Goal: Task Accomplishment & Management: Use online tool/utility

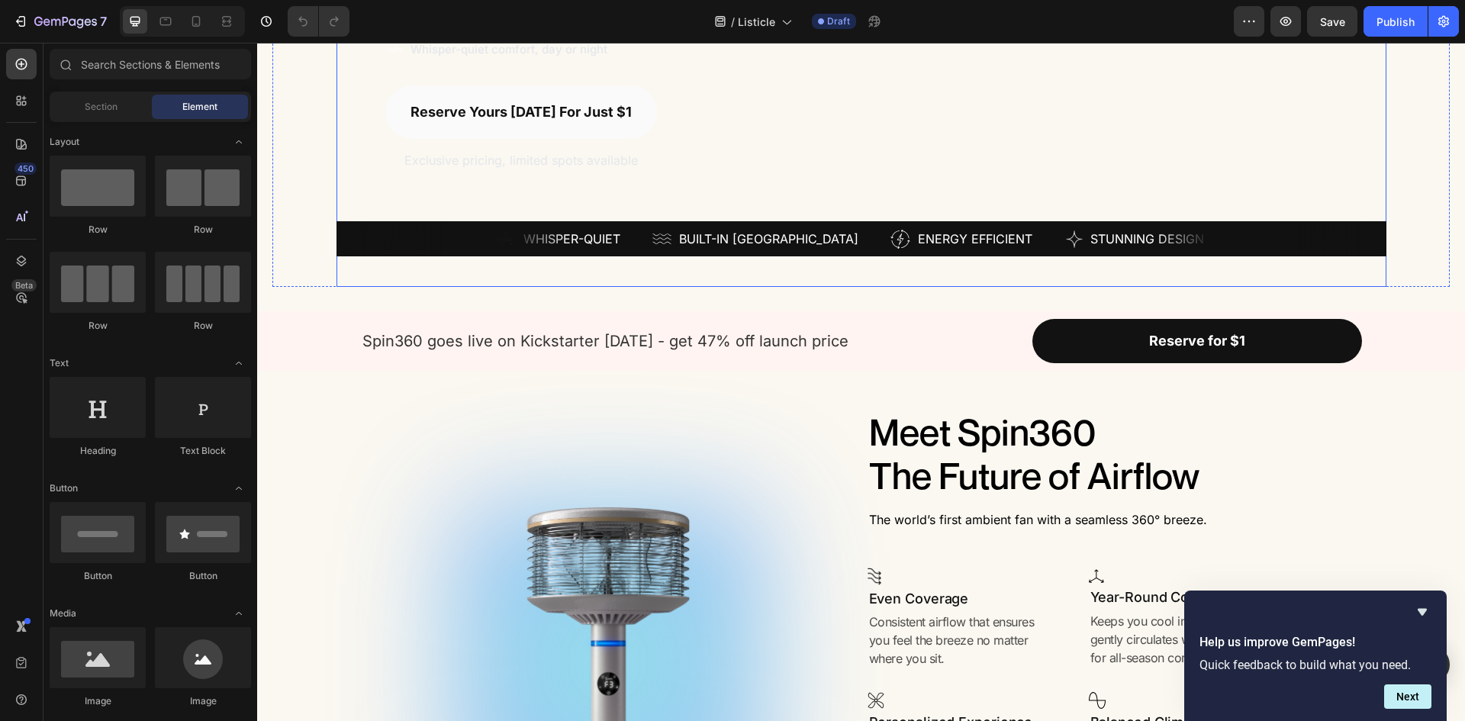
scroll to position [458, 0]
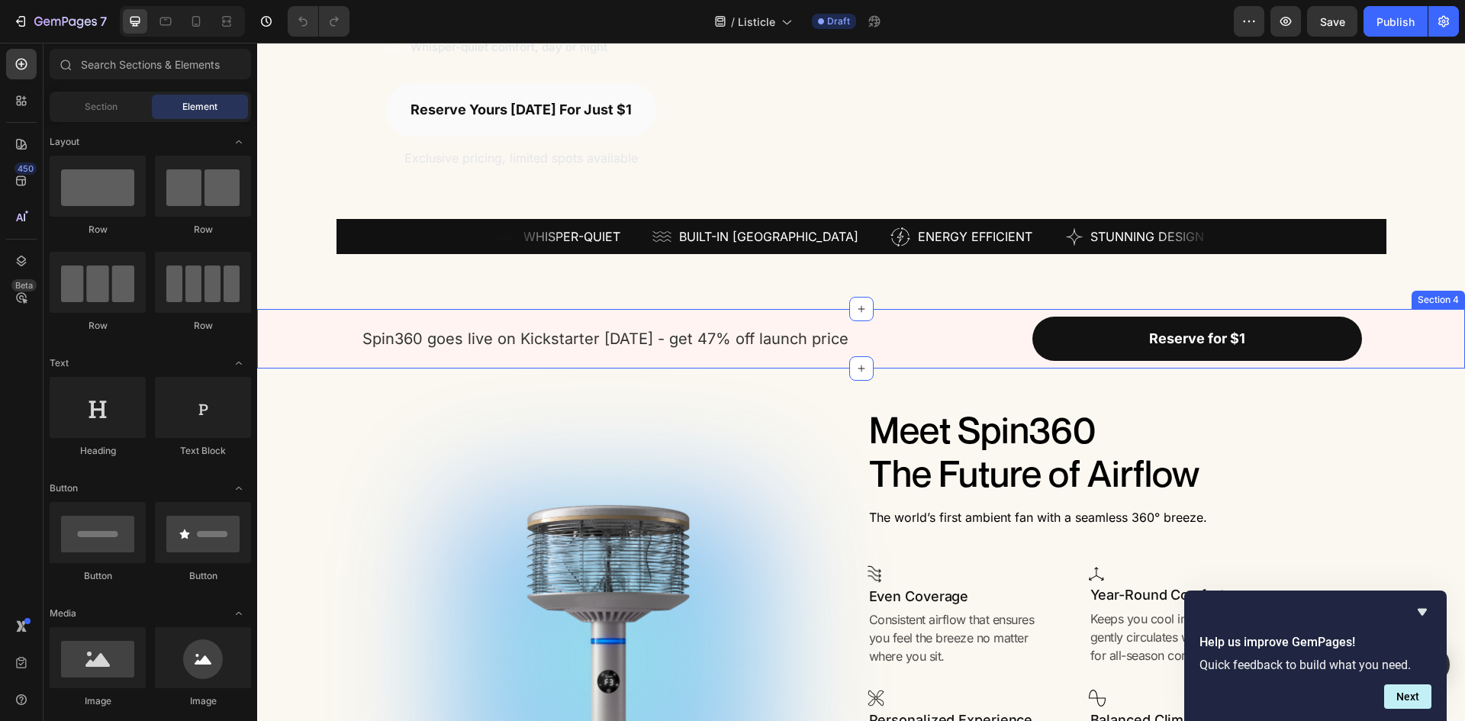
click at [988, 312] on div "Spin360 goes live on Kickstarter Oct 7th - get 47% off launch price Text Block …" at bounding box center [861, 339] width 1208 height 60
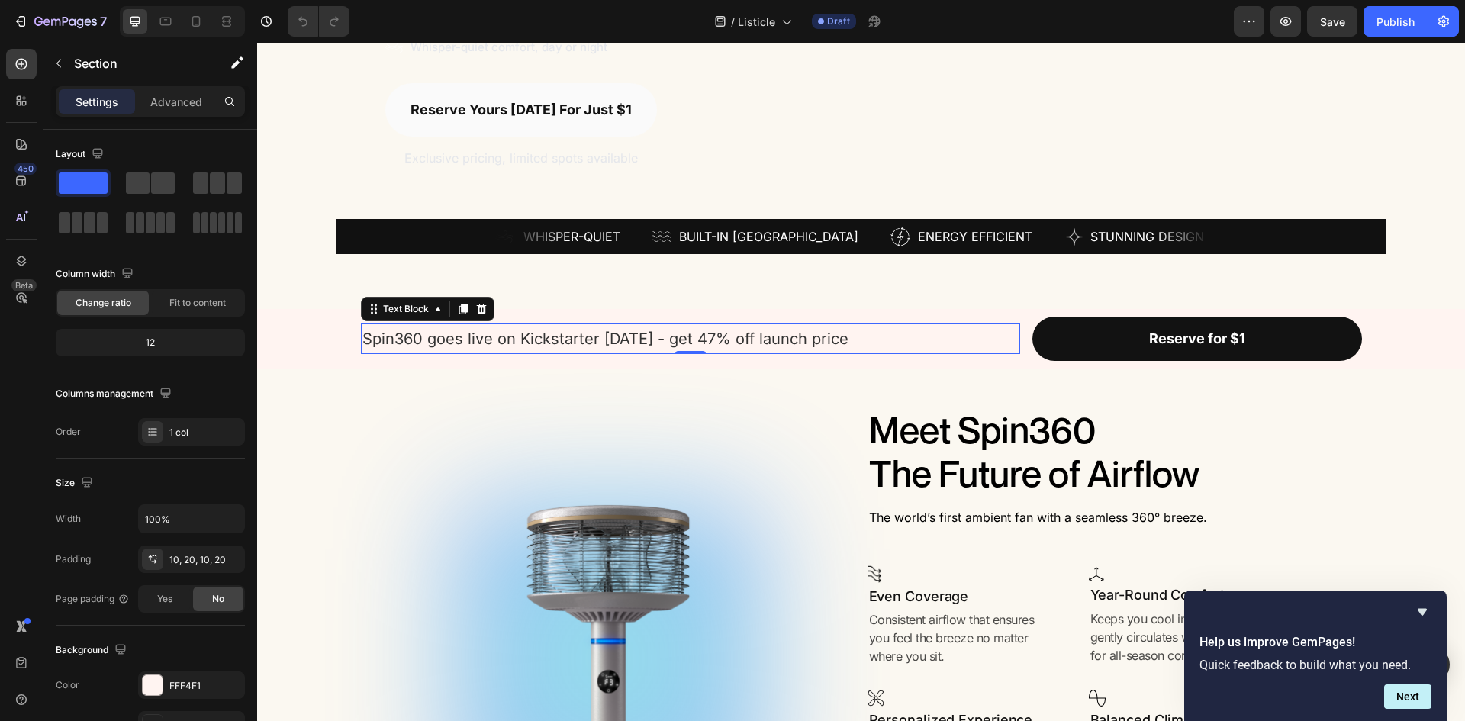
drag, startPoint x: 959, startPoint y: 327, endPoint x: 1217, endPoint y: 370, distance: 262.2
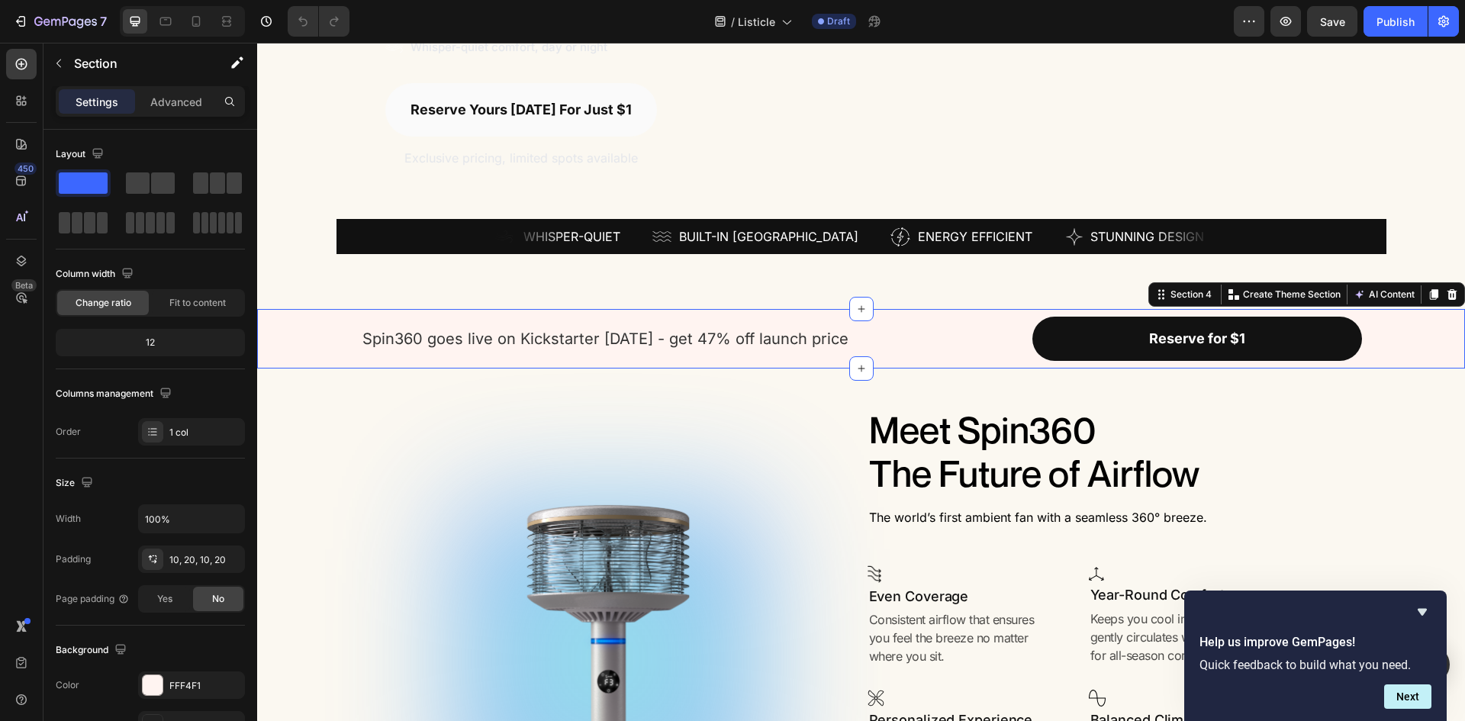
click at [978, 312] on div "Spin360 goes live on Kickstarter Oct 7th - get 47% off launch price Text Block …" at bounding box center [861, 339] width 1208 height 60
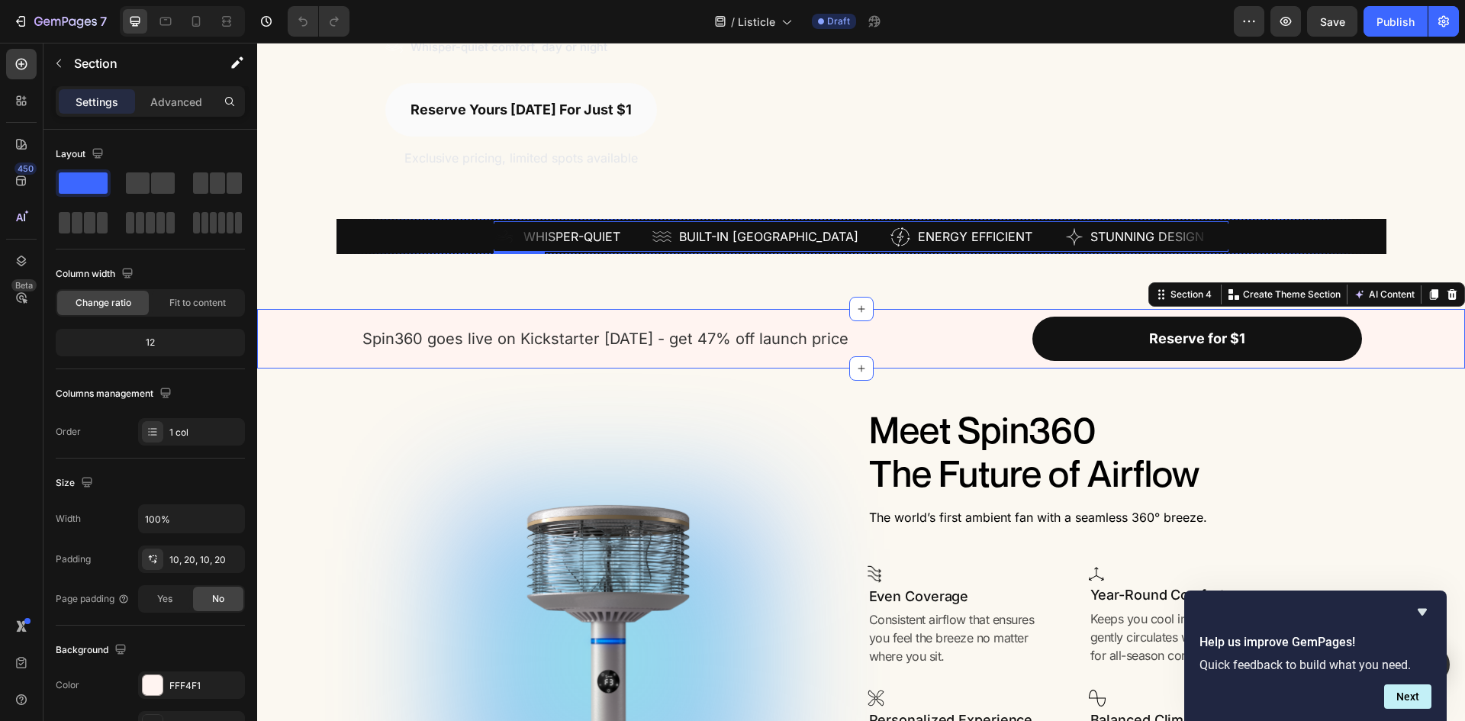
click at [1017, 236] on div "Image Row Energy Efficient Text Block Row Row" at bounding box center [978, 236] width 174 height 21
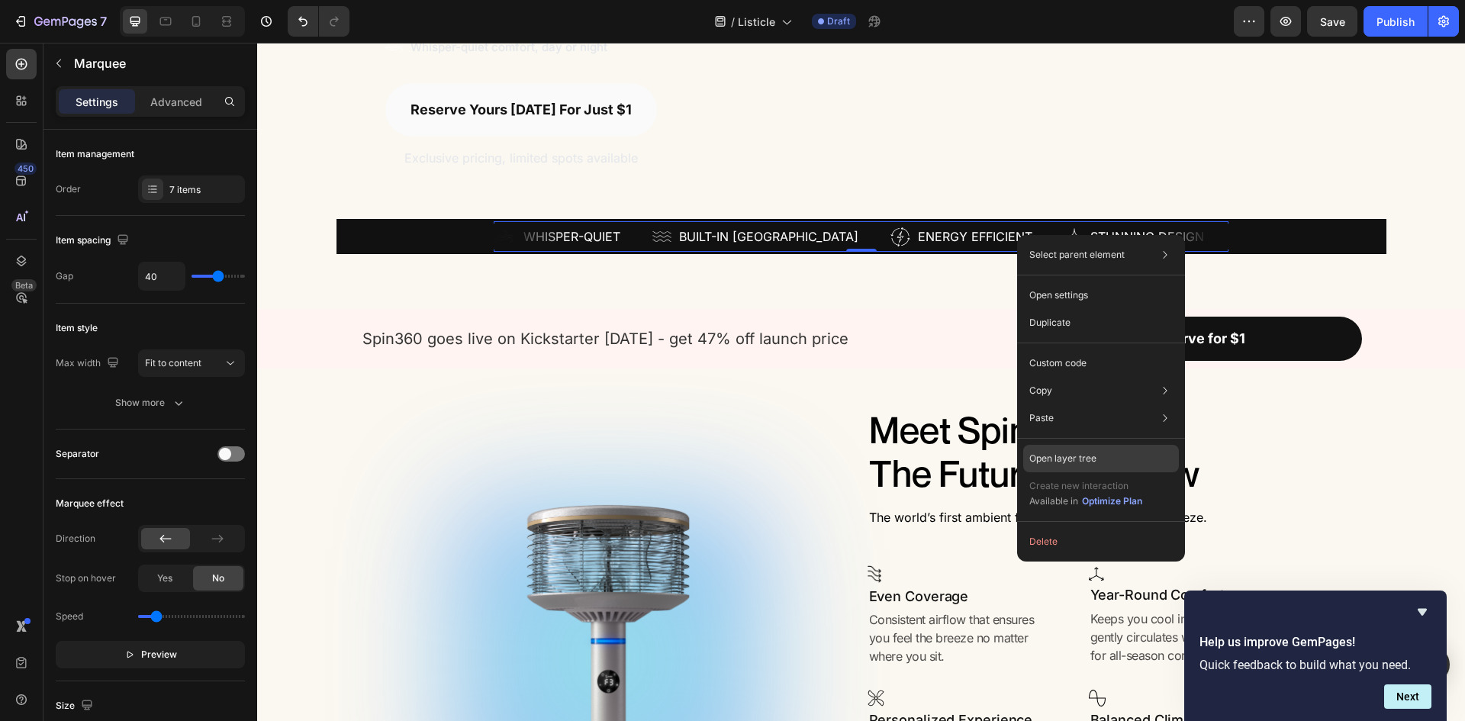
drag, startPoint x: 1080, startPoint y: 458, endPoint x: 823, endPoint y: 412, distance: 261.2
click at [1080, 458] on p "Open layer tree" at bounding box center [1063, 459] width 67 height 14
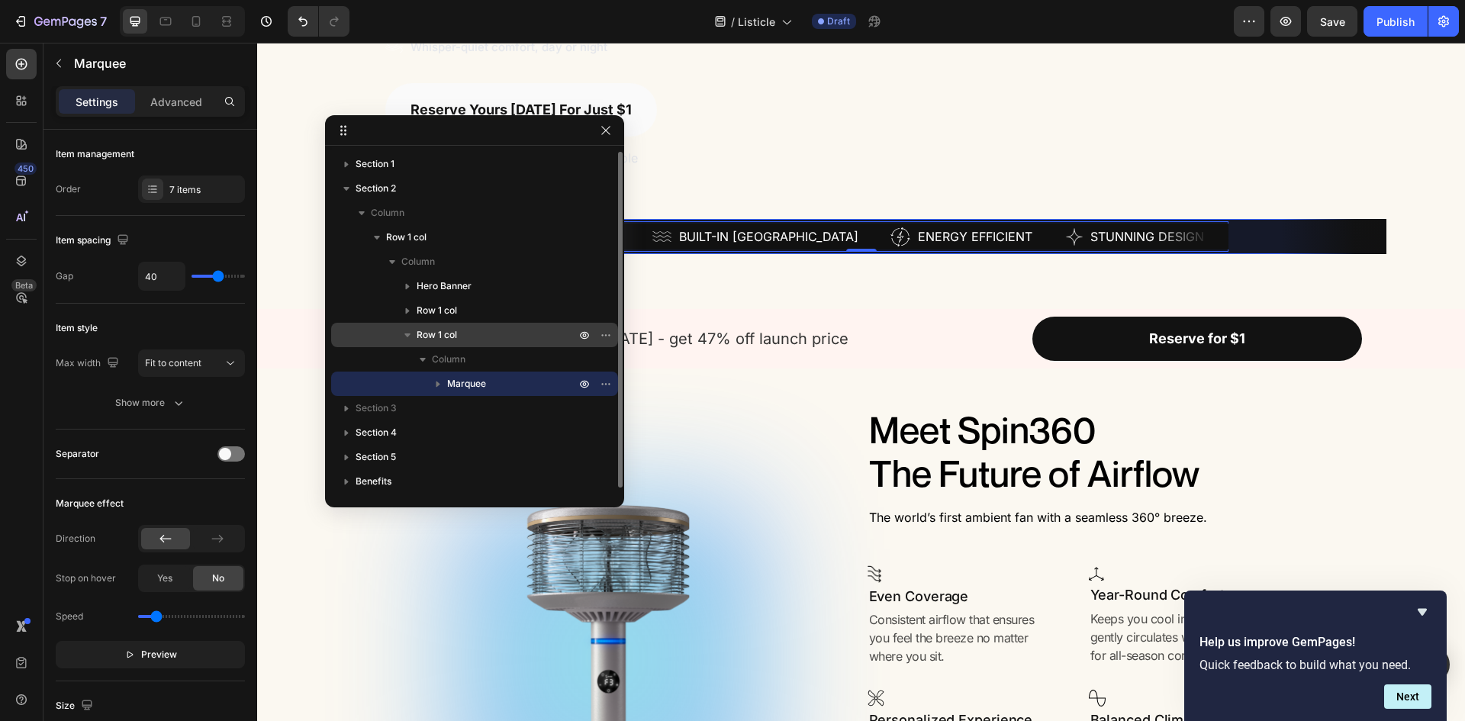
click at [477, 339] on p "Row 1 col" at bounding box center [498, 334] width 162 height 15
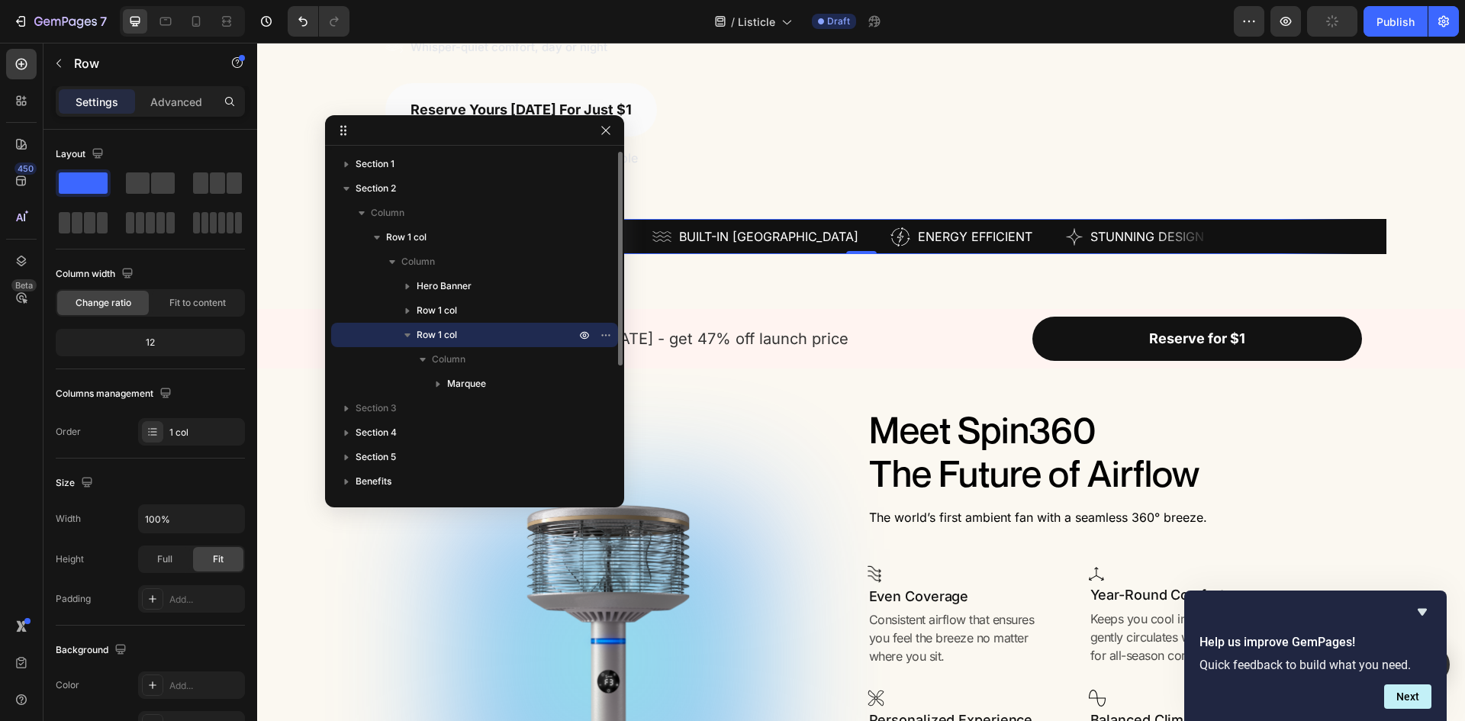
click at [408, 335] on icon "button" at bounding box center [407, 336] width 6 height 4
click at [606, 327] on button "button" at bounding box center [606, 335] width 18 height 18
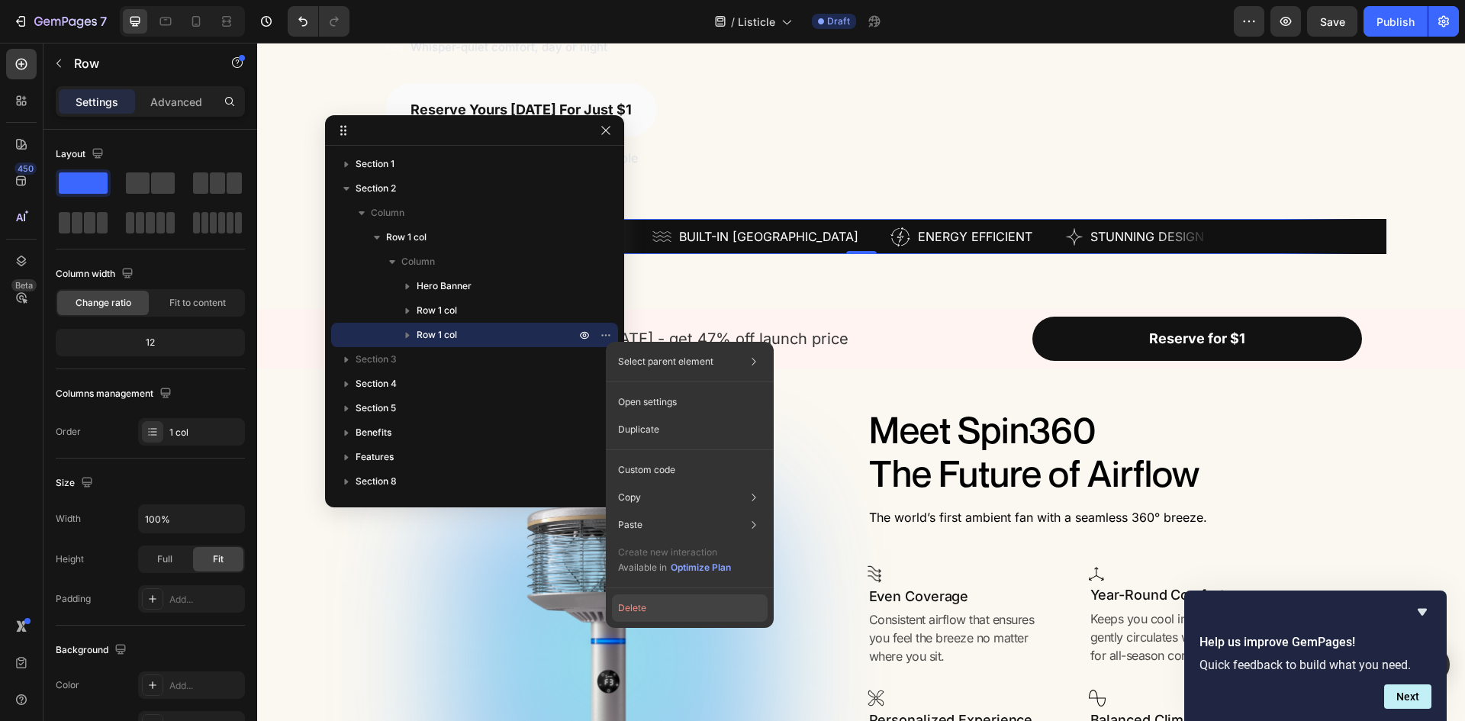
click at [656, 610] on button "Delete" at bounding box center [690, 608] width 156 height 27
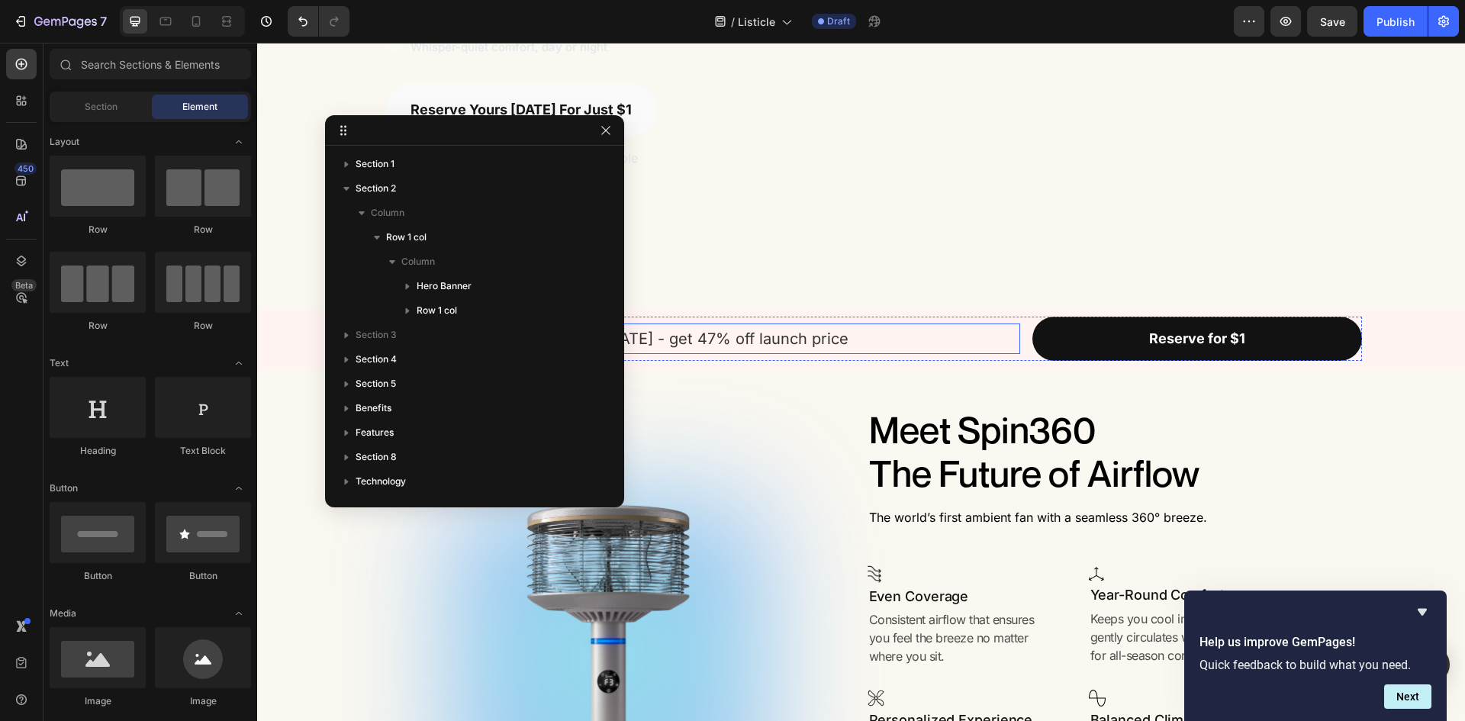
click at [927, 337] on p "Spin360 goes live on Kickstarter Oct 7th - get 47% off launch price" at bounding box center [691, 338] width 656 height 27
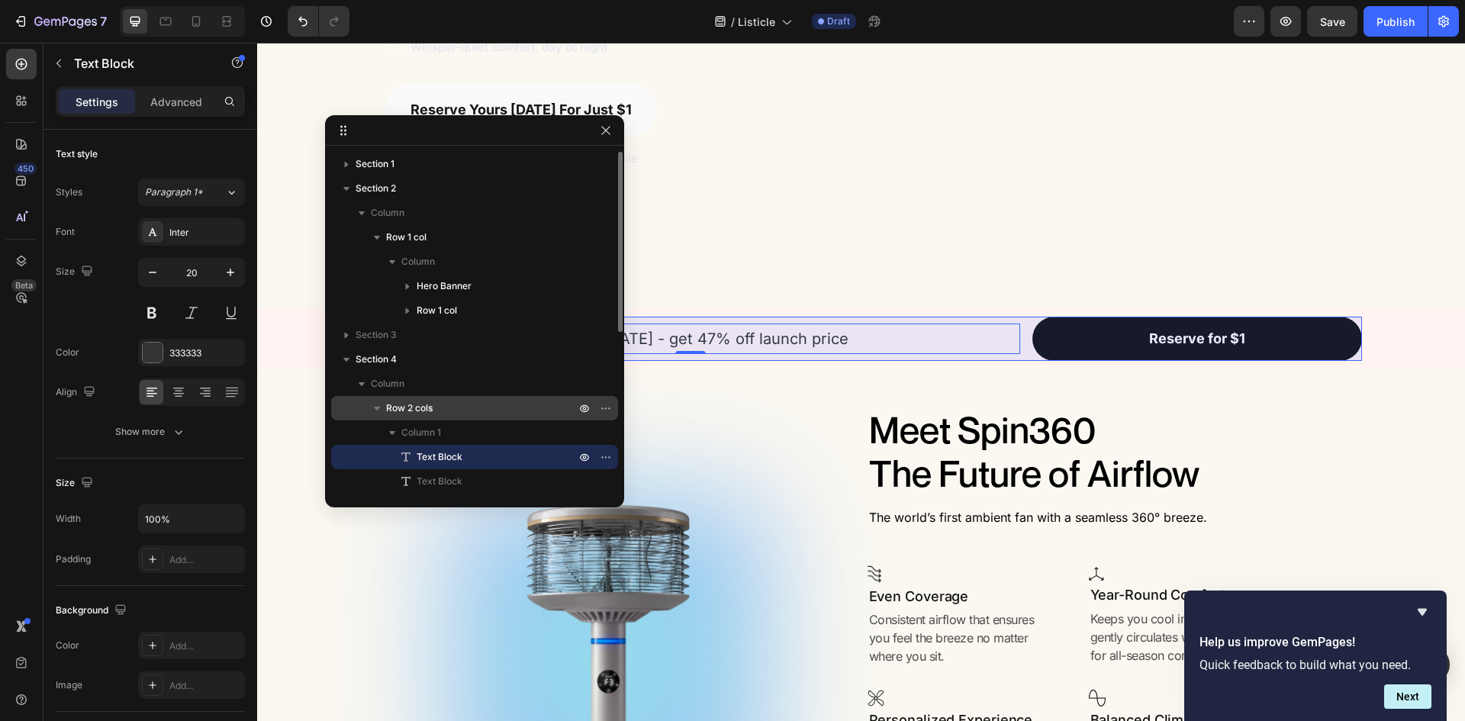
click at [441, 414] on p "Row 2 cols" at bounding box center [482, 408] width 192 height 15
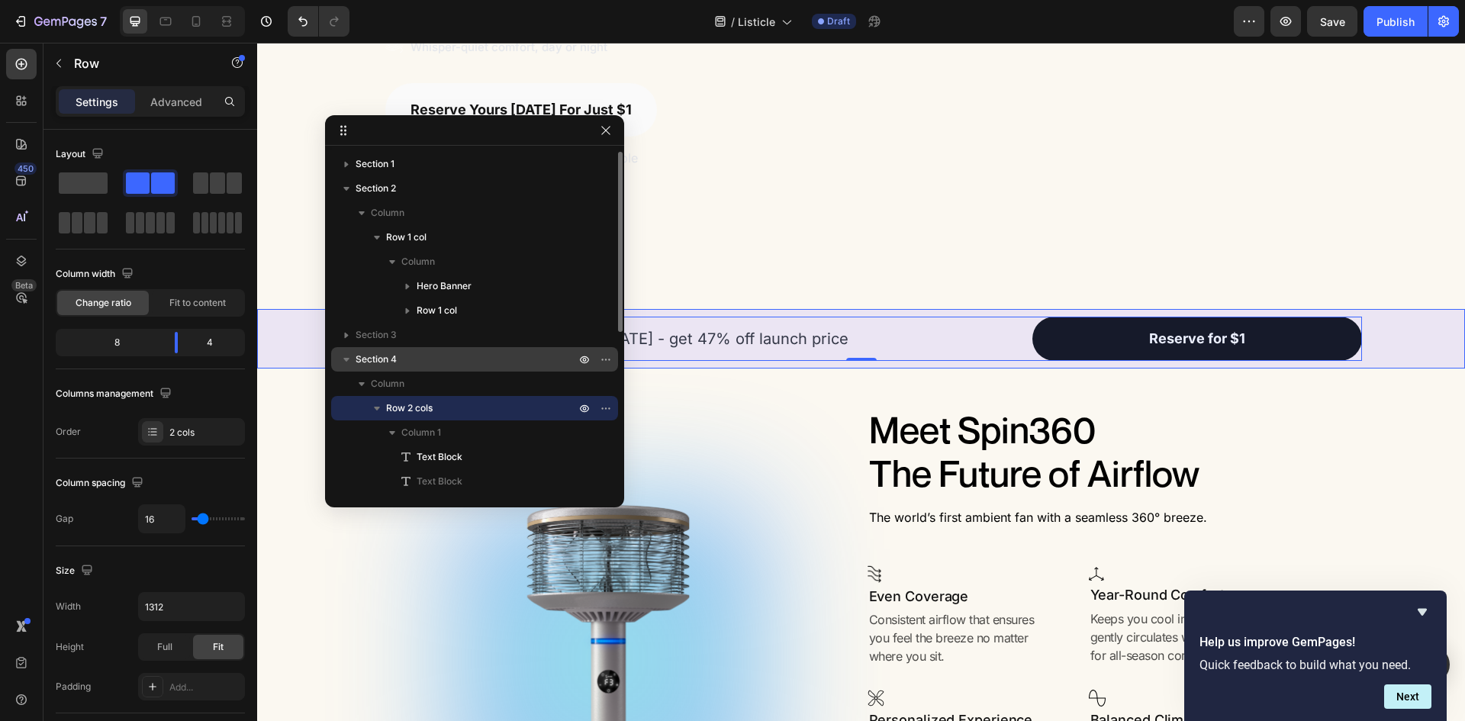
click at [426, 369] on div "Section 4" at bounding box center [474, 359] width 275 height 24
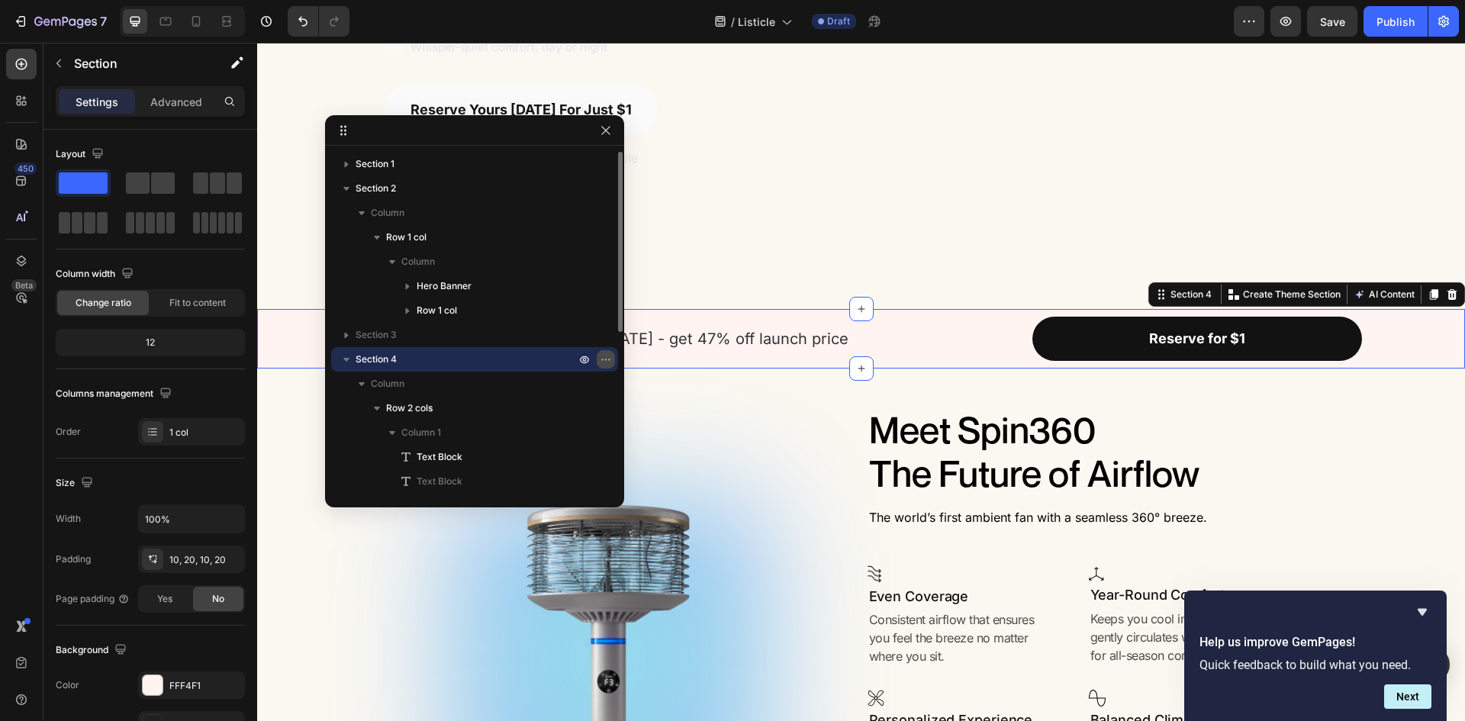
click at [606, 355] on icon "button" at bounding box center [606, 359] width 12 height 12
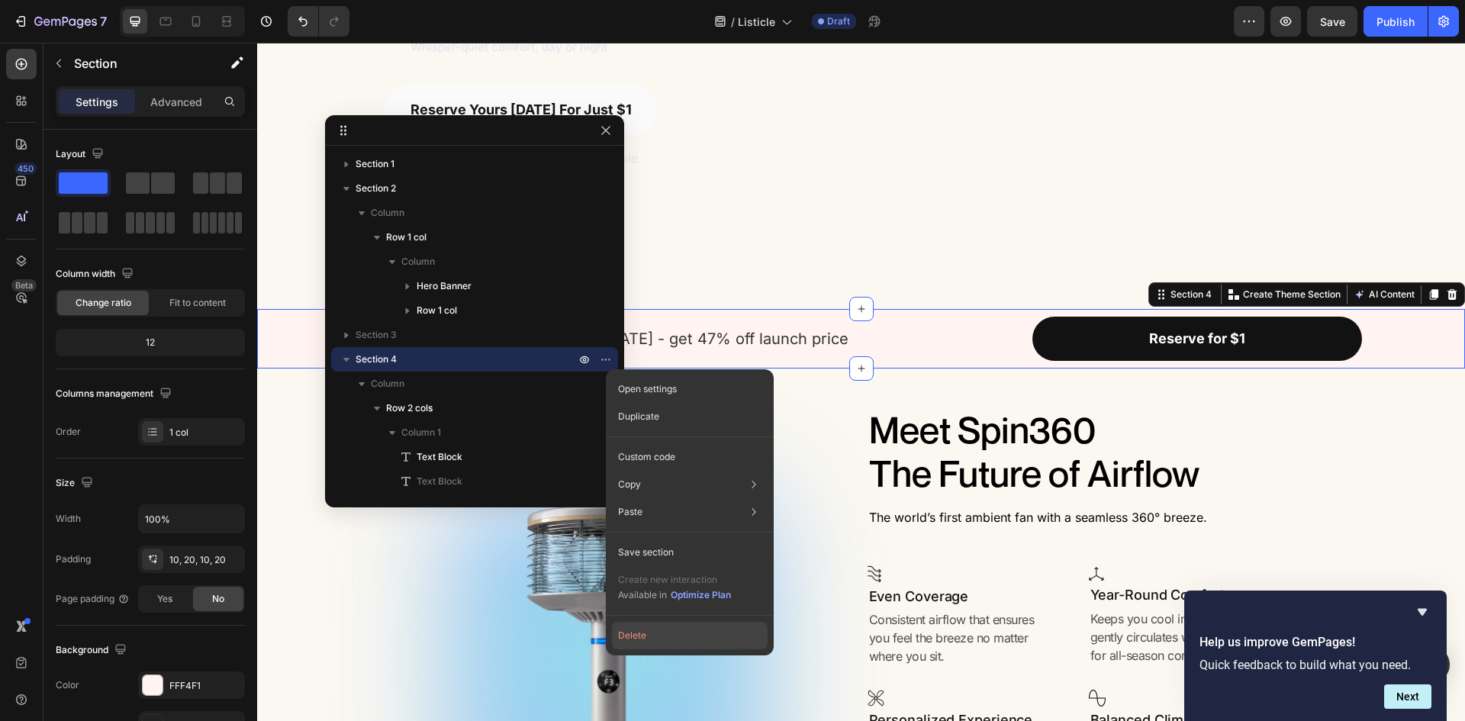
drag, startPoint x: 653, startPoint y: 631, endPoint x: 408, endPoint y: 556, distance: 257.1
click at [653, 631] on button "Delete" at bounding box center [690, 635] width 156 height 27
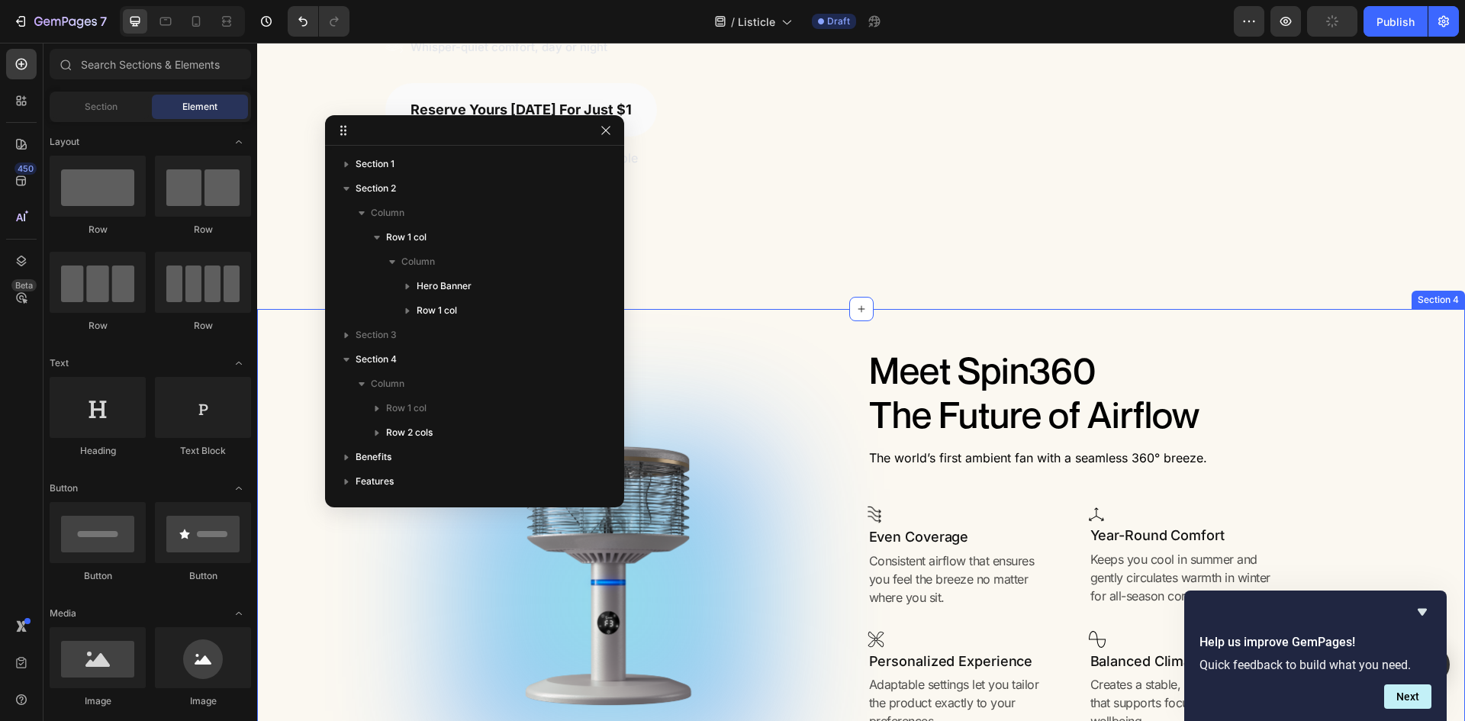
click at [1394, 345] on div "Image Row Whisper-Quiet Text Block Row Row Image Row Built-in Aromatherapy Text…" at bounding box center [861, 600] width 1208 height 582
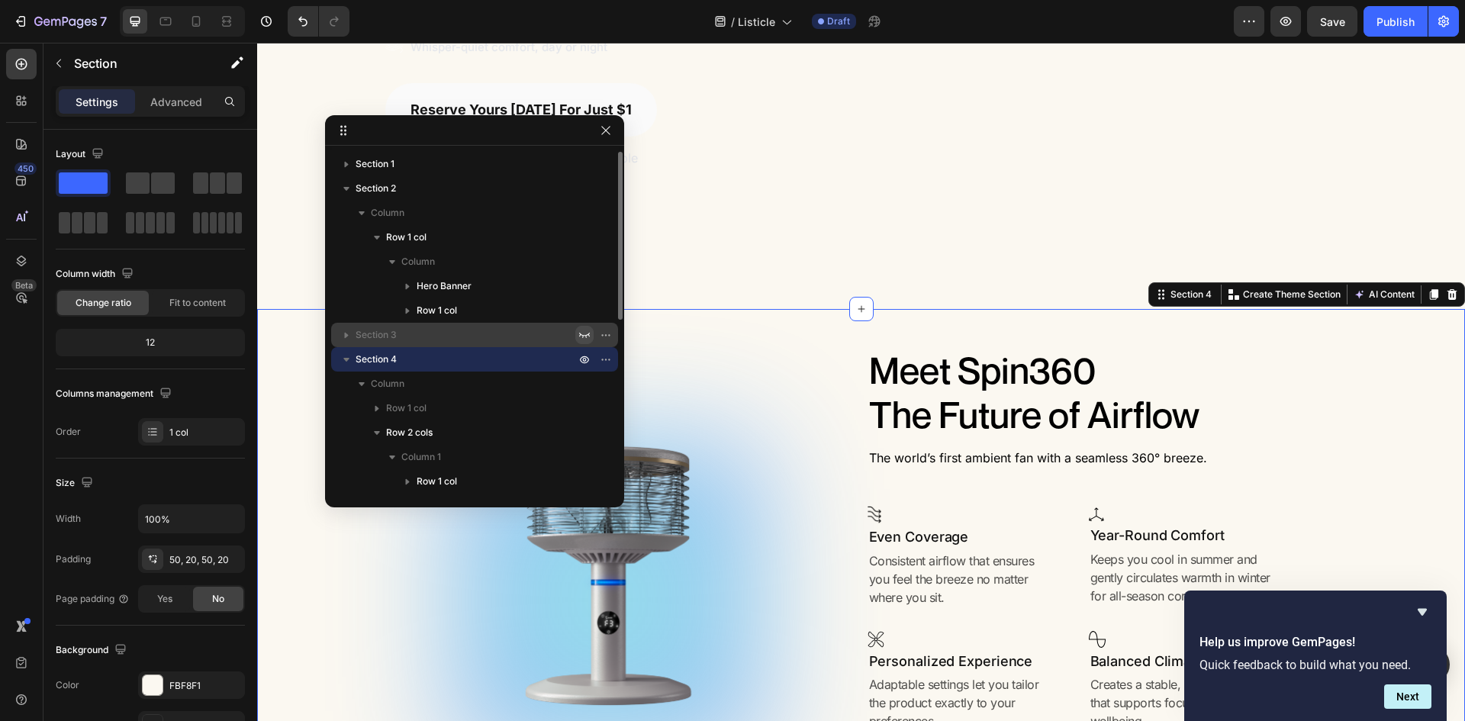
click at [585, 330] on icon "button" at bounding box center [584, 335] width 12 height 12
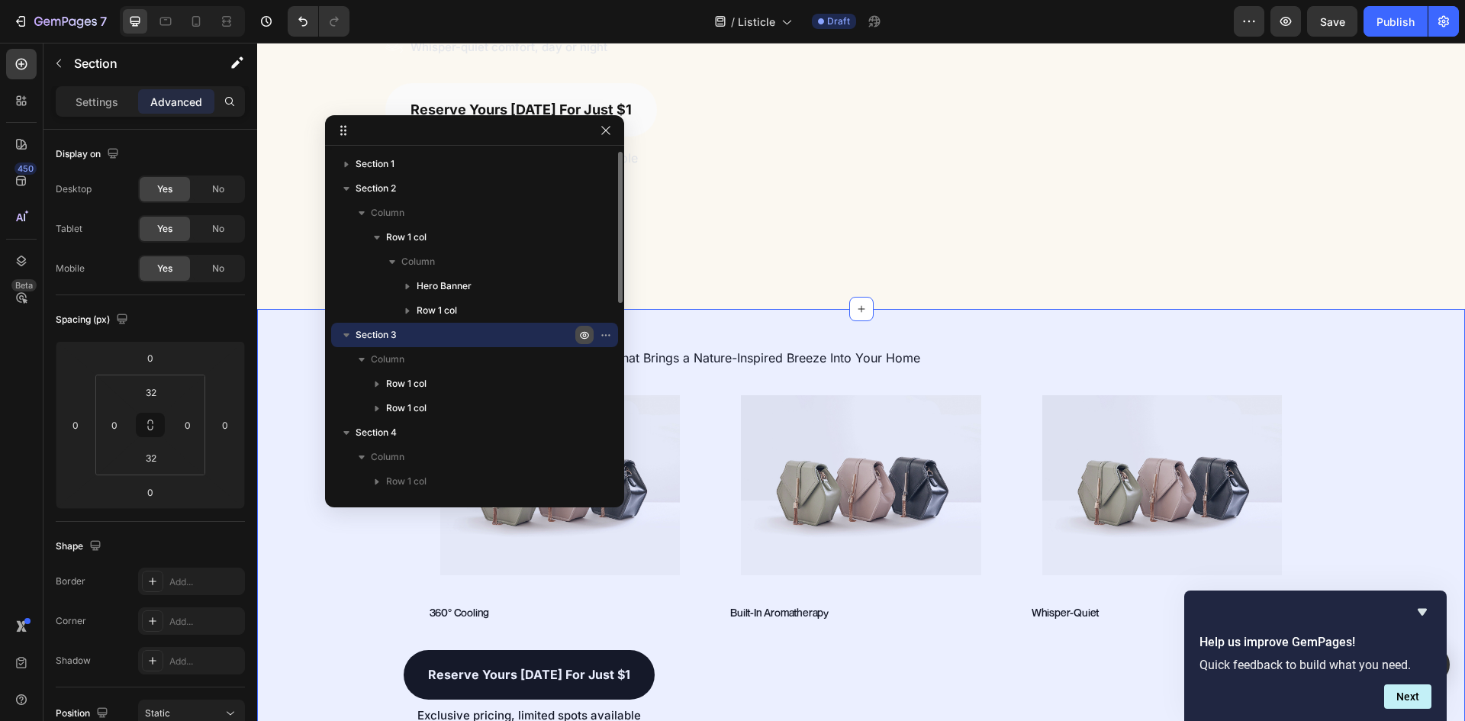
click at [585, 334] on icon "button" at bounding box center [585, 336] width 4 height 4
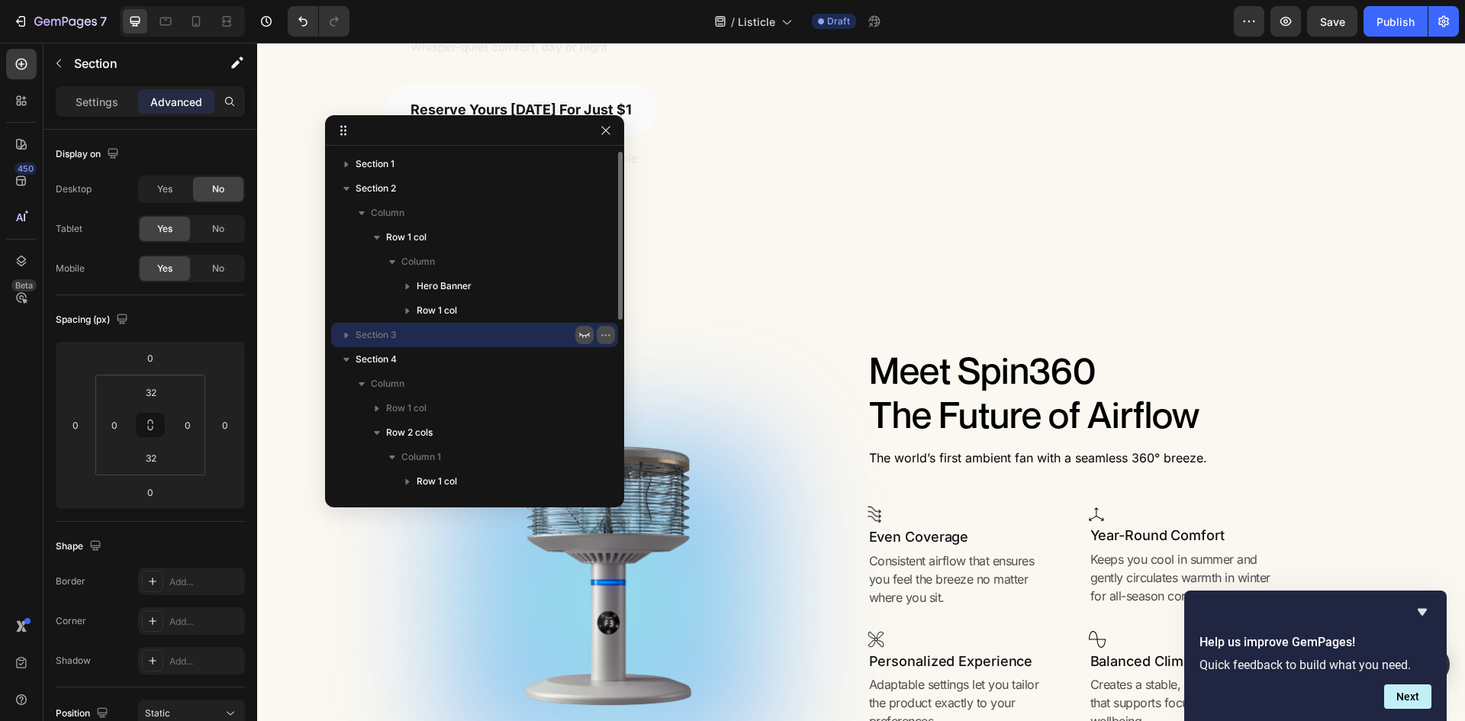
click at [604, 339] on icon "button" at bounding box center [606, 335] width 12 height 12
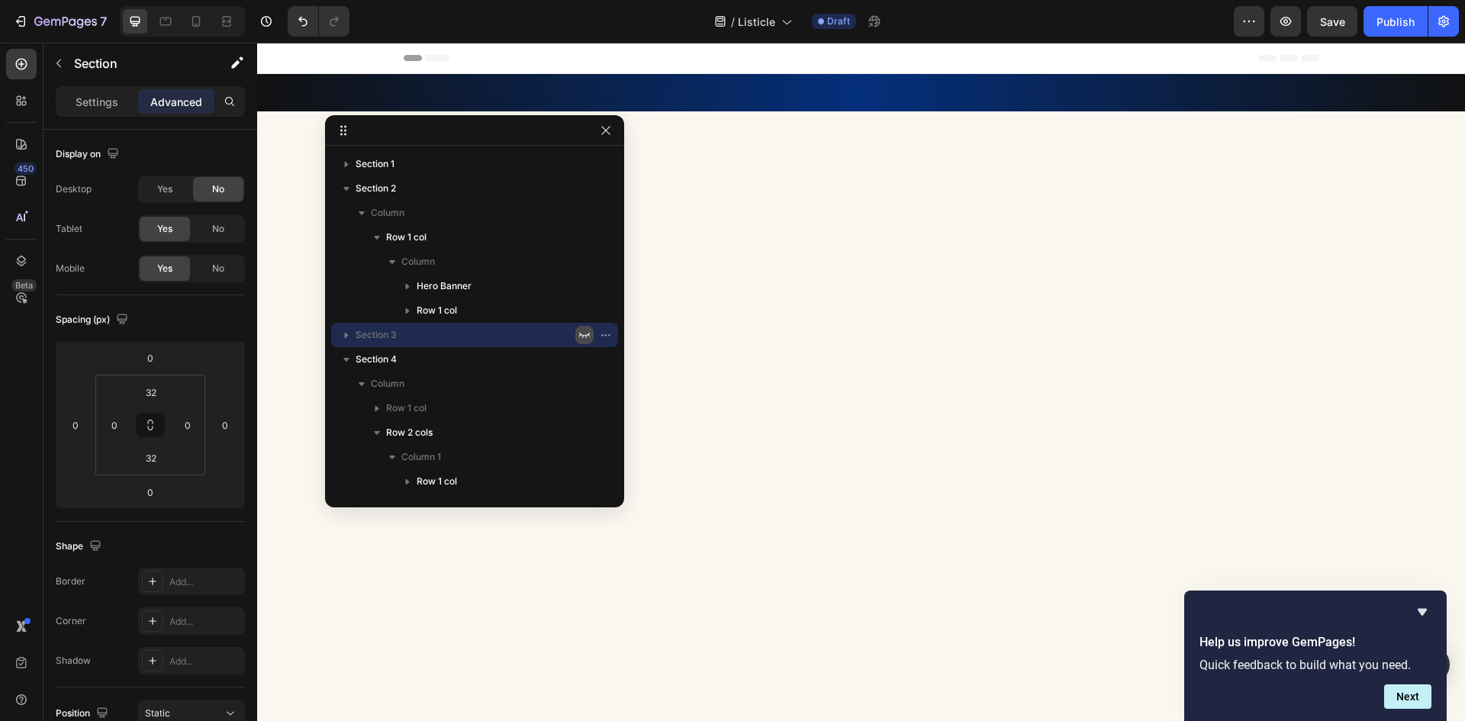
scroll to position [763, 0]
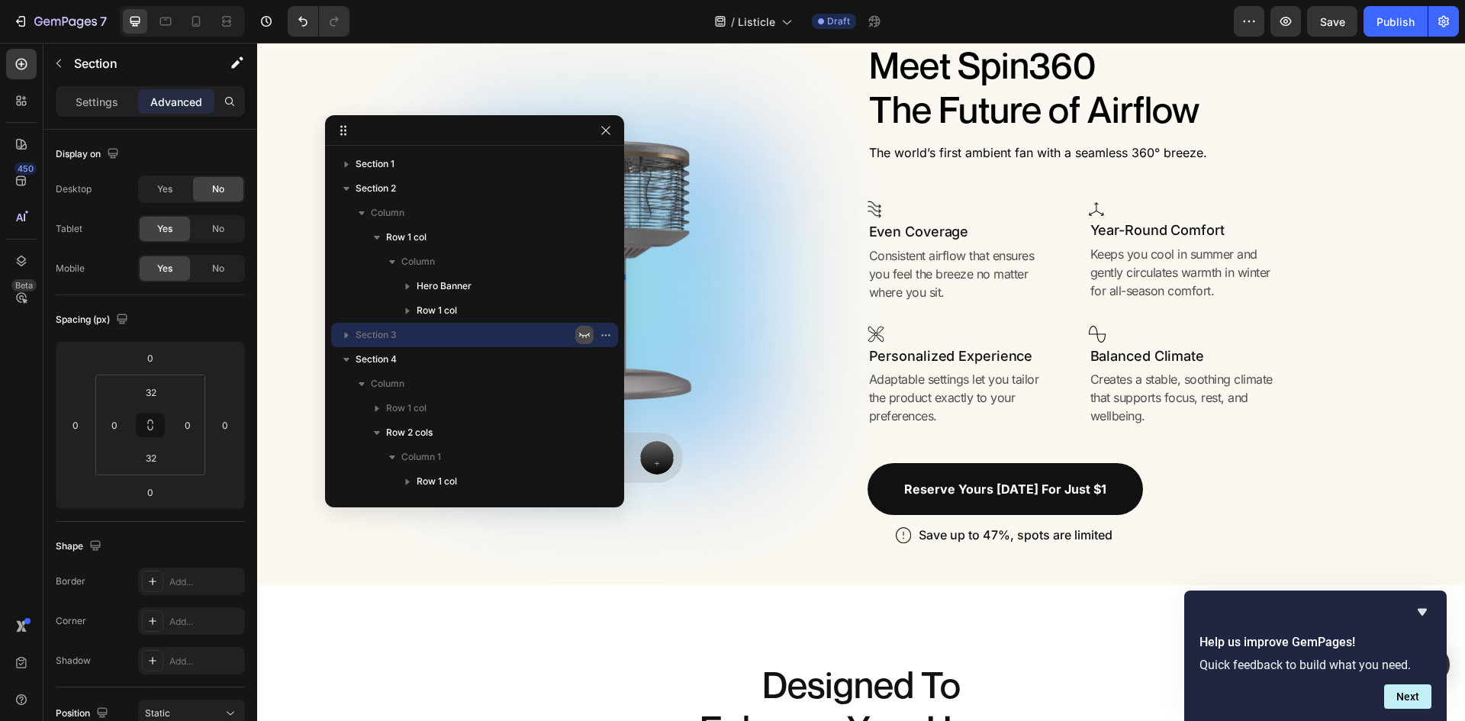
click at [586, 335] on icon "button" at bounding box center [584, 335] width 12 height 12
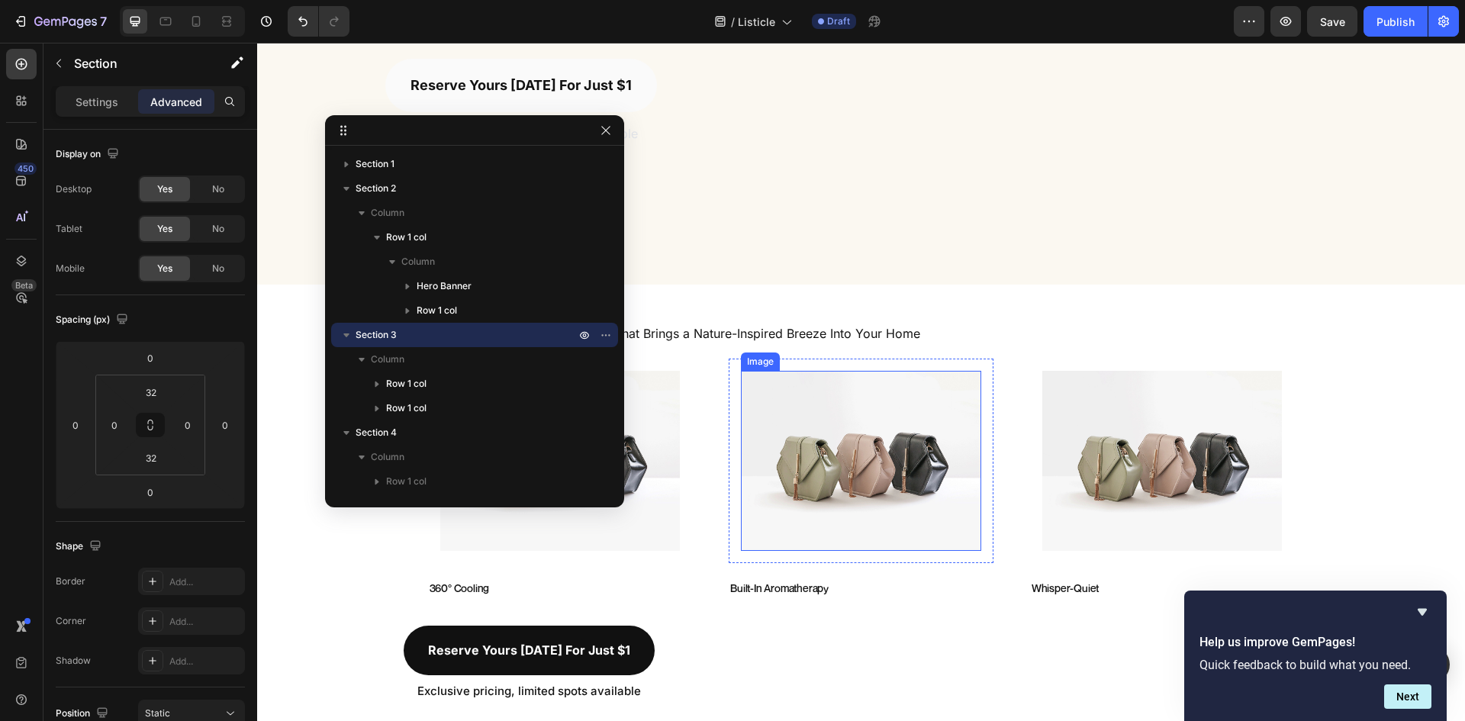
scroll to position [595, 0]
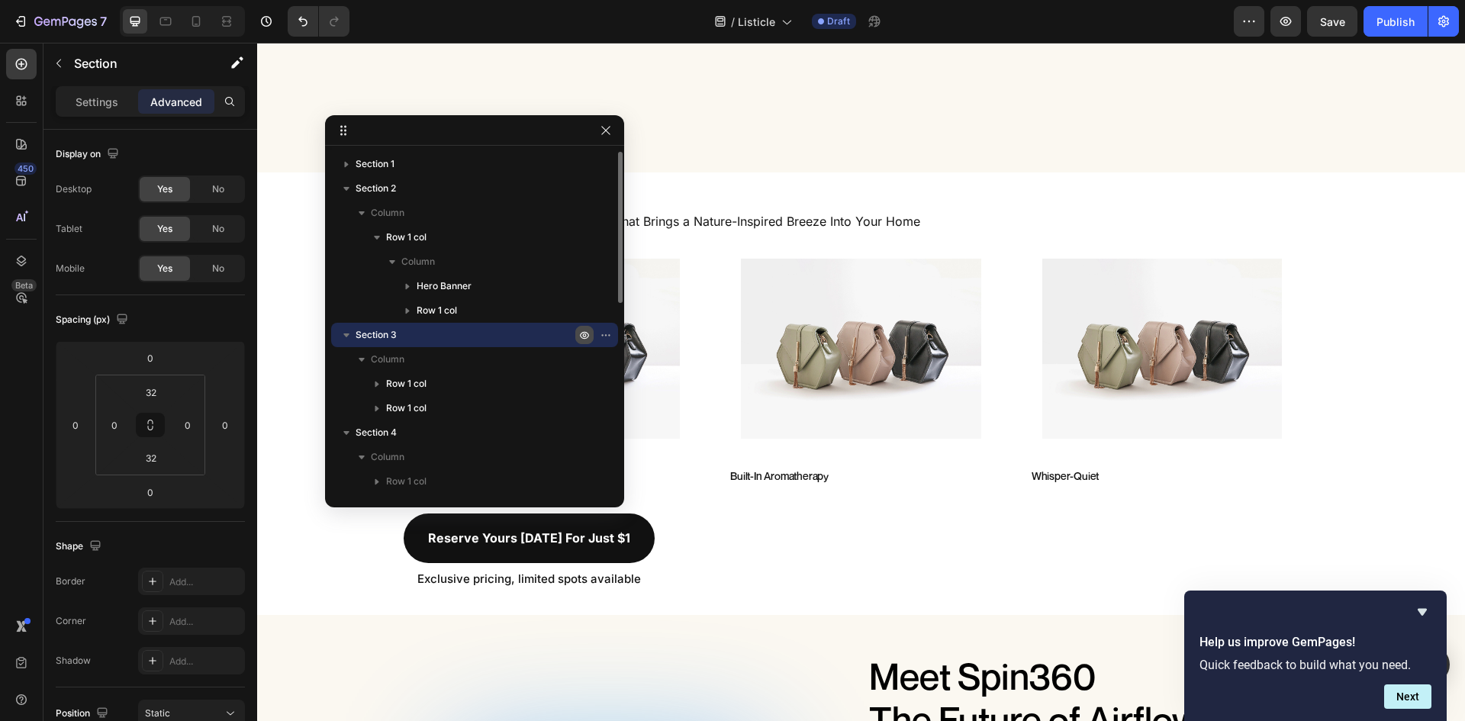
click at [585, 336] on icon "button" at bounding box center [584, 335] width 12 height 12
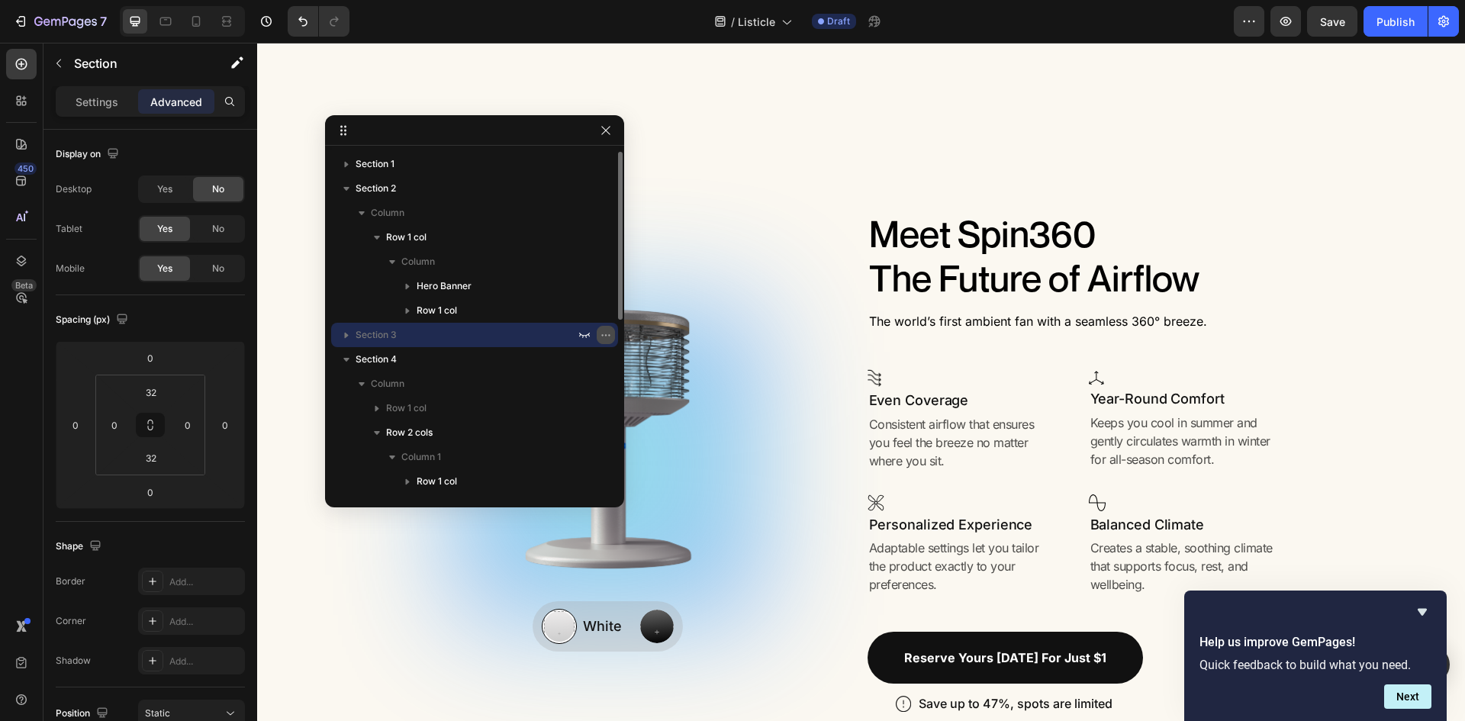
click at [599, 337] on button "button" at bounding box center [606, 335] width 18 height 18
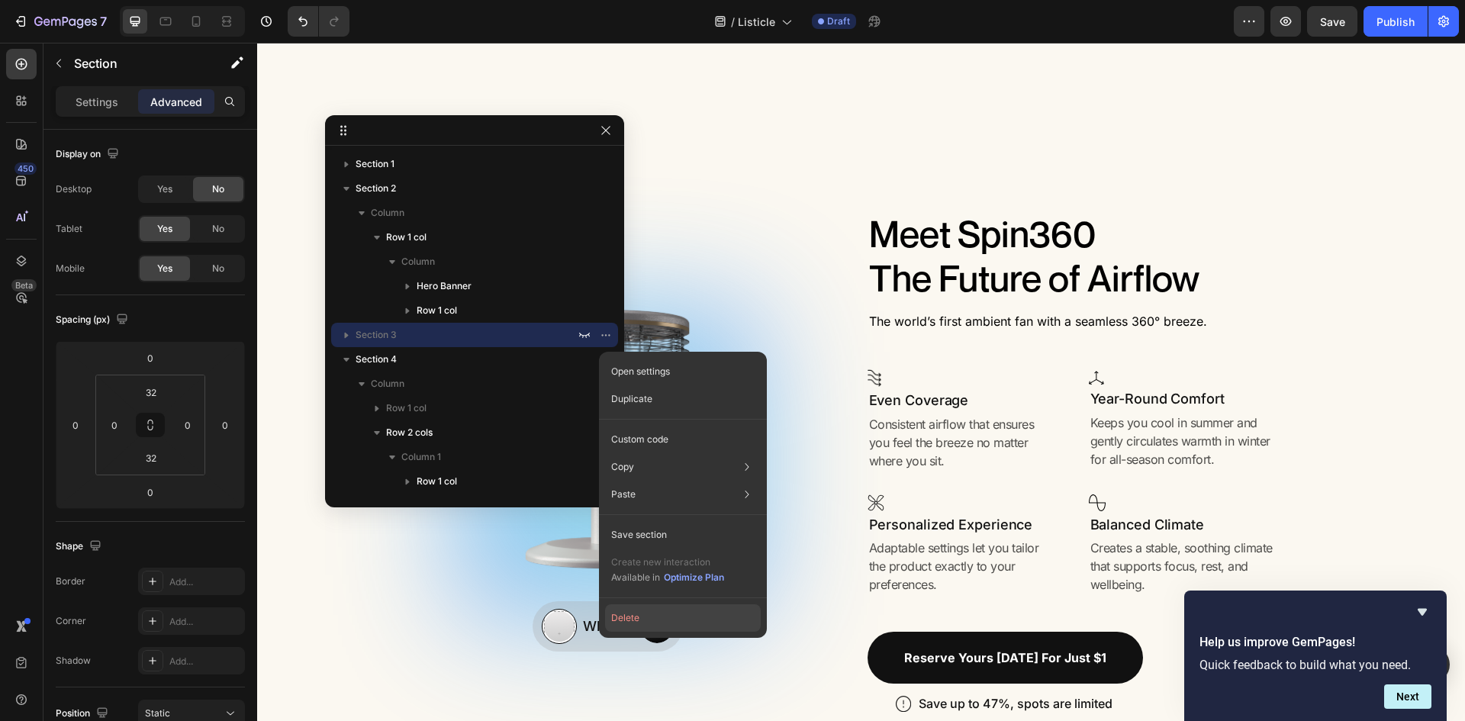
click at [637, 621] on button "Delete" at bounding box center [683, 617] width 156 height 27
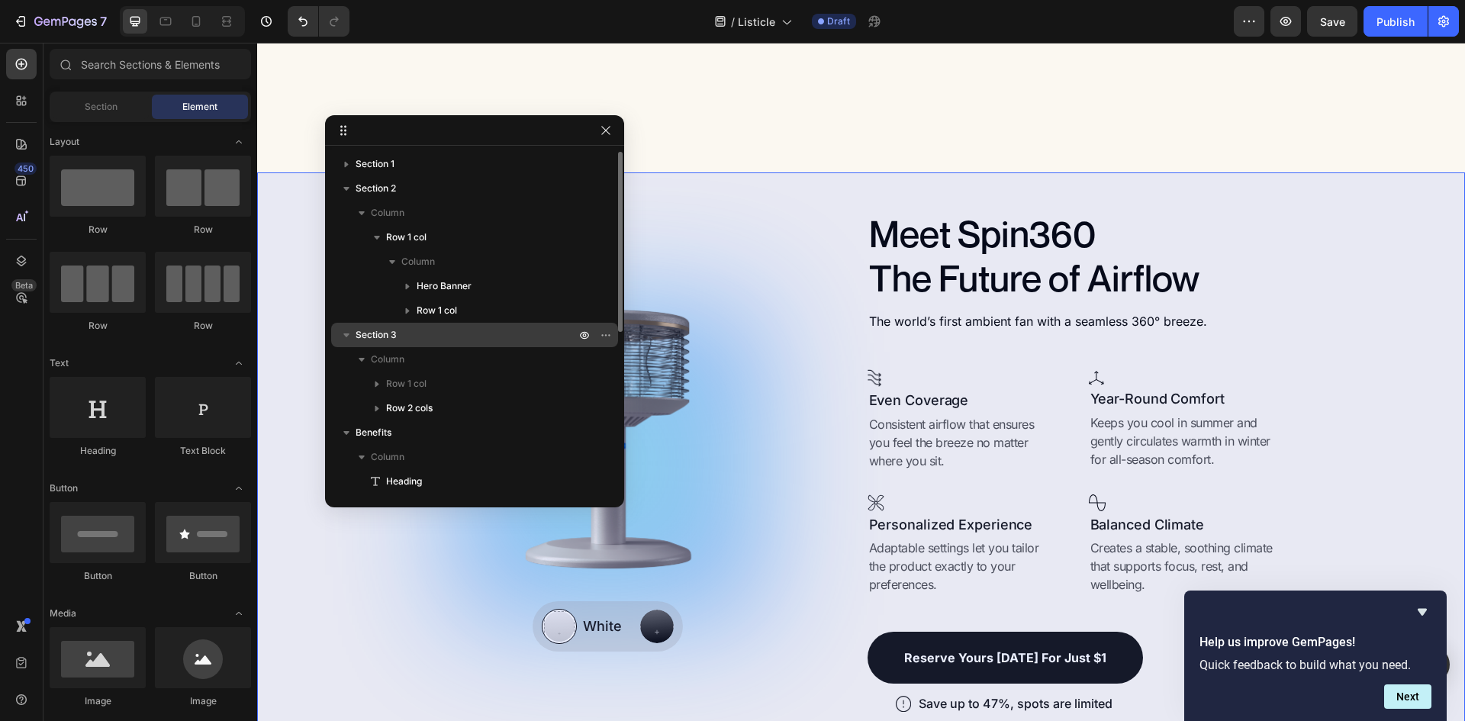
click at [453, 337] on p "Section 3" at bounding box center [467, 334] width 223 height 15
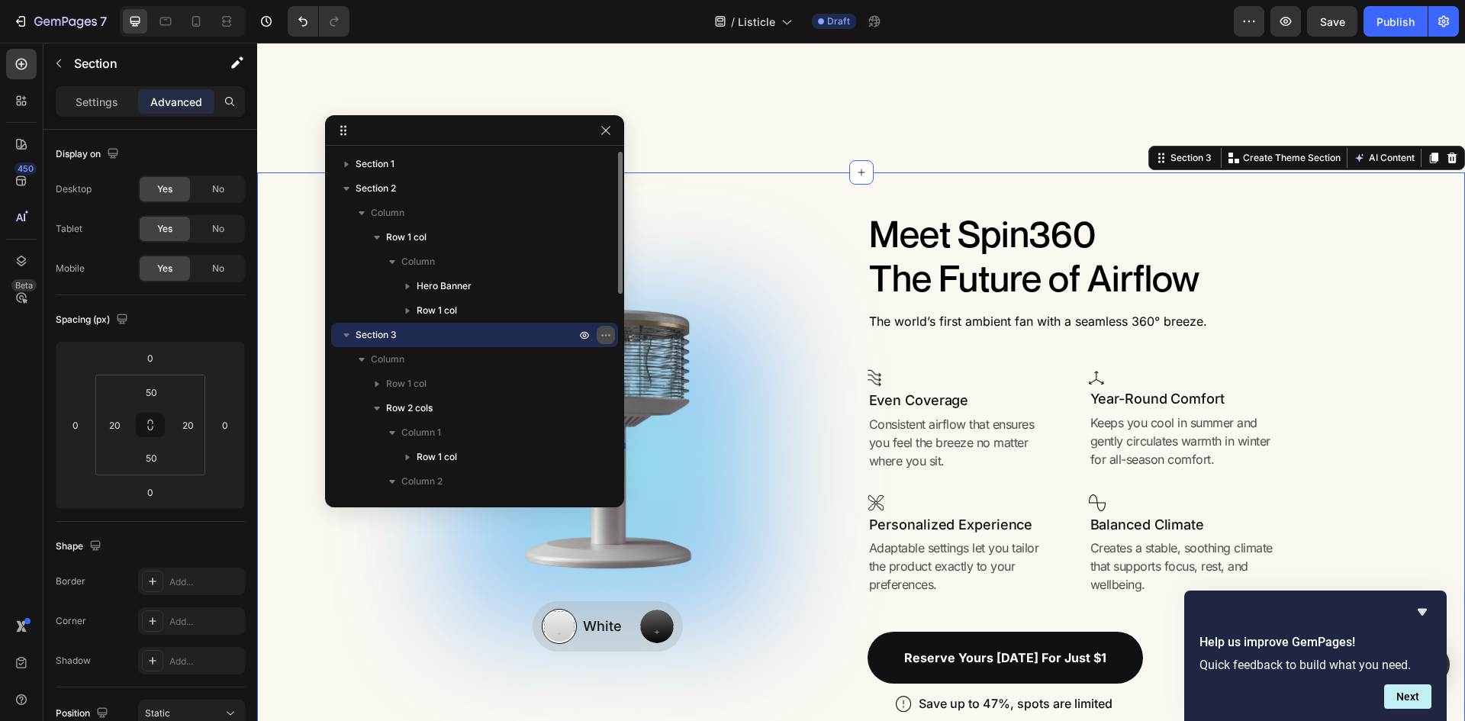
click at [604, 334] on icon "button" at bounding box center [606, 335] width 12 height 12
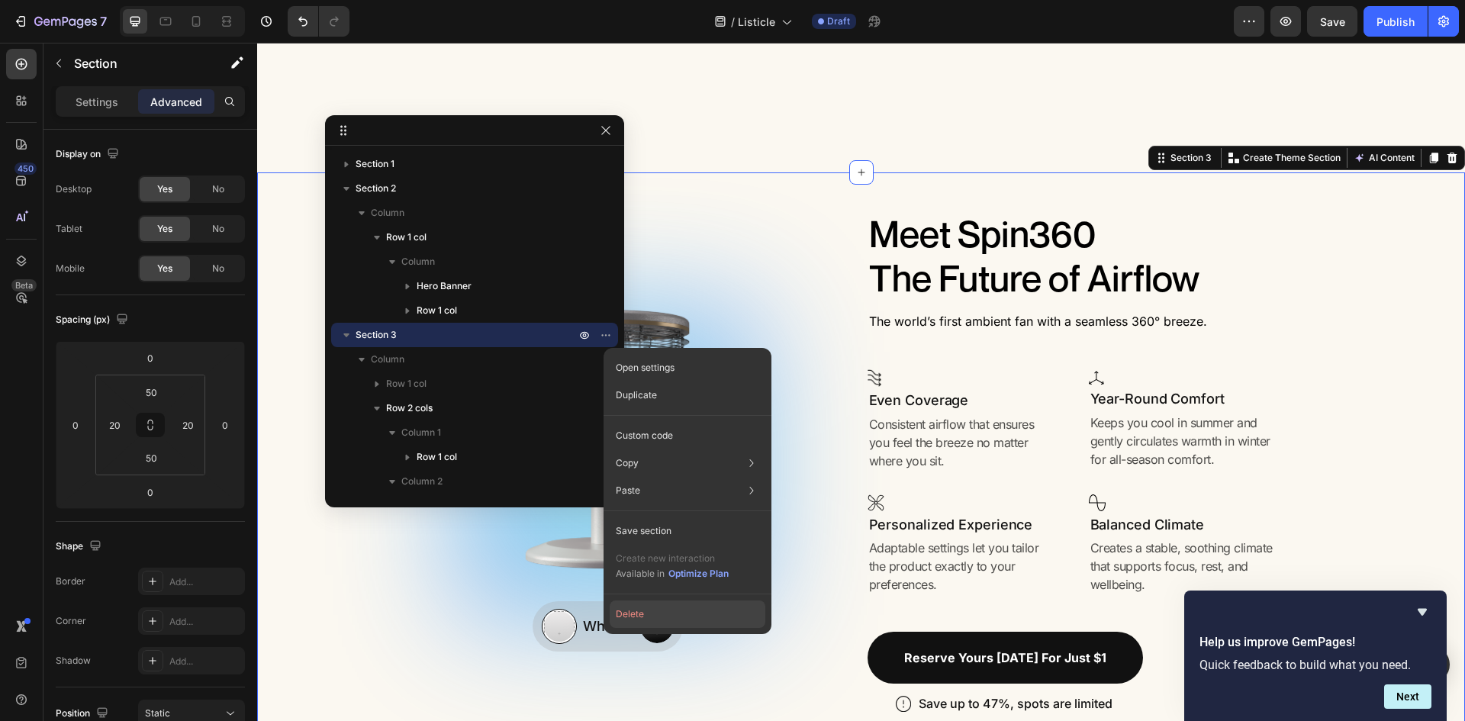
click at [638, 606] on button "Delete" at bounding box center [688, 614] width 156 height 27
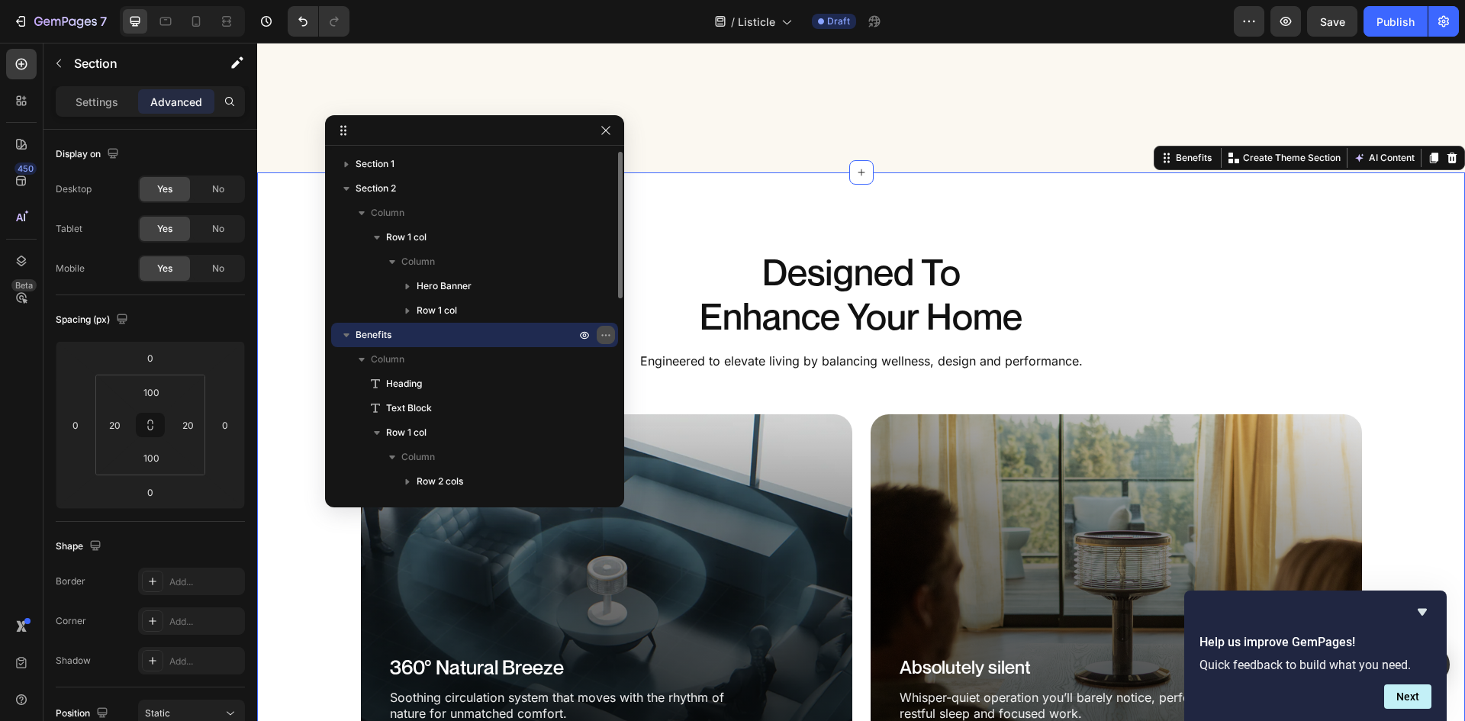
click at [604, 334] on icon "button" at bounding box center [606, 335] width 12 height 12
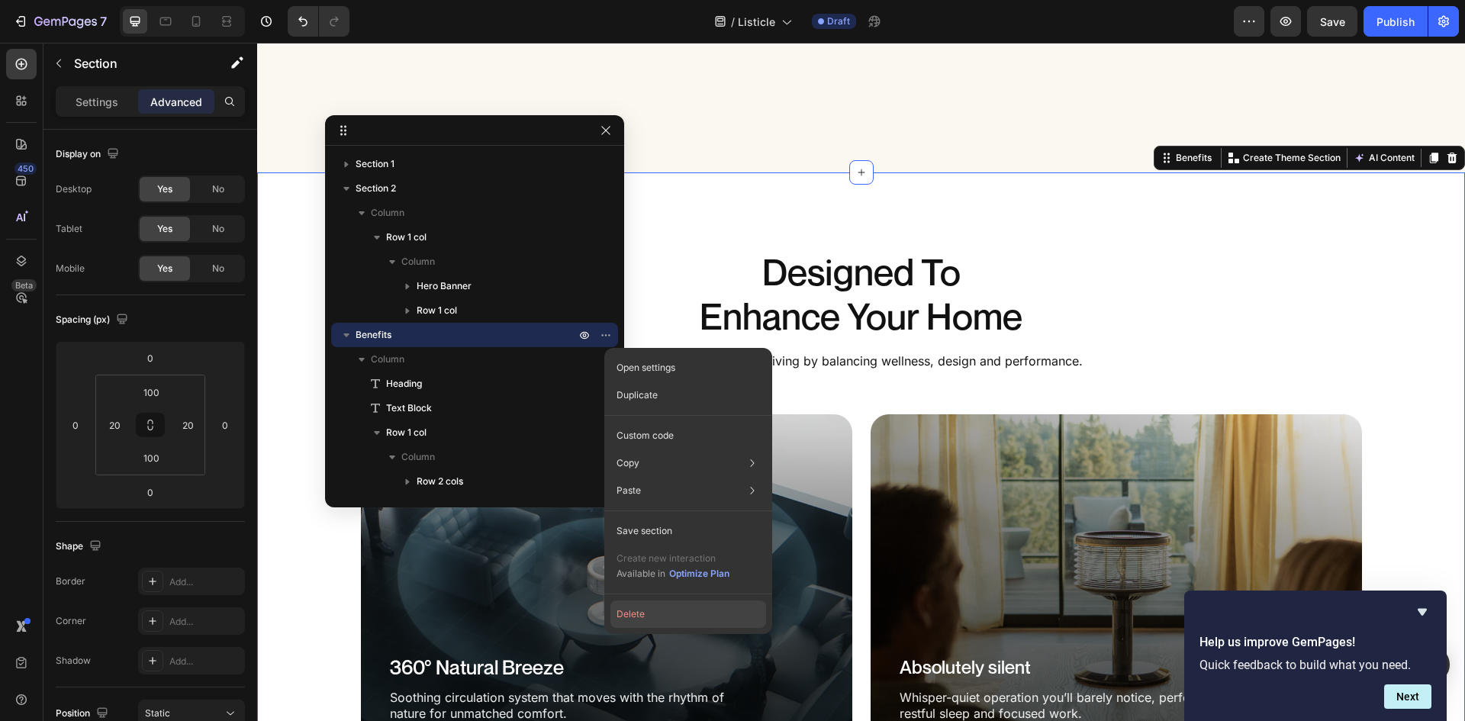
drag, startPoint x: 650, startPoint y: 620, endPoint x: 390, endPoint y: 577, distance: 263.7
click at [650, 620] on button "Delete" at bounding box center [689, 614] width 156 height 27
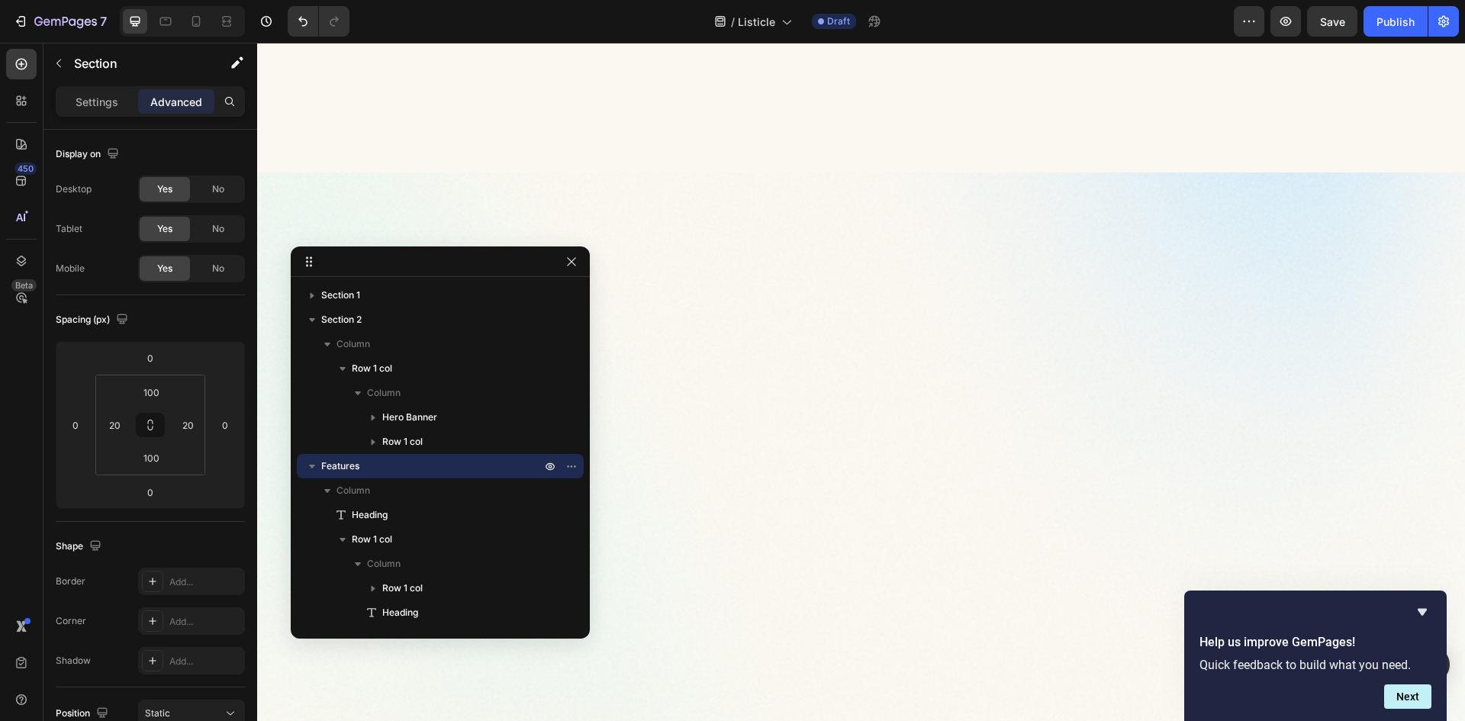
drag, startPoint x: 550, startPoint y: 135, endPoint x: 511, endPoint y: 272, distance: 142.0
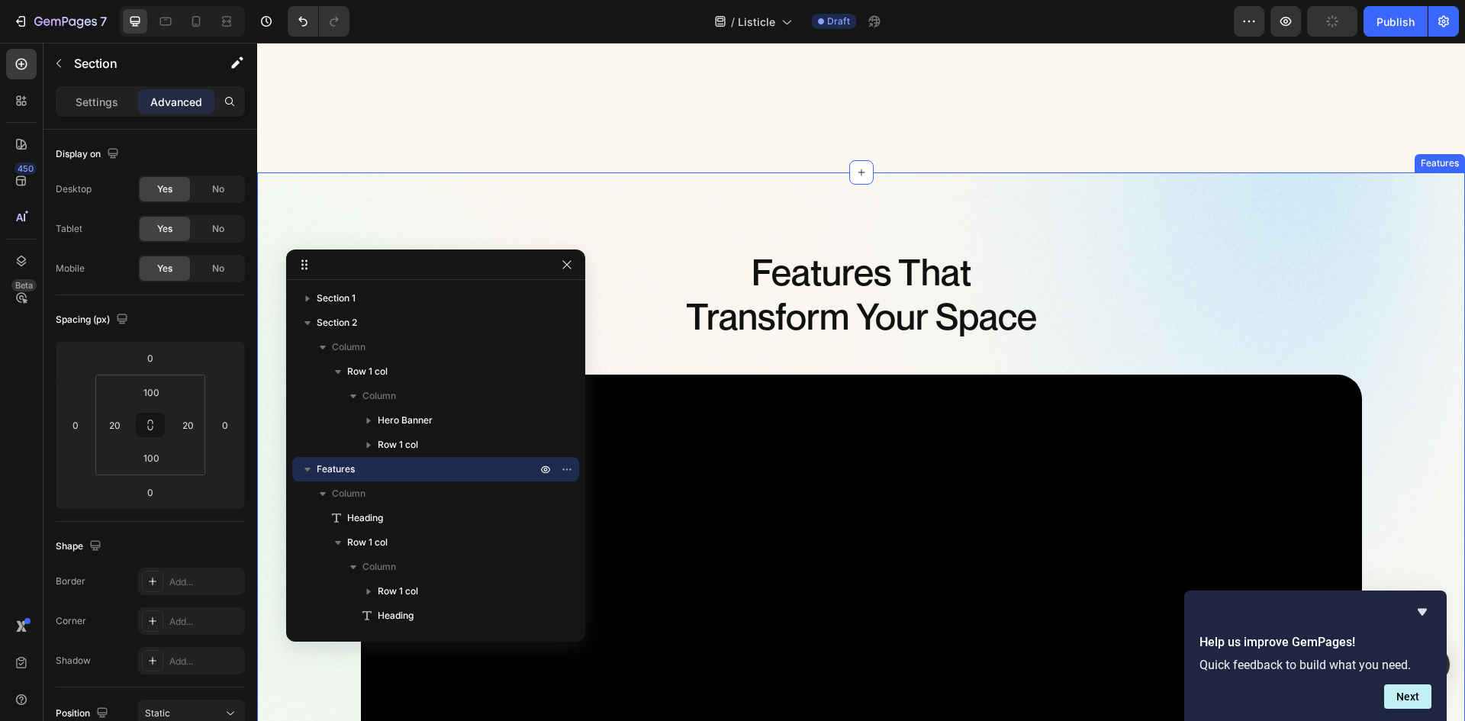
click at [566, 469] on icon "button" at bounding box center [567, 469] width 12 height 12
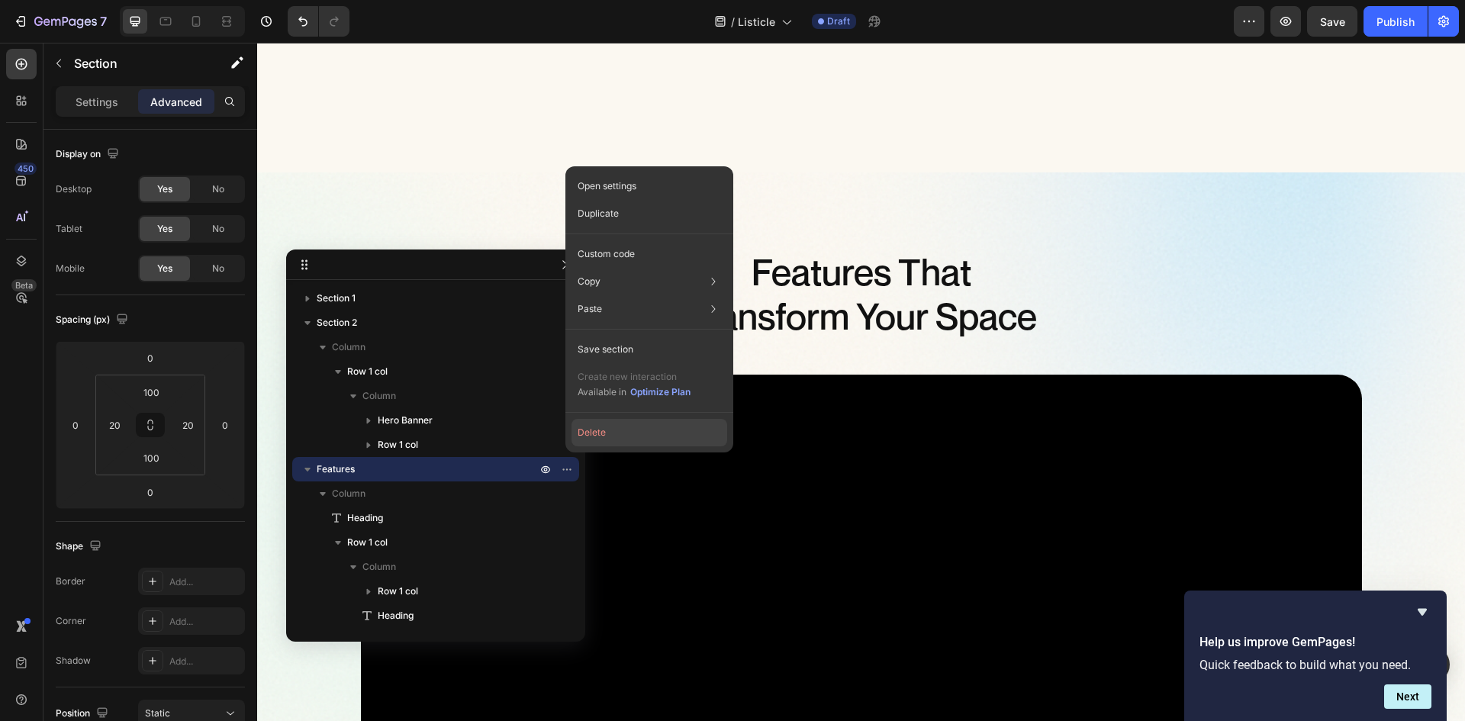
click at [607, 433] on button "Delete" at bounding box center [650, 432] width 156 height 27
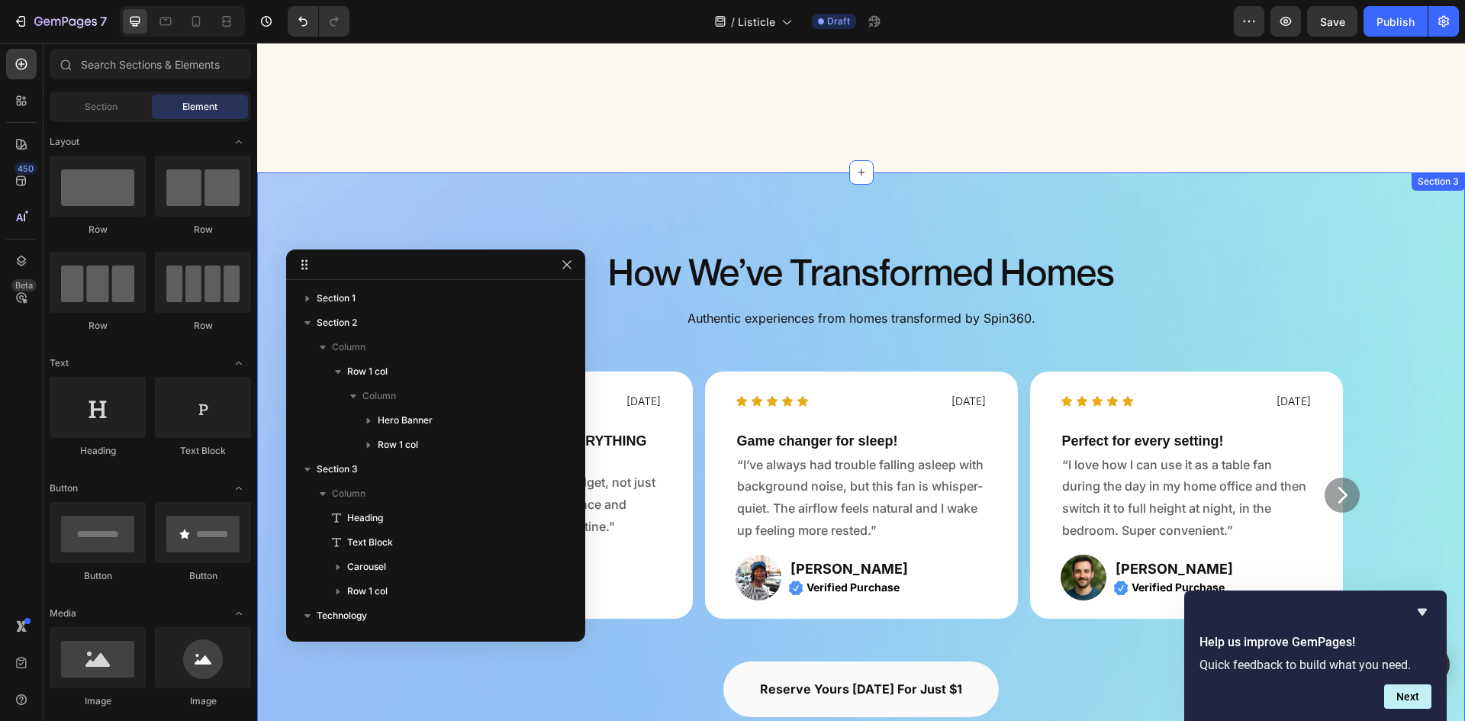
click at [1169, 219] on div "how we’ve transformed homes Heading Authentic experiences from homes transforme…" at bounding box center [861, 499] width 1208 height 655
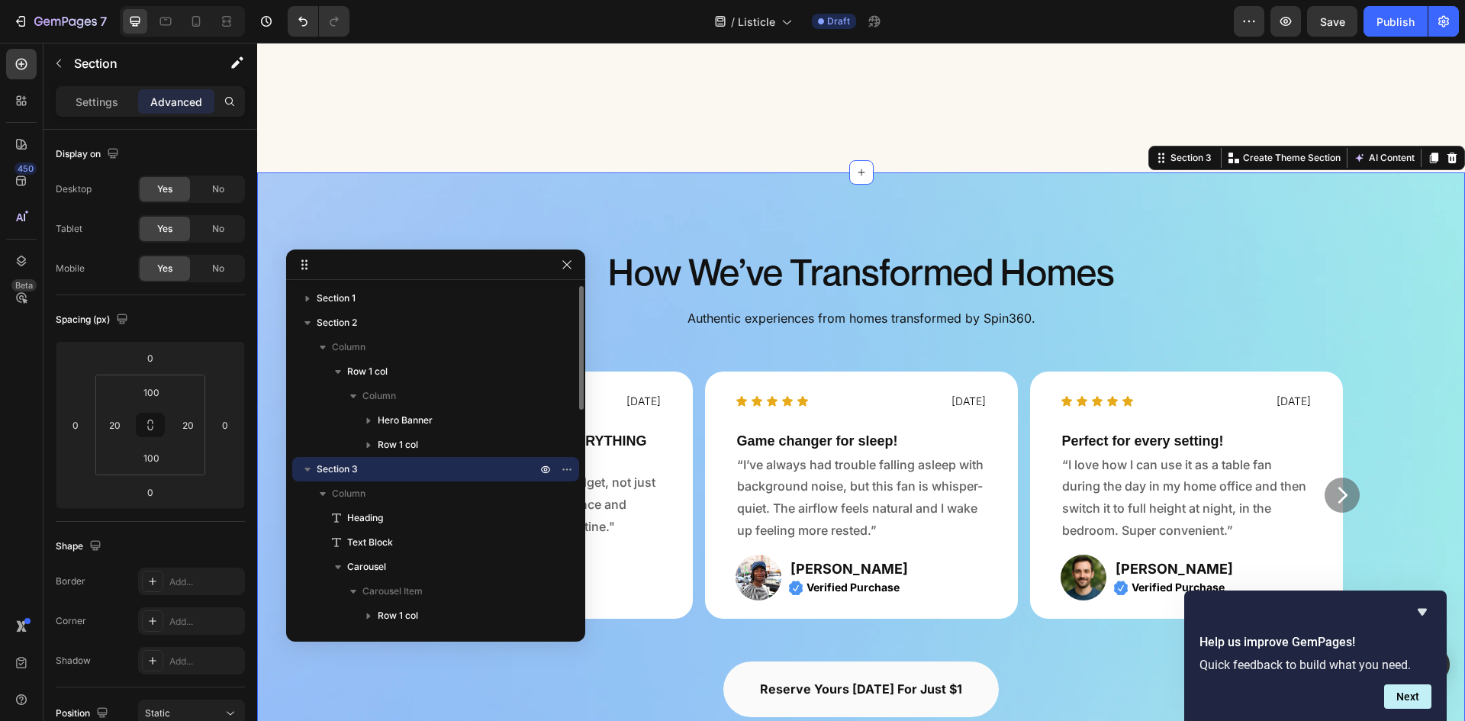
click at [303, 466] on icon "button" at bounding box center [307, 469] width 15 height 15
click at [306, 493] on icon "button" at bounding box center [308, 494] width 6 height 4
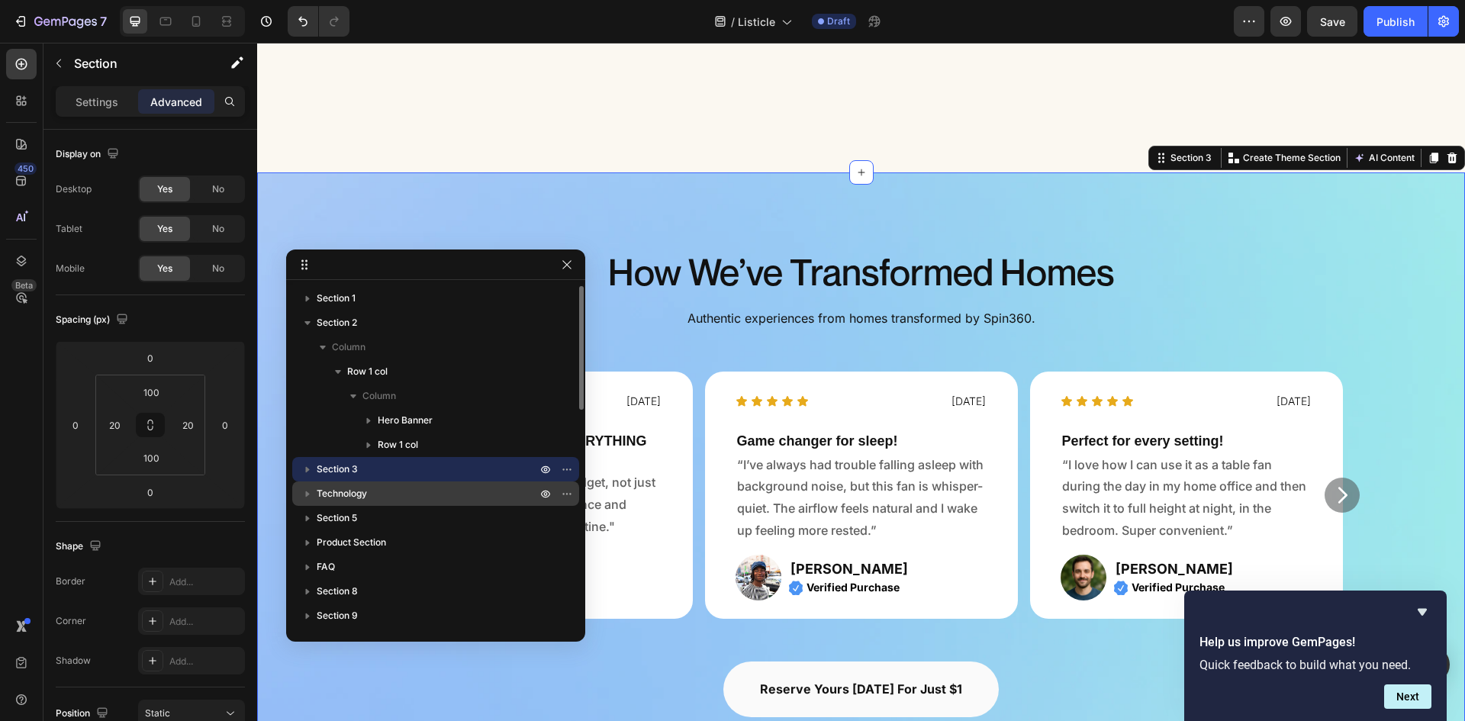
click at [375, 472] on p "Section 3" at bounding box center [428, 469] width 223 height 15
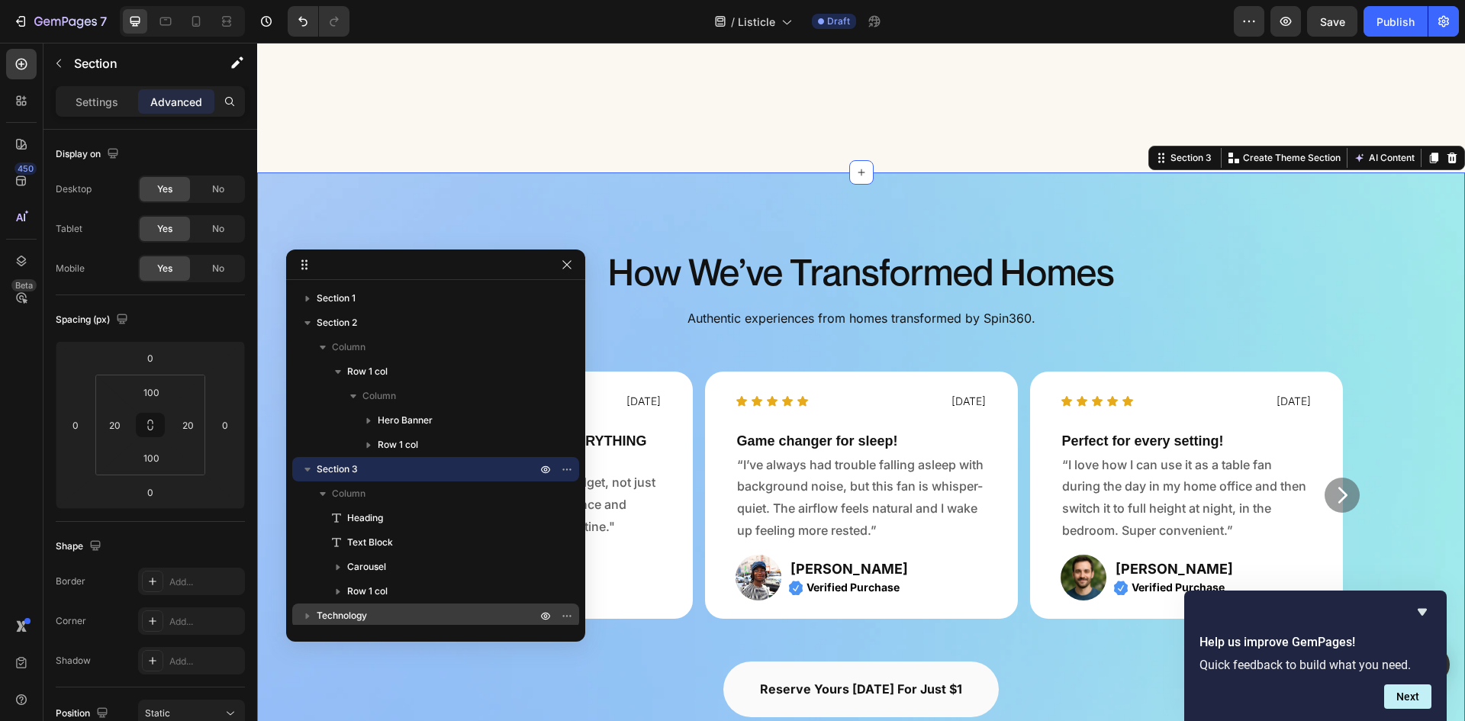
click at [315, 208] on div "how we’ve transformed homes Heading Authentic experiences from homes transforme…" at bounding box center [861, 499] width 1208 height 655
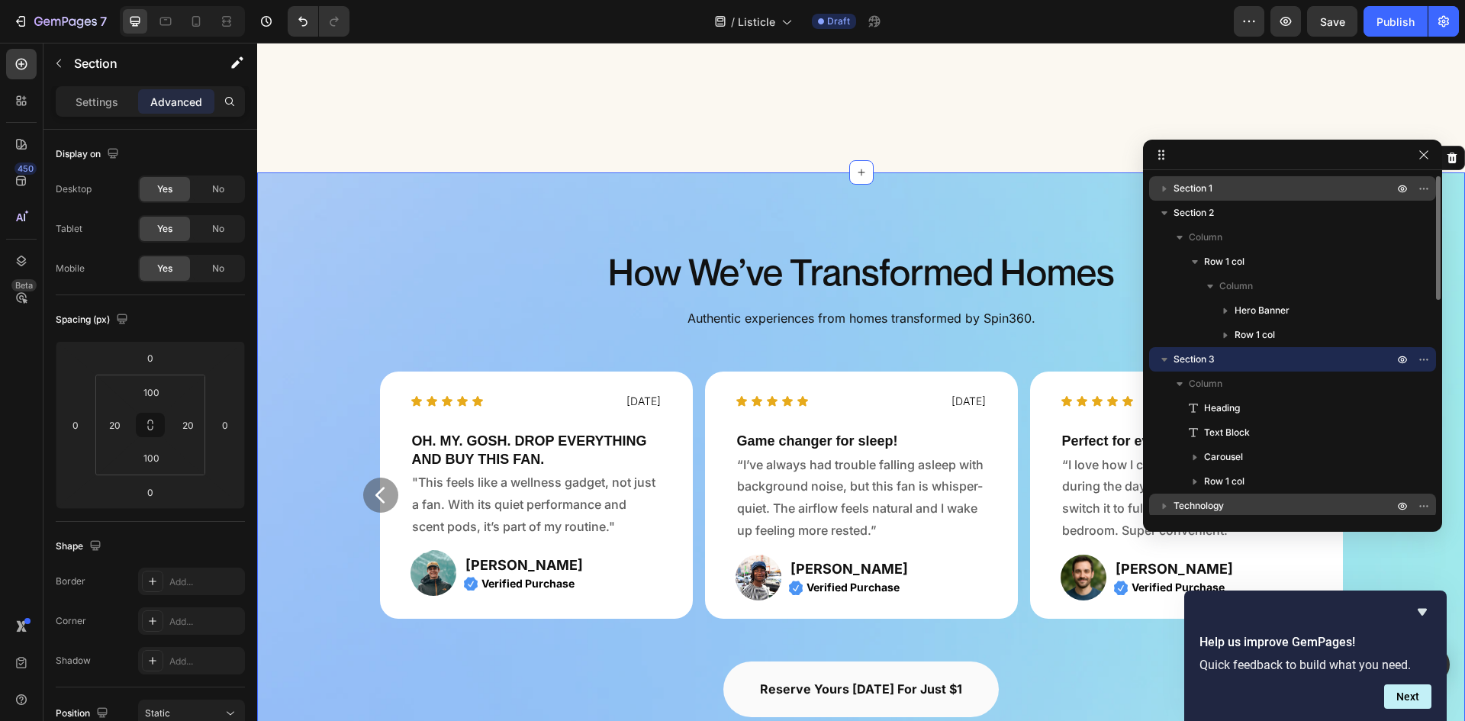
drag, startPoint x: 473, startPoint y: 267, endPoint x: 1152, endPoint y: 187, distance: 683.2
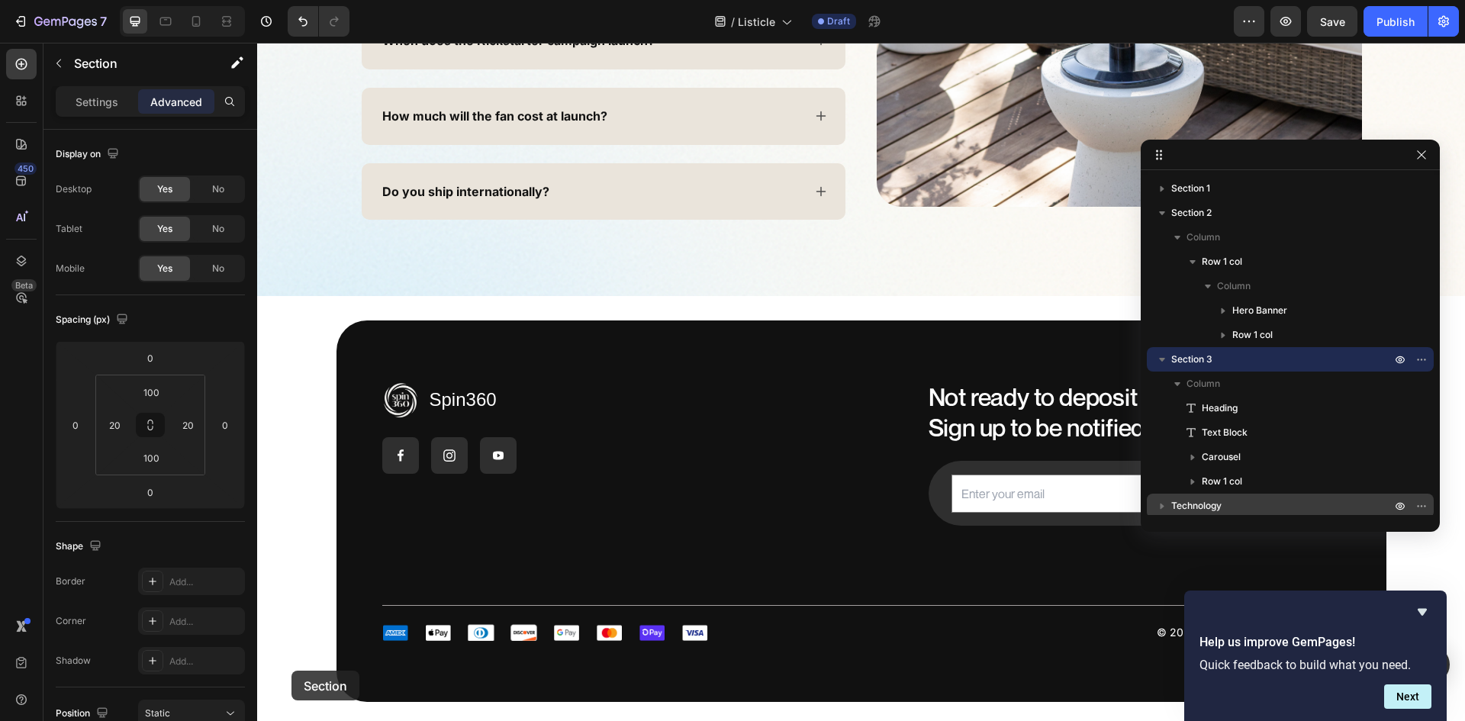
scroll to position [4888, 0]
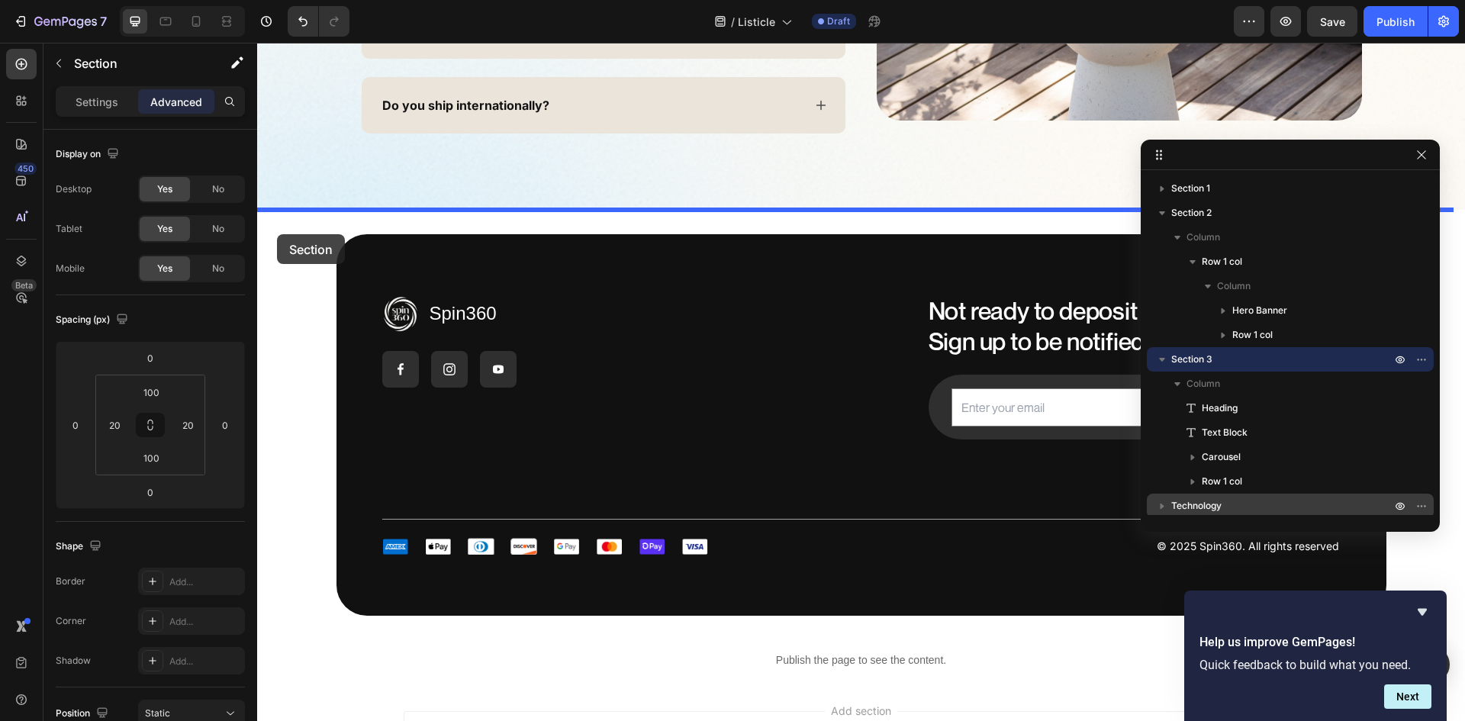
drag, startPoint x: 278, startPoint y: 198, endPoint x: 279, endPoint y: 231, distance: 33.6
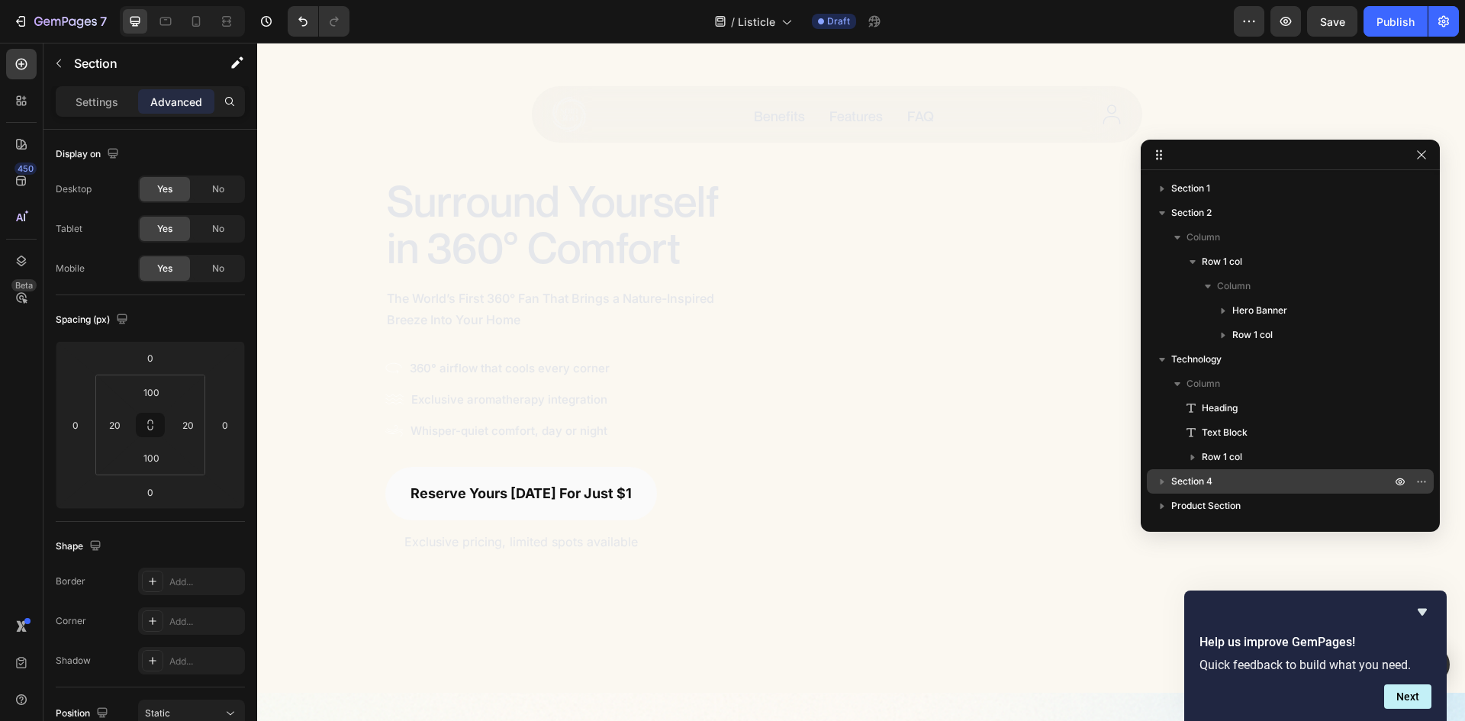
scroll to position [11, 0]
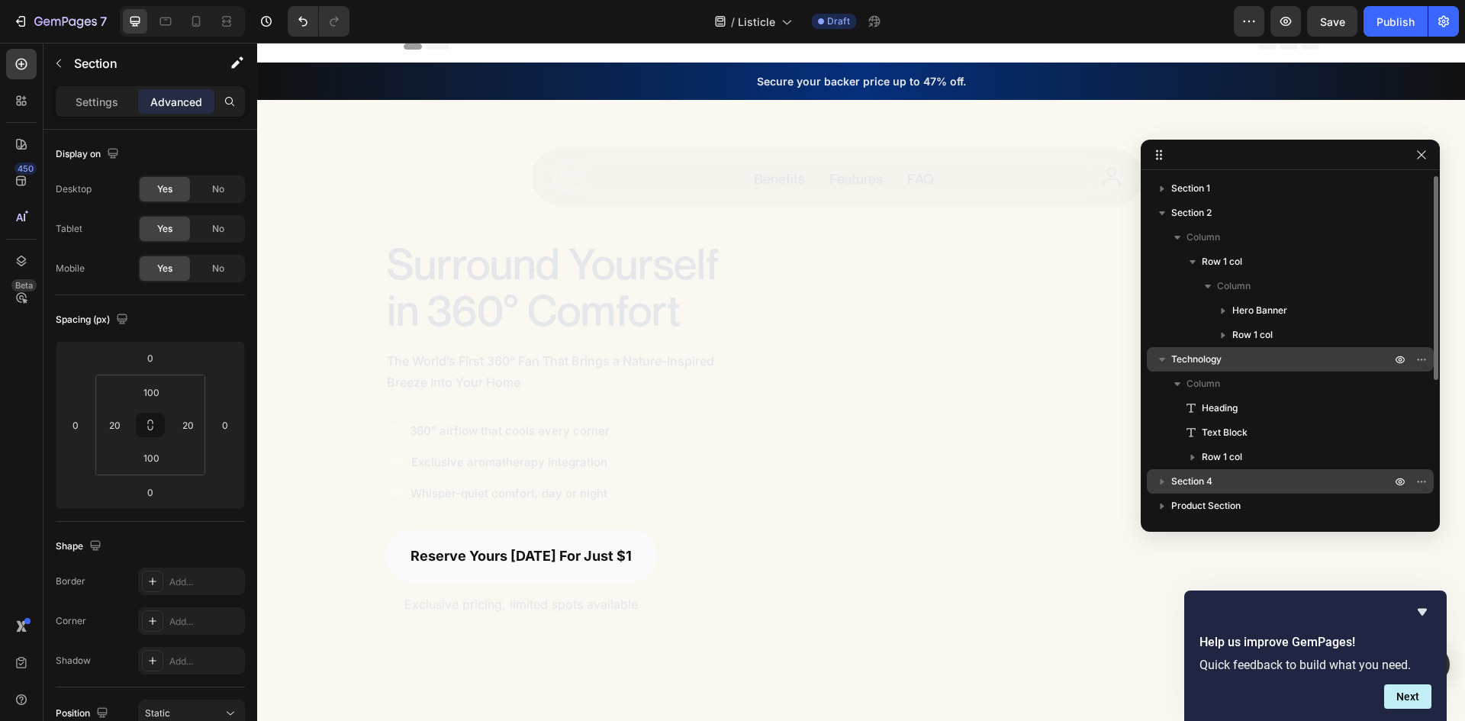
click at [1159, 356] on icon "button" at bounding box center [1162, 359] width 15 height 15
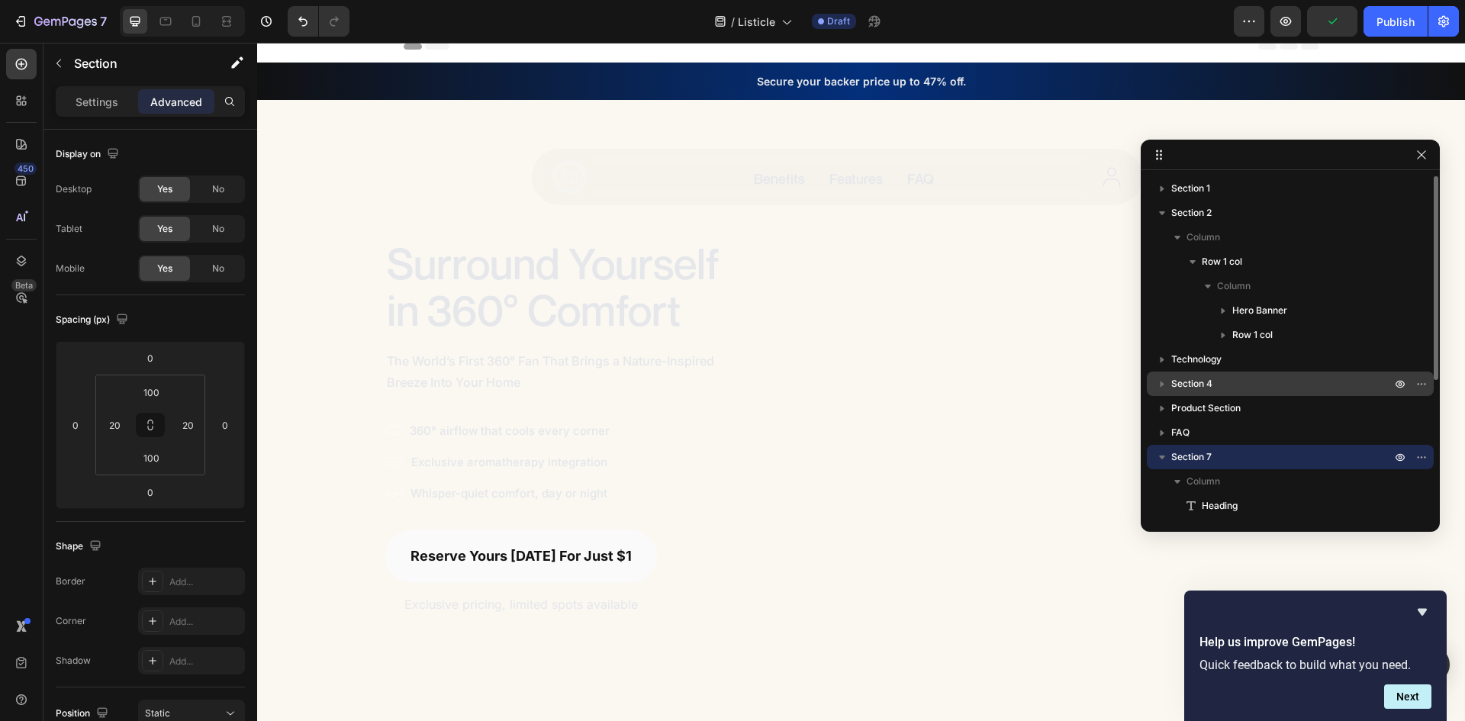
click at [1164, 457] on icon "button" at bounding box center [1162, 458] width 6 height 4
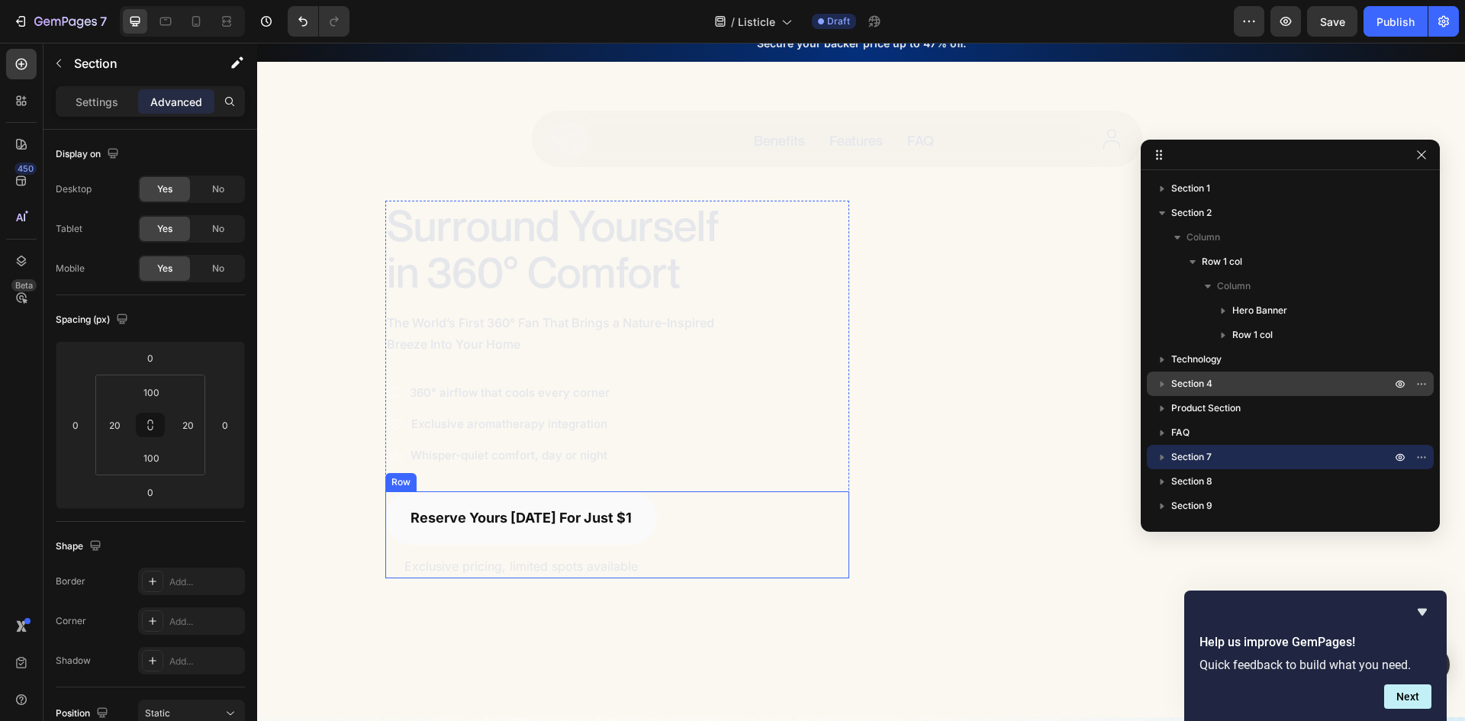
scroll to position [0, 0]
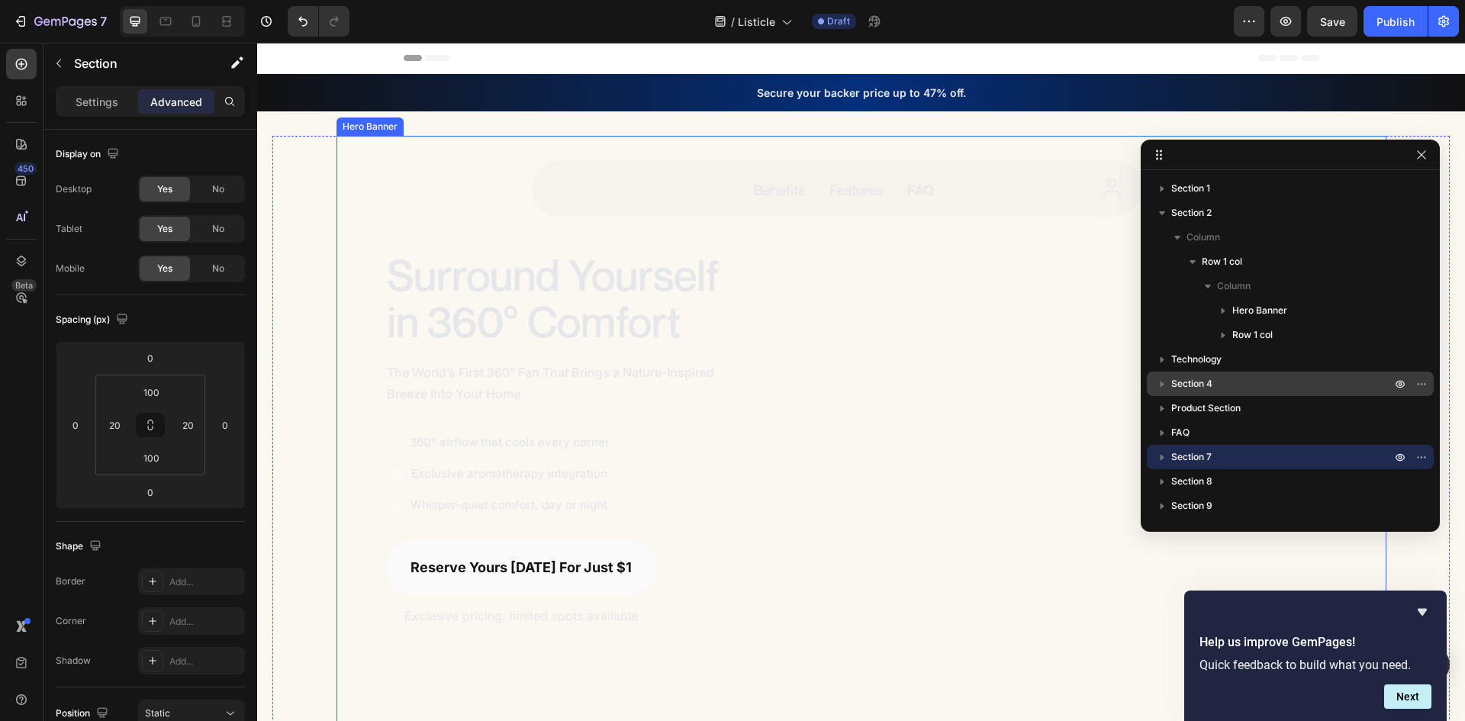
click at [880, 372] on div "Surround Yourself in 360° Comfort Heading" at bounding box center [1106, 439] width 464 height 378
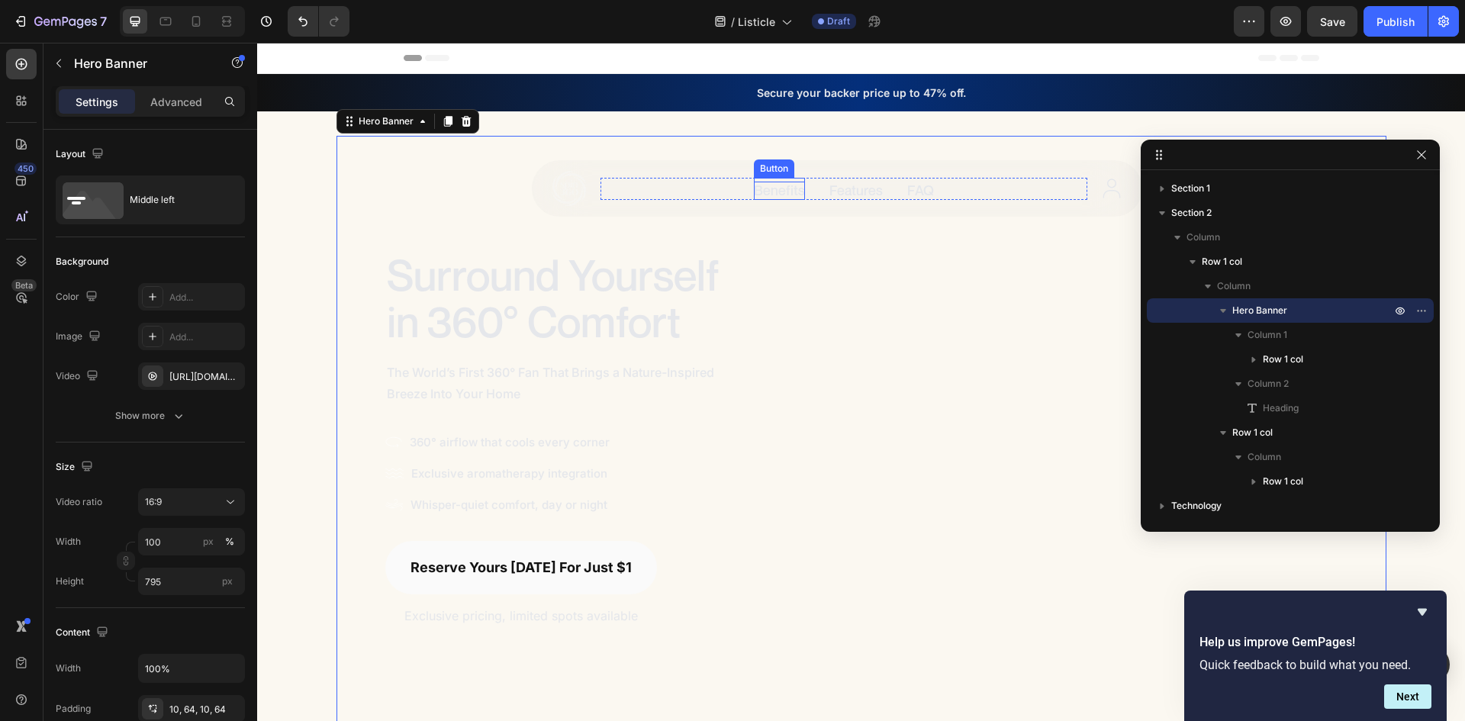
click at [776, 192] on span "Benefits" at bounding box center [779, 190] width 51 height 17
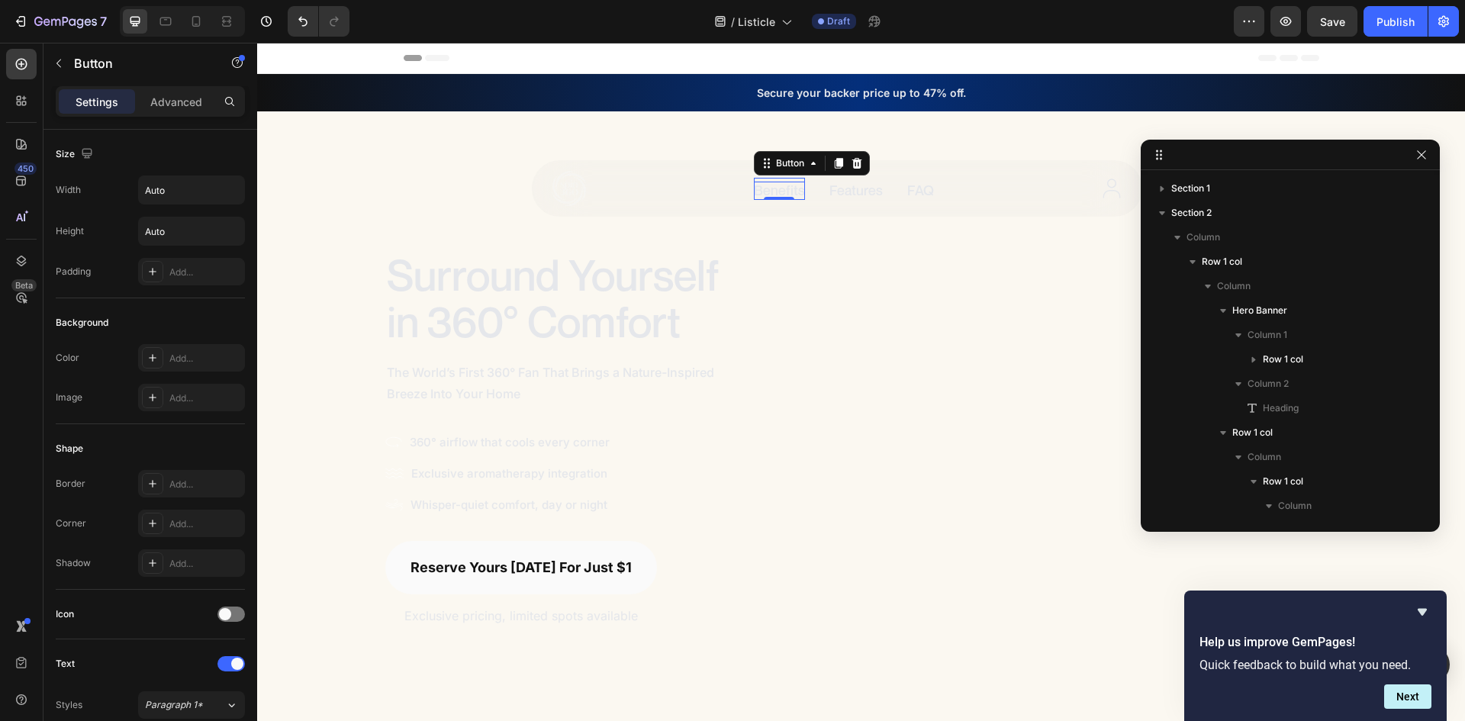
scroll to position [407, 0]
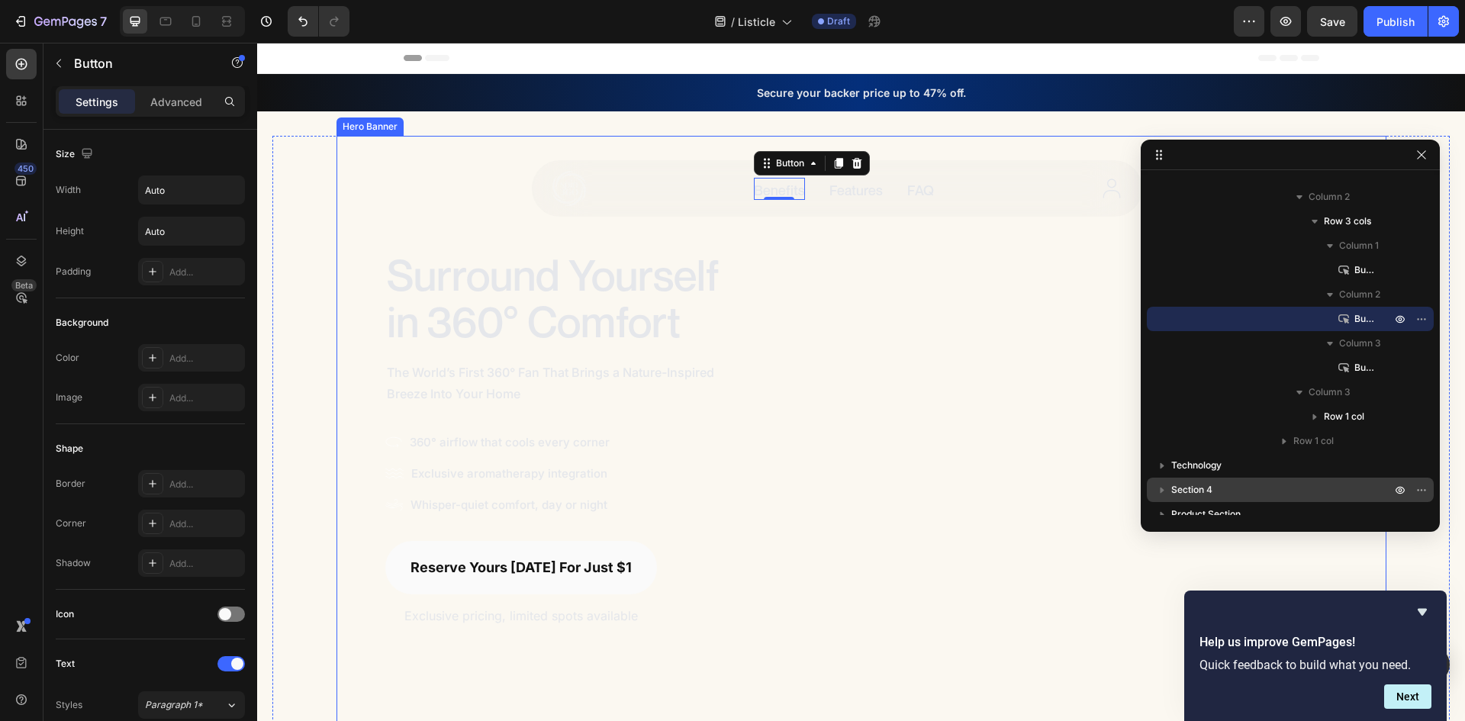
click at [906, 408] on div "Surround Yourself in 360° Comfort Heading" at bounding box center [1106, 439] width 464 height 378
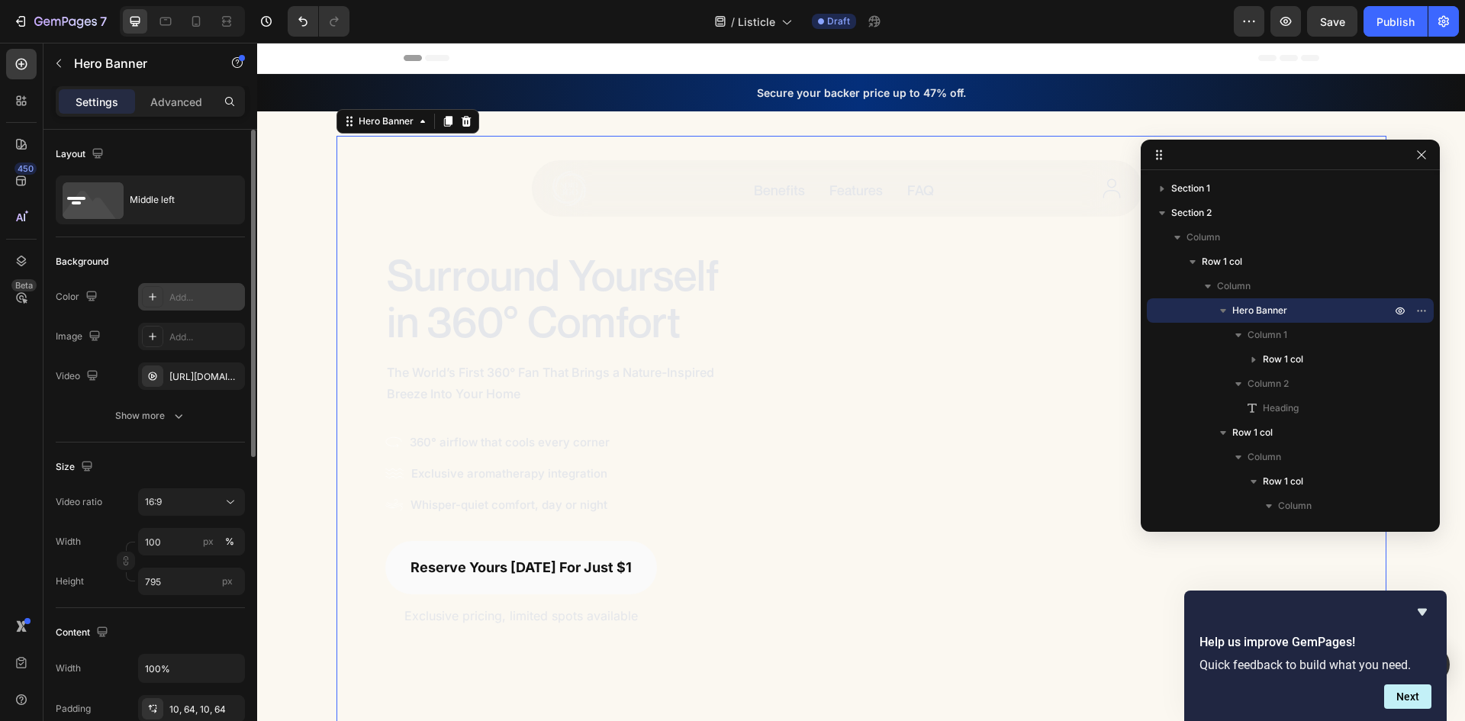
click at [193, 301] on div "Add..." at bounding box center [205, 298] width 72 height 14
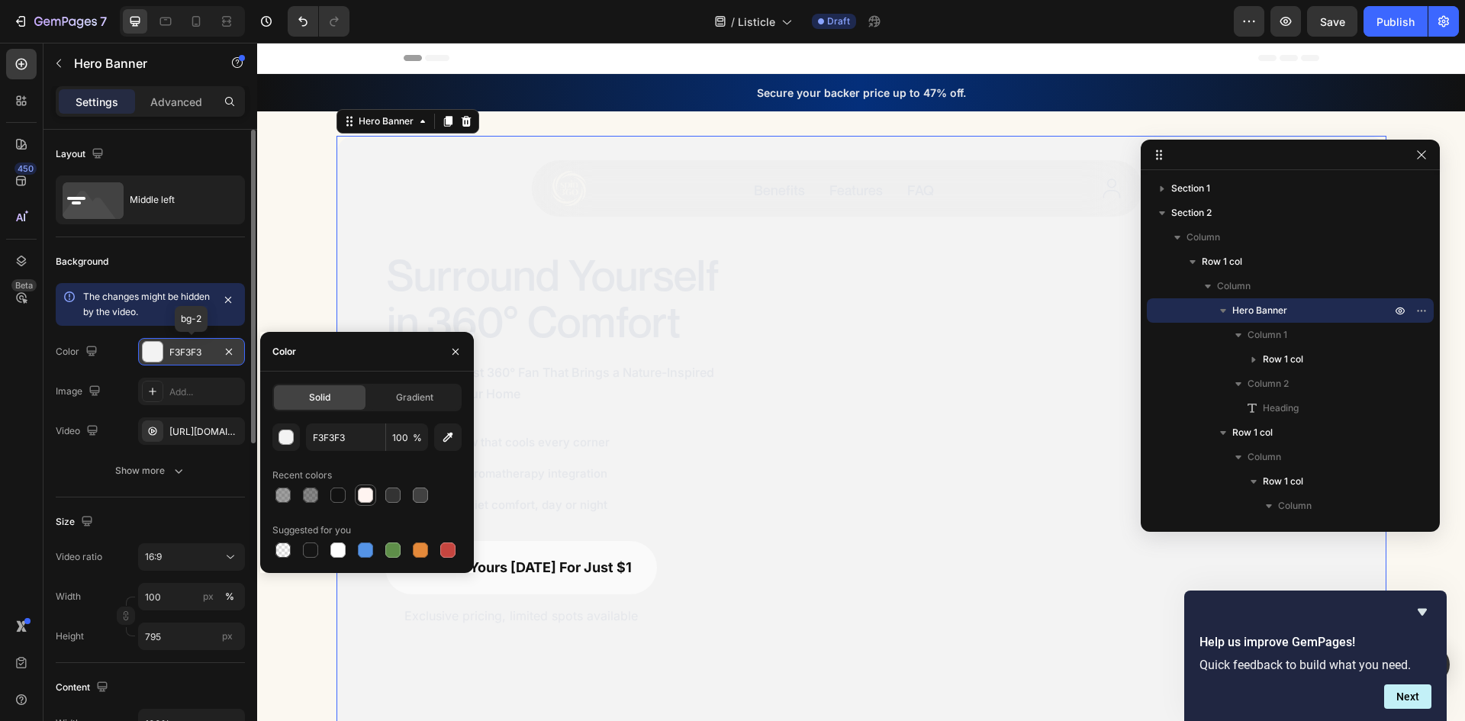
click at [367, 498] on div at bounding box center [365, 495] width 15 height 15
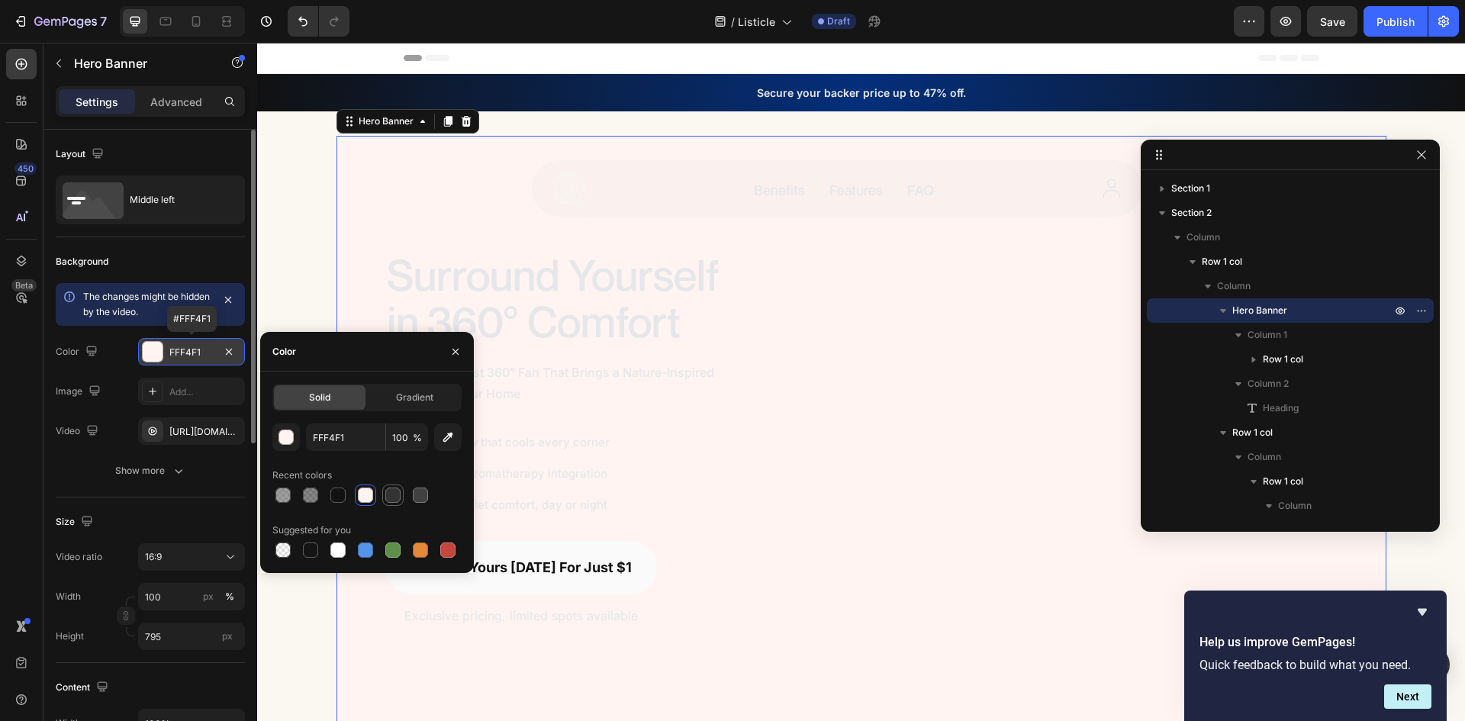
click at [398, 500] on div at bounding box center [392, 495] width 15 height 15
type input "333333"
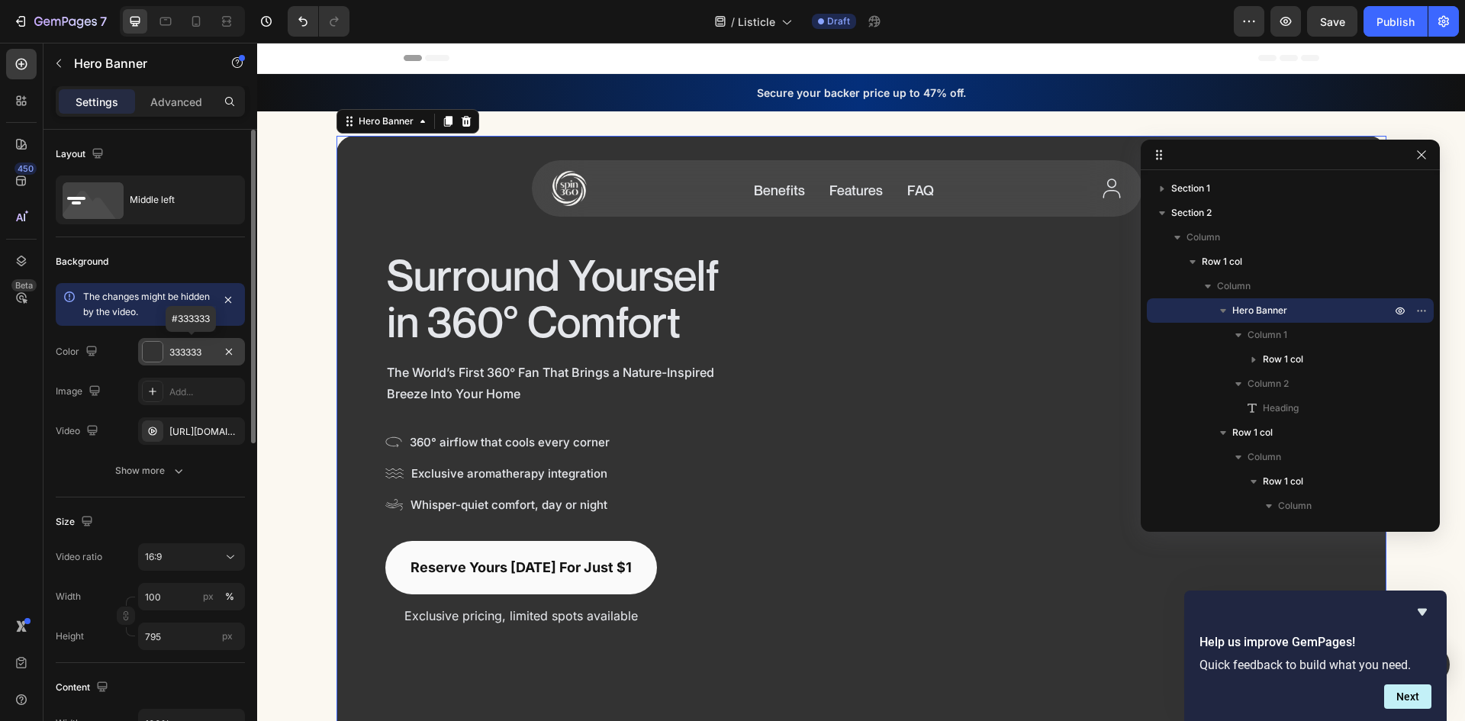
click at [984, 503] on div "Surround Yourself in 360° Comfort Heading" at bounding box center [1106, 439] width 464 height 378
click at [789, 192] on span "Benefits" at bounding box center [779, 190] width 51 height 17
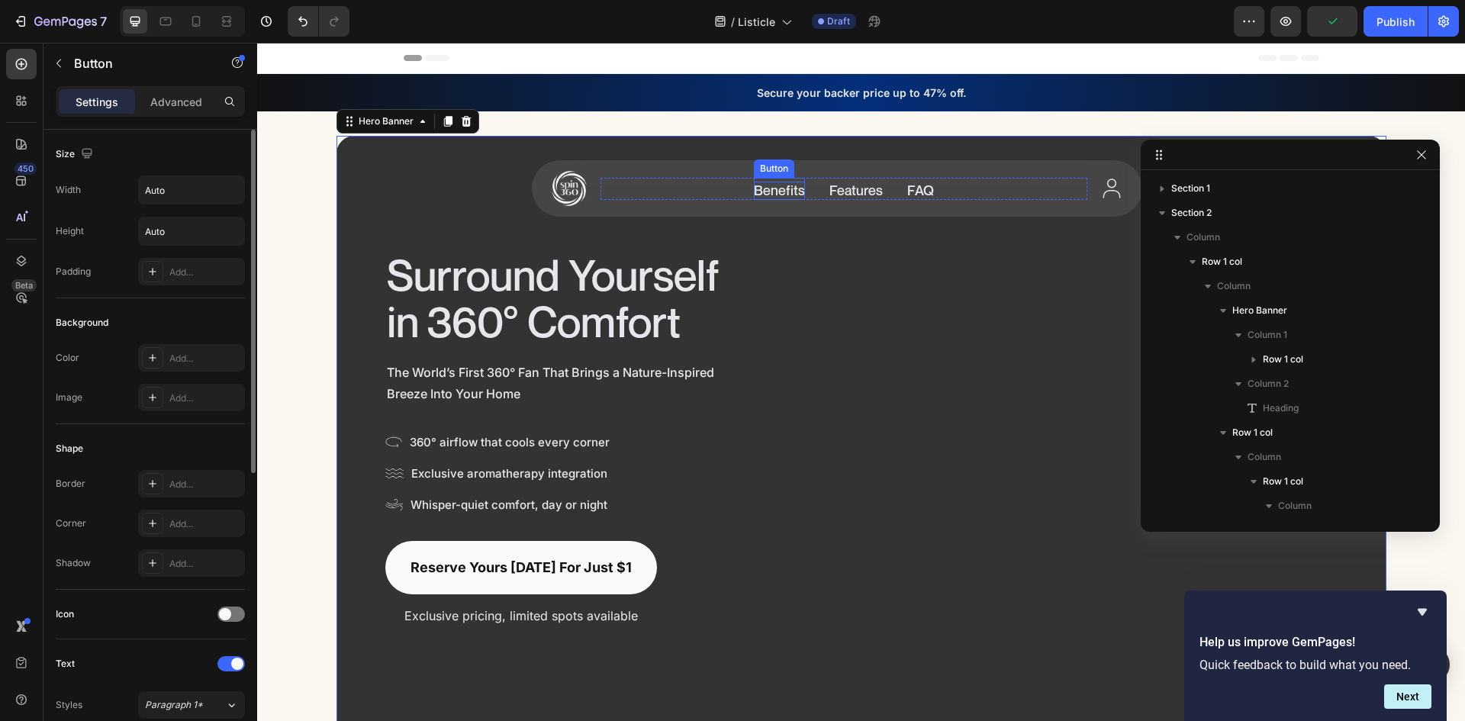
scroll to position [407, 0]
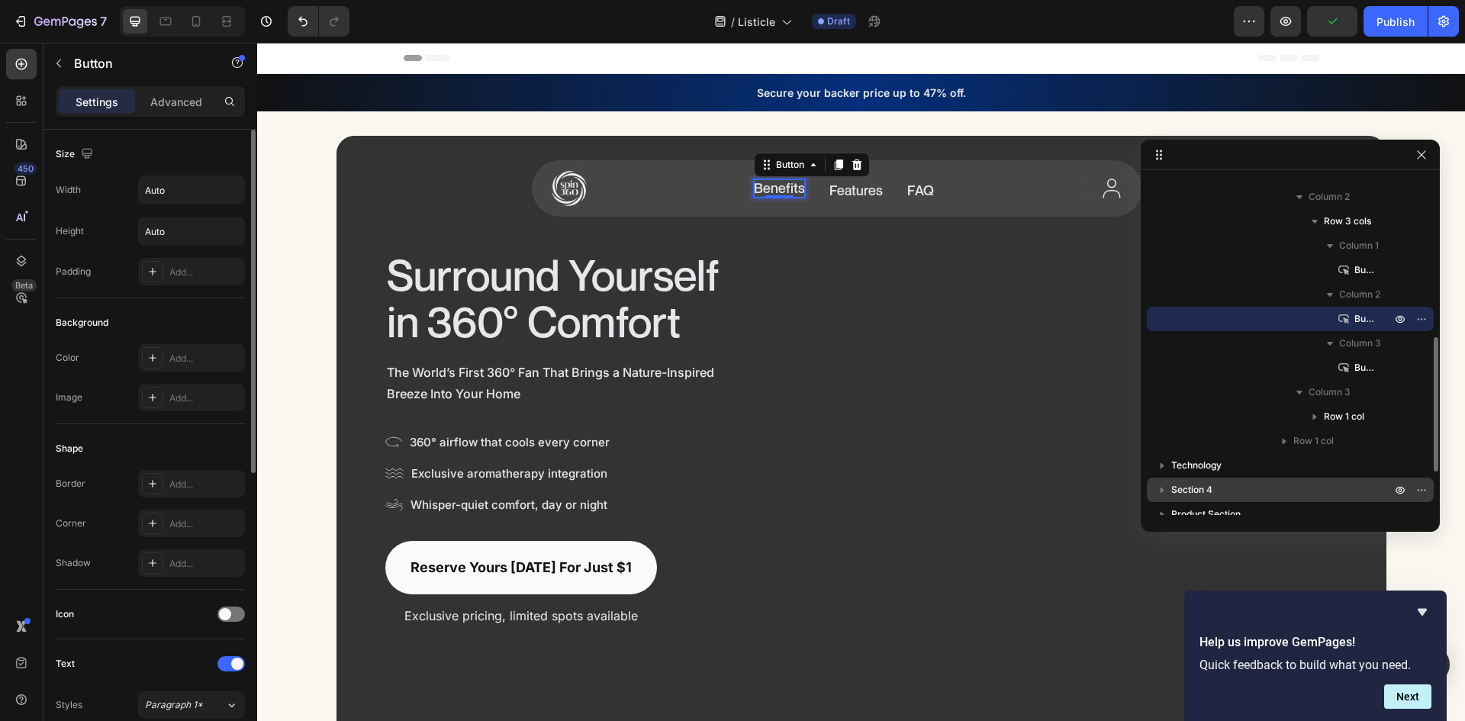
click at [789, 192] on span "Benefits" at bounding box center [779, 187] width 51 height 17
click at [868, 187] on span "Features" at bounding box center [870, 190] width 53 height 17
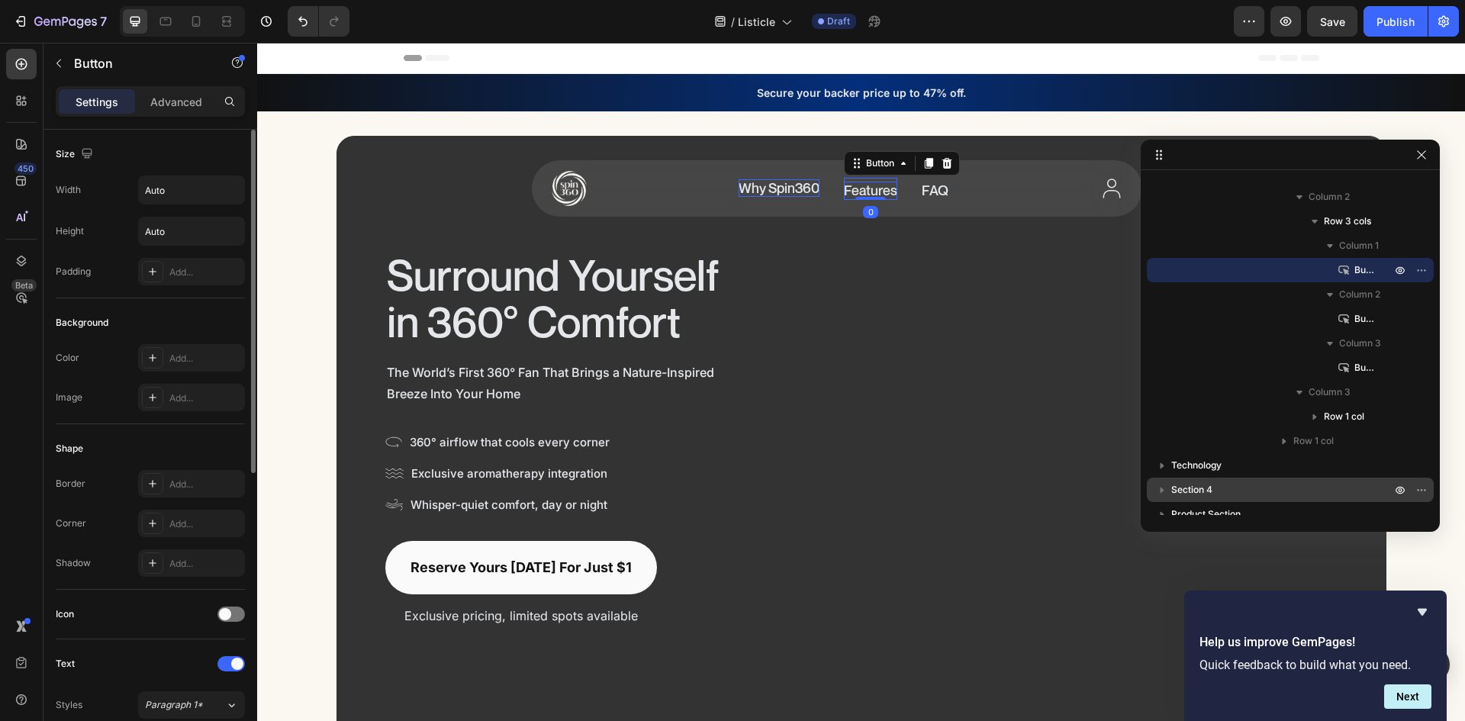
click at [868, 187] on span "Features" at bounding box center [870, 190] width 53 height 17
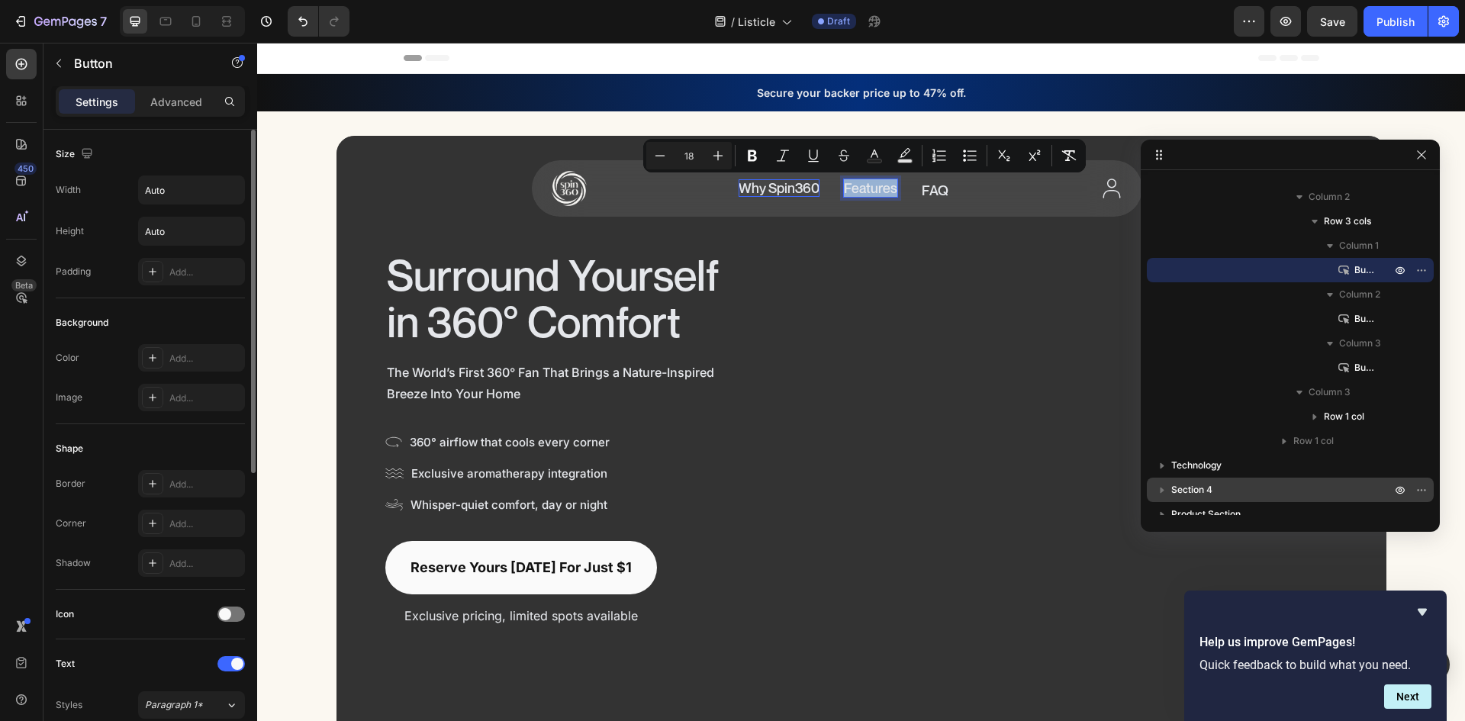
click at [868, 187] on span "Features" at bounding box center [870, 187] width 53 height 17
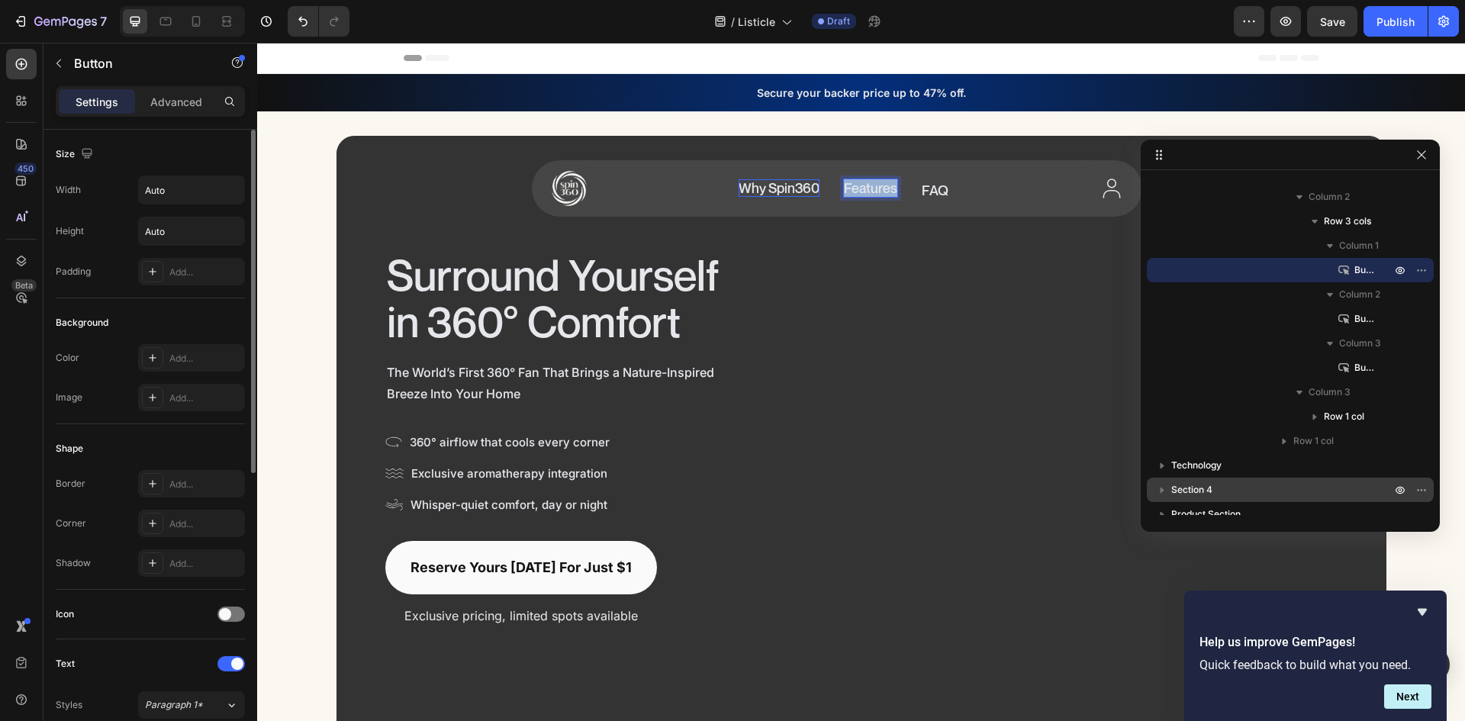
click at [868, 187] on span "Features" at bounding box center [870, 187] width 53 height 17
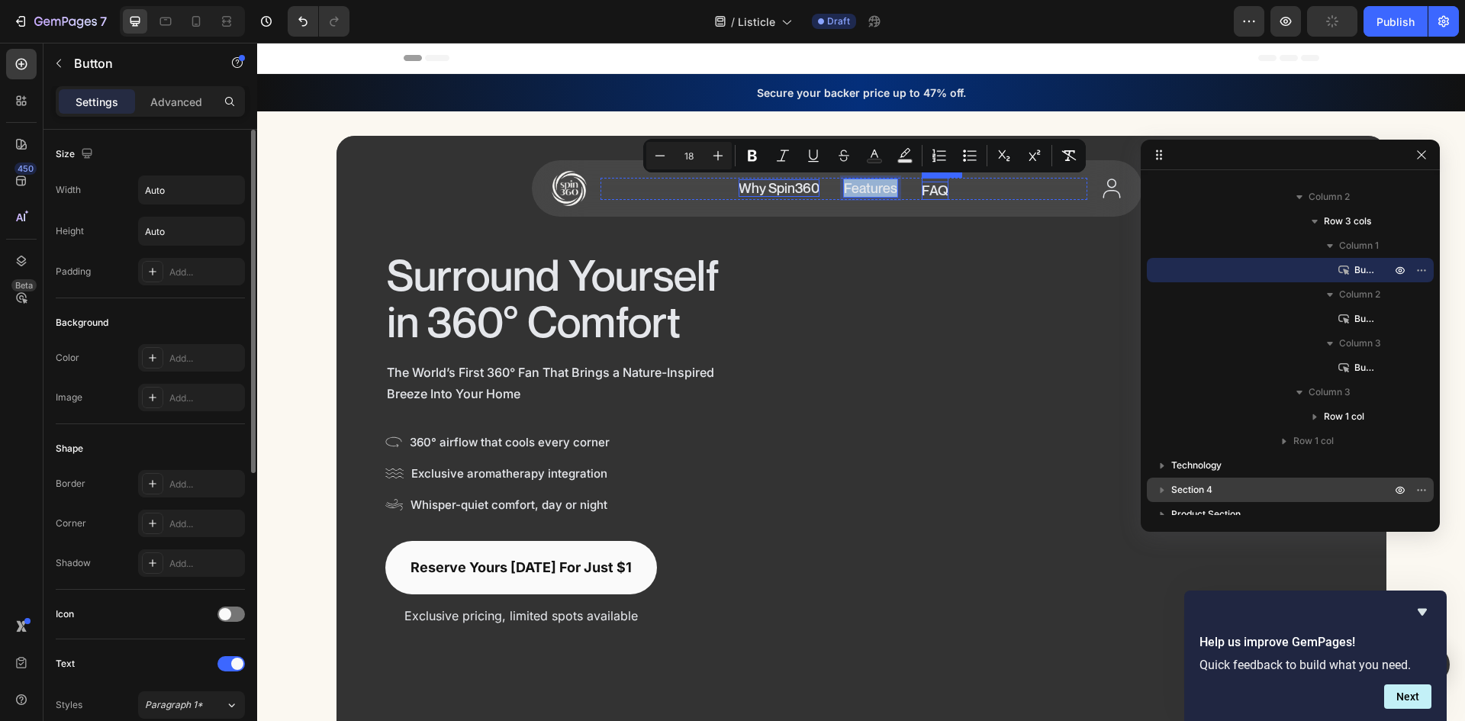
click at [928, 191] on span "FAQ" at bounding box center [935, 190] width 27 height 17
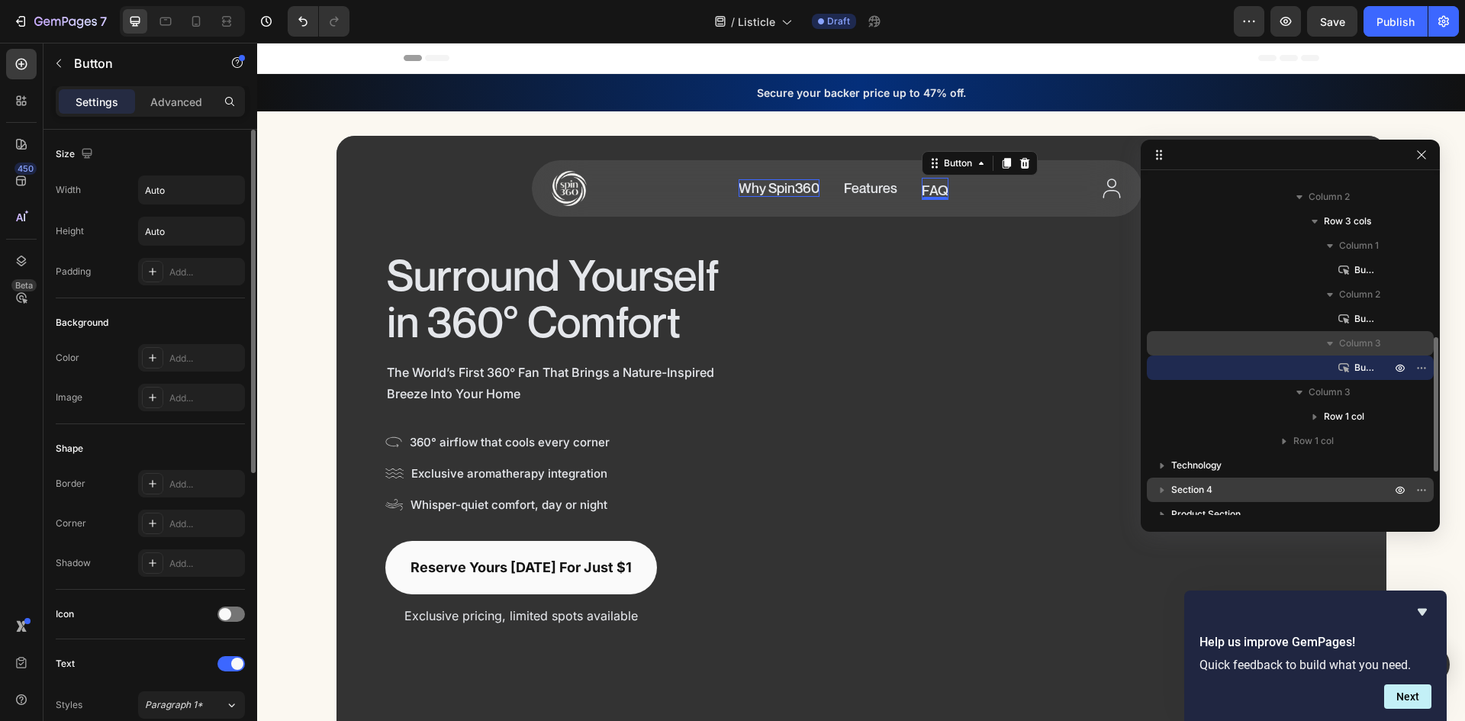
click at [1333, 343] on icon "button" at bounding box center [1330, 343] width 15 height 15
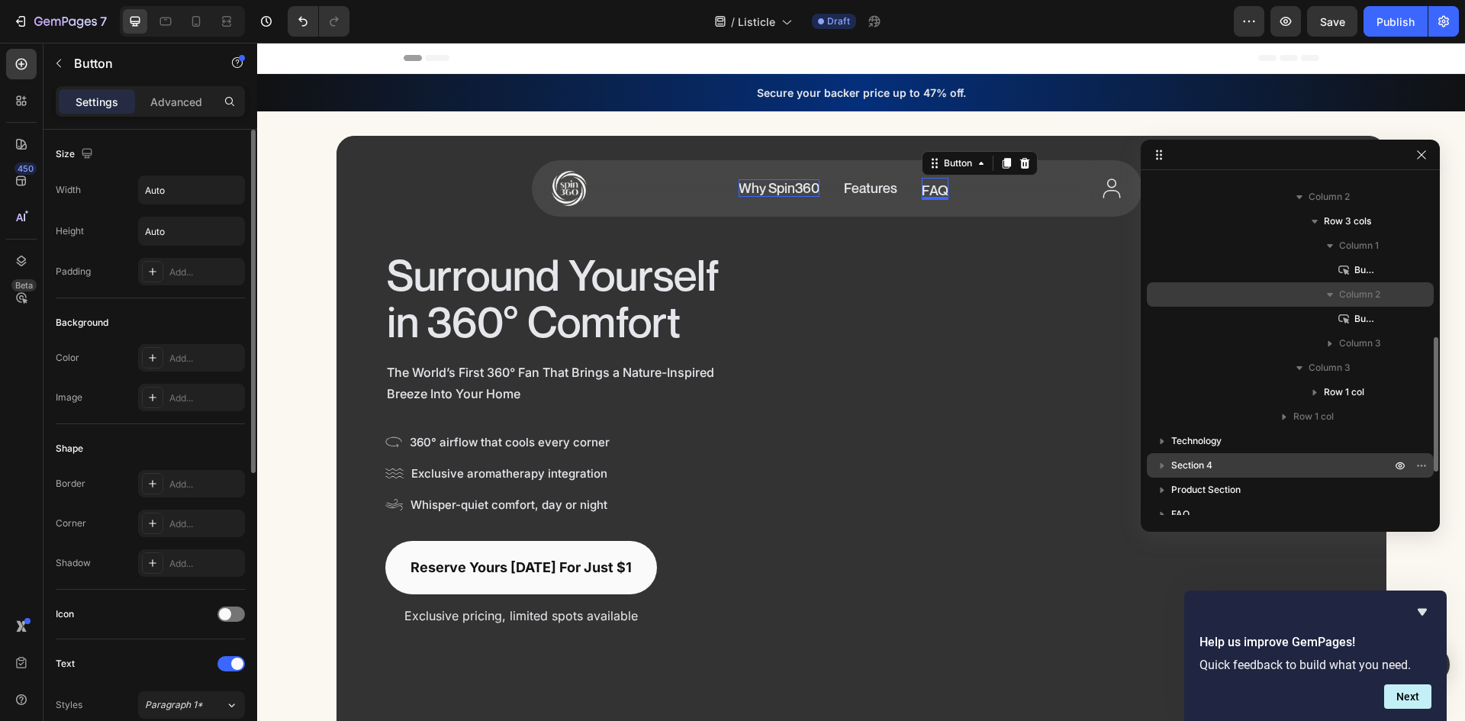
click at [1322, 292] on button "button" at bounding box center [1330, 294] width 18 height 18
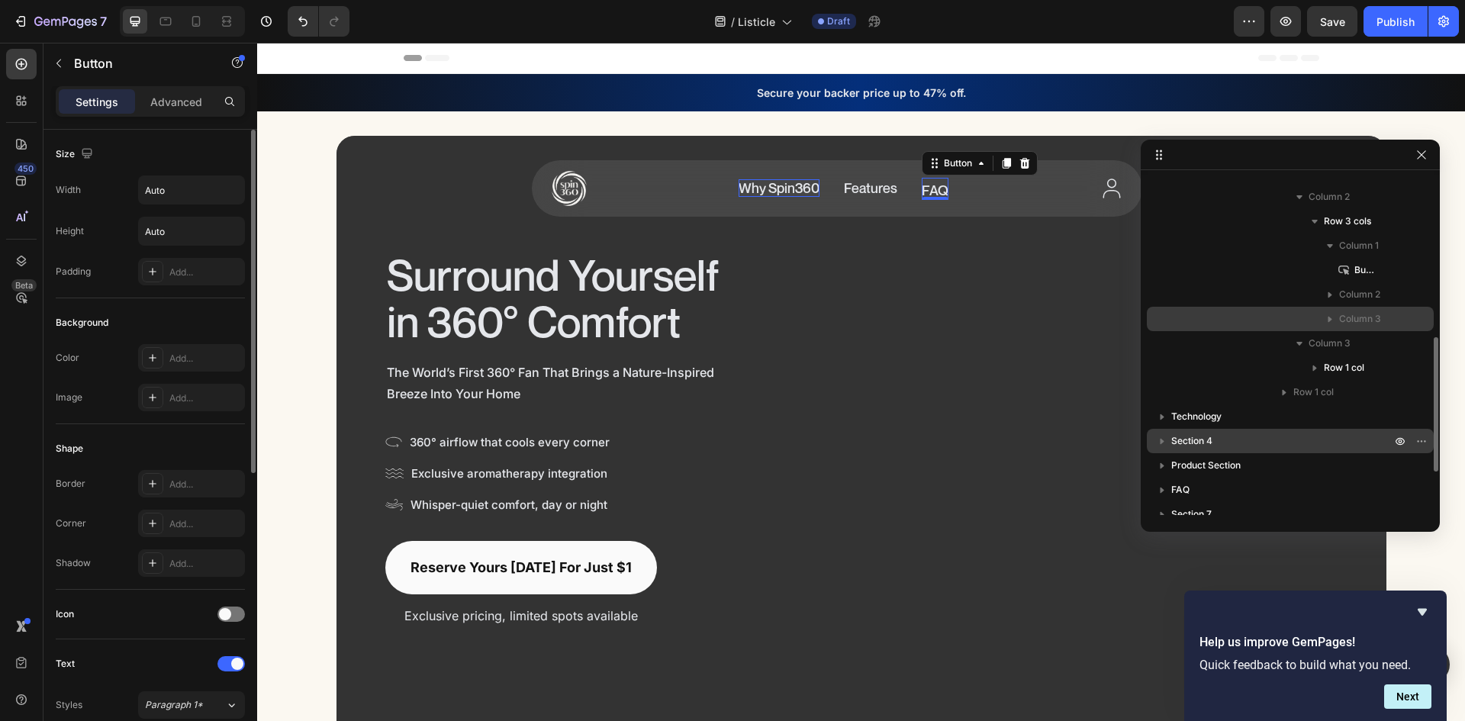
click at [1349, 321] on span "Column 3" at bounding box center [1360, 318] width 42 height 15
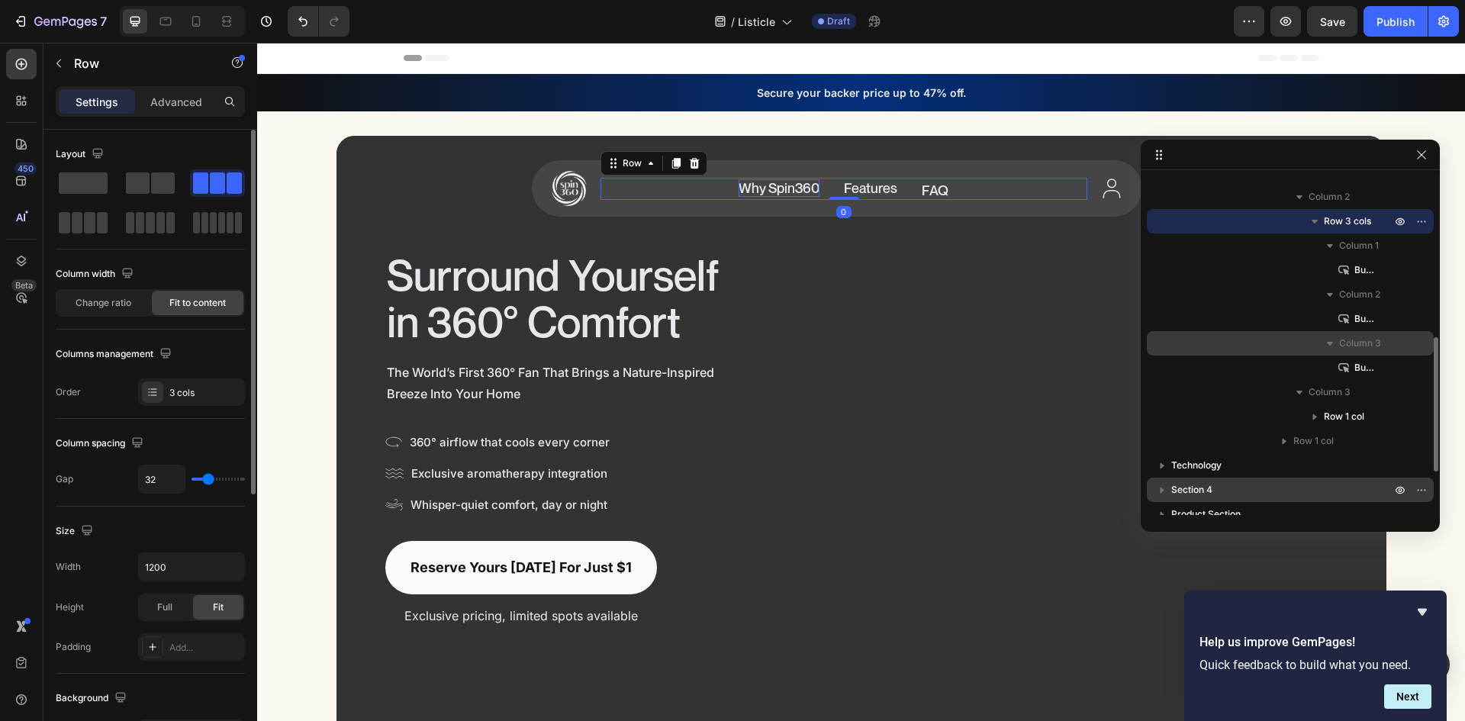
click at [1354, 343] on span "Column 3" at bounding box center [1360, 343] width 42 height 15
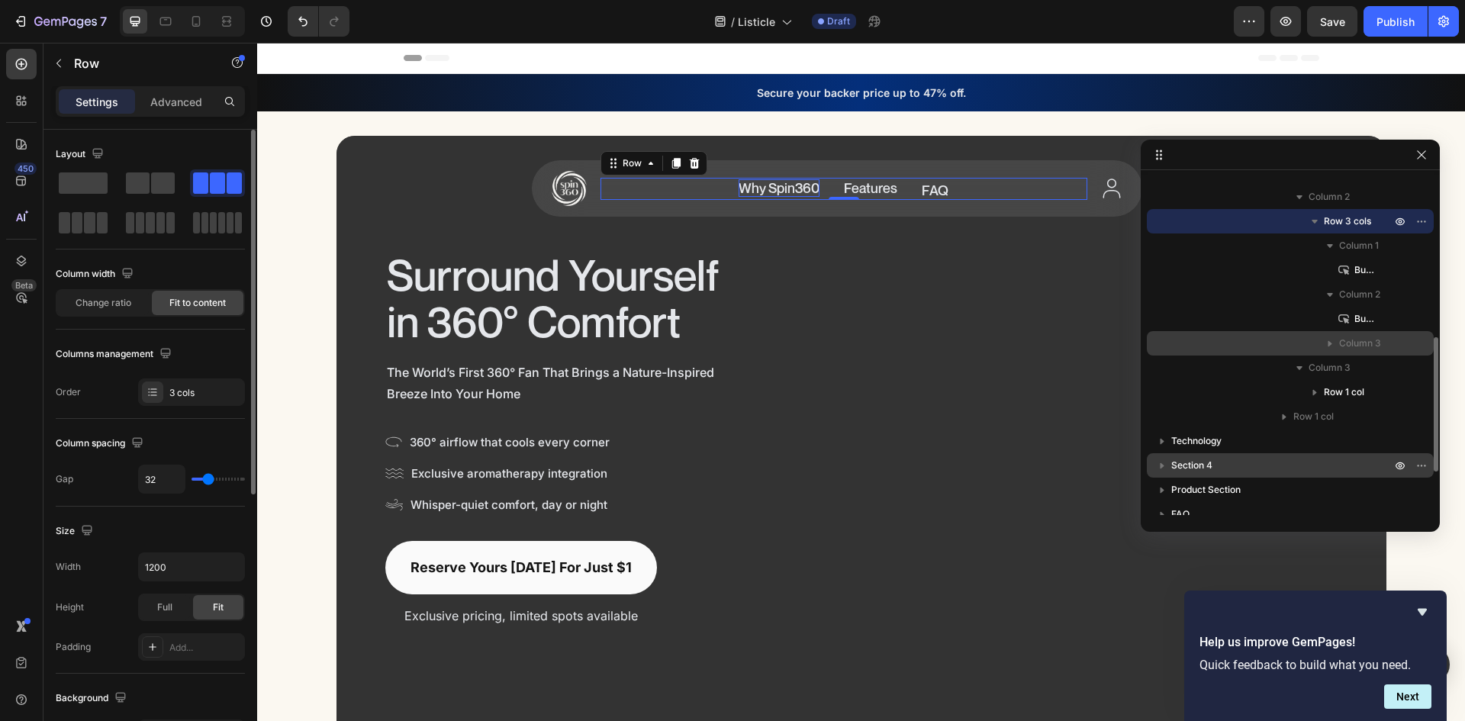
click at [1360, 343] on span "Column 3" at bounding box center [1360, 343] width 42 height 15
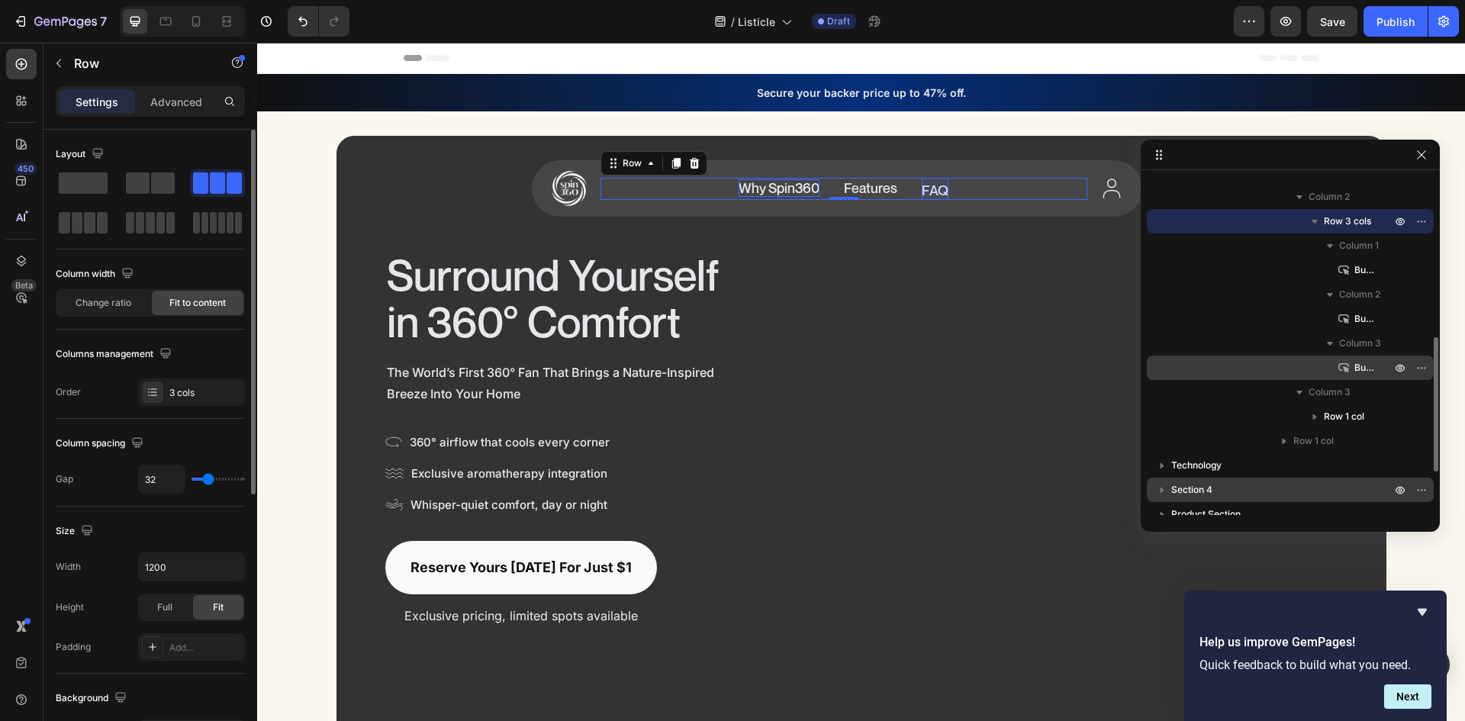
click at [1355, 362] on span "Button" at bounding box center [1365, 367] width 21 height 15
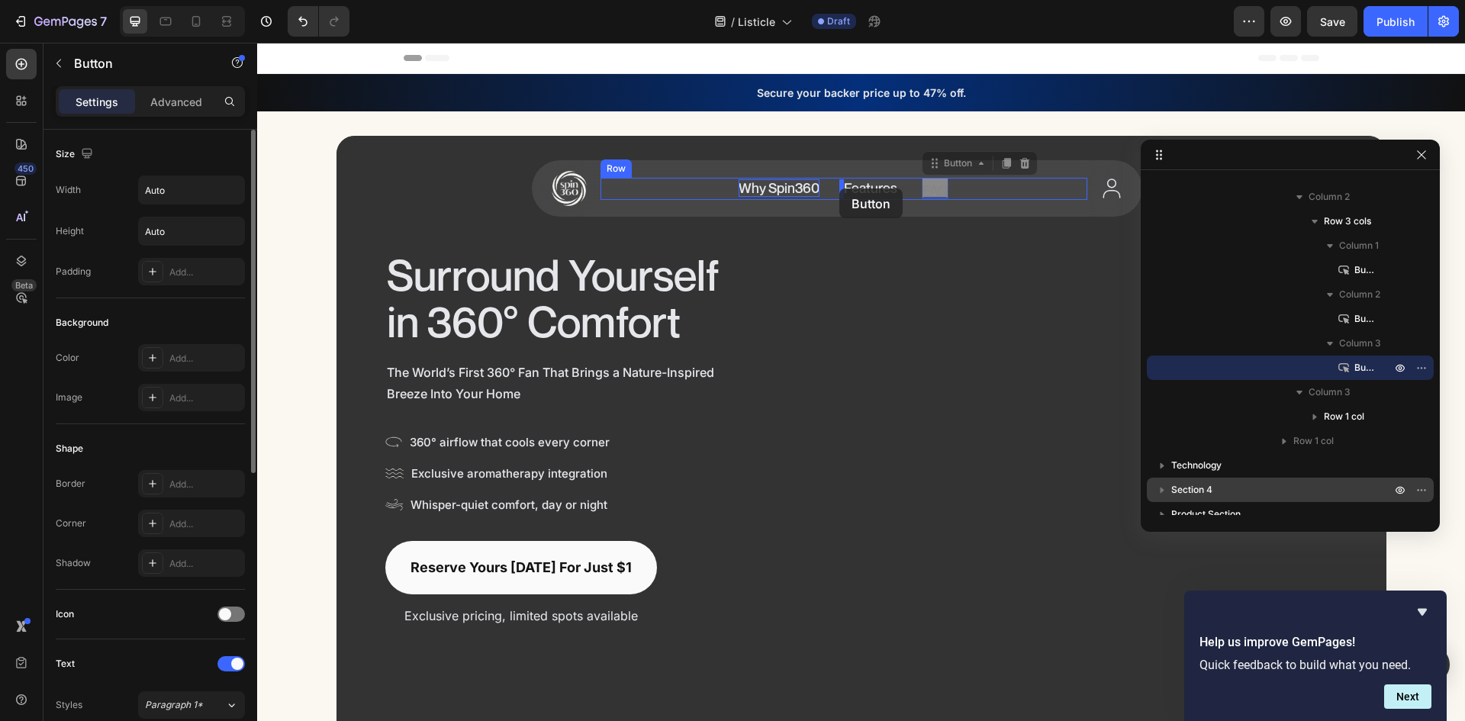
drag, startPoint x: 926, startPoint y: 179, endPoint x: 839, endPoint y: 189, distance: 87.5
click at [901, 186] on div "Features Button Why Spin360 Button FAQ Button Row" at bounding box center [844, 189] width 487 height 22
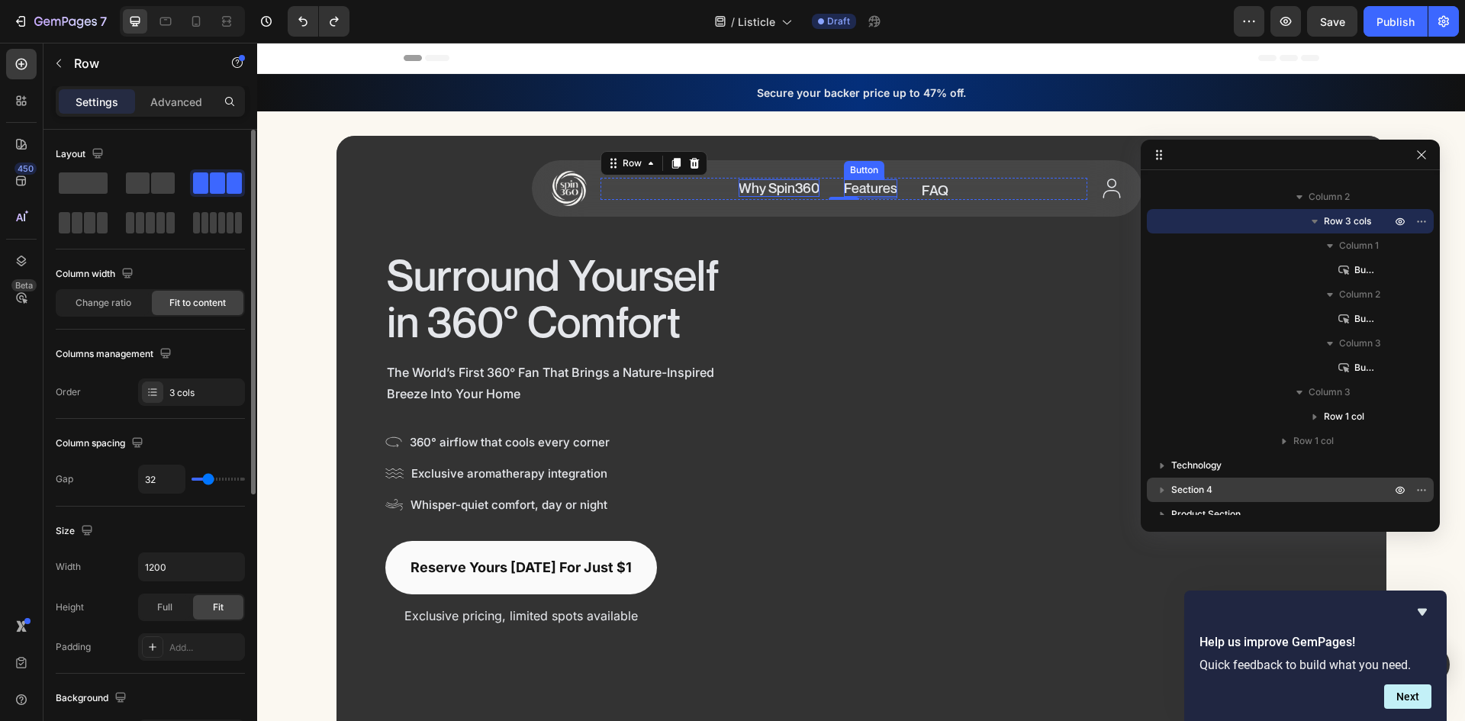
click at [859, 186] on span "Features" at bounding box center [870, 187] width 53 height 17
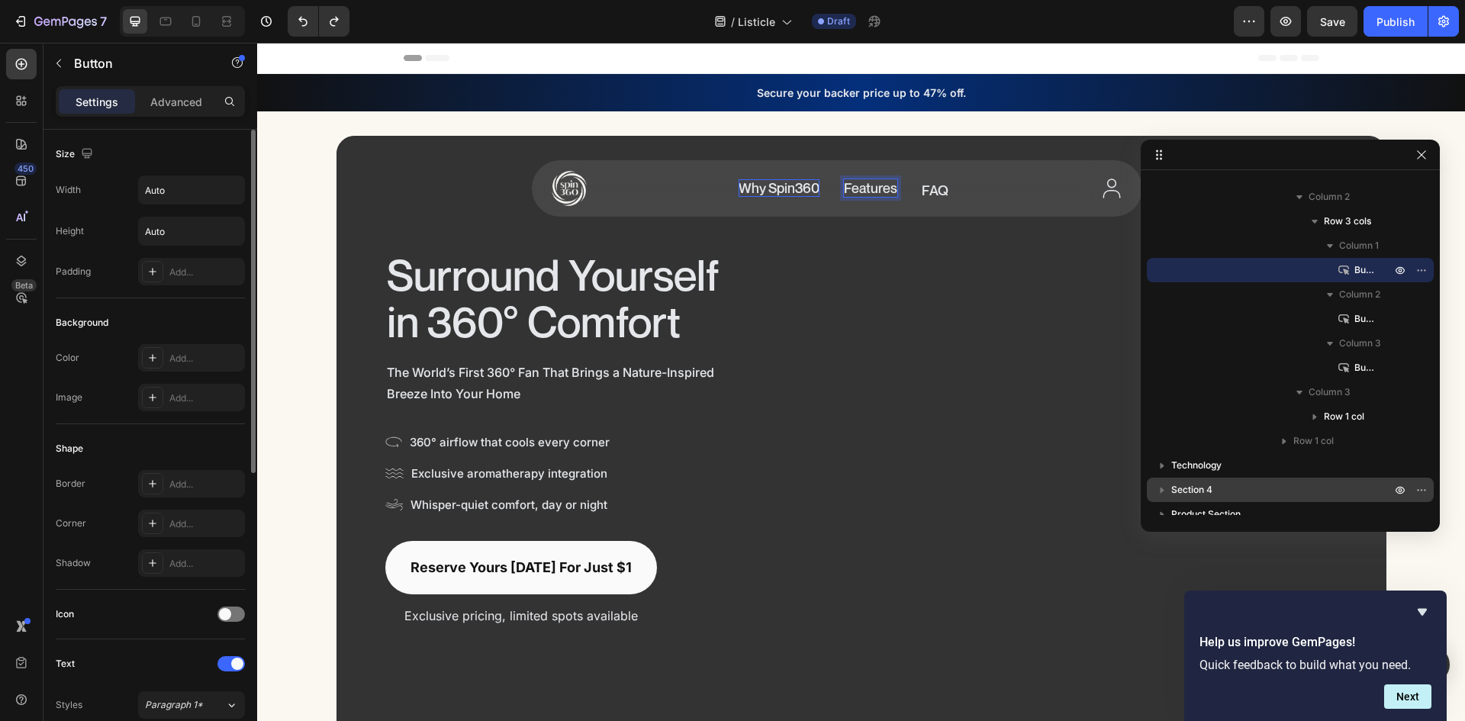
click at [862, 188] on span "Features" at bounding box center [870, 187] width 53 height 17
click at [915, 188] on span "FAQ" at bounding box center [922, 190] width 27 height 17
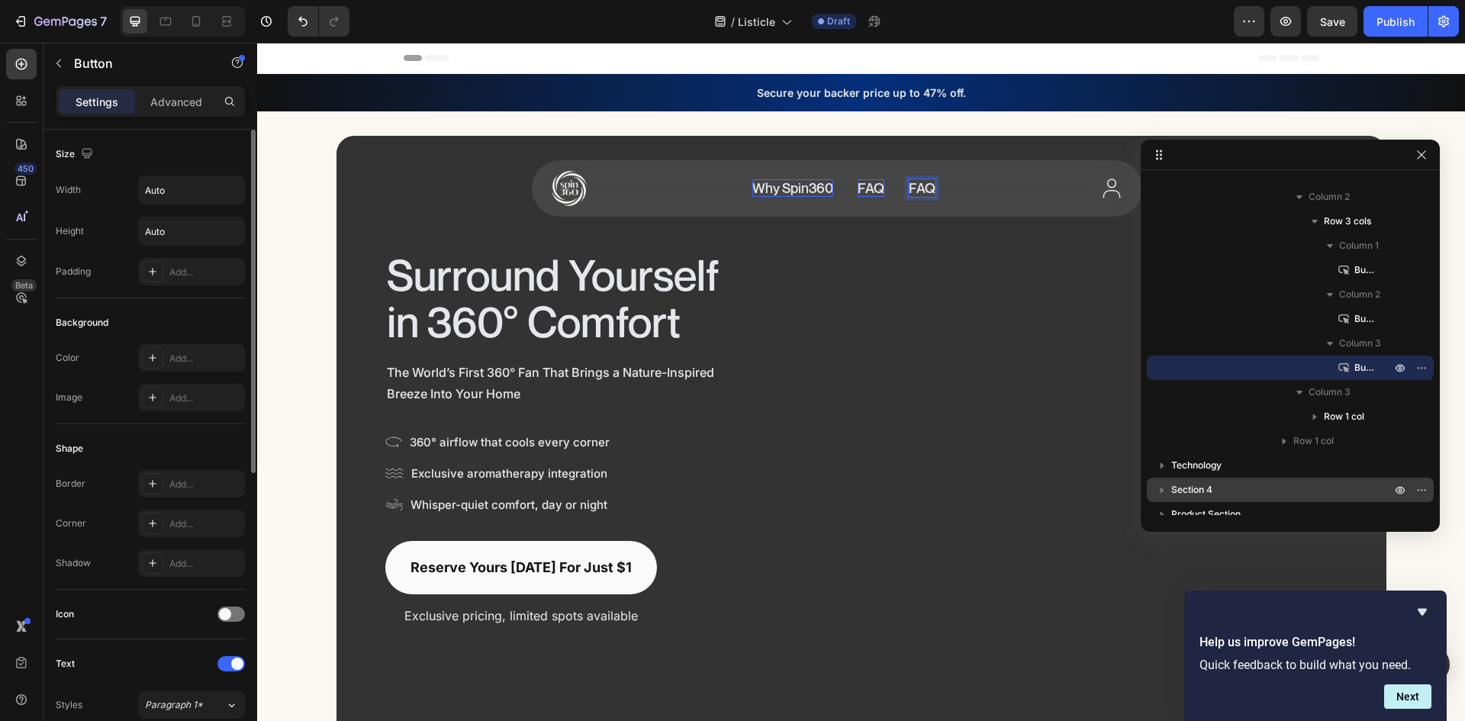
click at [916, 187] on span "FAQ" at bounding box center [922, 187] width 27 height 17
click at [916, 188] on span "FAQ" at bounding box center [922, 187] width 27 height 17
click at [946, 220] on video "Background Image" at bounding box center [862, 431] width 1050 height 591
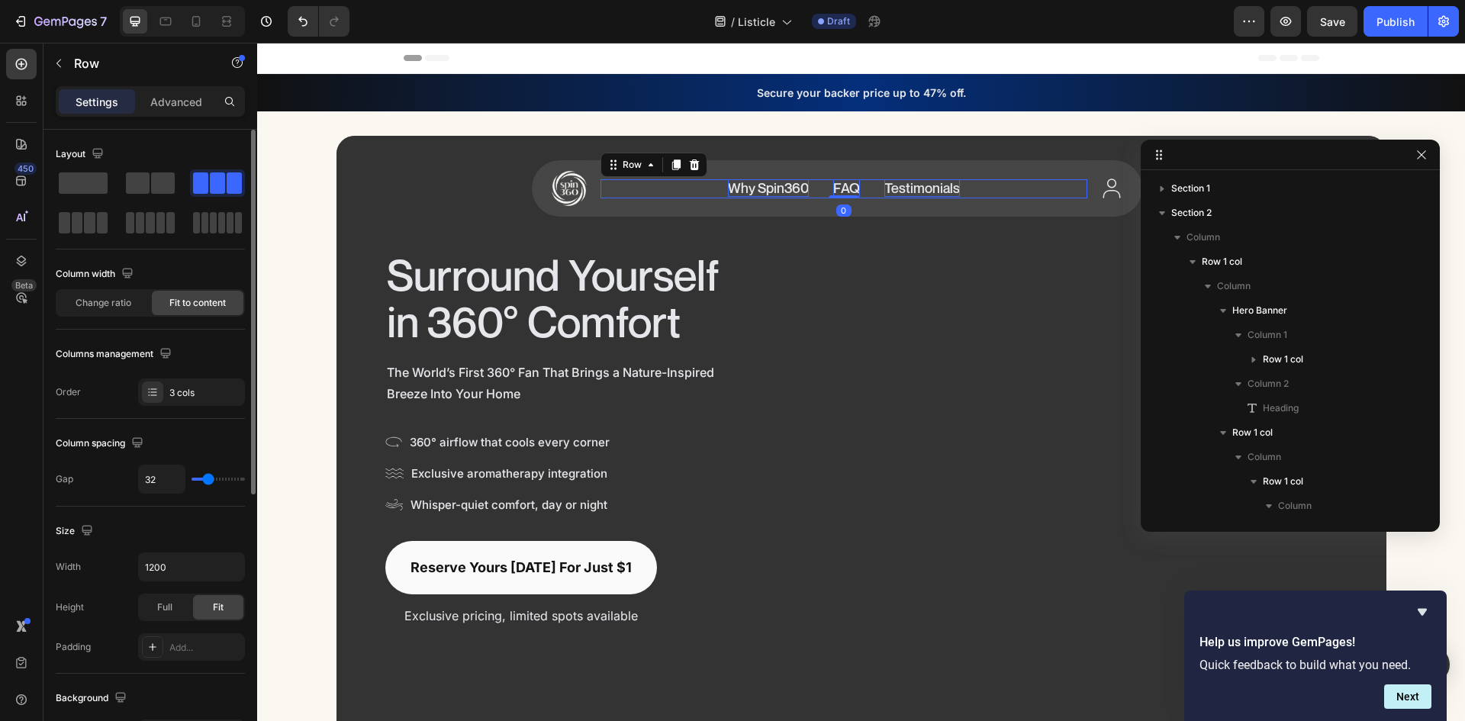
click at [978, 188] on div "FAQ Button Why Spin360 Button Testimonials Button Row 0" at bounding box center [844, 188] width 487 height 19
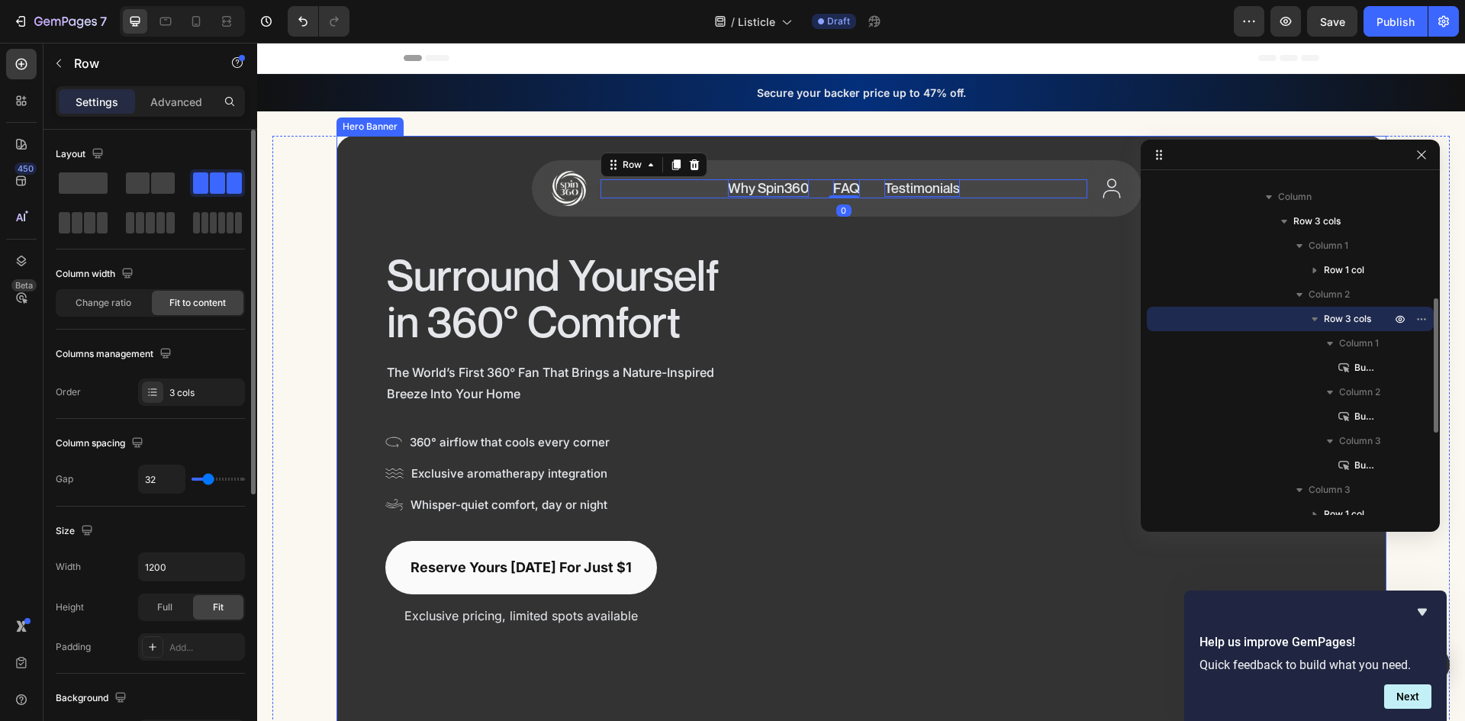
click at [939, 269] on div "Surround Yourself in 360° Comfort Heading" at bounding box center [1106, 439] width 464 height 378
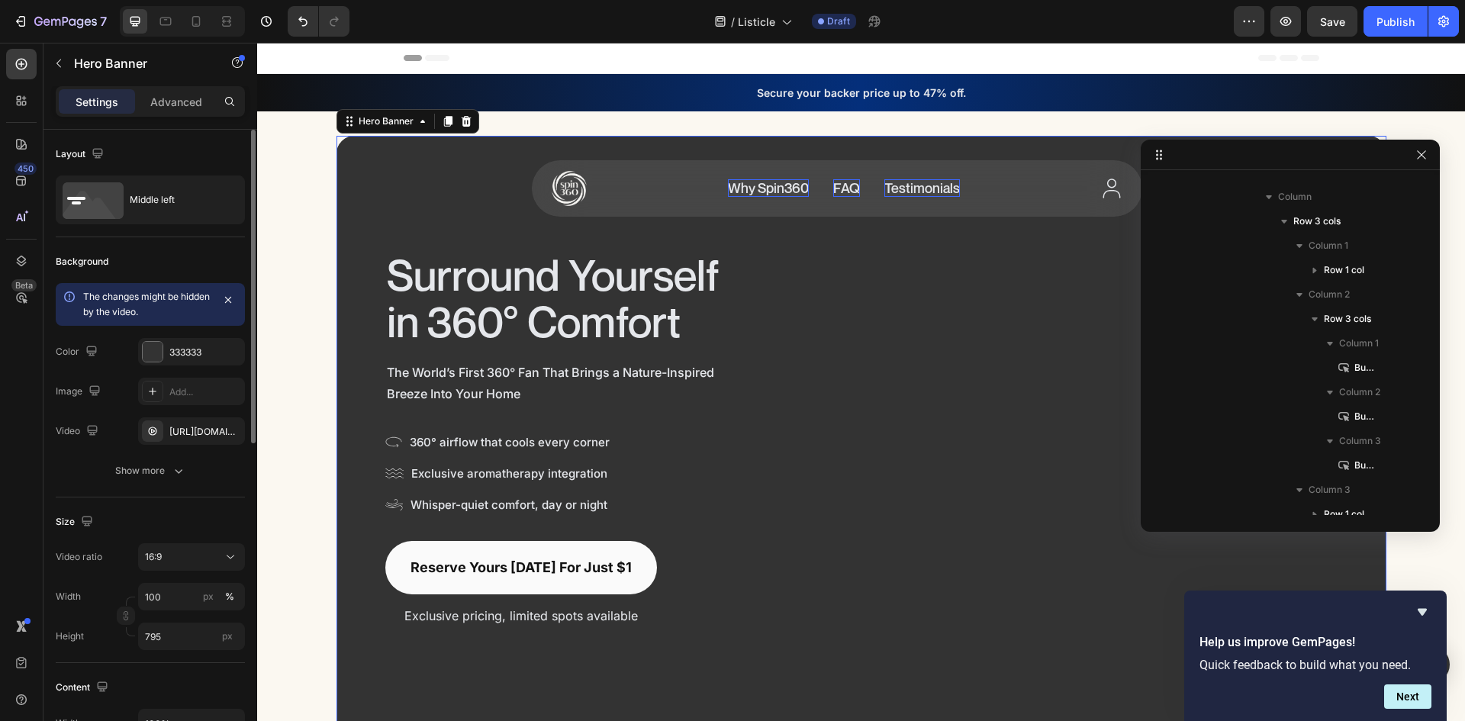
scroll to position [0, 0]
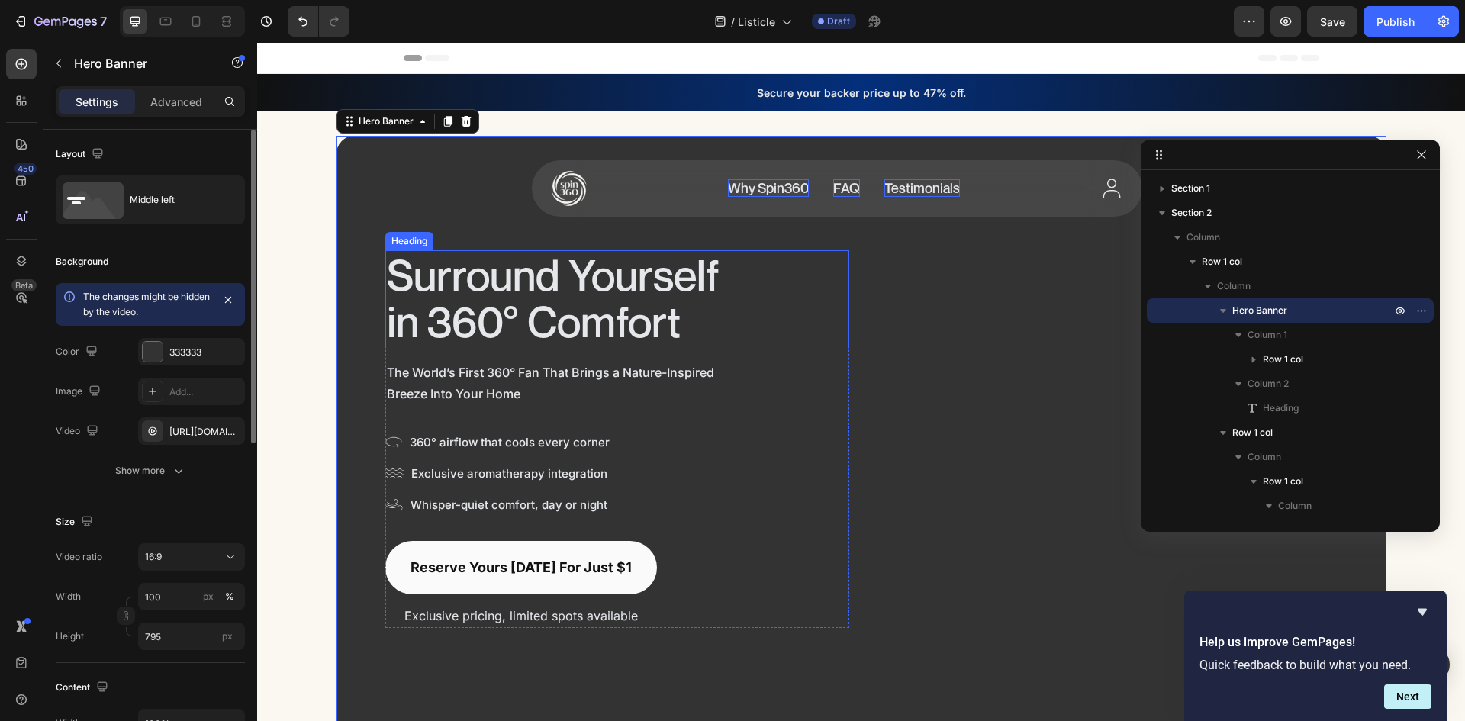
click at [676, 288] on h2 "Surround Yourself in 360° Comfort" at bounding box center [617, 298] width 464 height 96
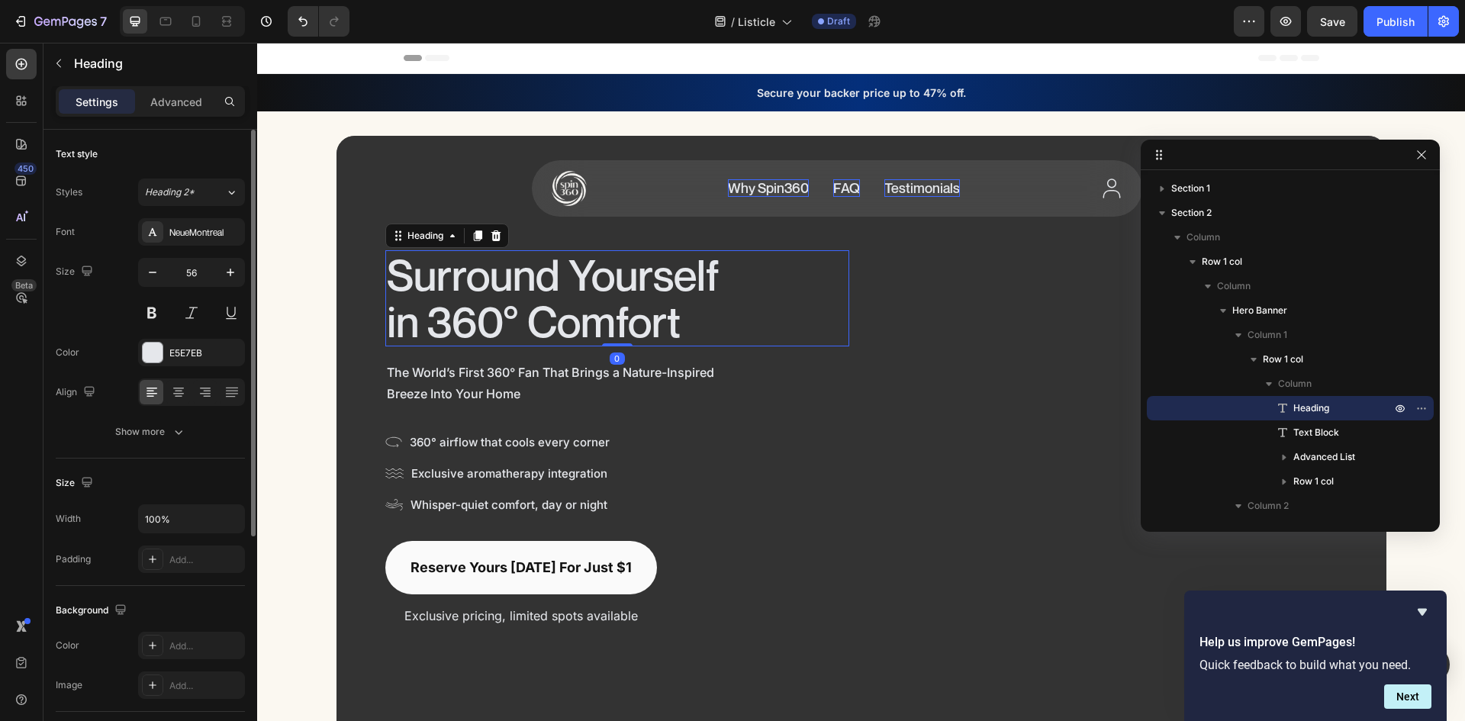
click at [676, 288] on h2 "Surround Yourself in 360° Comfort" at bounding box center [617, 298] width 464 height 96
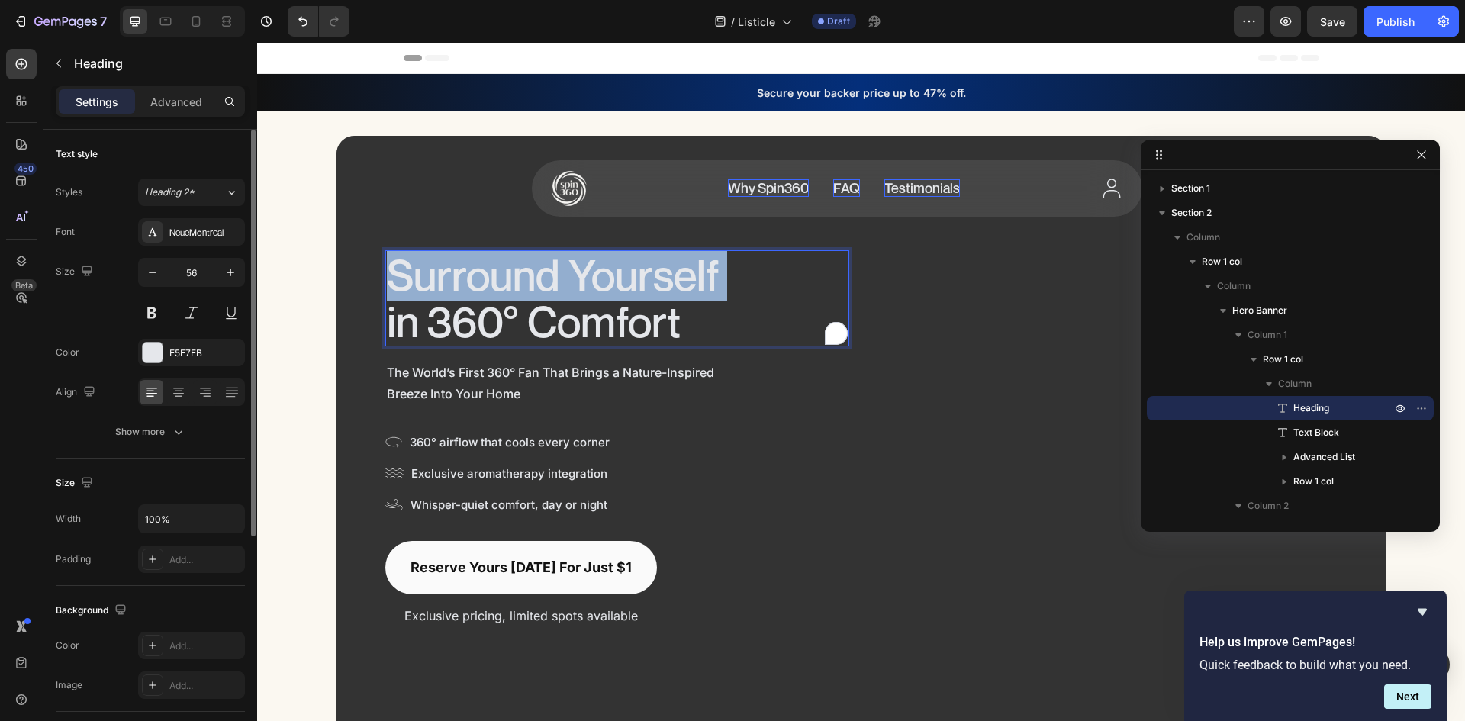
click at [676, 288] on p "Surround Yourself in 360° Comfort" at bounding box center [617, 298] width 461 height 93
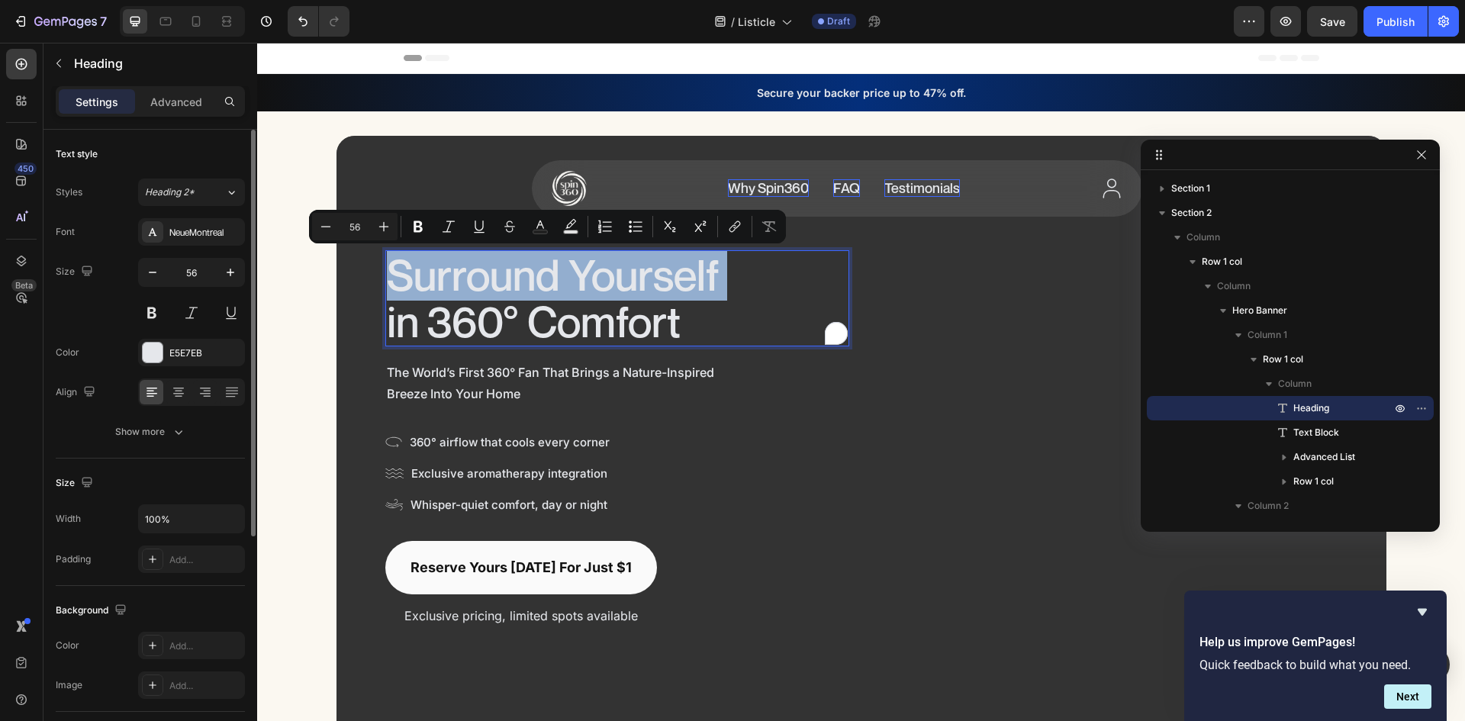
click at [676, 288] on p "Surround Yourself in 360° Comfort" at bounding box center [617, 298] width 461 height 93
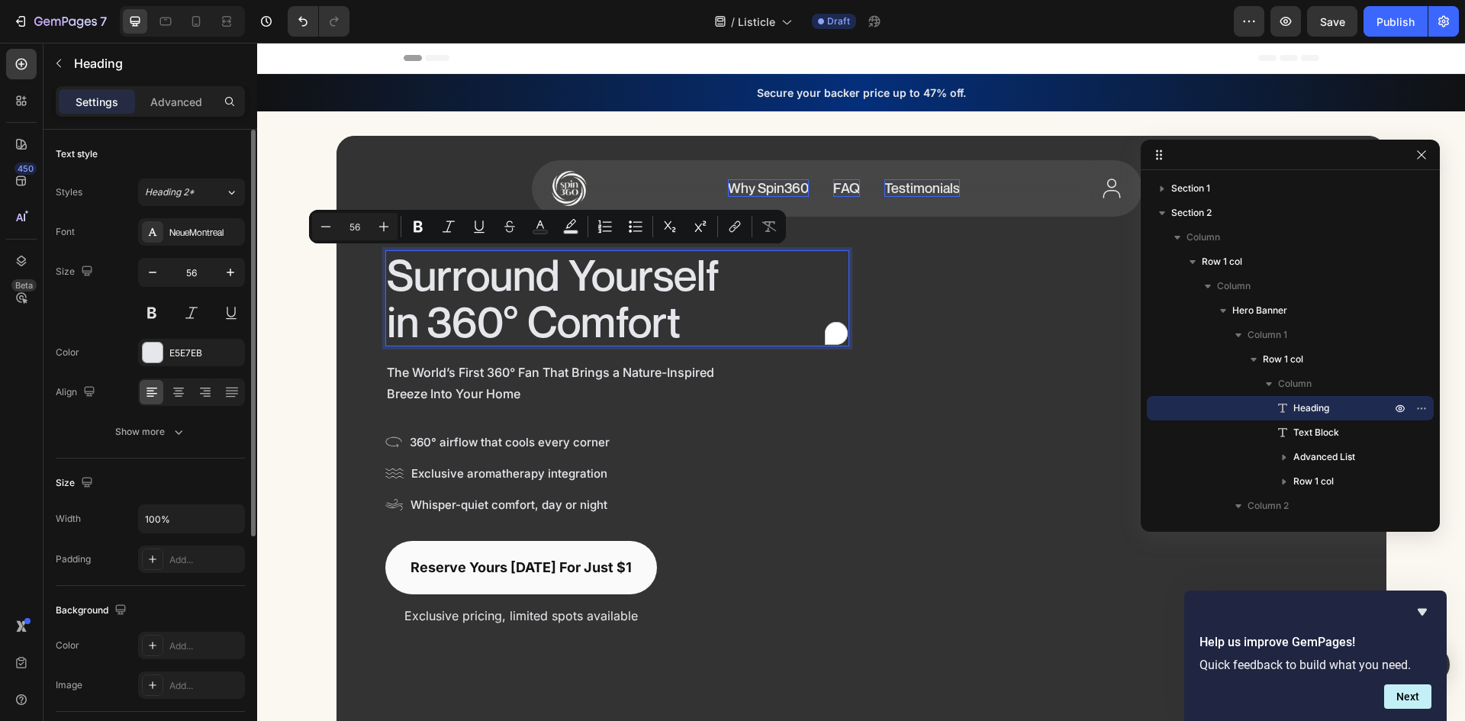
click at [664, 309] on p "Surround Yourself in 360° Comfort" at bounding box center [617, 298] width 461 height 93
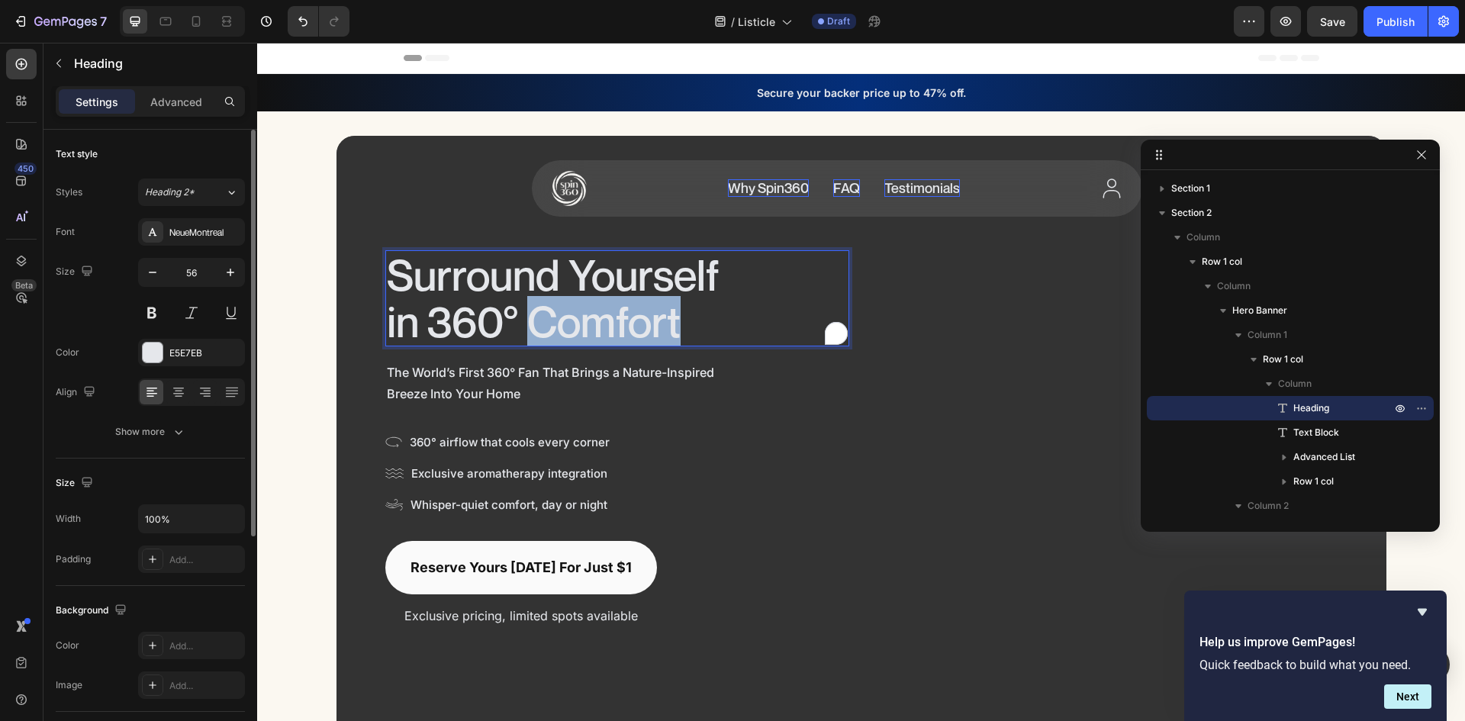
click at [664, 310] on p "Surround Yourself in 360° Comfort" at bounding box center [617, 298] width 461 height 93
click at [650, 295] on p "Surround Yourself in 360° Comfort" at bounding box center [617, 298] width 461 height 93
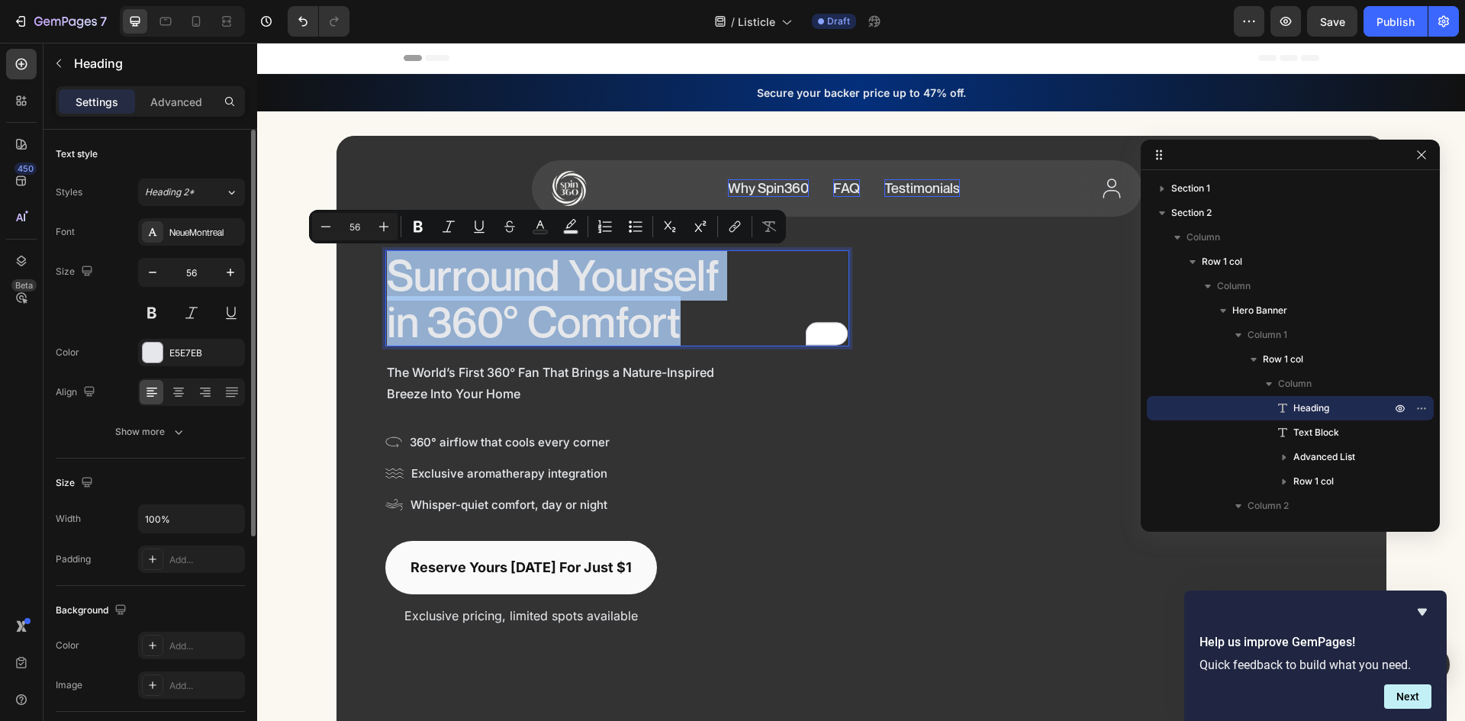
drag, startPoint x: 382, startPoint y: 274, endPoint x: 755, endPoint y: 334, distance: 378.0
click at [755, 334] on p "Surround Yourself in 360° Comfort" at bounding box center [617, 298] width 461 height 93
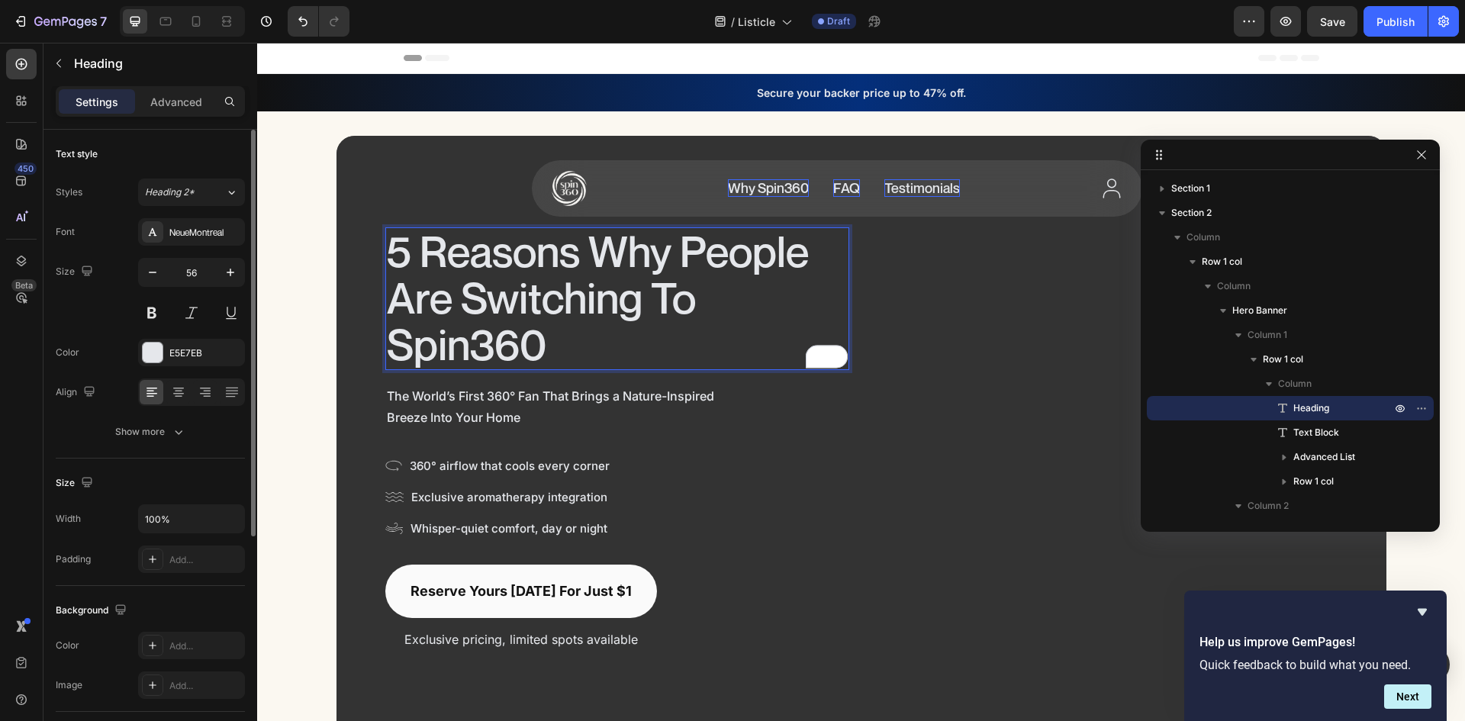
scroll to position [1, 0]
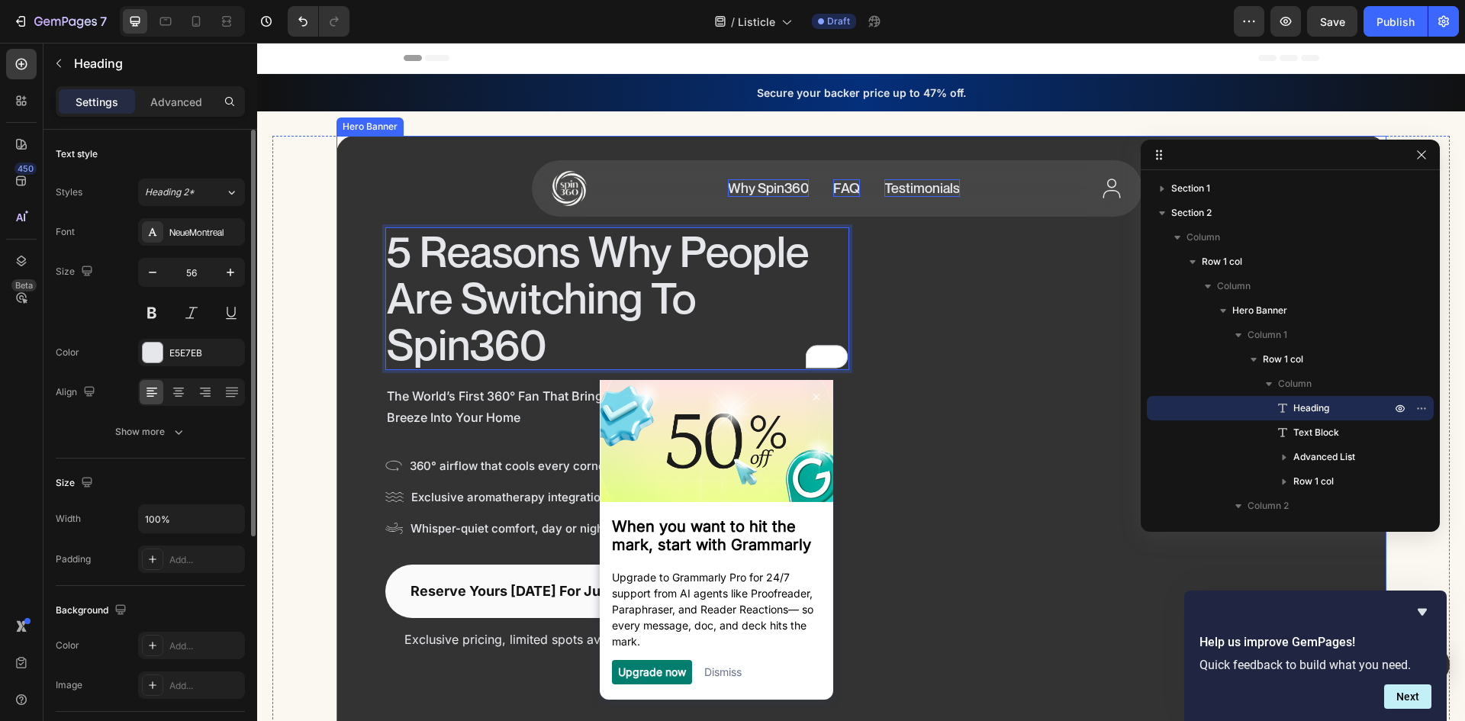
click at [934, 311] on div "Surround Yourself in 360° Comfort Heading" at bounding box center [1106, 439] width 464 height 424
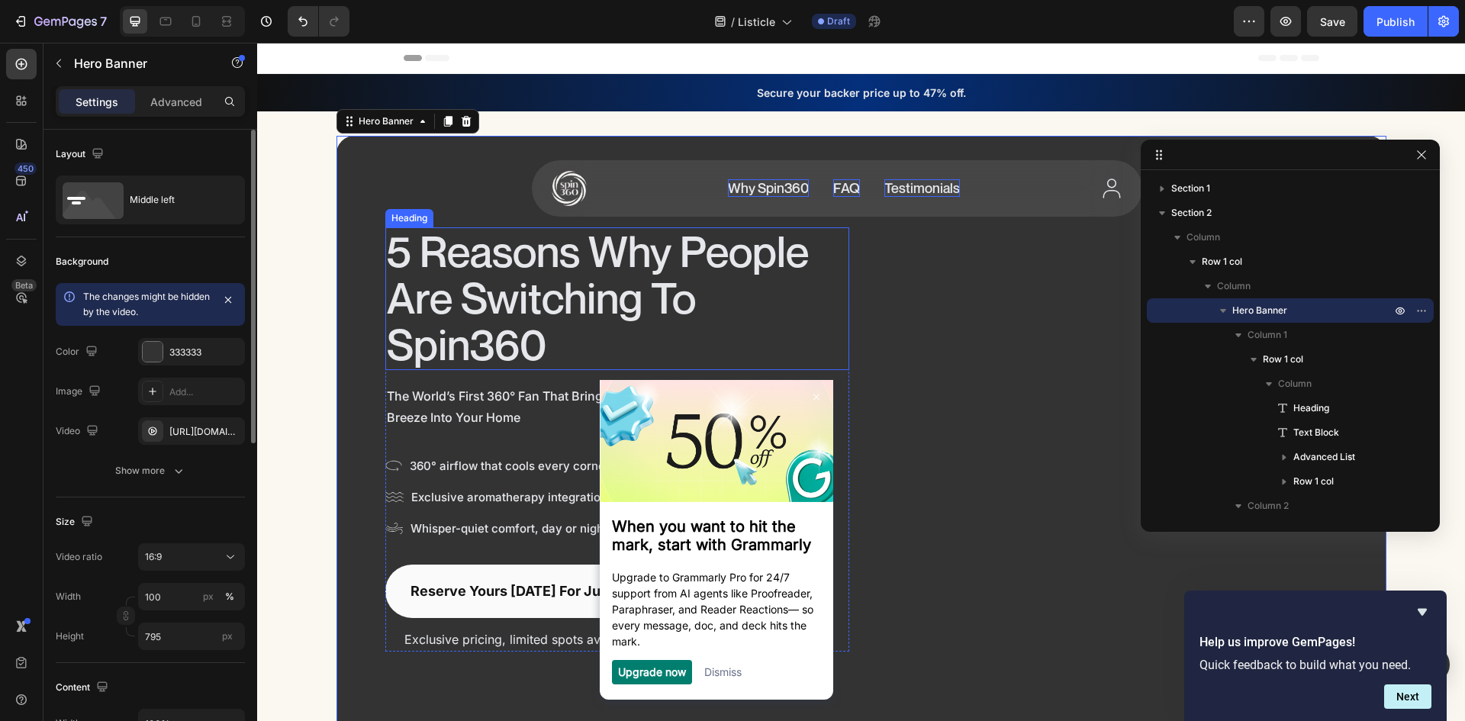
click at [682, 302] on p "5 Reasons Why People Are Switching To Spin360" at bounding box center [617, 298] width 461 height 140
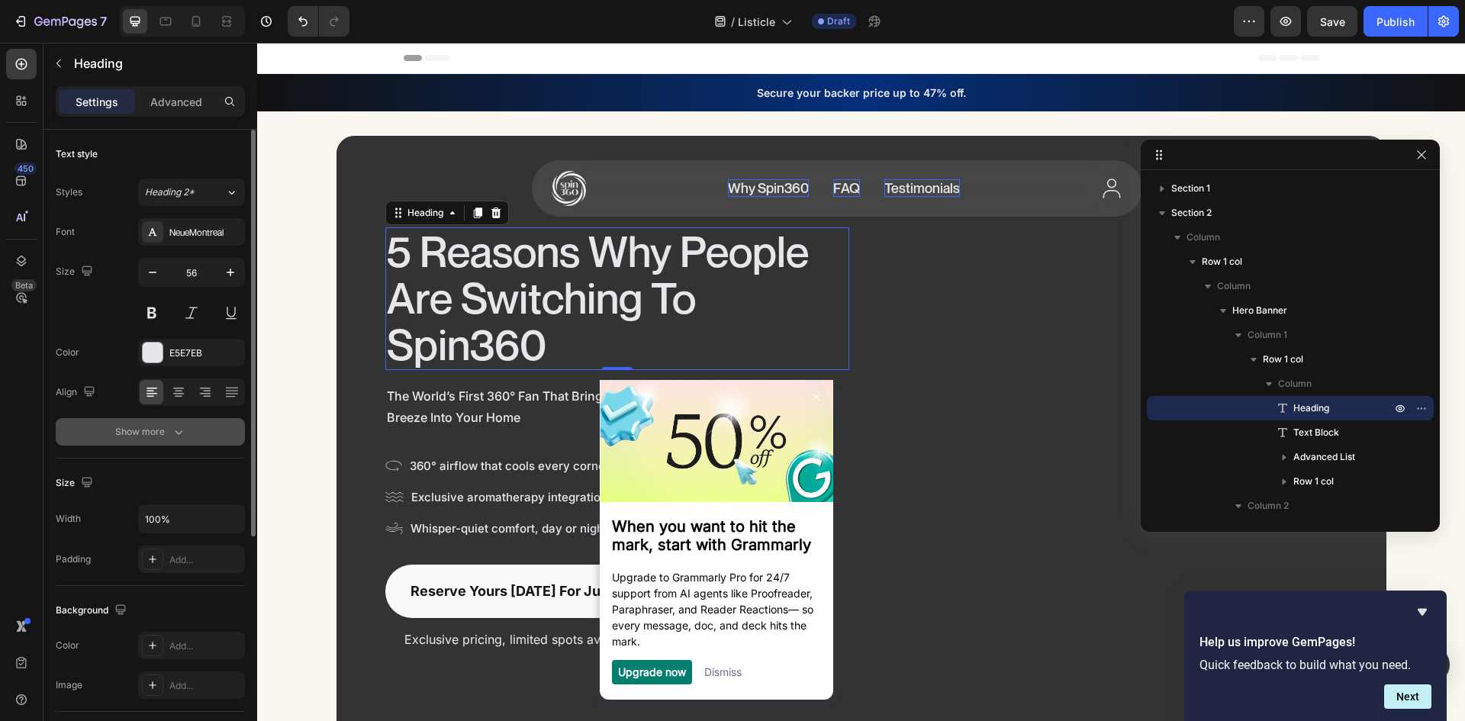
click at [168, 439] on div "Show more" at bounding box center [150, 431] width 71 height 15
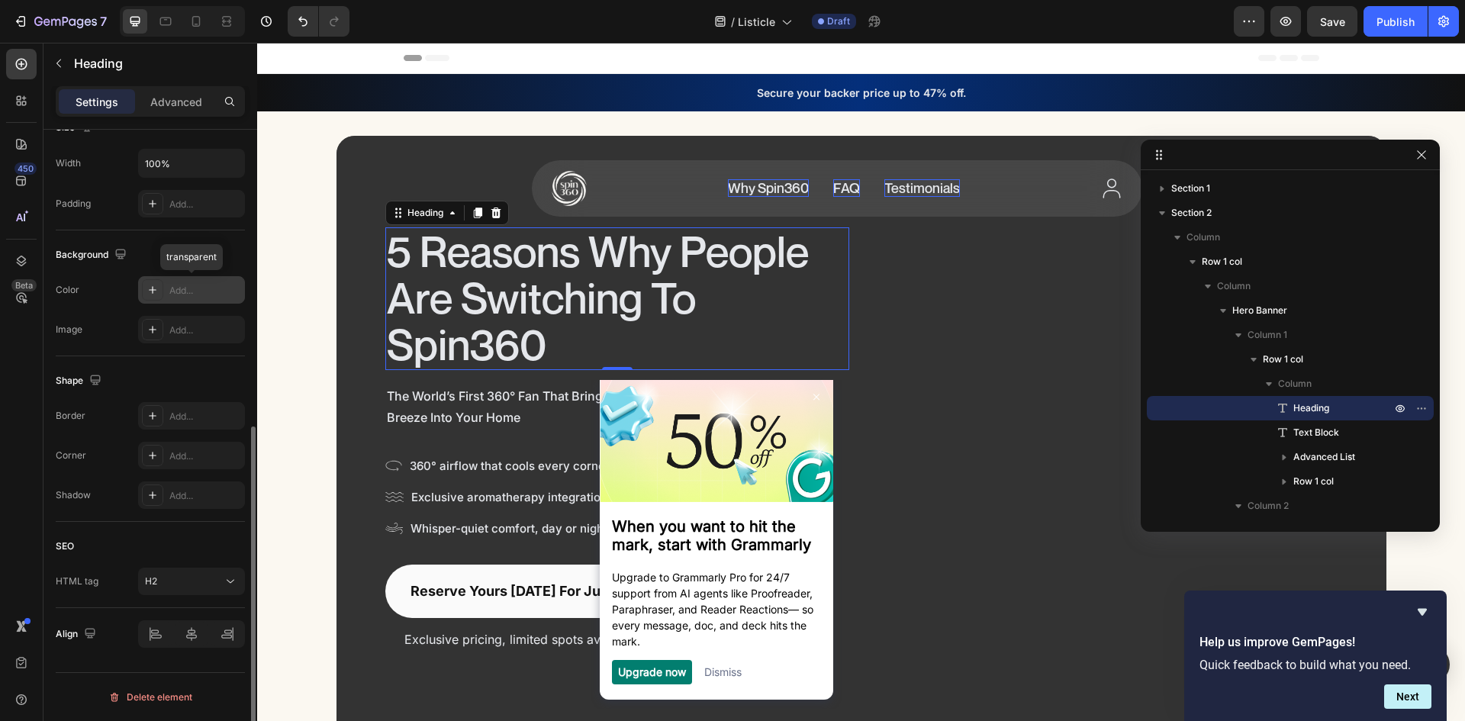
scroll to position [404, 0]
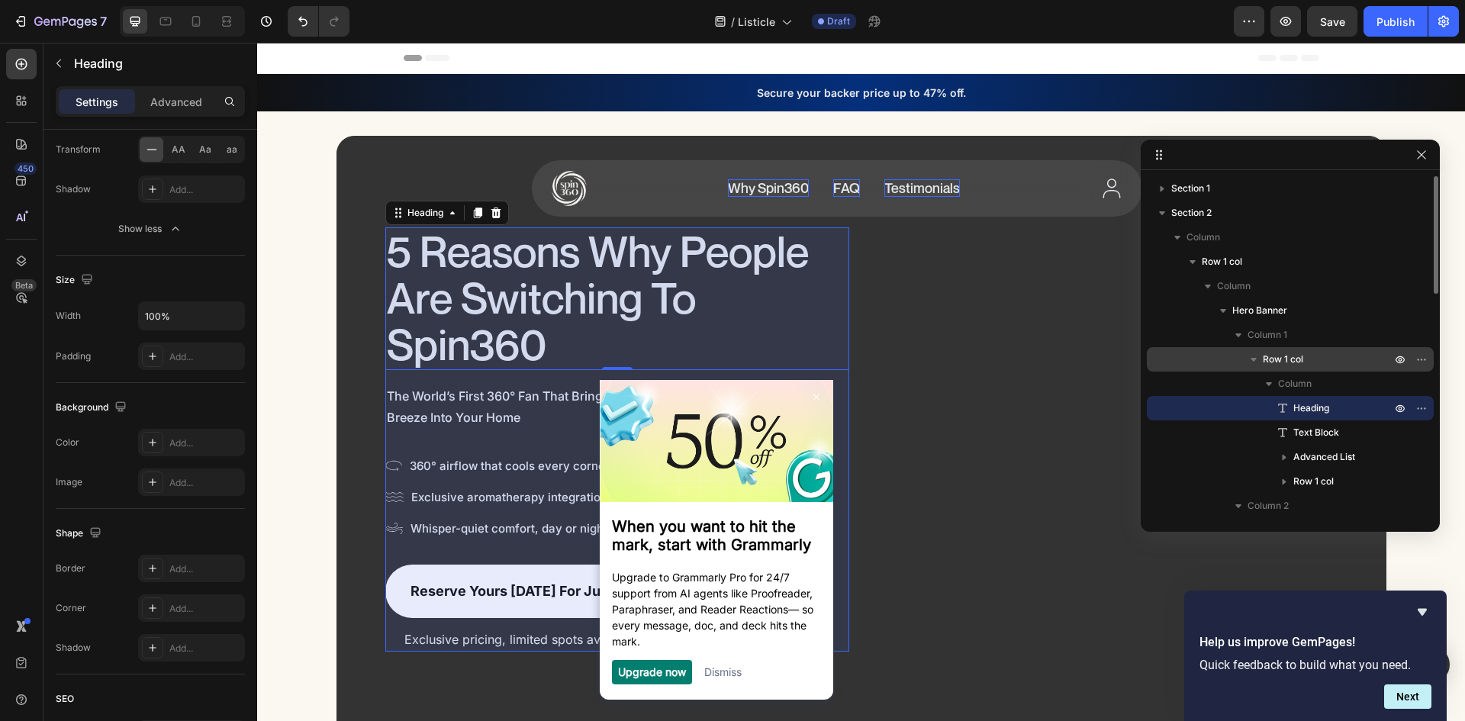
click at [1307, 363] on p "Row 1 col" at bounding box center [1328, 359] width 131 height 15
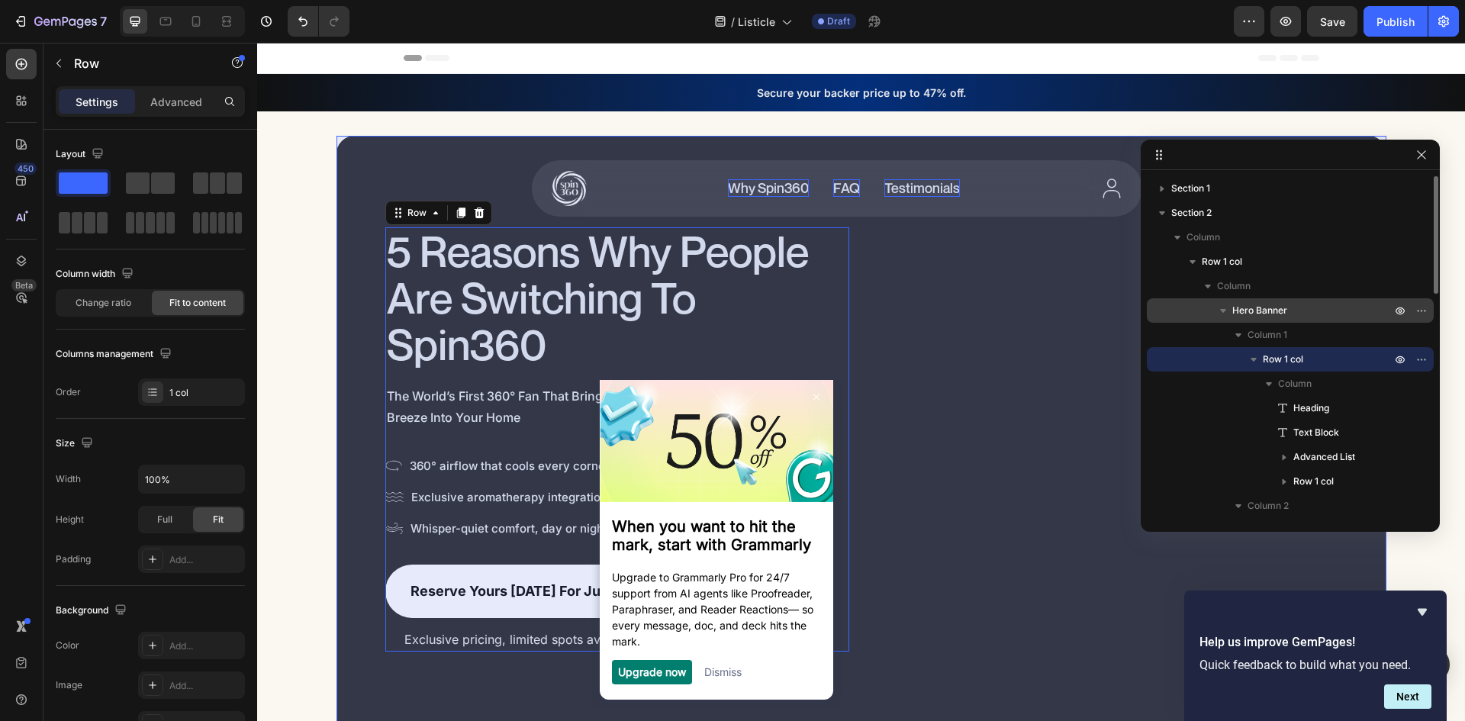
click at [1278, 310] on span "Hero Banner" at bounding box center [1260, 310] width 55 height 15
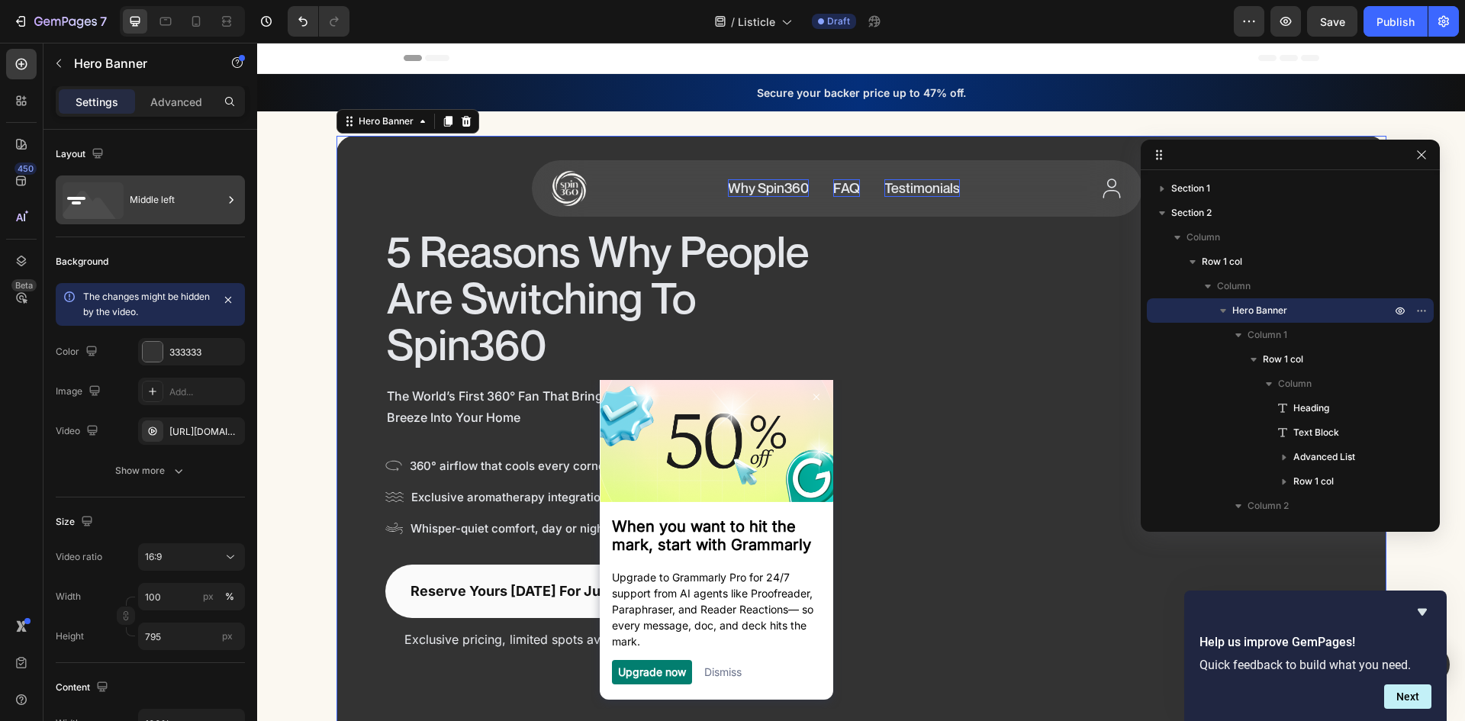
click at [197, 194] on div "Middle left" at bounding box center [176, 199] width 93 height 35
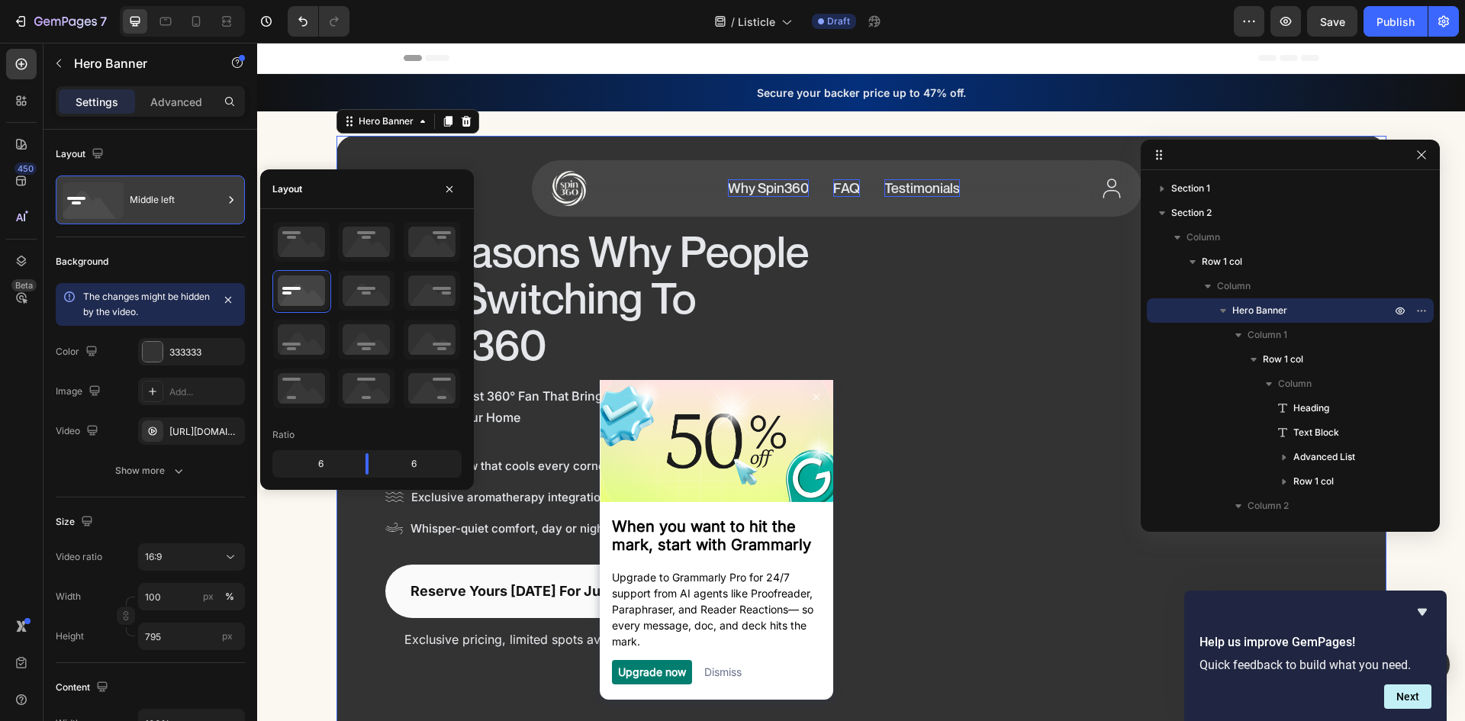
click at [193, 195] on div "Middle left" at bounding box center [176, 199] width 93 height 35
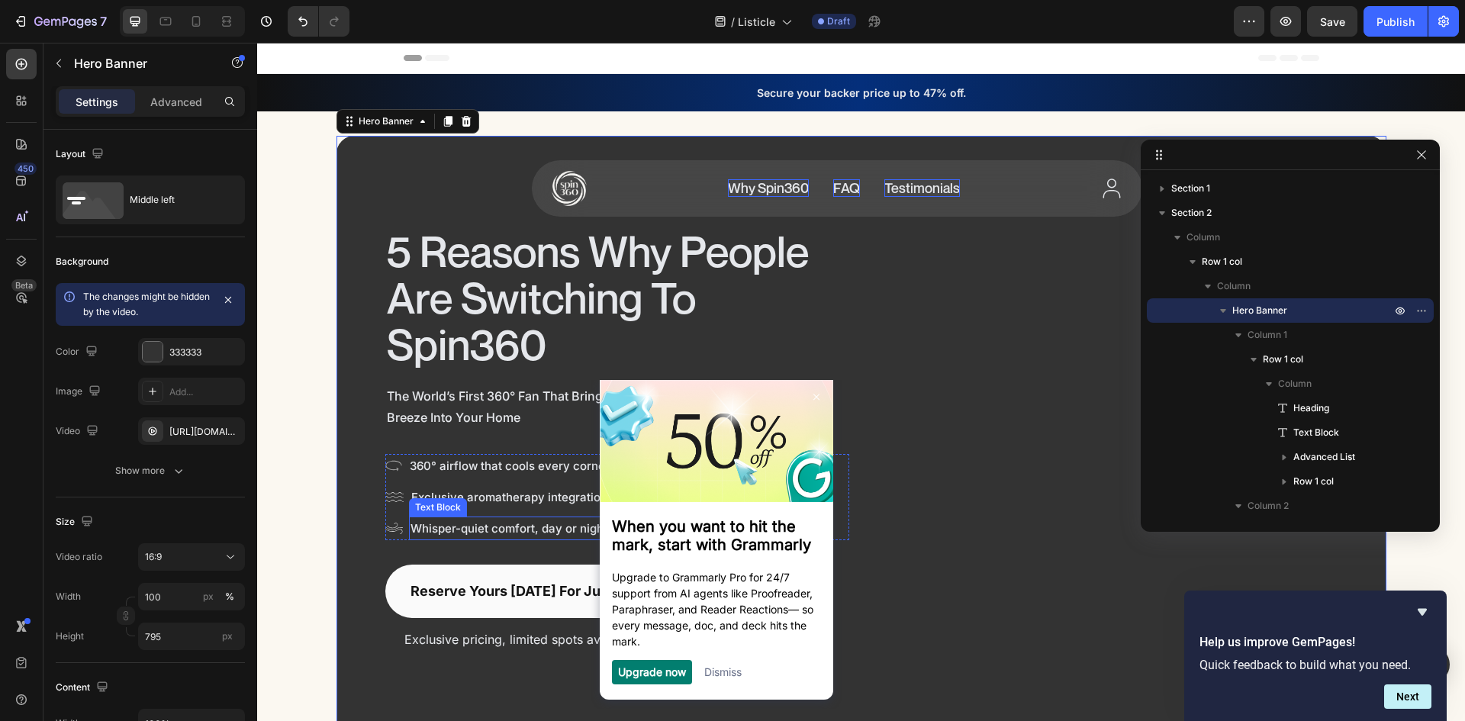
click at [471, 520] on p "Whisper-quiet comfort, day or night" at bounding box center [510, 528] width 199 height 21
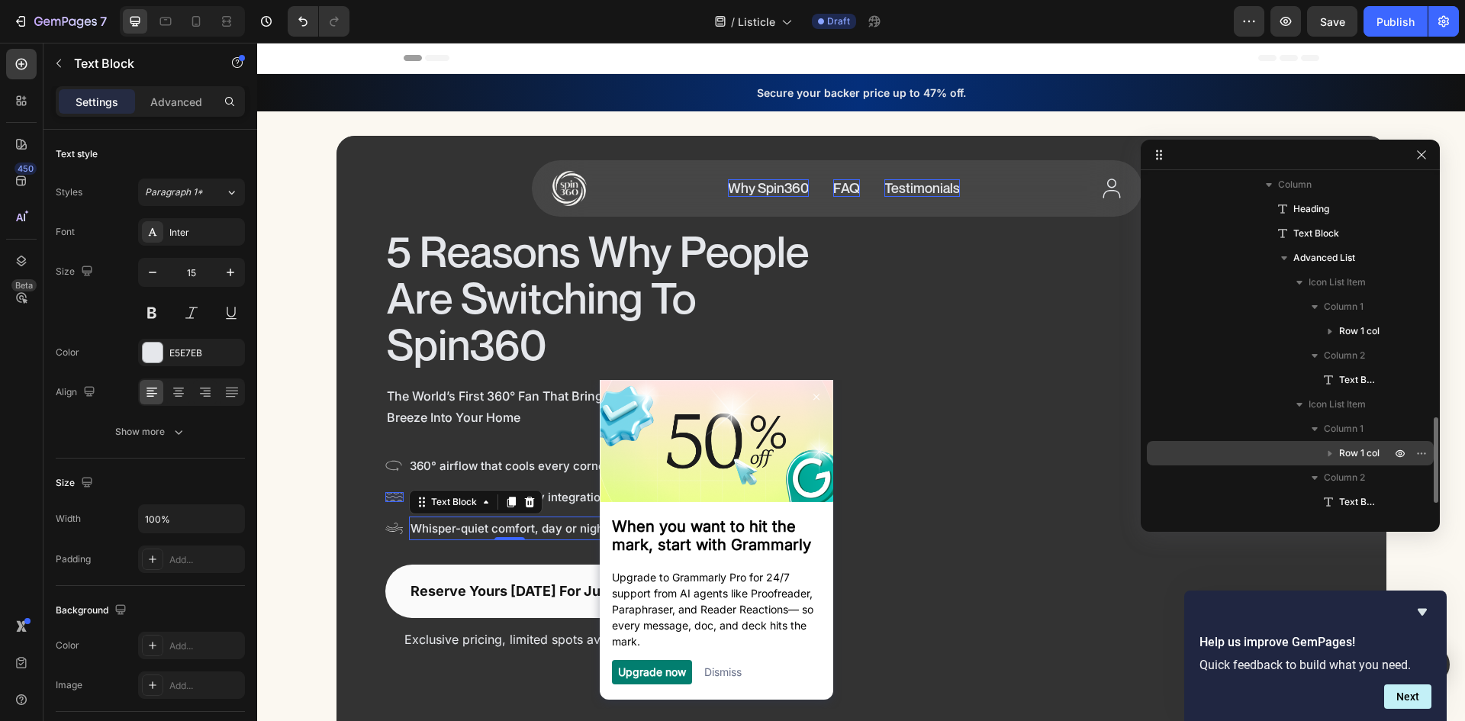
scroll to position [352, 0]
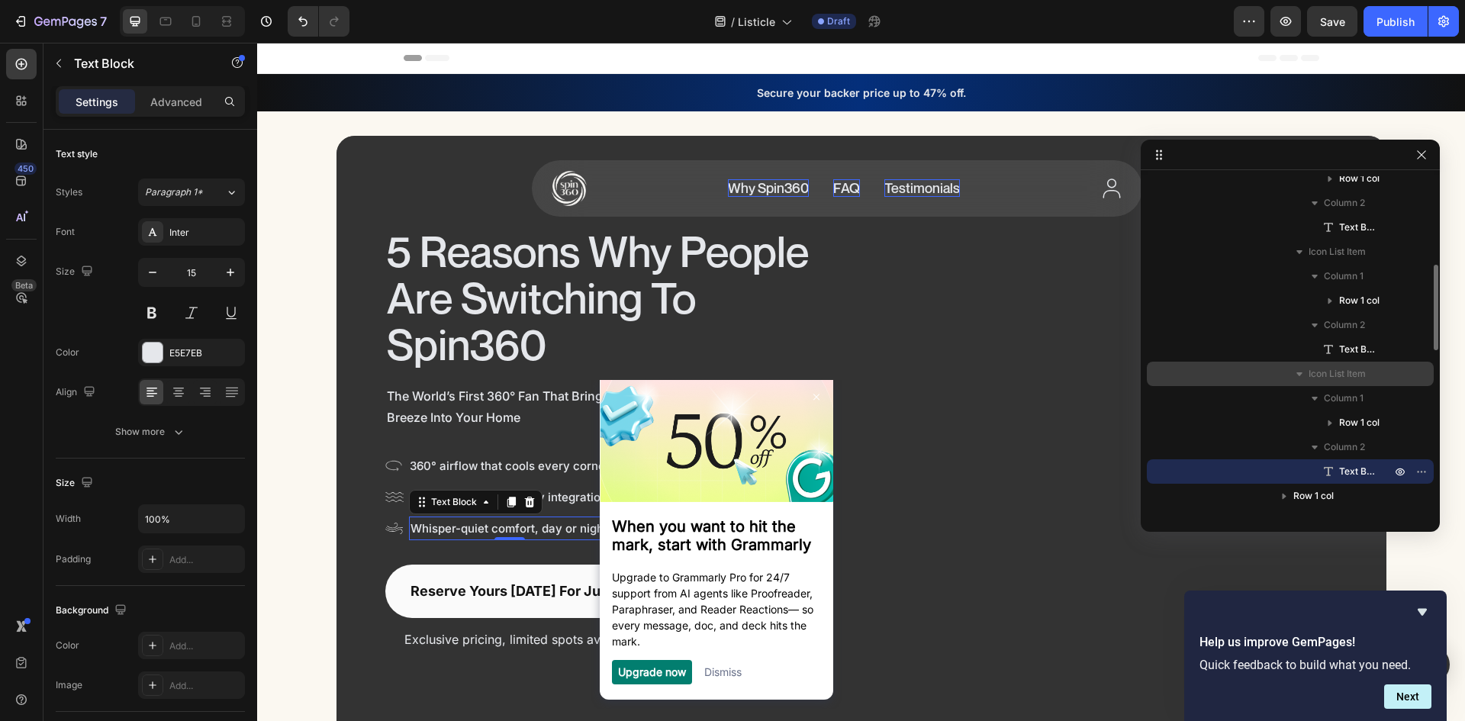
click at [1342, 372] on span "Icon List Item" at bounding box center [1337, 373] width 57 height 15
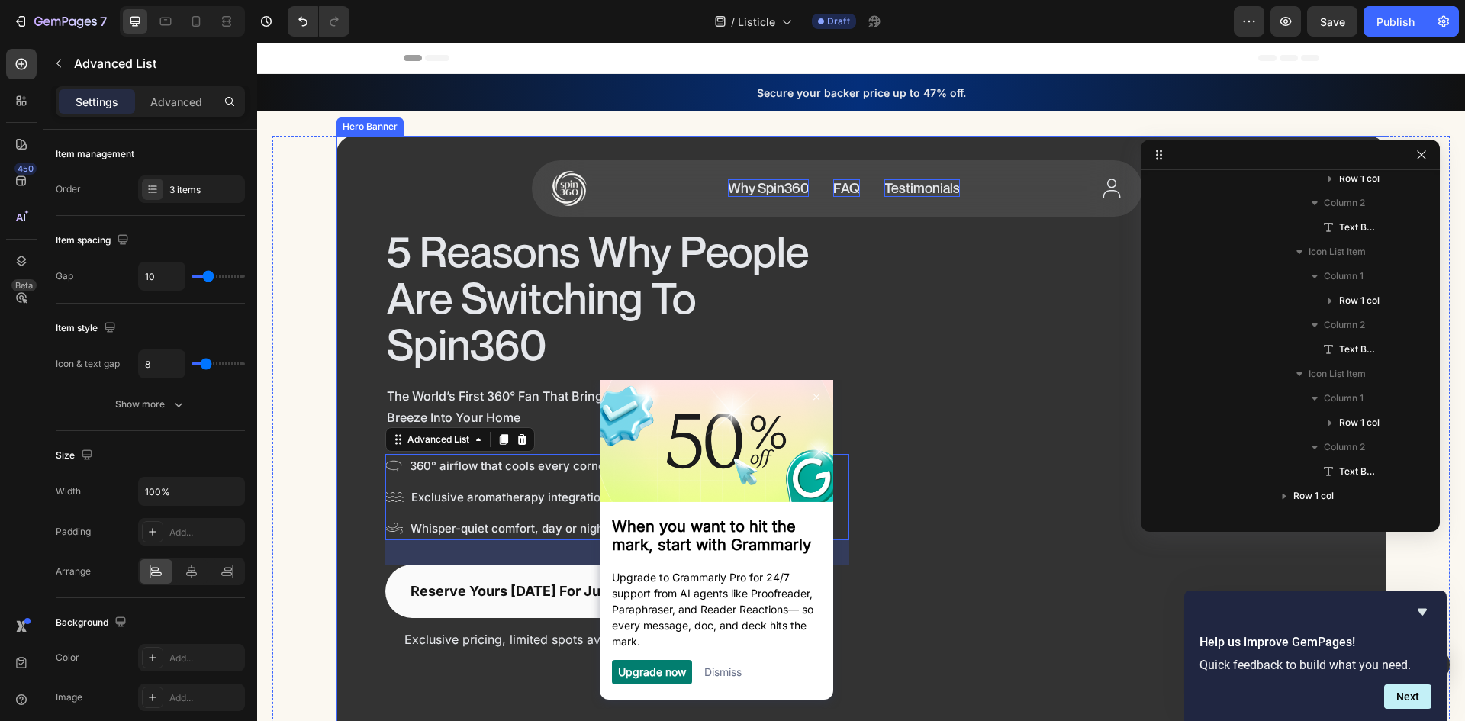
click at [726, 677] on link "Dismiss" at bounding box center [722, 671] width 37 height 13
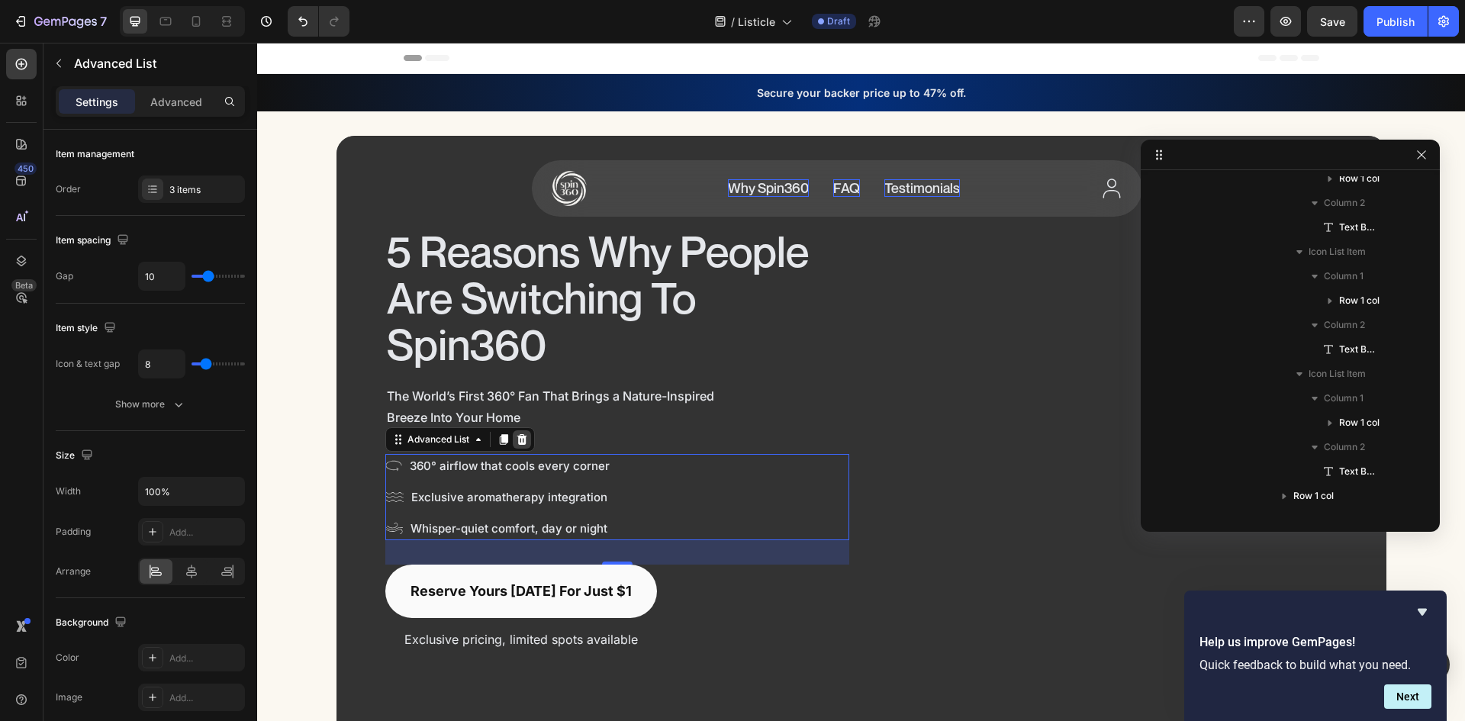
click at [517, 435] on icon at bounding box center [522, 439] width 12 height 12
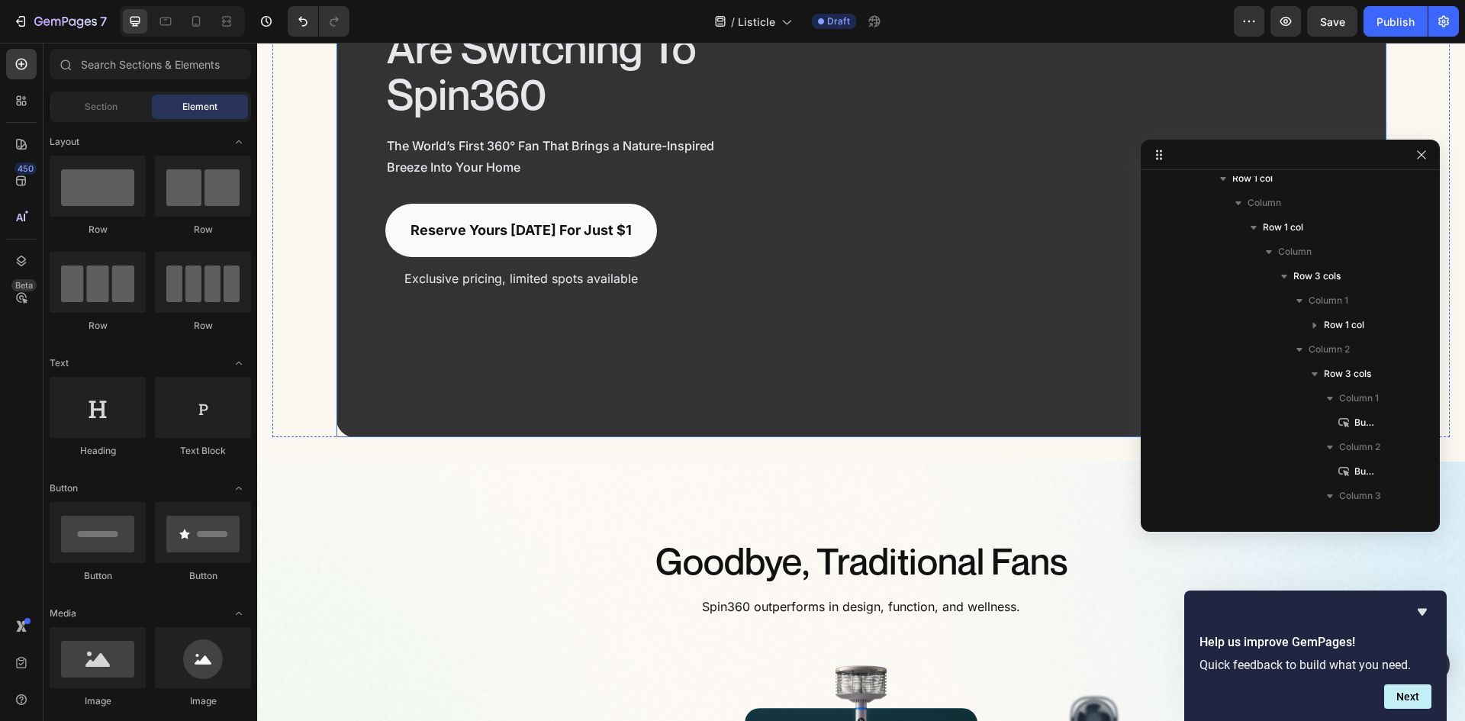
scroll to position [0, 0]
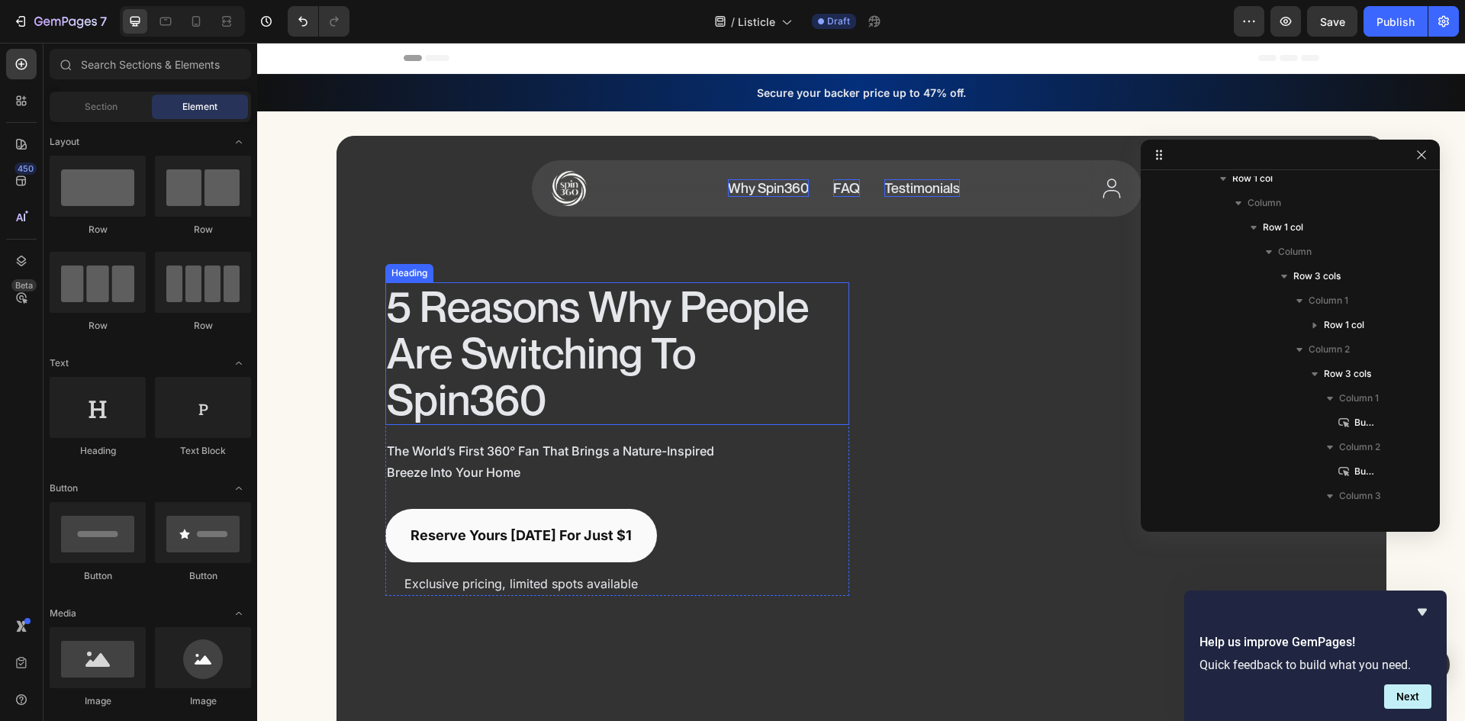
click at [698, 360] on p "5 Reasons Why People Are Switching To Spin360" at bounding box center [617, 353] width 461 height 140
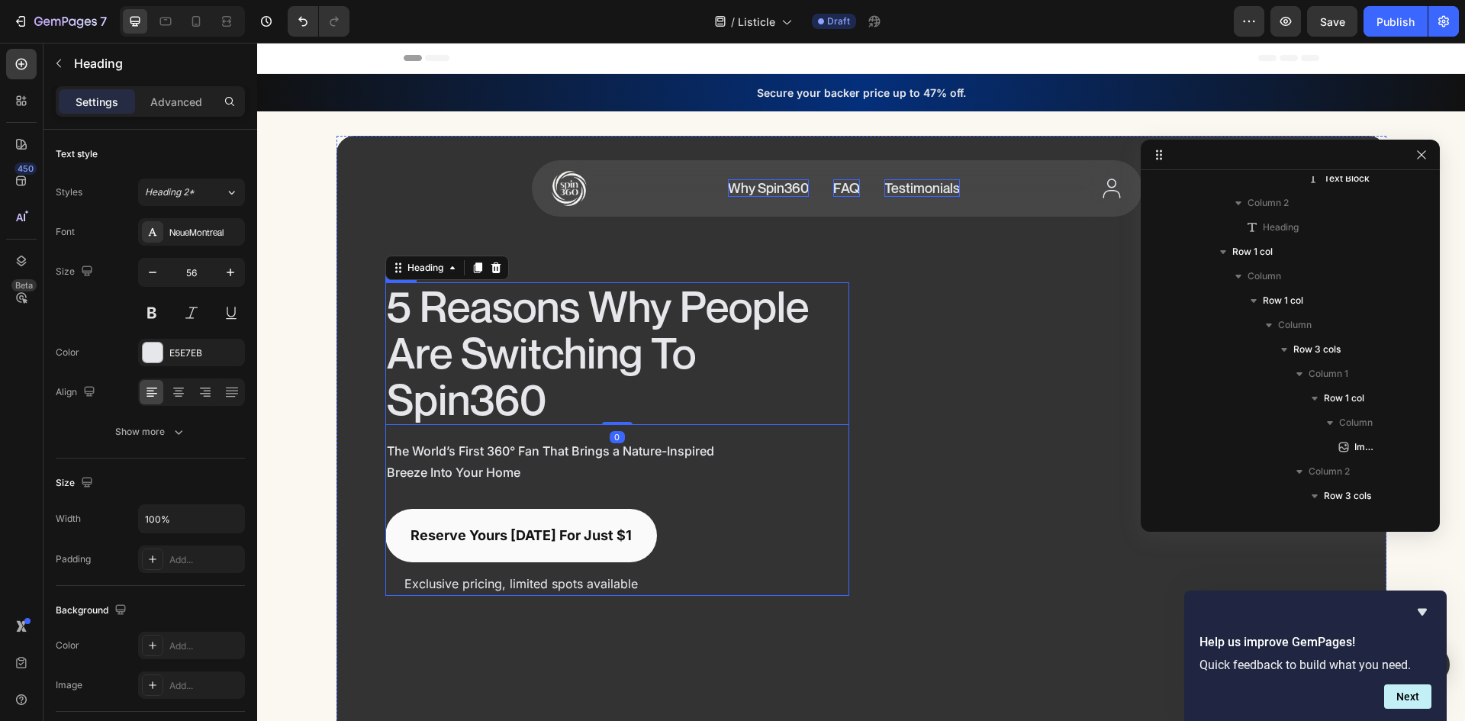
click at [815, 490] on div "5 Reasons Why People Are Switching To Spin360 Heading 0 The World’s First 360° …" at bounding box center [617, 439] width 464 height 314
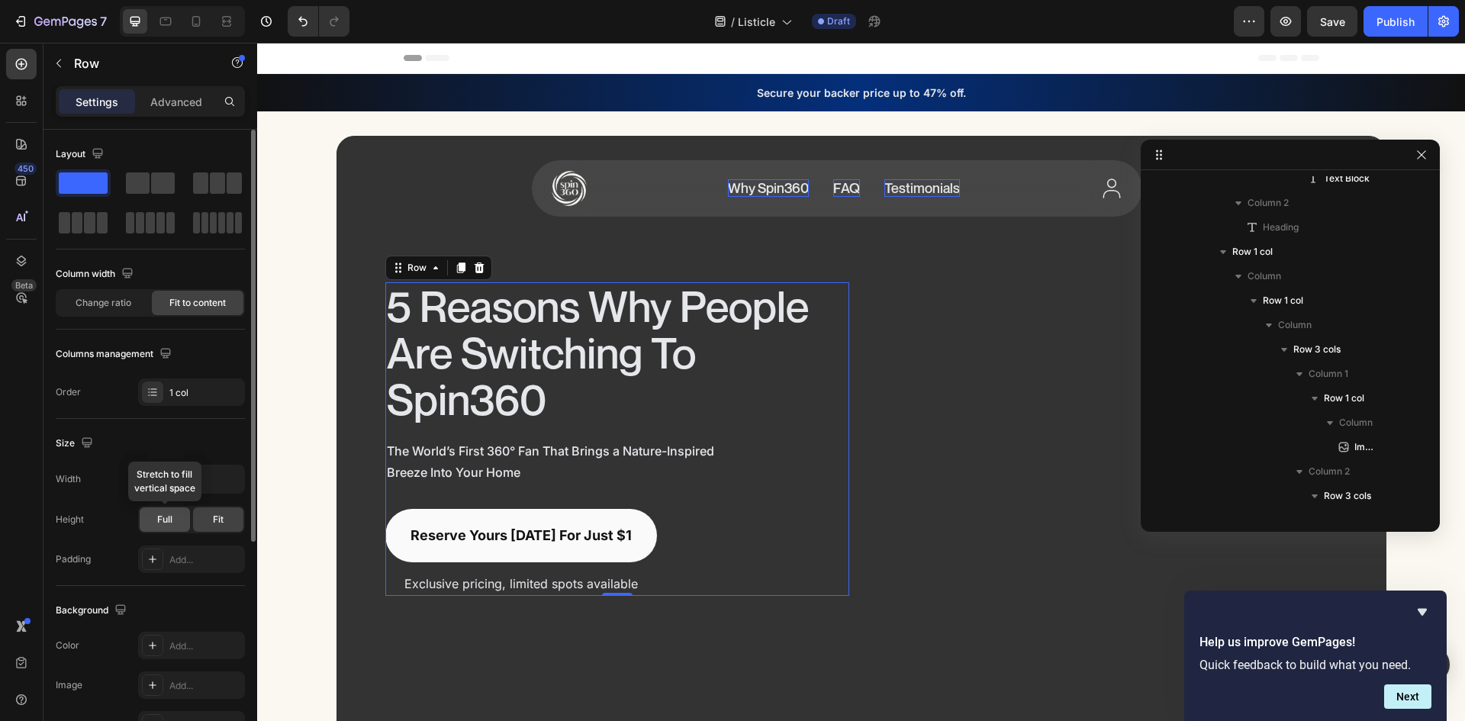
click at [171, 521] on span "Full" at bounding box center [164, 520] width 15 height 14
click at [210, 522] on div "Fit" at bounding box center [218, 520] width 50 height 24
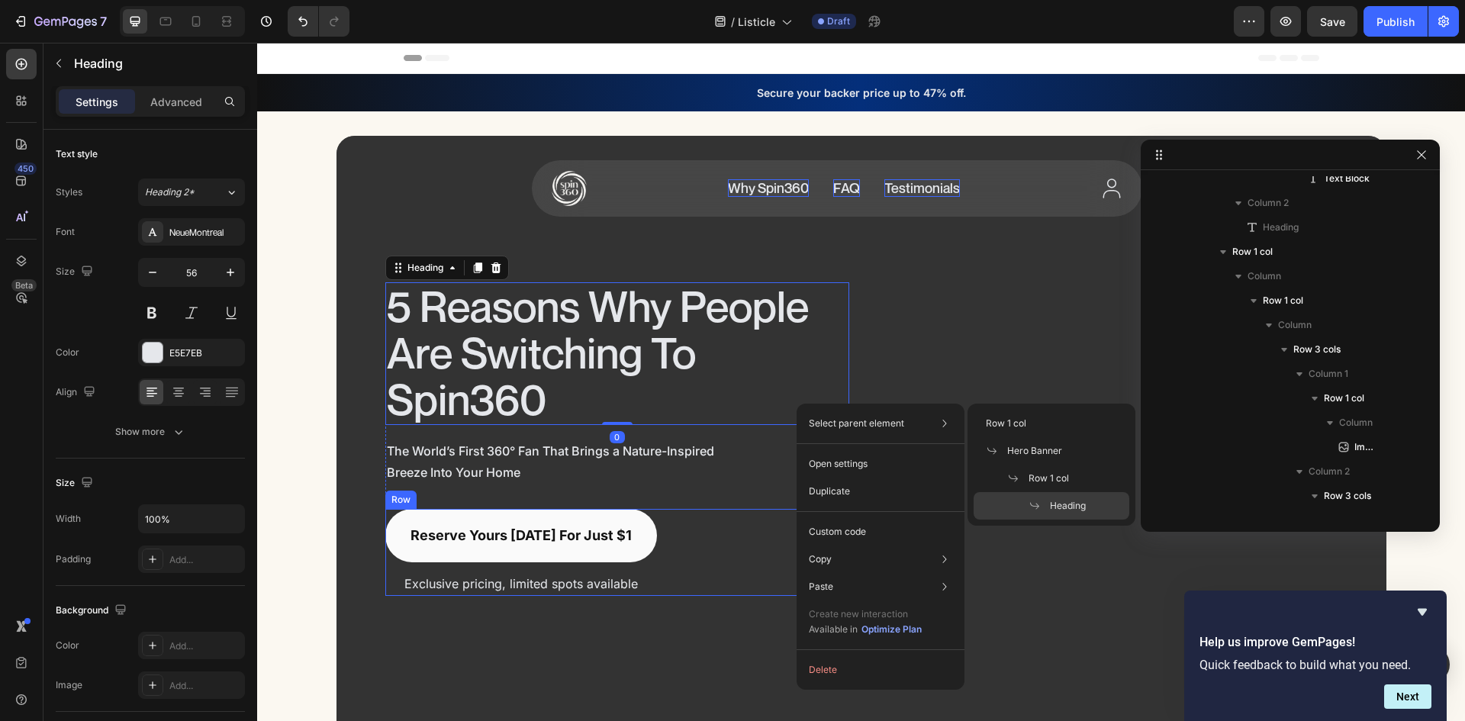
click at [778, 516] on div "Reserve yours today for just $1 Button Exclusive pricing, limited spots availab…" at bounding box center [617, 552] width 464 height 87
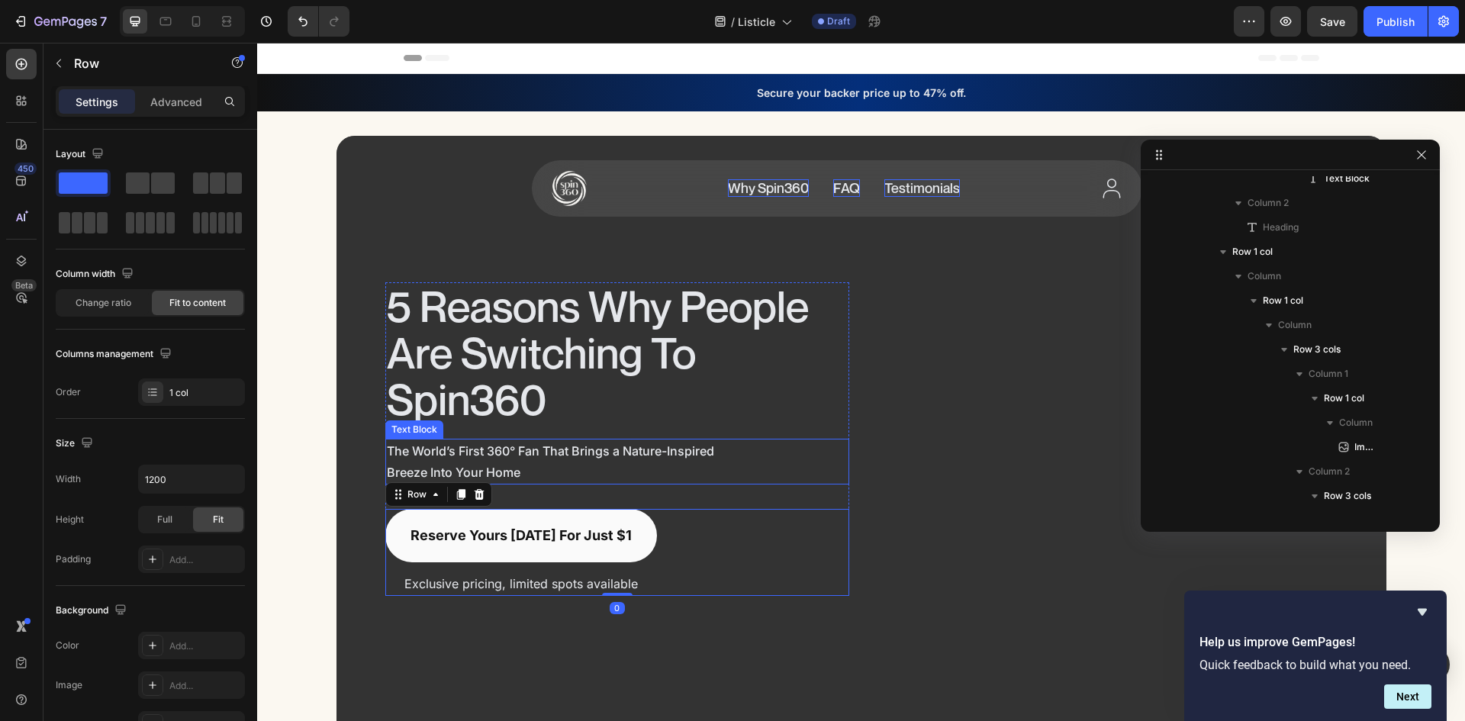
click at [812, 482] on div "The World’s First 360° Fan That Brings a Nature-Inspired Breeze Into Your Home" at bounding box center [617, 462] width 464 height 46
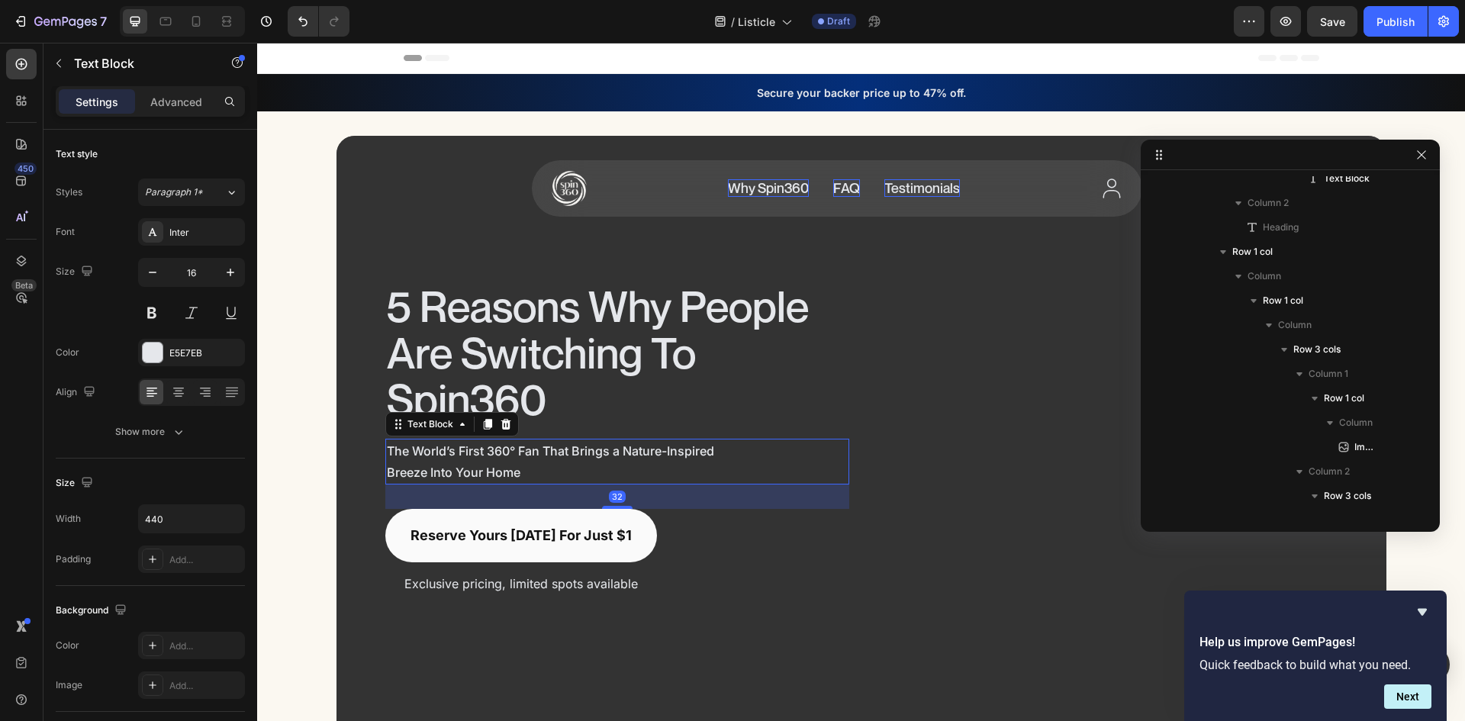
click at [835, 493] on div "32" at bounding box center [617, 497] width 464 height 24
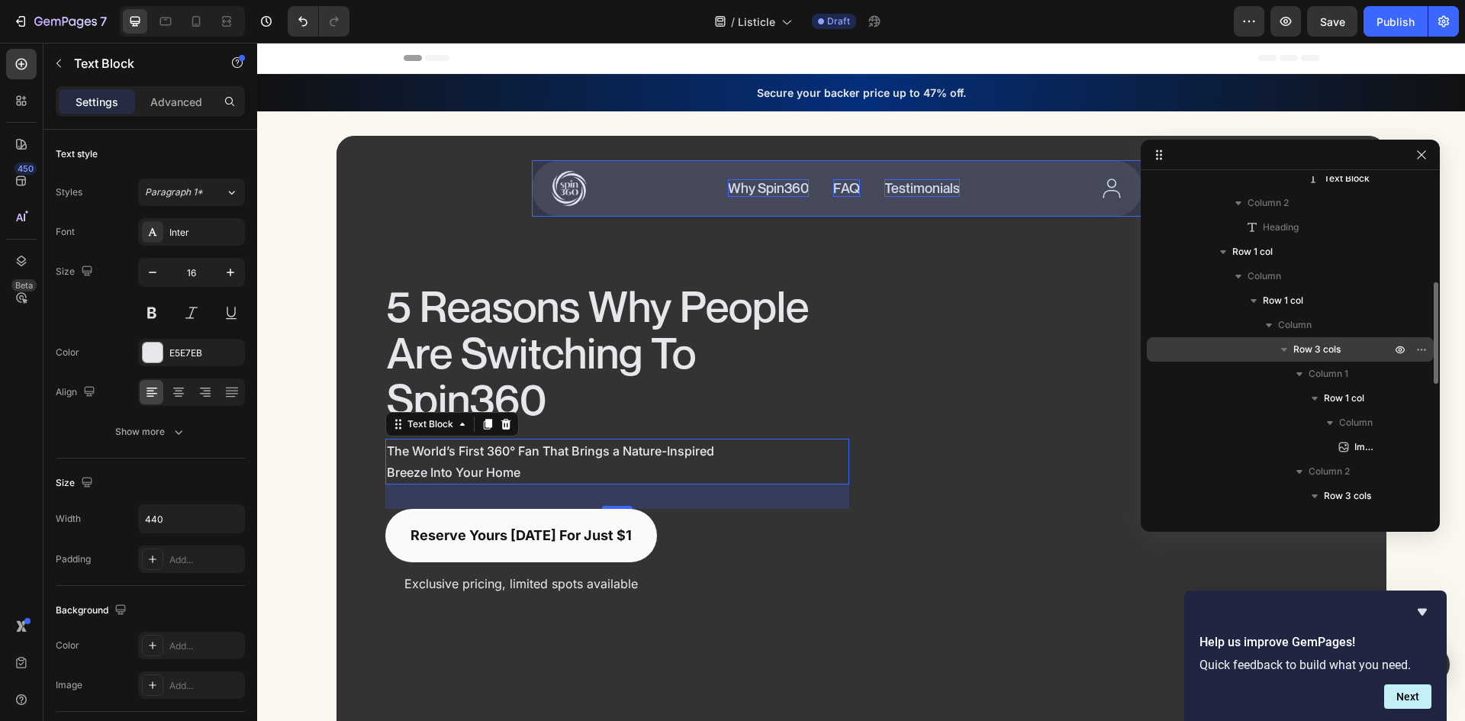
click at [1280, 346] on icon "button" at bounding box center [1284, 349] width 15 height 15
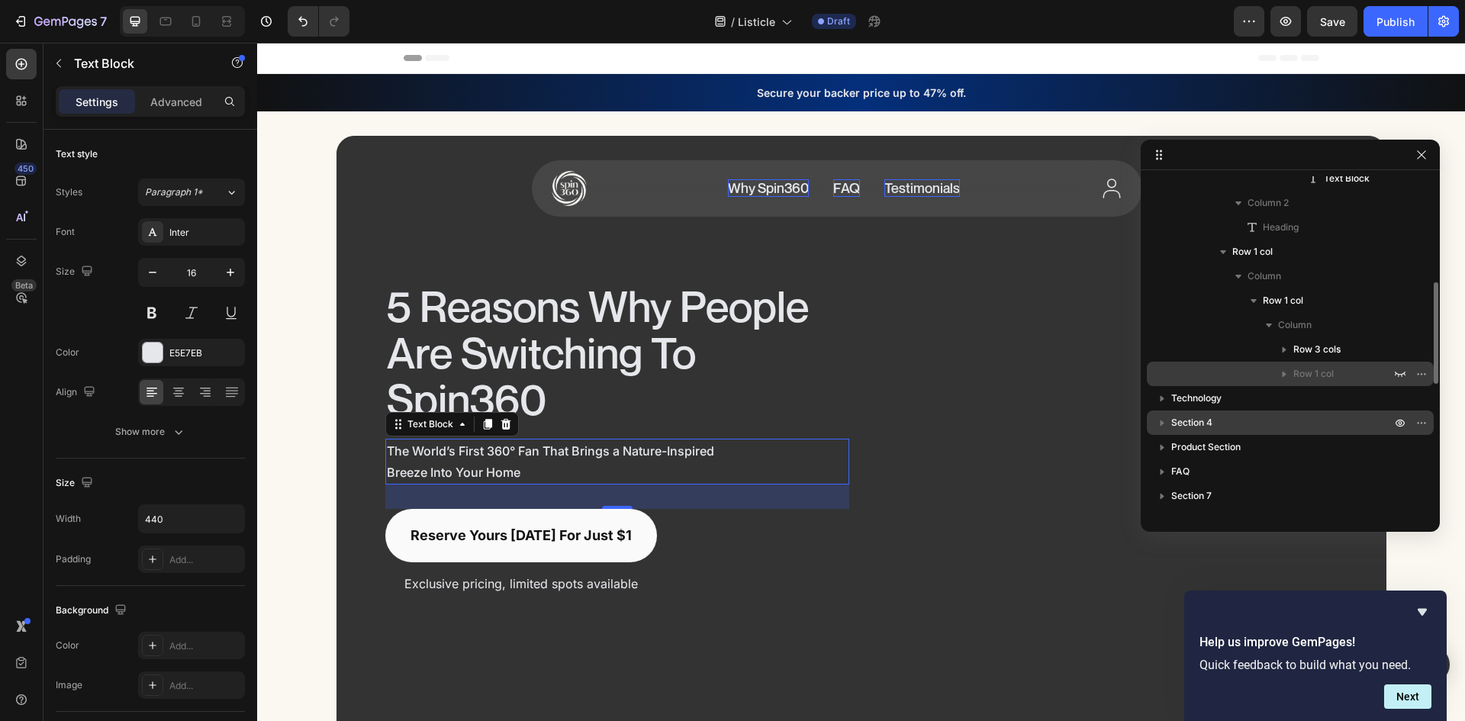
click at [1284, 375] on icon "button" at bounding box center [1285, 375] width 4 height 6
click at [1400, 374] on icon "button" at bounding box center [1400, 374] width 12 height 12
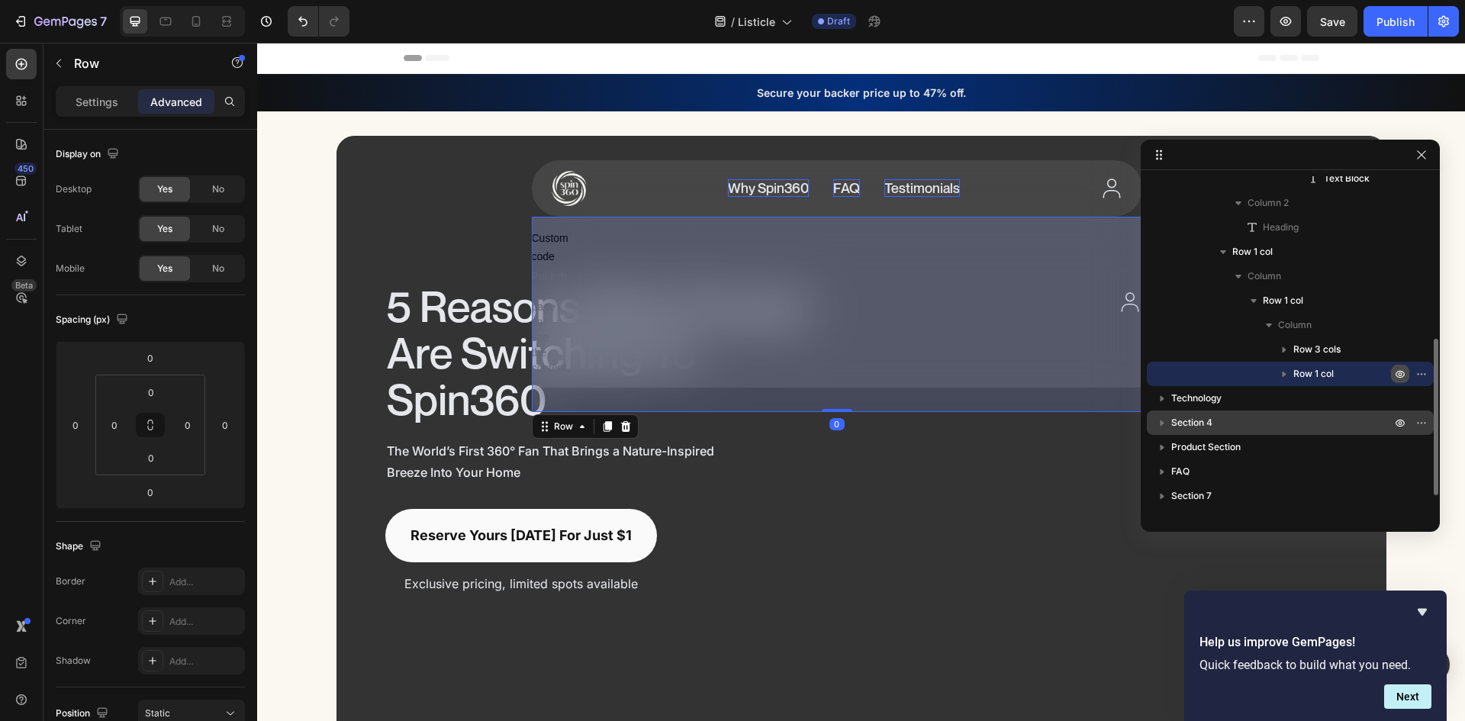
click at [1396, 374] on icon "button" at bounding box center [1400, 374] width 12 height 12
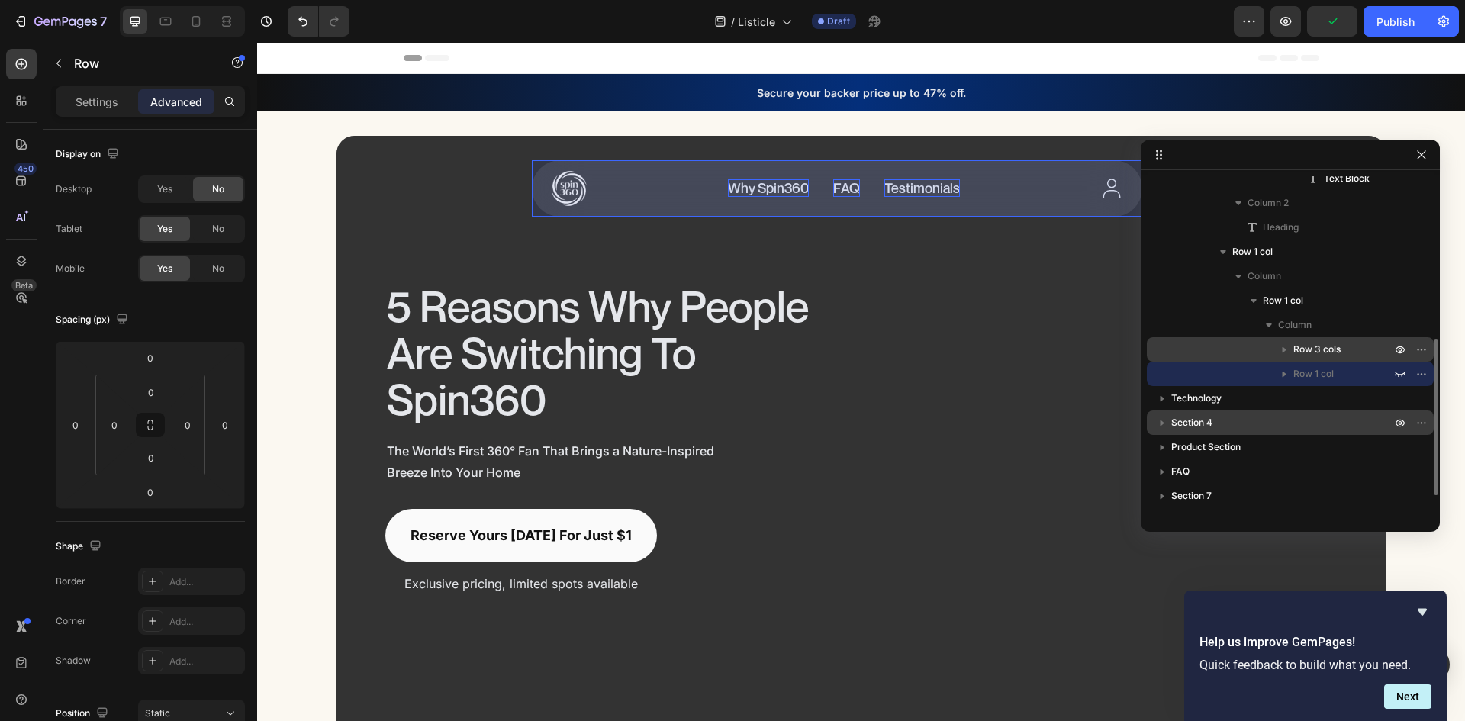
click at [1280, 350] on icon "button" at bounding box center [1284, 349] width 15 height 15
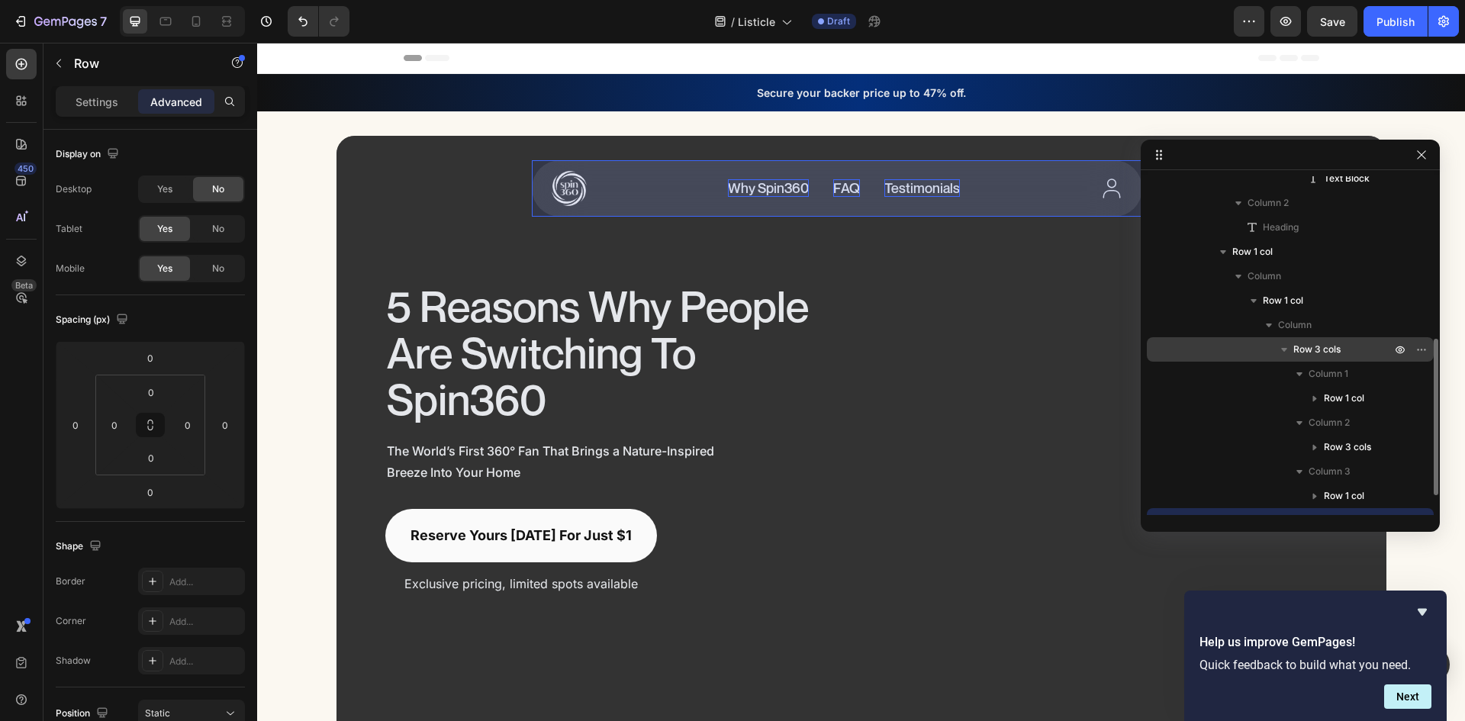
click at [1286, 349] on icon "button" at bounding box center [1284, 350] width 6 height 4
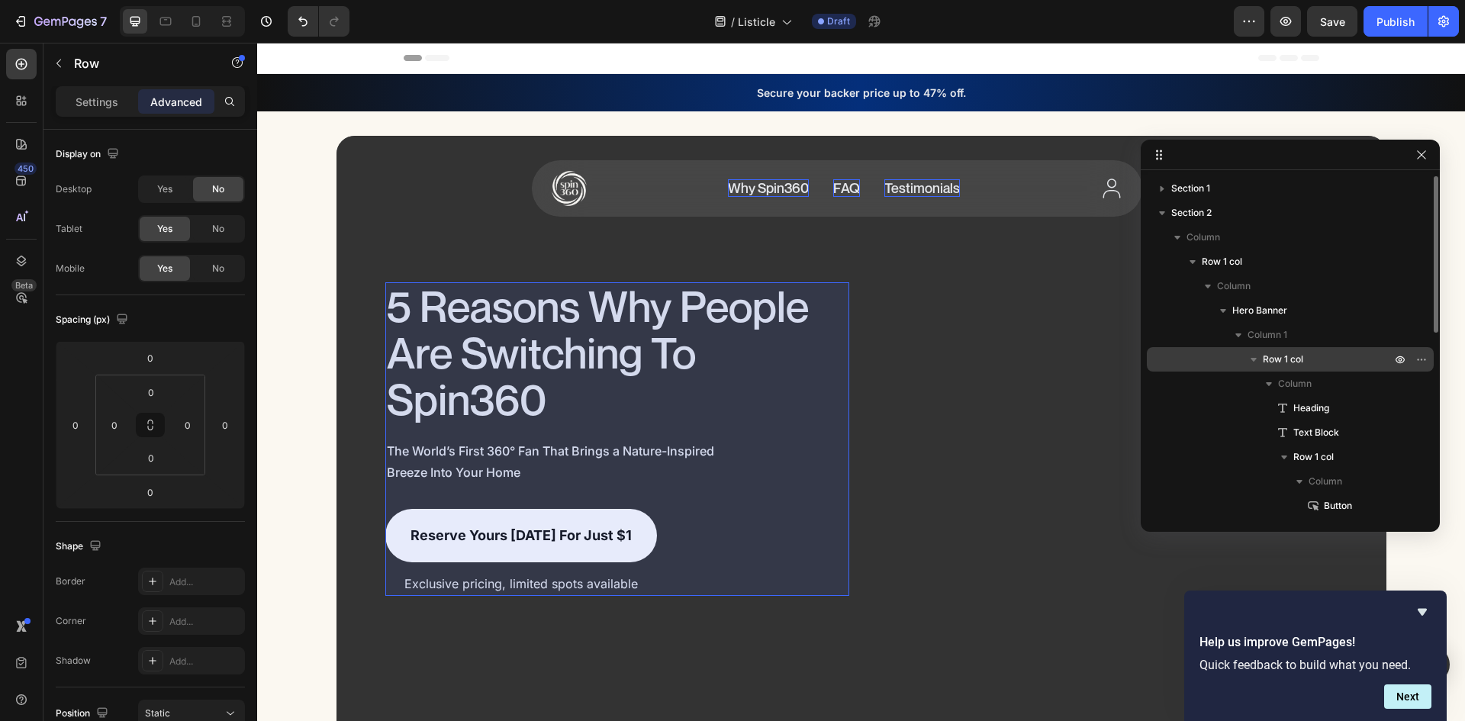
click at [1253, 362] on icon "button" at bounding box center [1253, 359] width 15 height 15
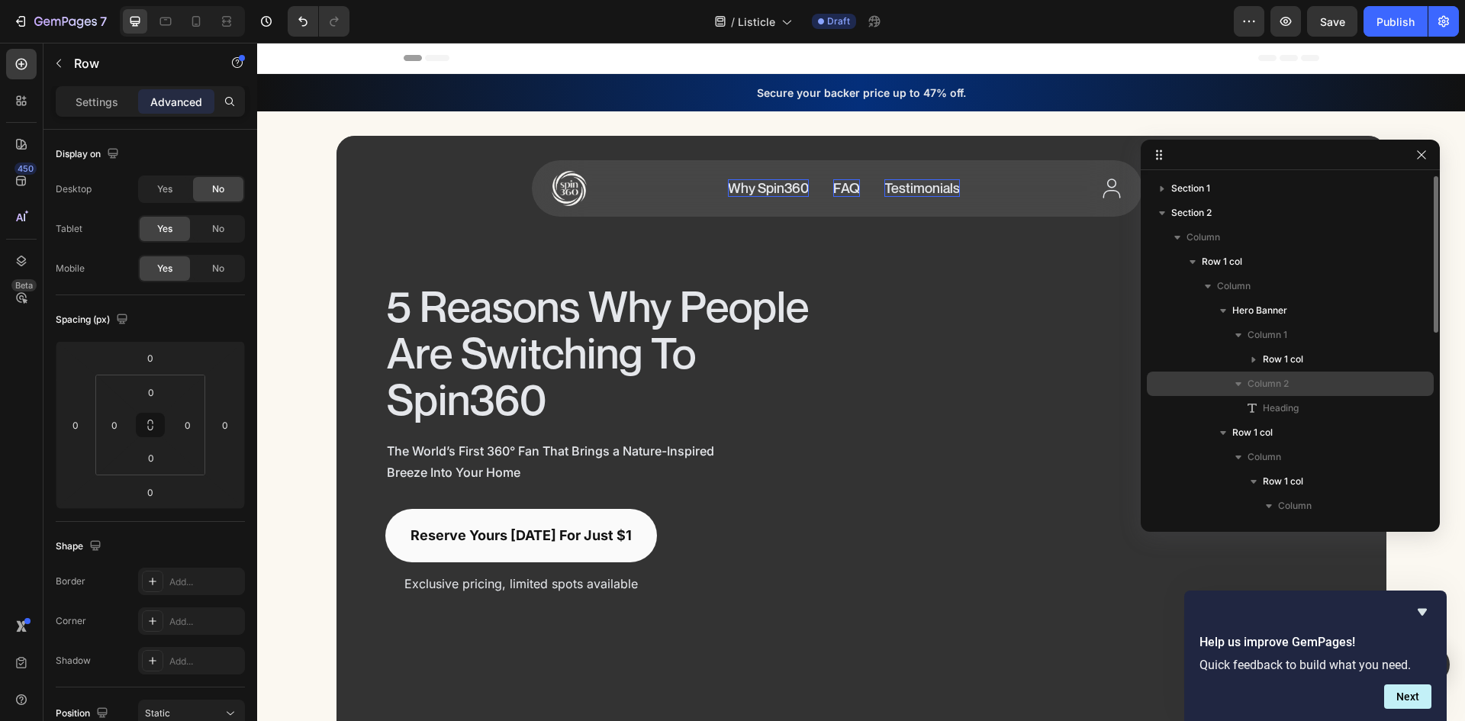
click at [1239, 385] on icon "button" at bounding box center [1239, 384] width 6 height 4
click at [1239, 385] on icon "button" at bounding box center [1239, 385] width 4 height 6
click at [1239, 382] on icon "button" at bounding box center [1239, 384] width 6 height 4
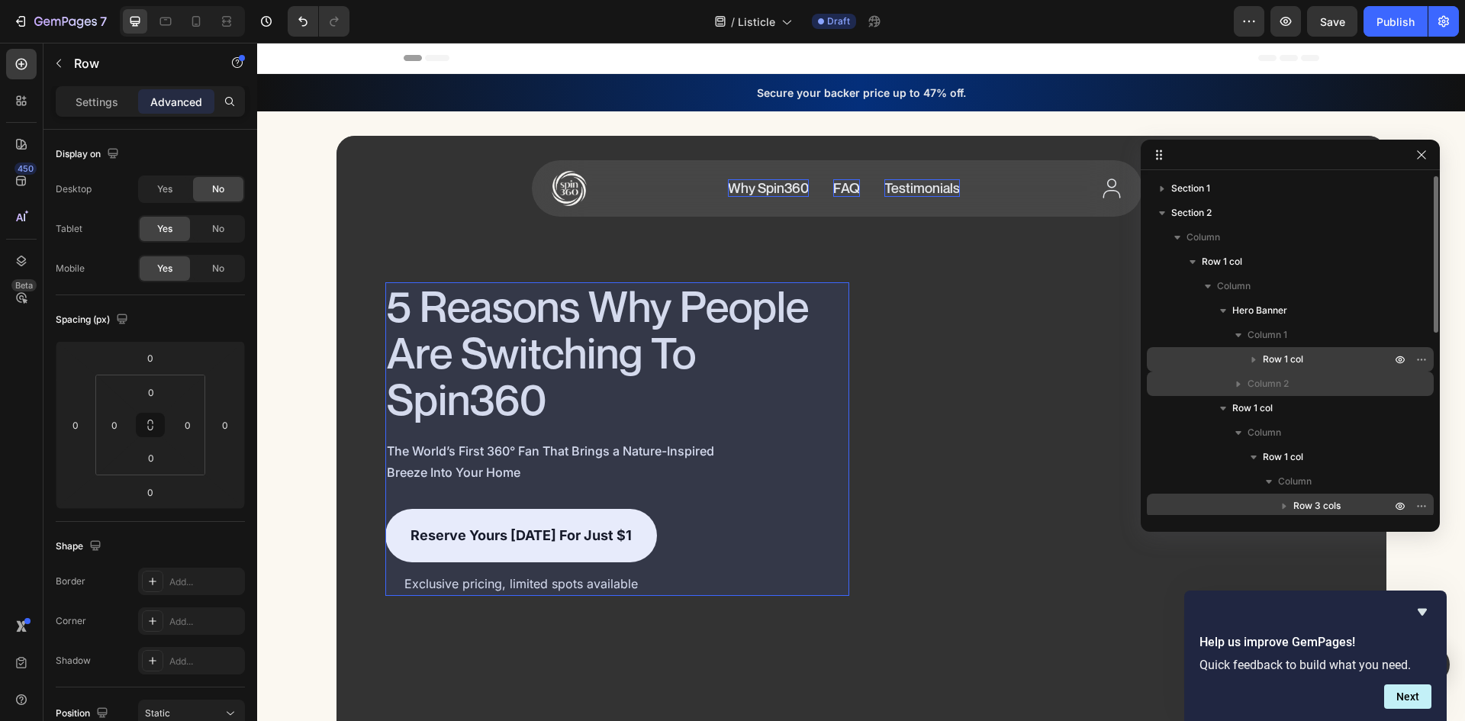
click at [1275, 355] on span "Row 1 col" at bounding box center [1283, 359] width 40 height 15
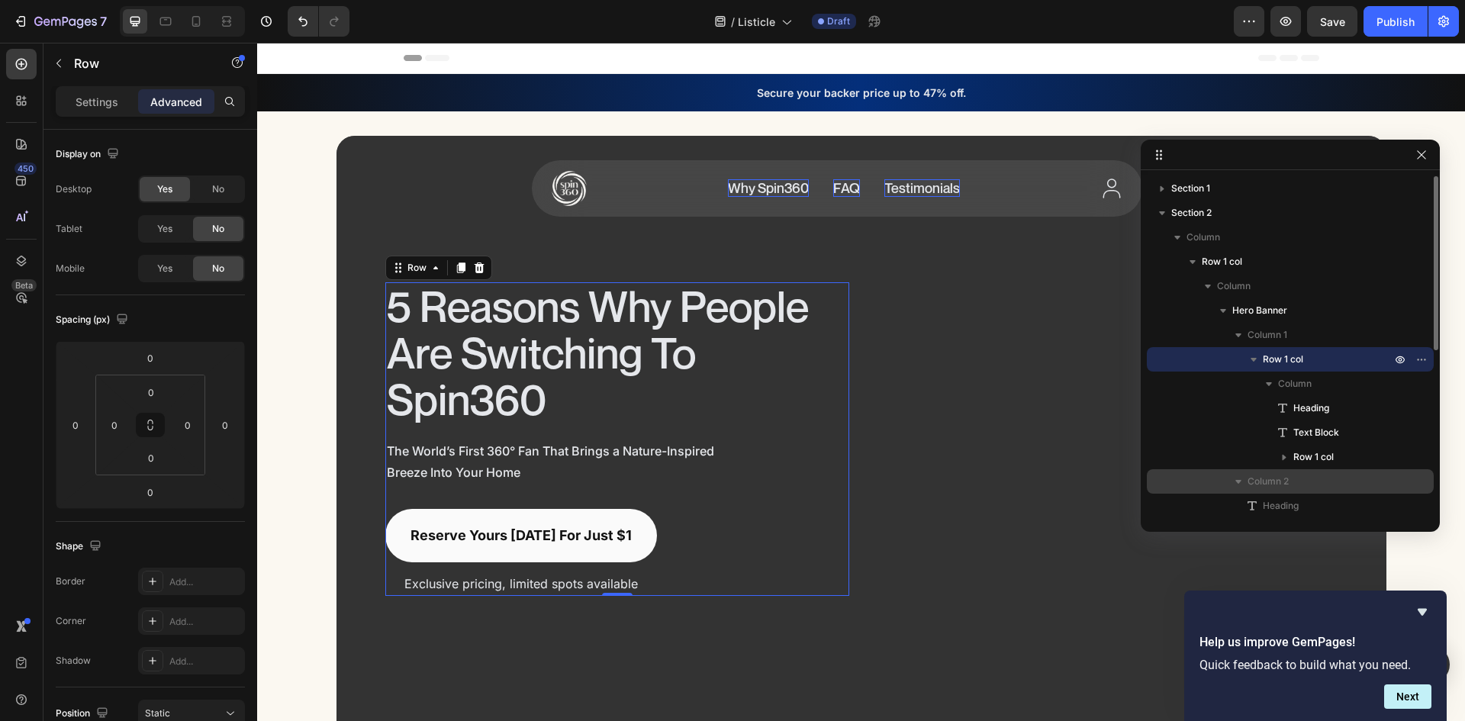
click at [1251, 359] on icon "button" at bounding box center [1253, 359] width 15 height 15
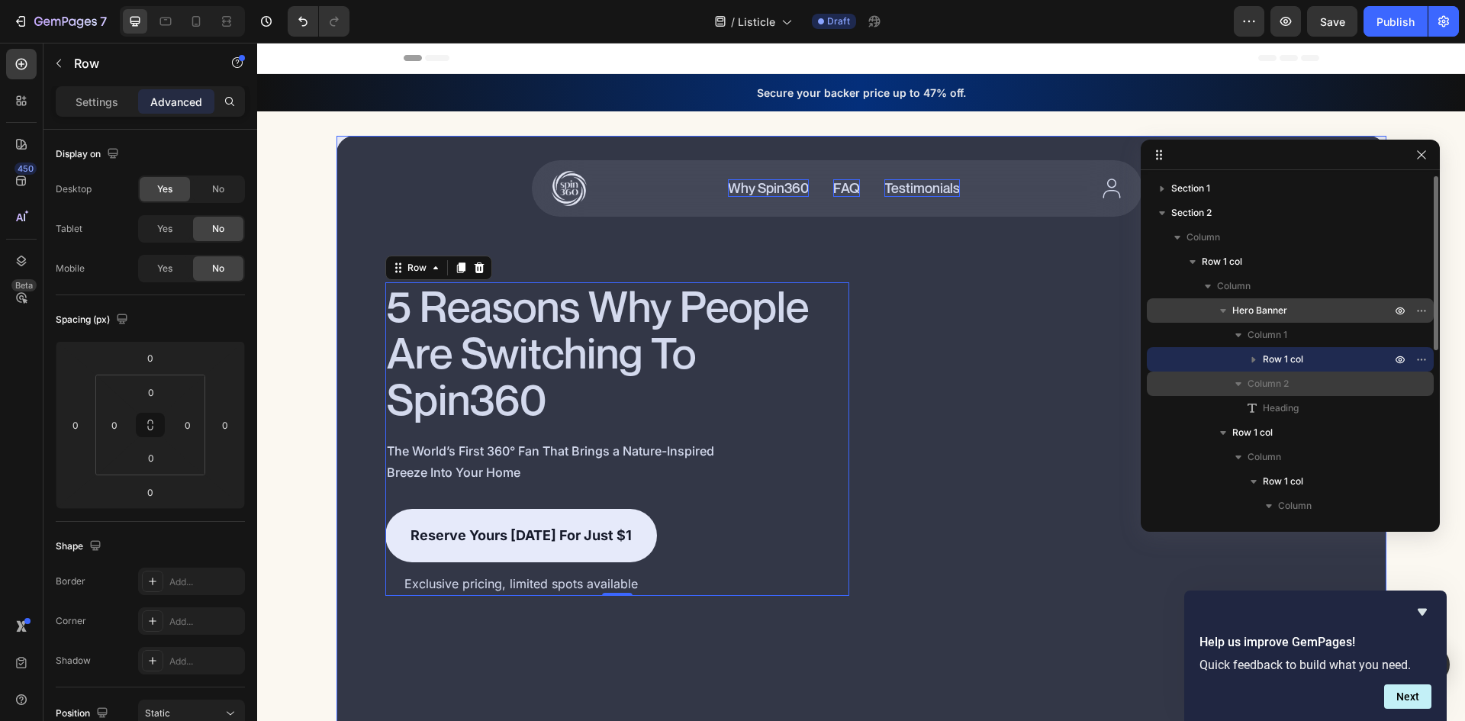
click at [1280, 310] on span "Hero Banner" at bounding box center [1260, 310] width 55 height 15
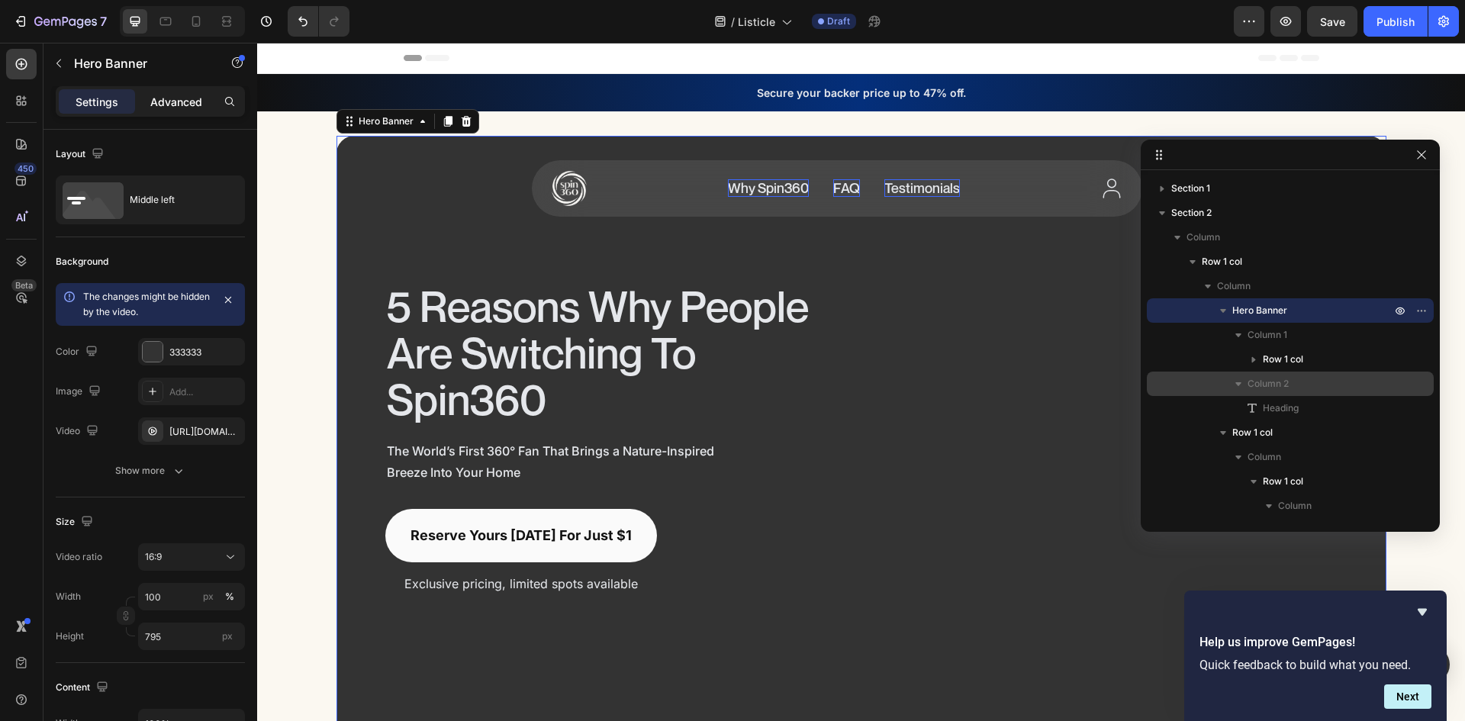
click at [190, 109] on p "Advanced" at bounding box center [176, 102] width 52 height 16
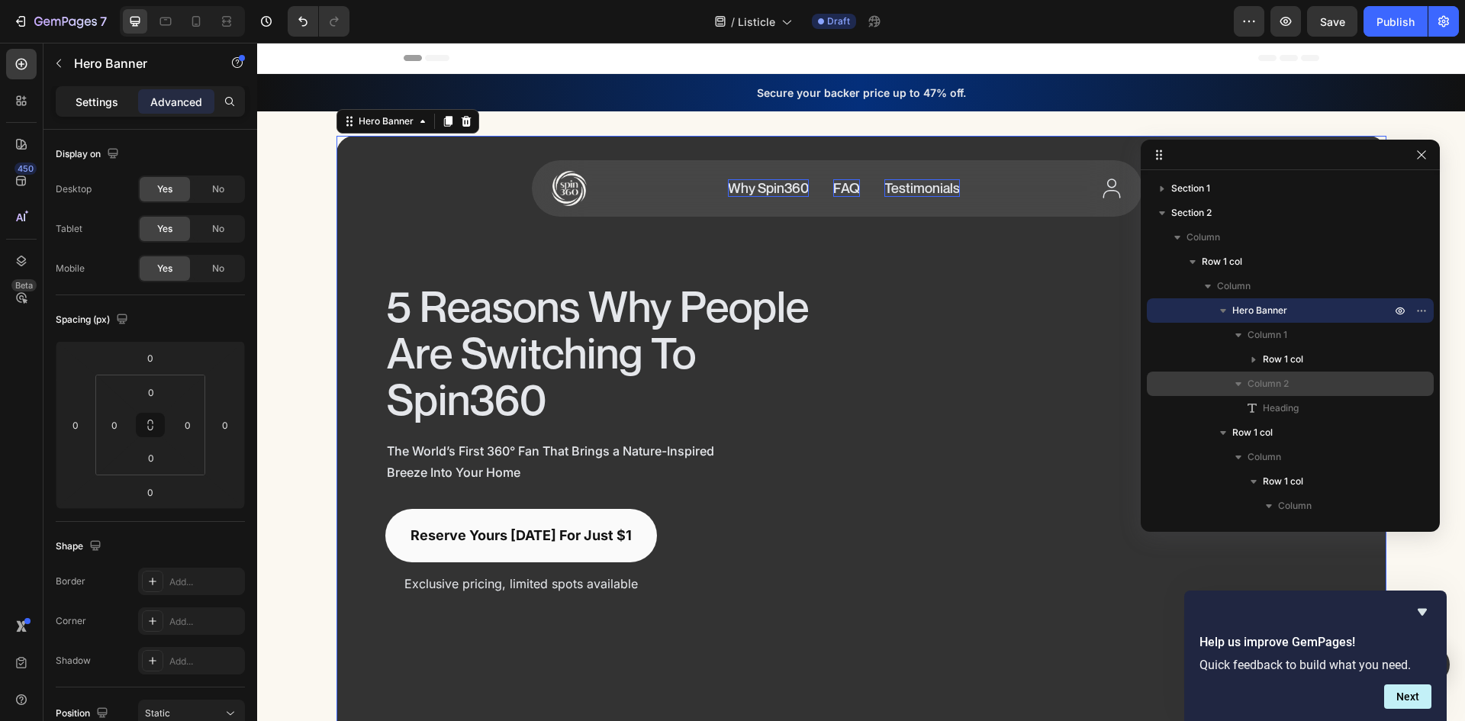
drag, startPoint x: 109, startPoint y: 105, endPoint x: 253, endPoint y: 184, distance: 164.3
click at [109, 105] on p "Settings" at bounding box center [97, 102] width 43 height 16
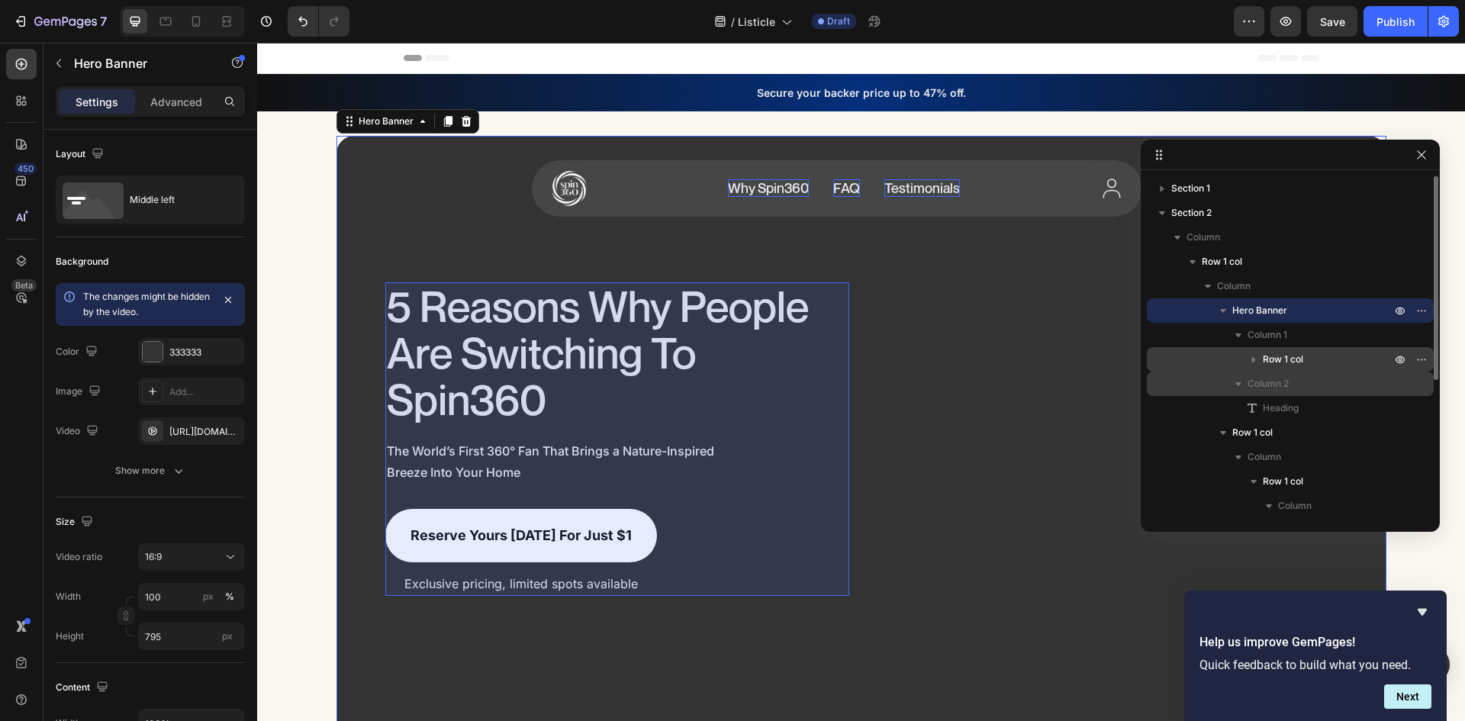
click at [1286, 352] on span "Row 1 col" at bounding box center [1283, 359] width 40 height 15
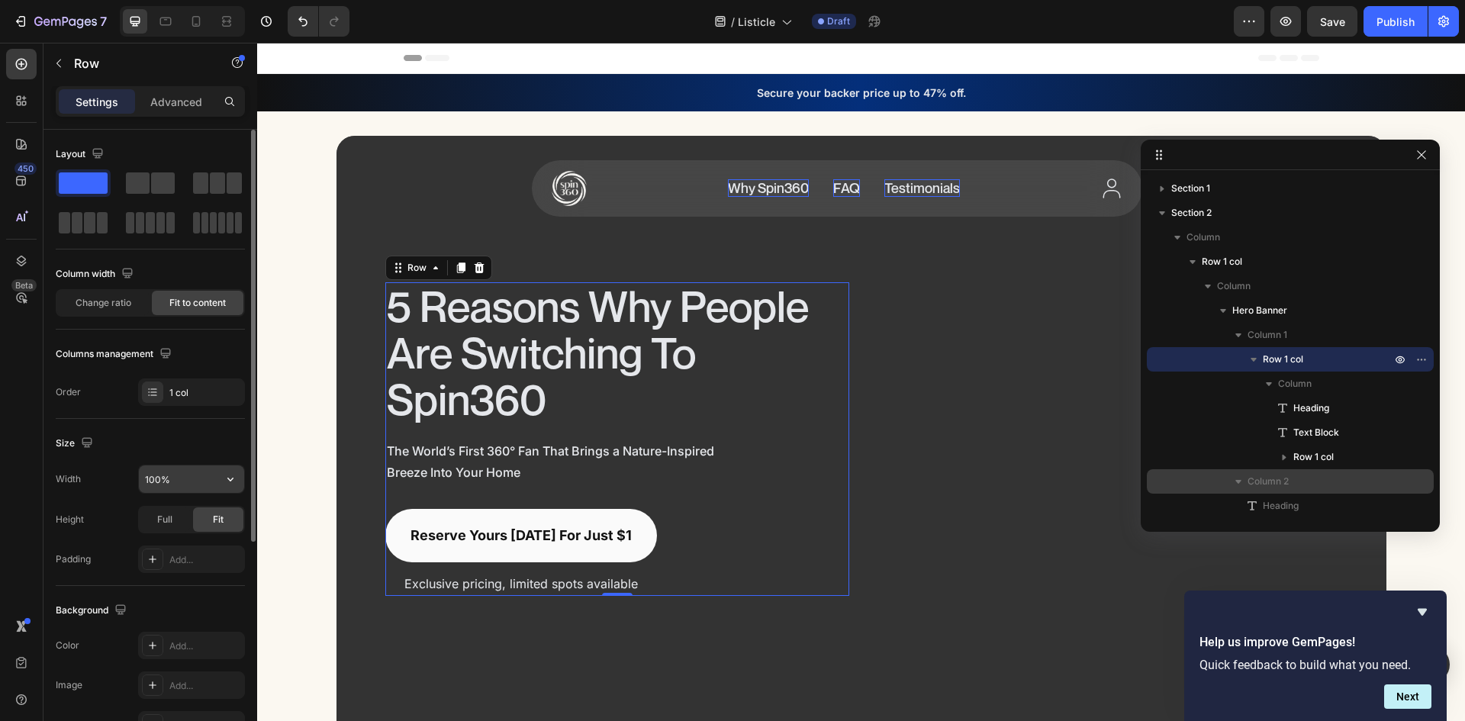
click at [185, 483] on input "100%" at bounding box center [191, 479] width 105 height 27
click at [186, 483] on input "100%" at bounding box center [191, 479] width 105 height 27
click at [117, 292] on div "Change ratio" at bounding box center [103, 303] width 92 height 24
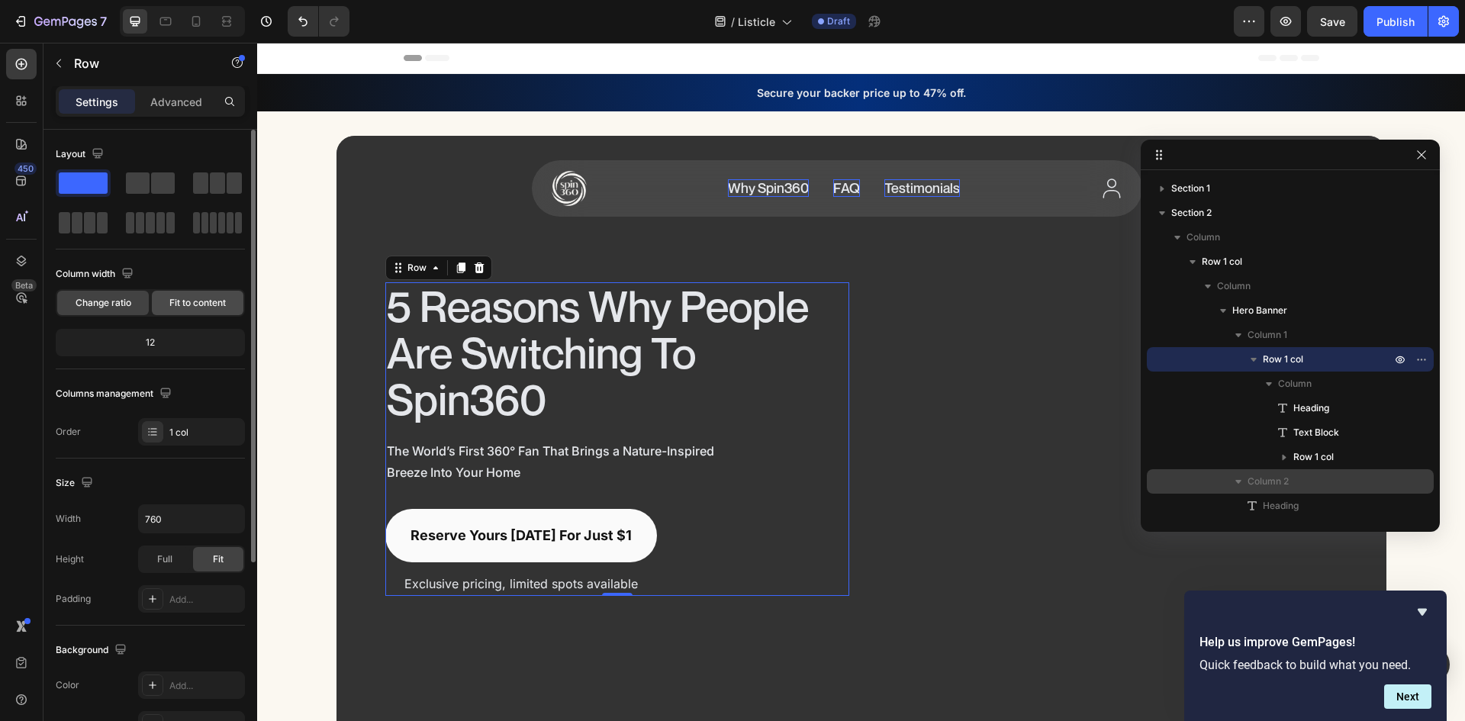
click at [211, 305] on span "Fit to content" at bounding box center [197, 303] width 56 height 14
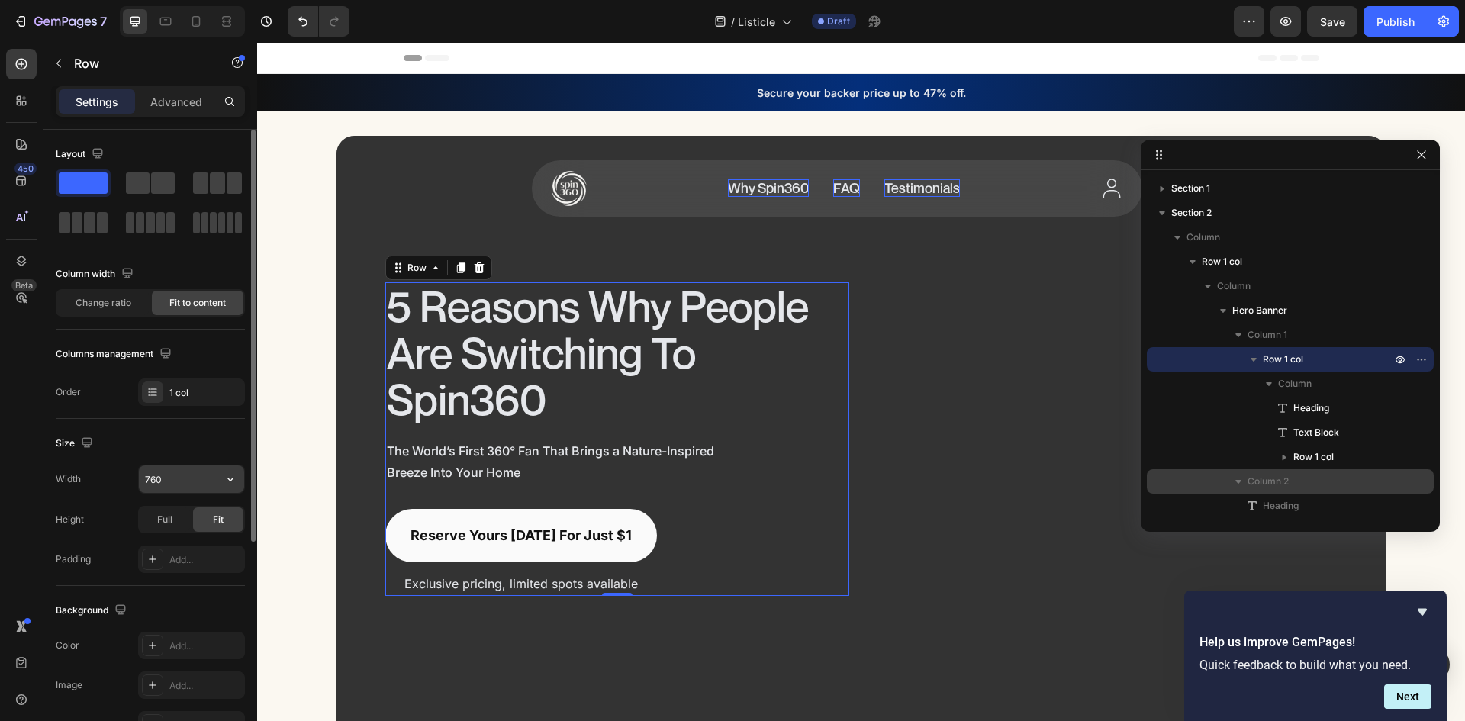
click at [187, 486] on input "760" at bounding box center [191, 479] width 105 height 27
click at [208, 482] on input "760" at bounding box center [191, 479] width 105 height 27
type input "760"
click at [209, 437] on div "Size" at bounding box center [150, 443] width 189 height 24
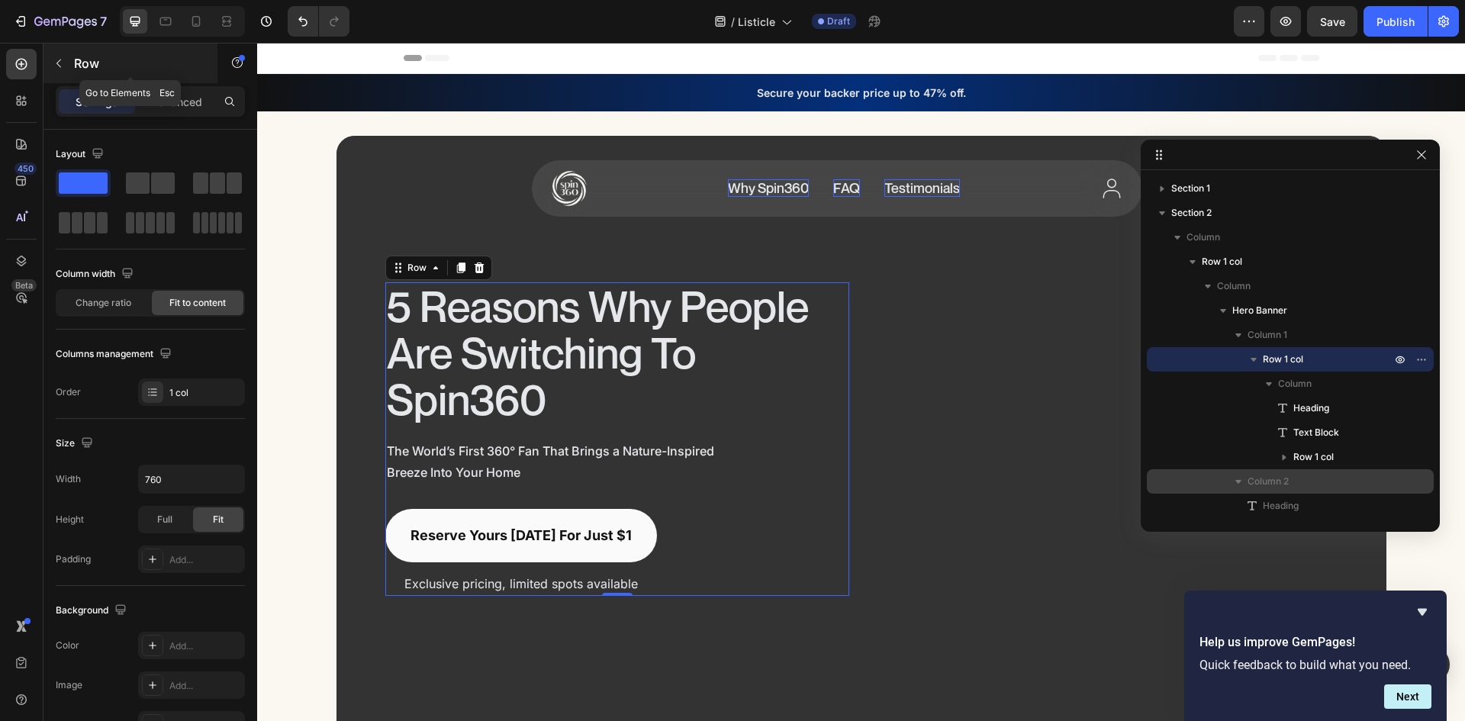
click at [76, 56] on p "Row" at bounding box center [139, 63] width 130 height 18
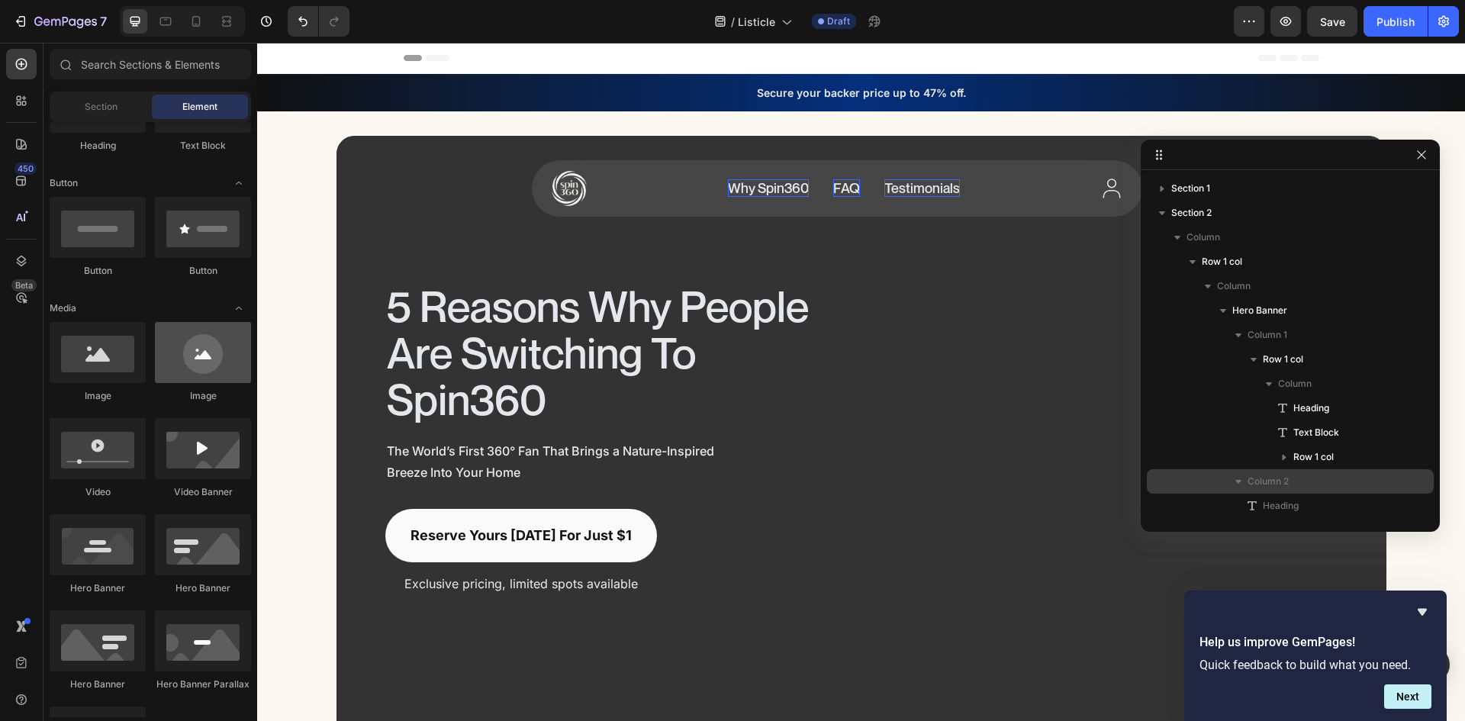
scroll to position [458, 0]
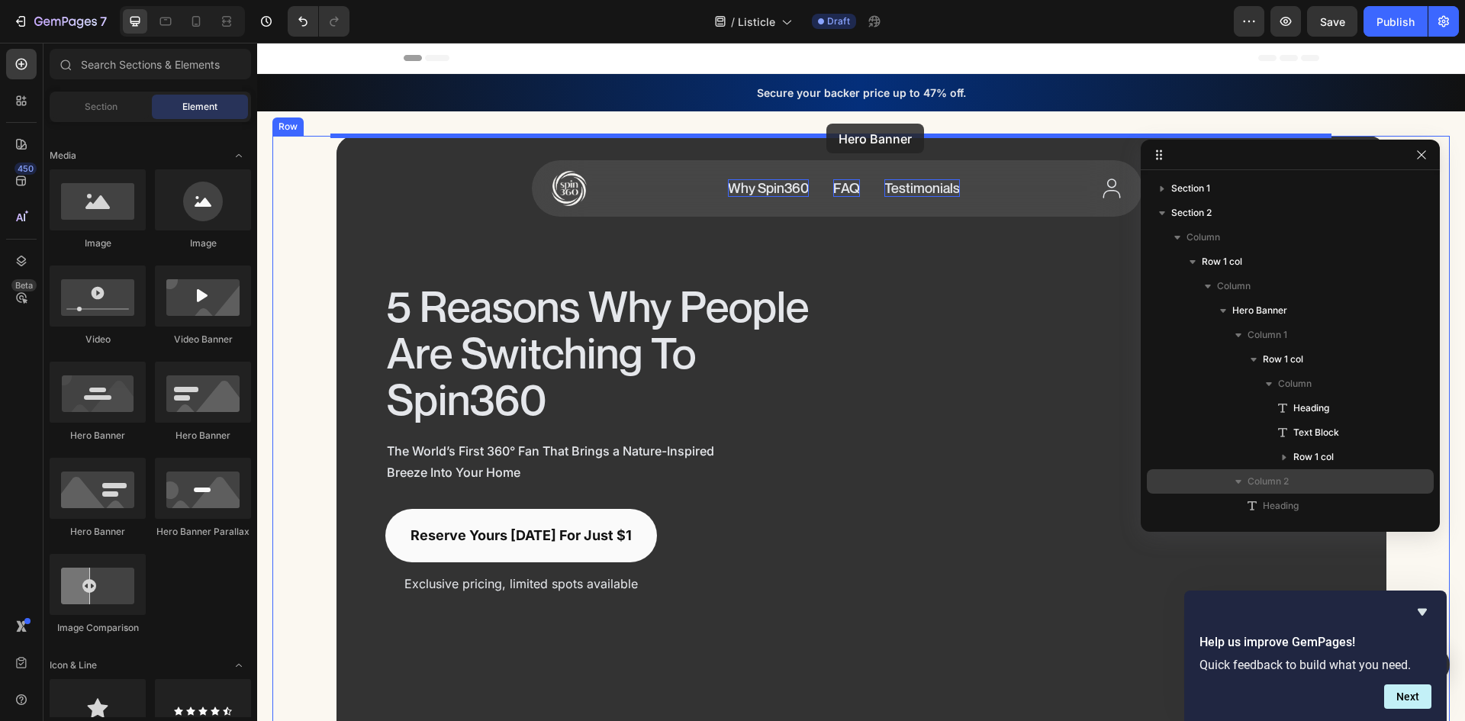
drag, startPoint x: 341, startPoint y: 438, endPoint x: 827, endPoint y: 124, distance: 578.3
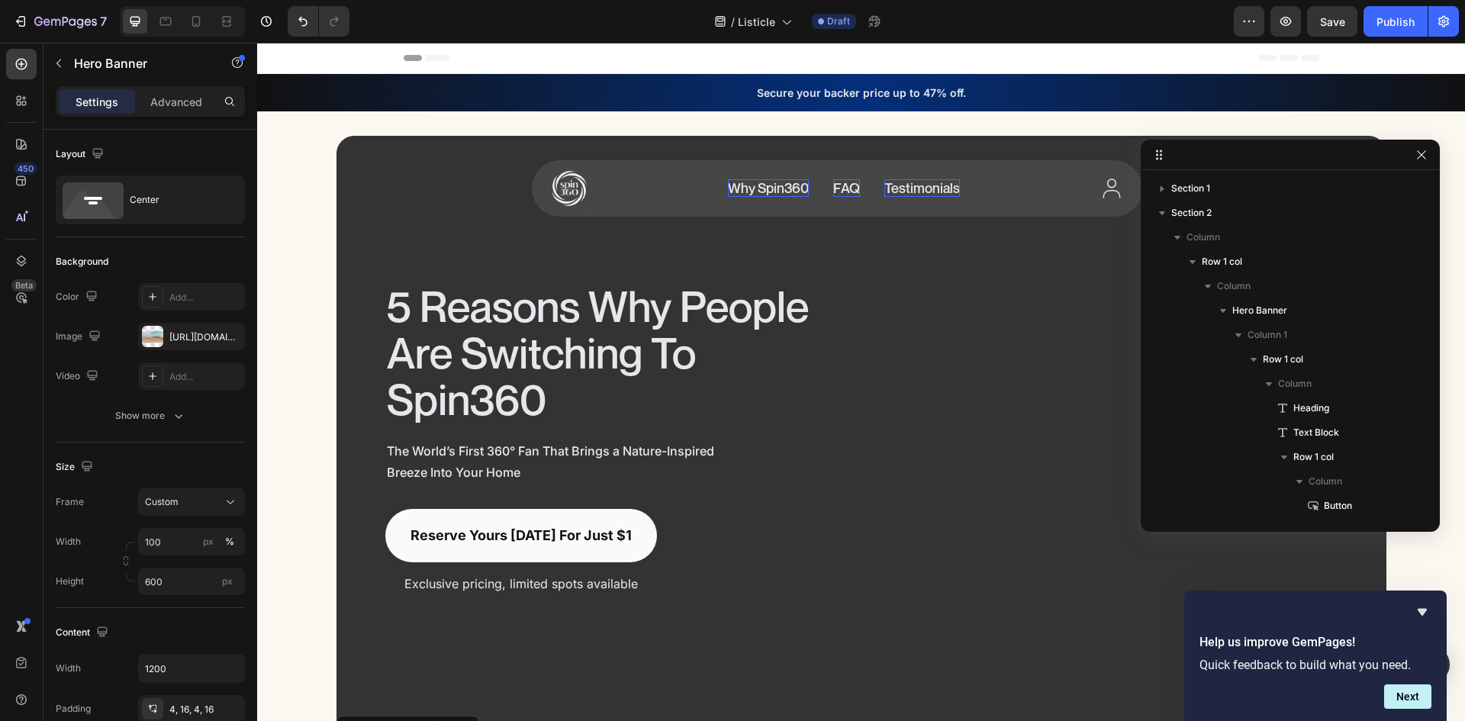
scroll to position [285, 0]
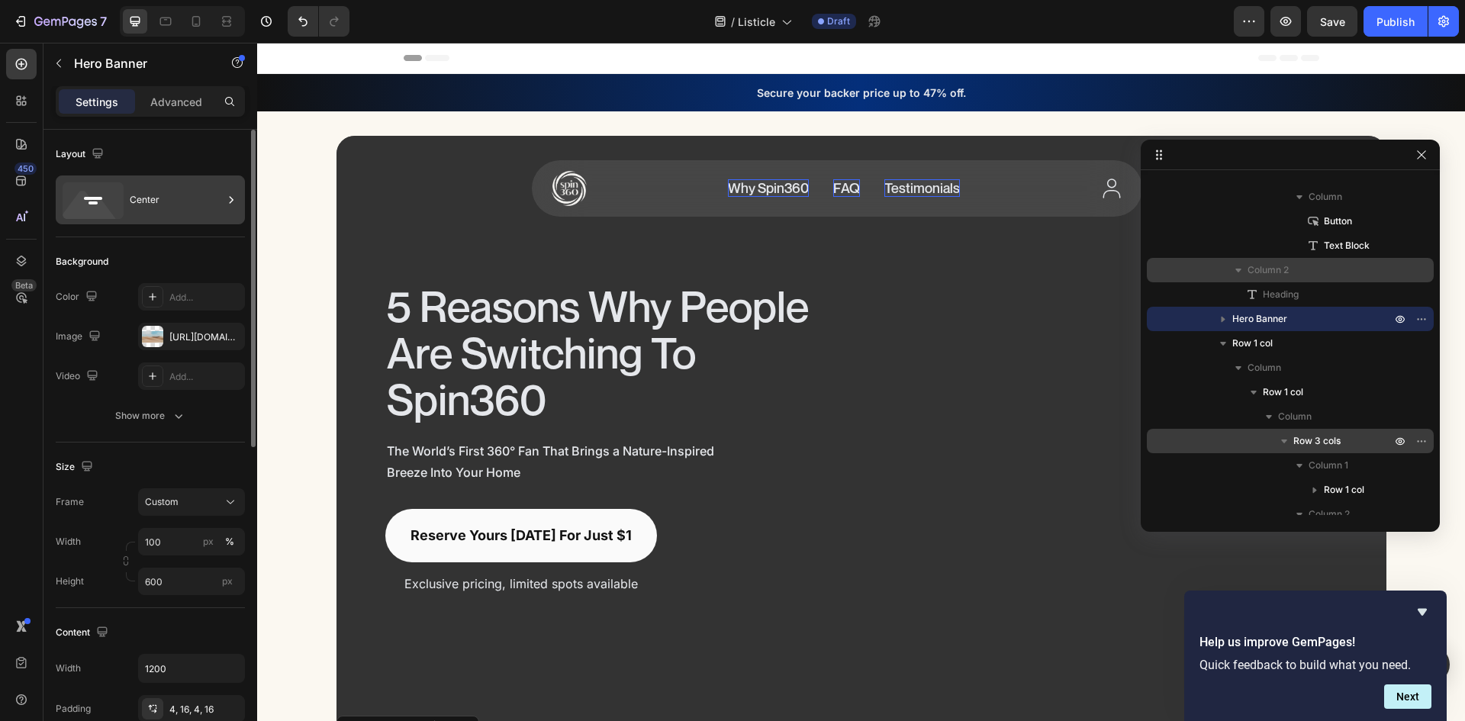
click at [160, 201] on div "Center" at bounding box center [176, 199] width 93 height 35
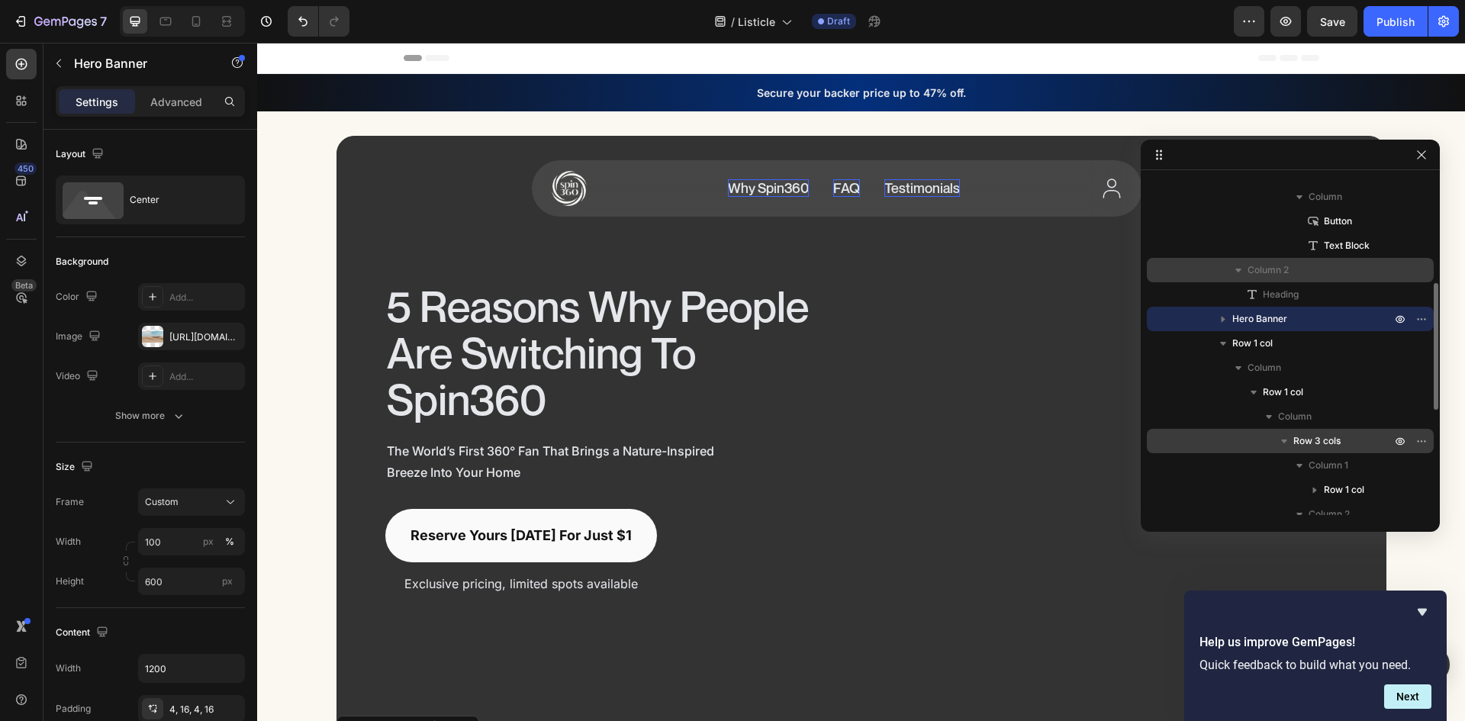
click at [1222, 318] on icon "button" at bounding box center [1224, 320] width 4 height 6
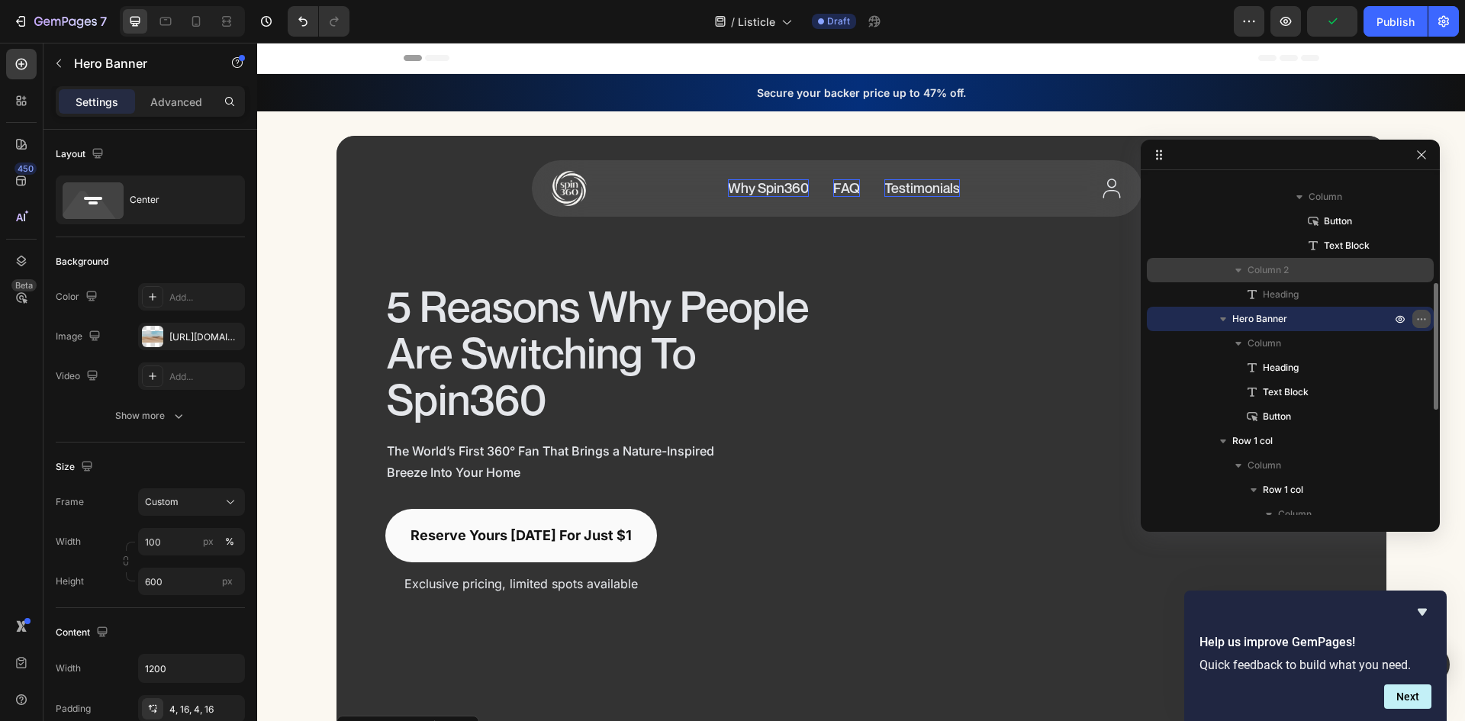
click at [1420, 317] on icon "button" at bounding box center [1422, 319] width 12 height 12
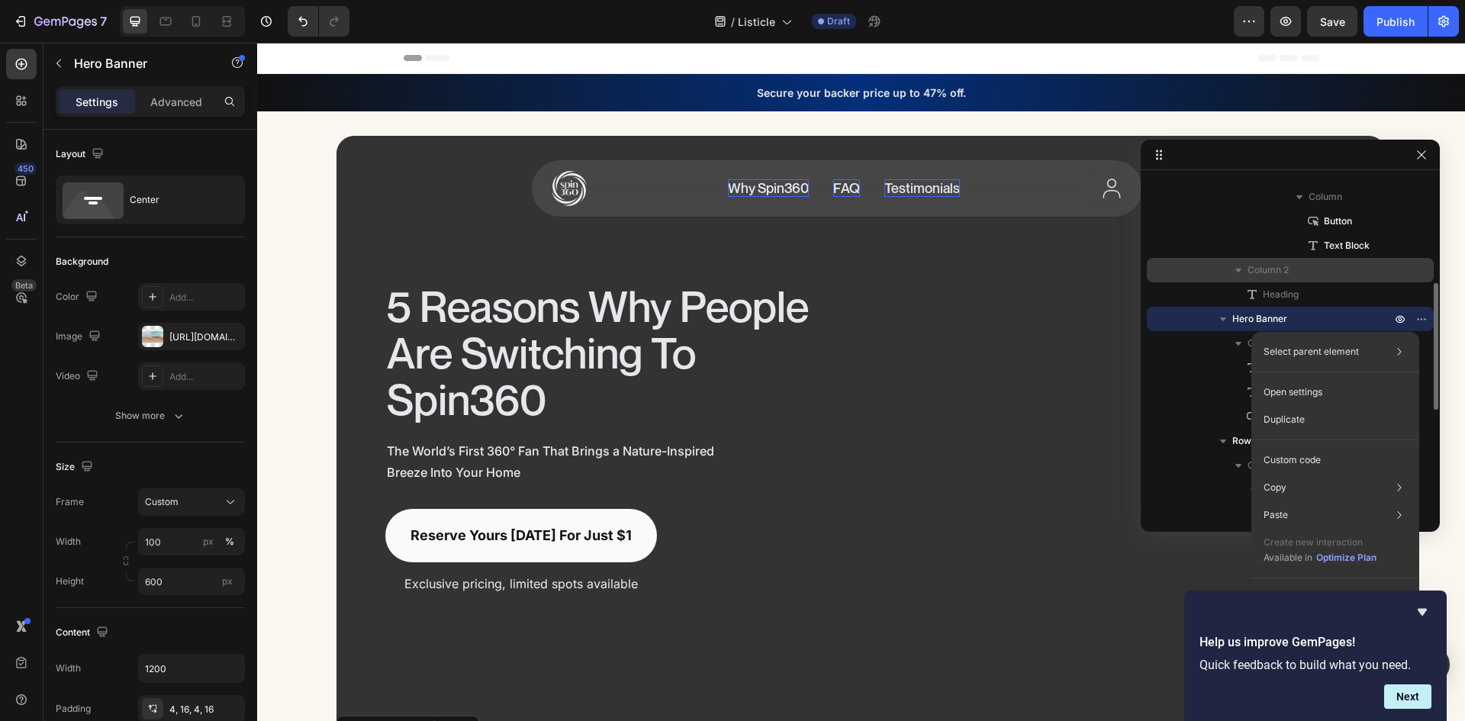
click at [1235, 314] on span "Hero Banner" at bounding box center [1260, 318] width 55 height 15
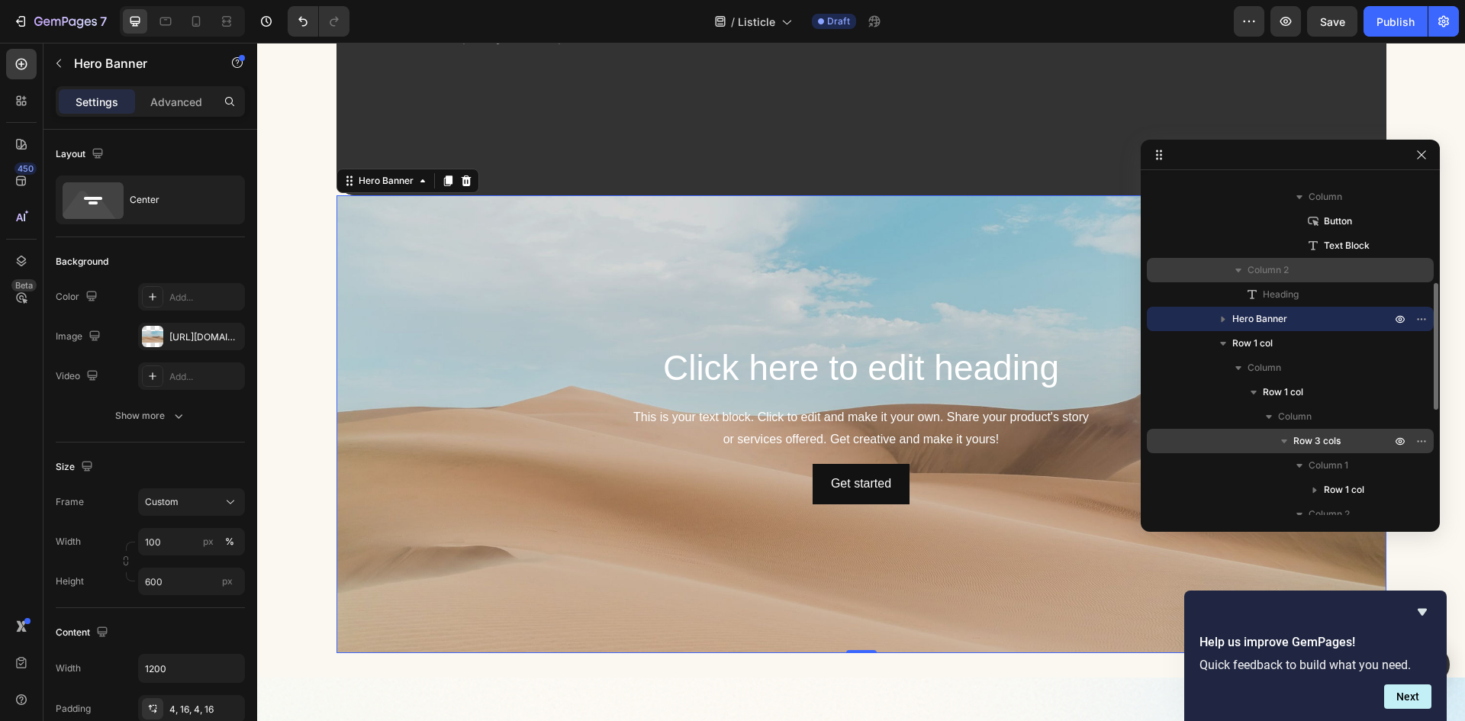
scroll to position [646, 0]
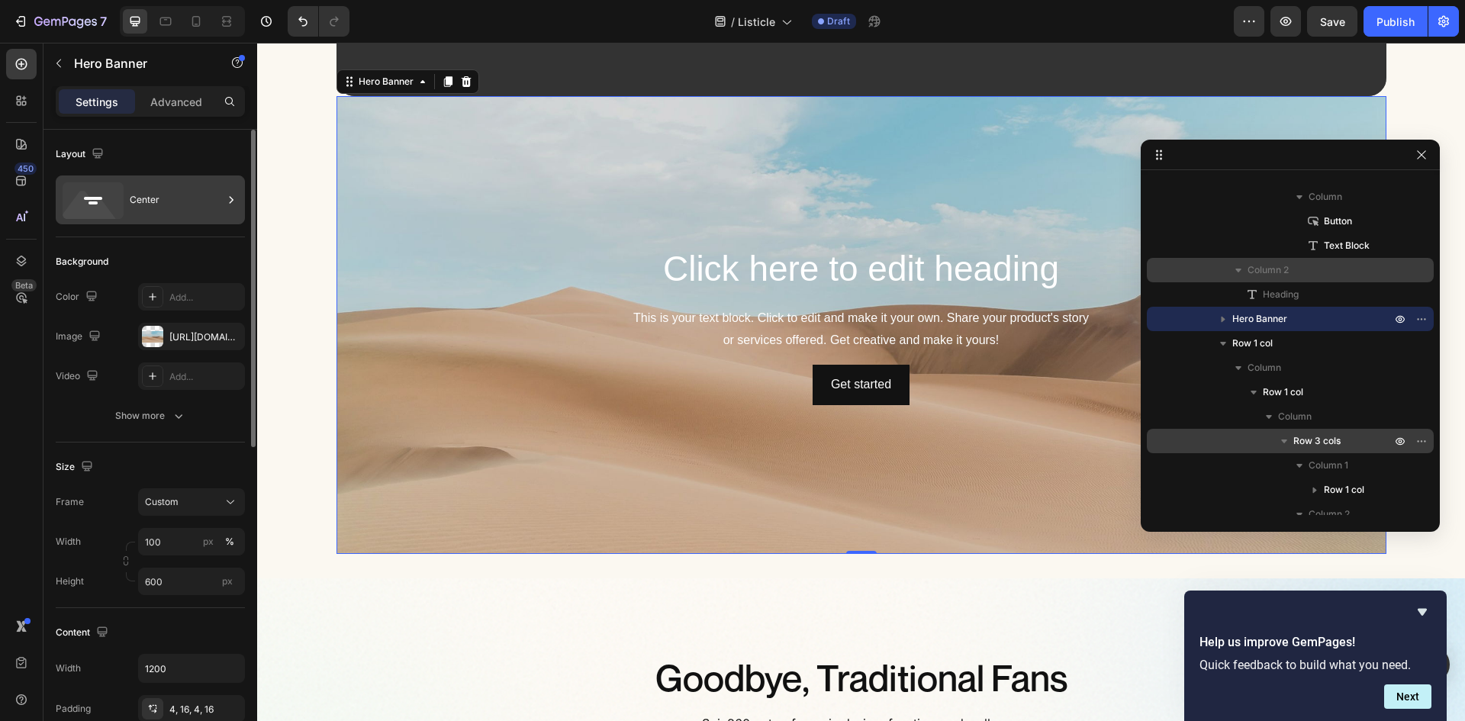
click at [167, 200] on div "Center" at bounding box center [176, 199] width 93 height 35
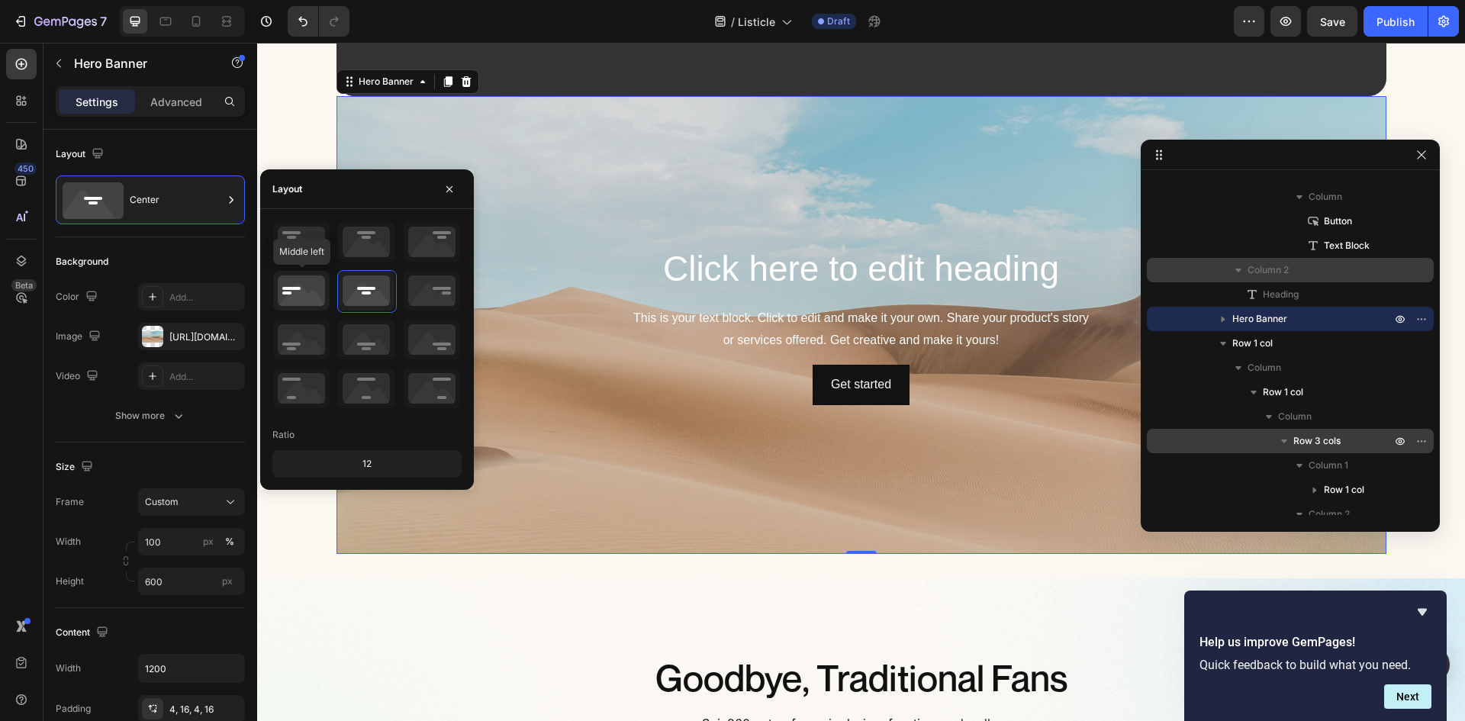
click at [285, 276] on icon at bounding box center [301, 291] width 56 height 40
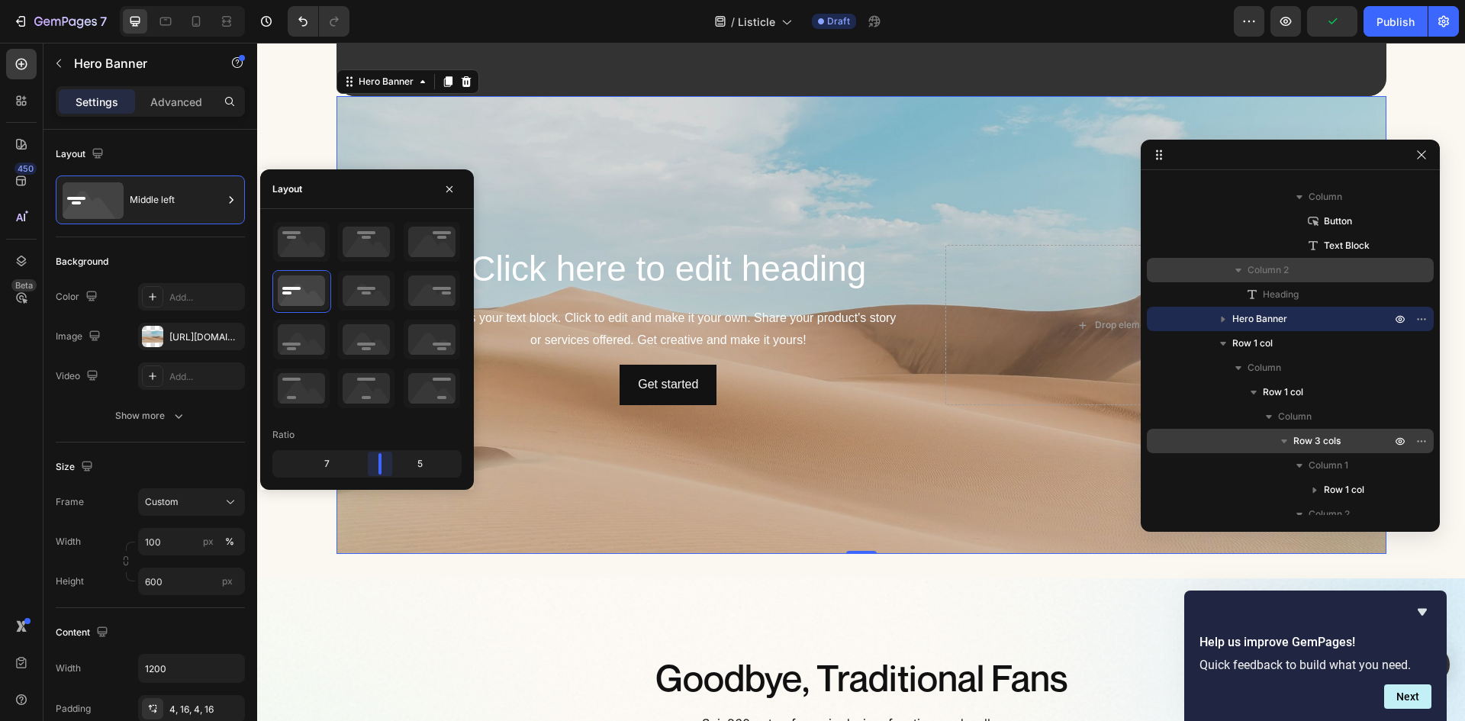
drag, startPoint x: 361, startPoint y: 468, endPoint x: 217, endPoint y: 403, distance: 158.2
click at [382, 0] on body "7 Version history / Listicle Draft Preview Publish 450 Beta Sections(18) Elemen…" at bounding box center [732, 0] width 1465 height 0
click at [1415, 150] on button "button" at bounding box center [1422, 155] width 18 height 18
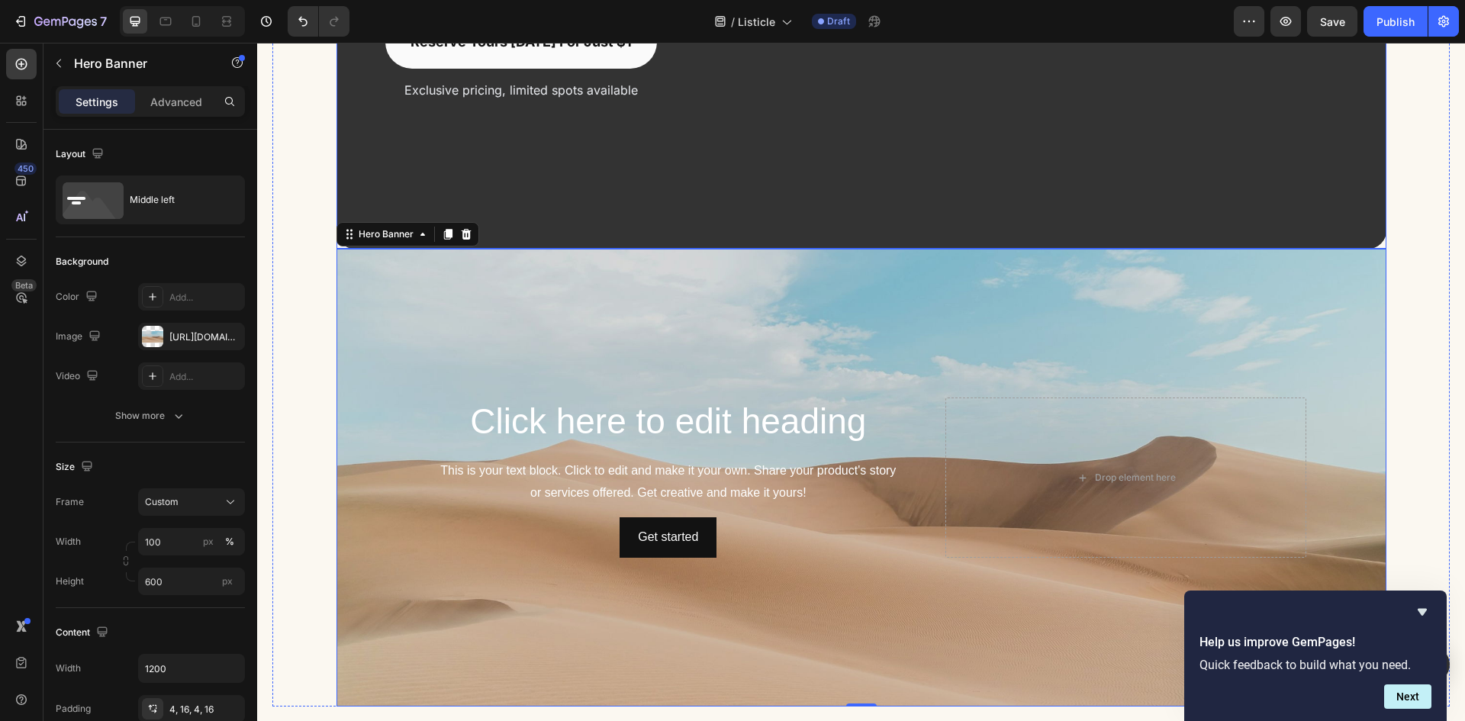
scroll to position [341, 0]
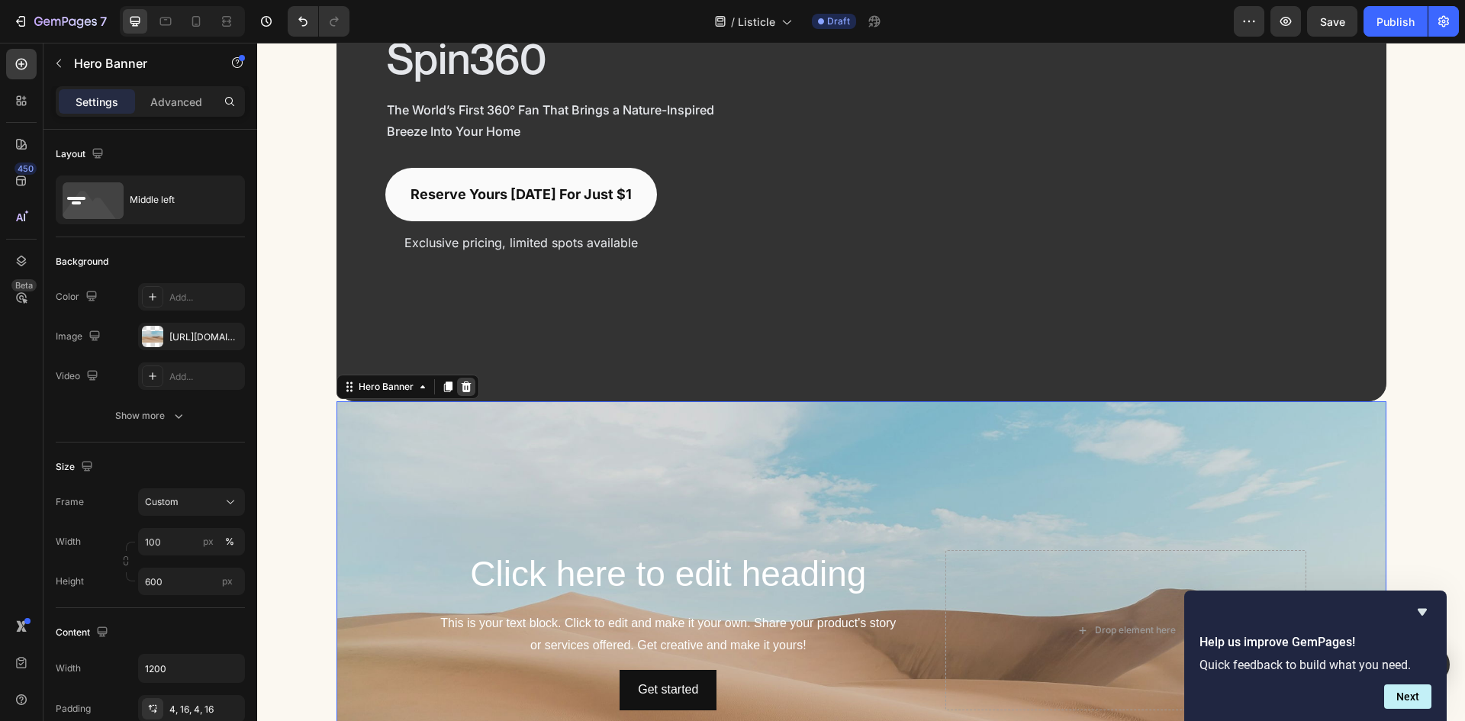
click at [461, 388] on icon at bounding box center [466, 387] width 12 height 12
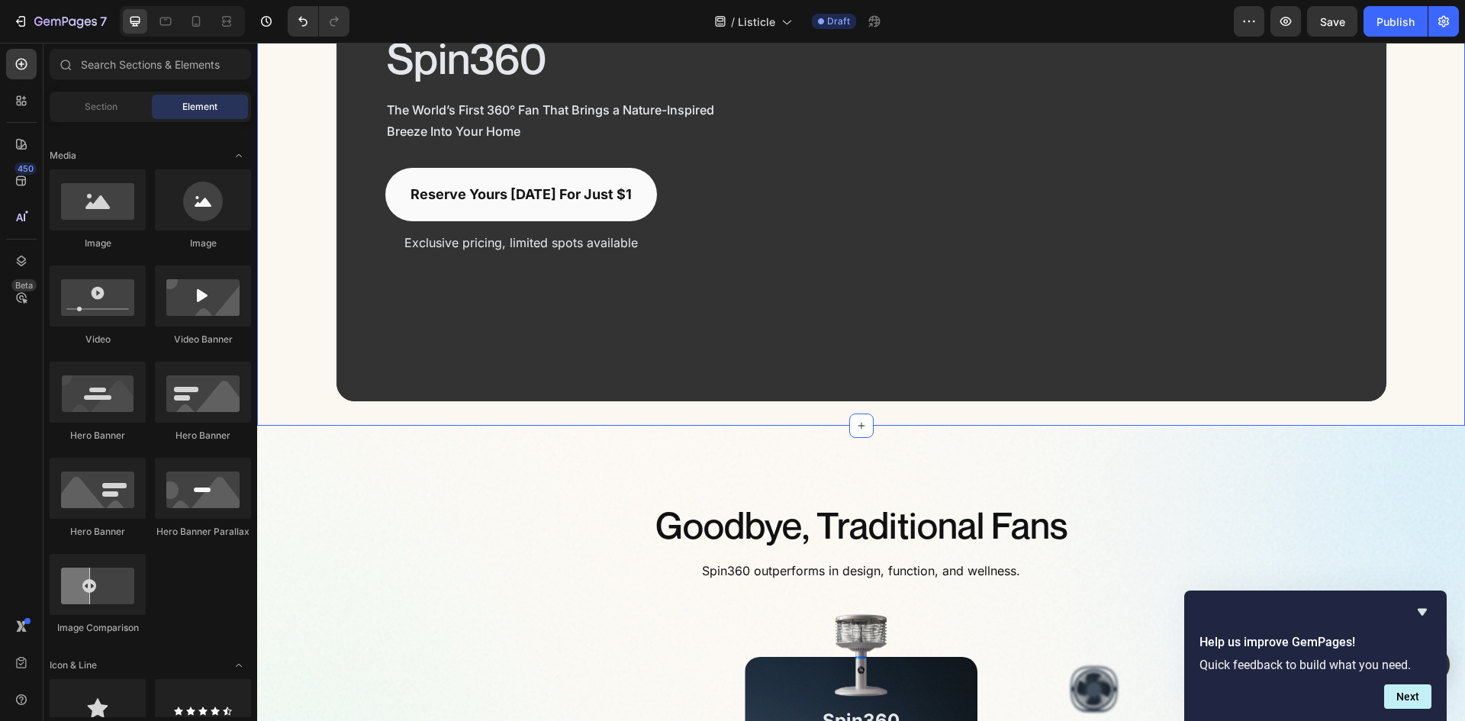
scroll to position [36, 0]
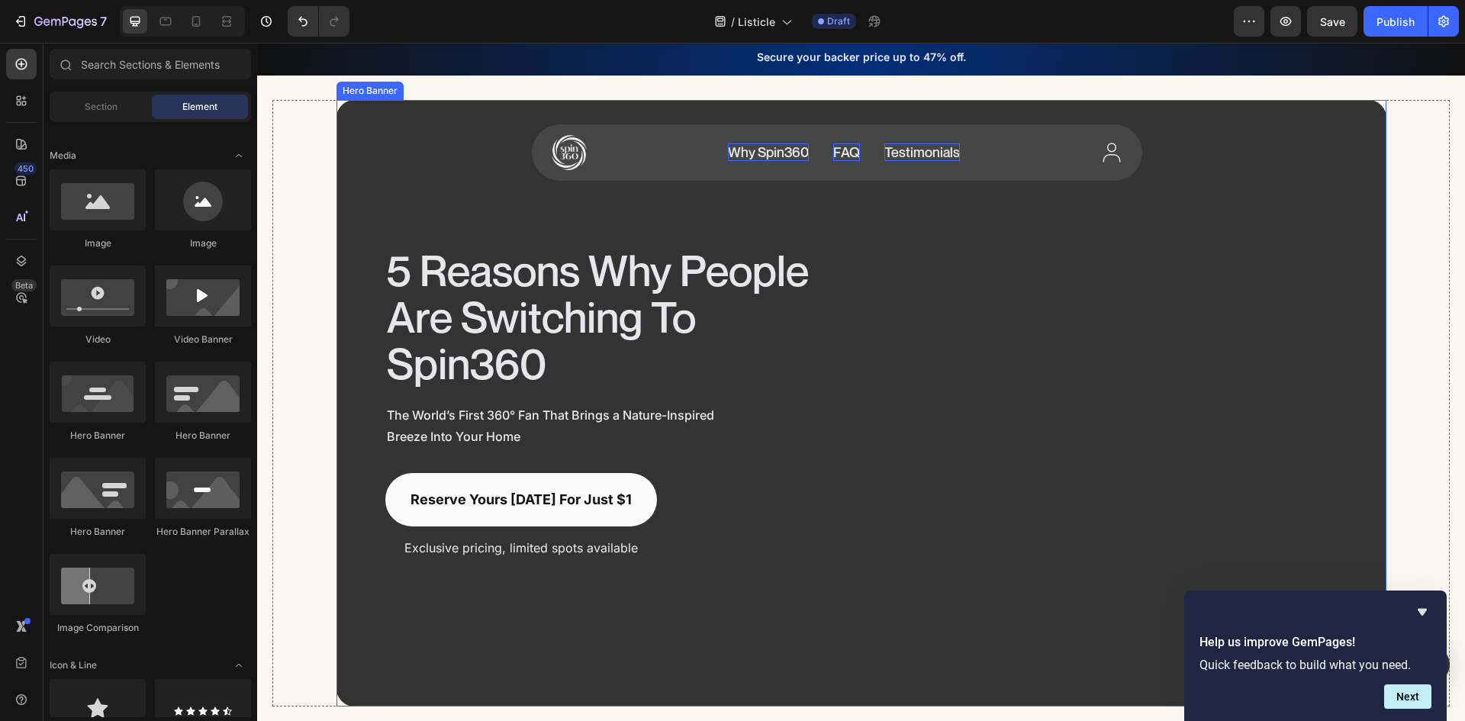
click at [1196, 282] on div "Surround Yourself in 360° Comfort Heading" at bounding box center [1106, 404] width 464 height 314
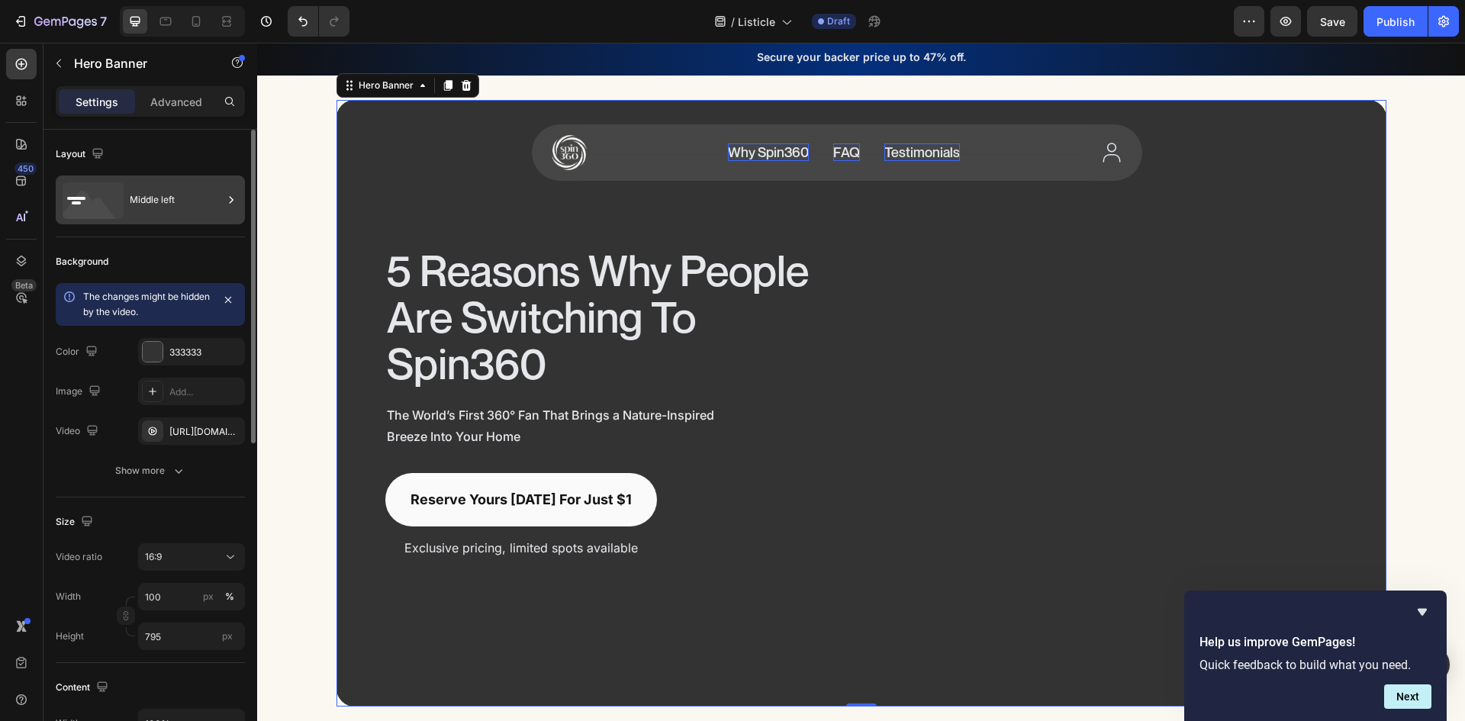
click at [195, 197] on div "Middle left" at bounding box center [176, 199] width 93 height 35
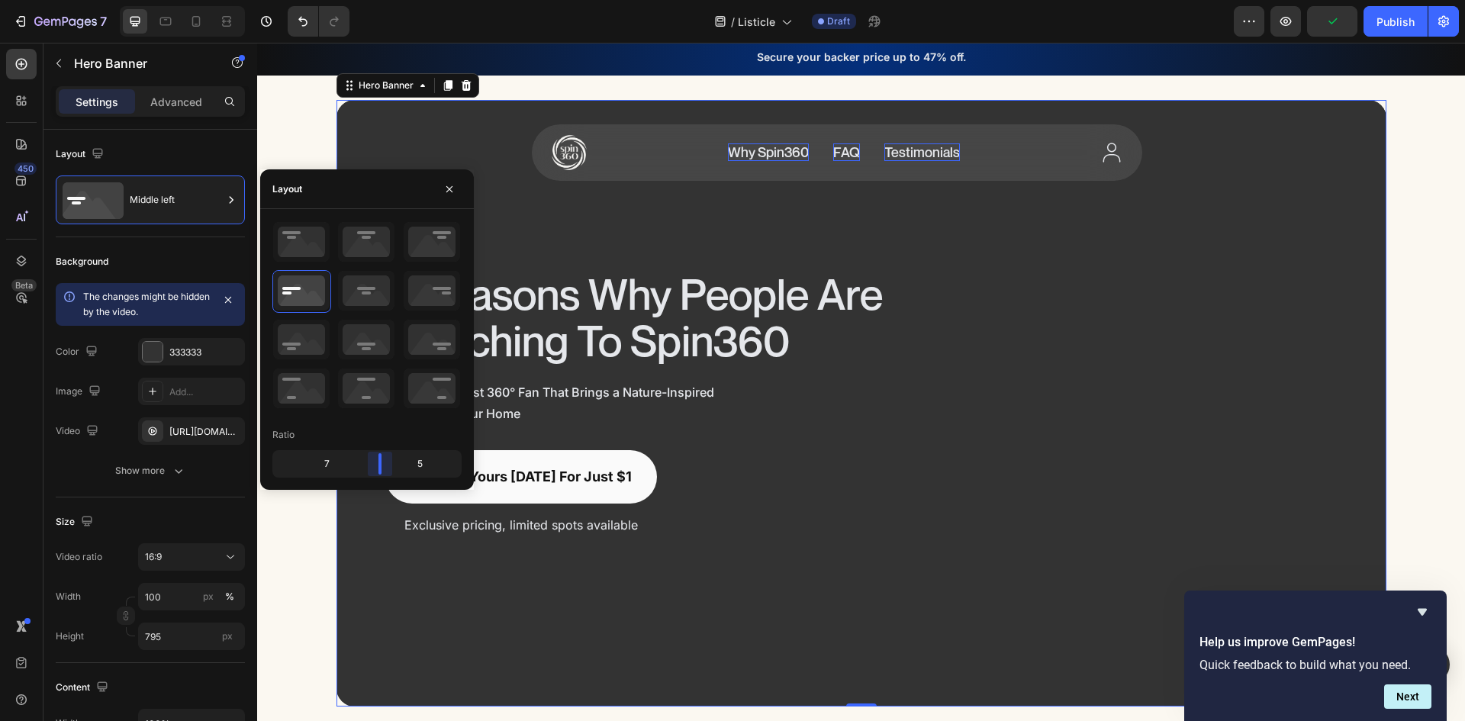
drag, startPoint x: 364, startPoint y: 470, endPoint x: 377, endPoint y: 472, distance: 13.2
click at [377, 0] on body "7 Version history / Listicle Draft Preview Publish 450 Beta Sections(18) Elemen…" at bounding box center [732, 0] width 1465 height 0
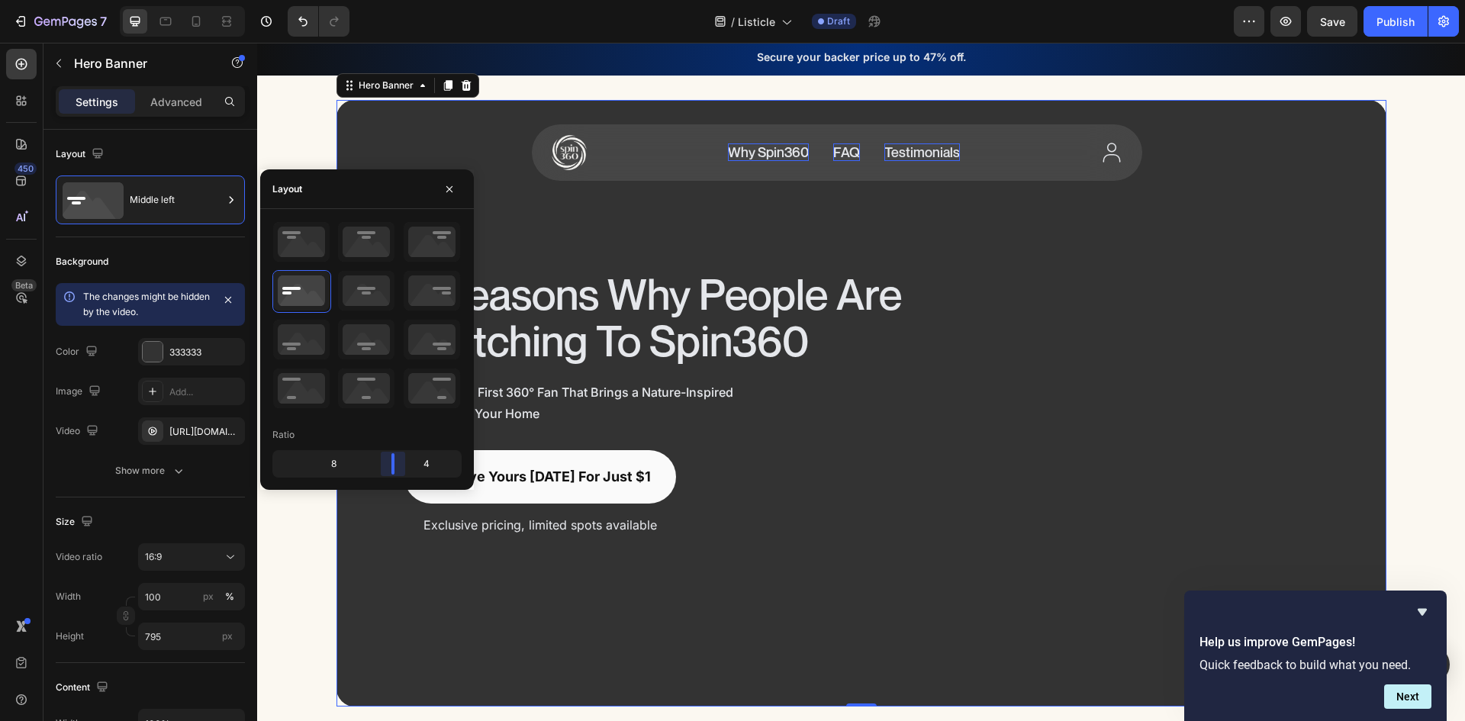
drag, startPoint x: 382, startPoint y: 468, endPoint x: 397, endPoint y: 471, distance: 14.8
click at [397, 0] on body "7 Version history / Listicle Draft Preview Save Publish 450 Beta Sections(18) E…" at bounding box center [732, 0] width 1465 height 0
click at [1421, 290] on div "5 Reasons Why People Are Switching To Spin360 Heading The World’s First 360° Fa…" at bounding box center [861, 403] width 1178 height 607
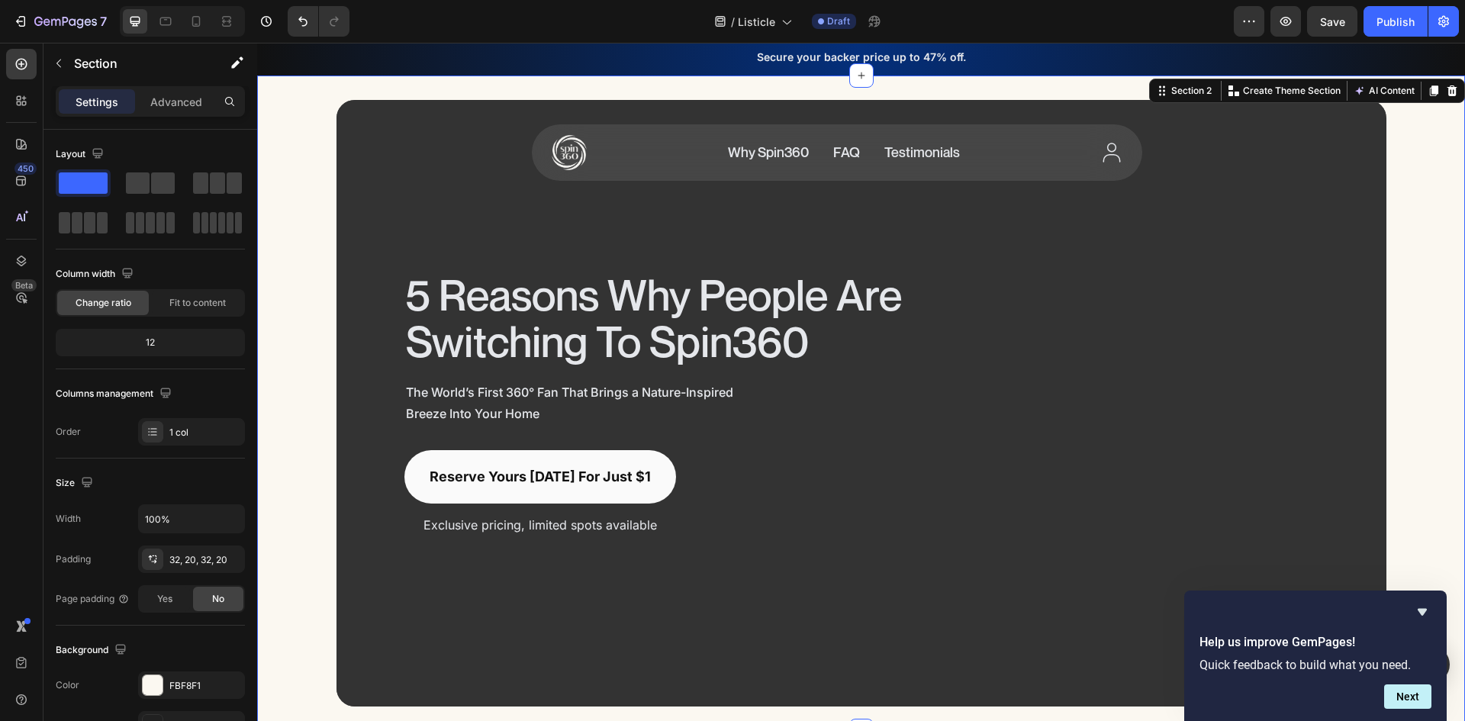
scroll to position [1, 0]
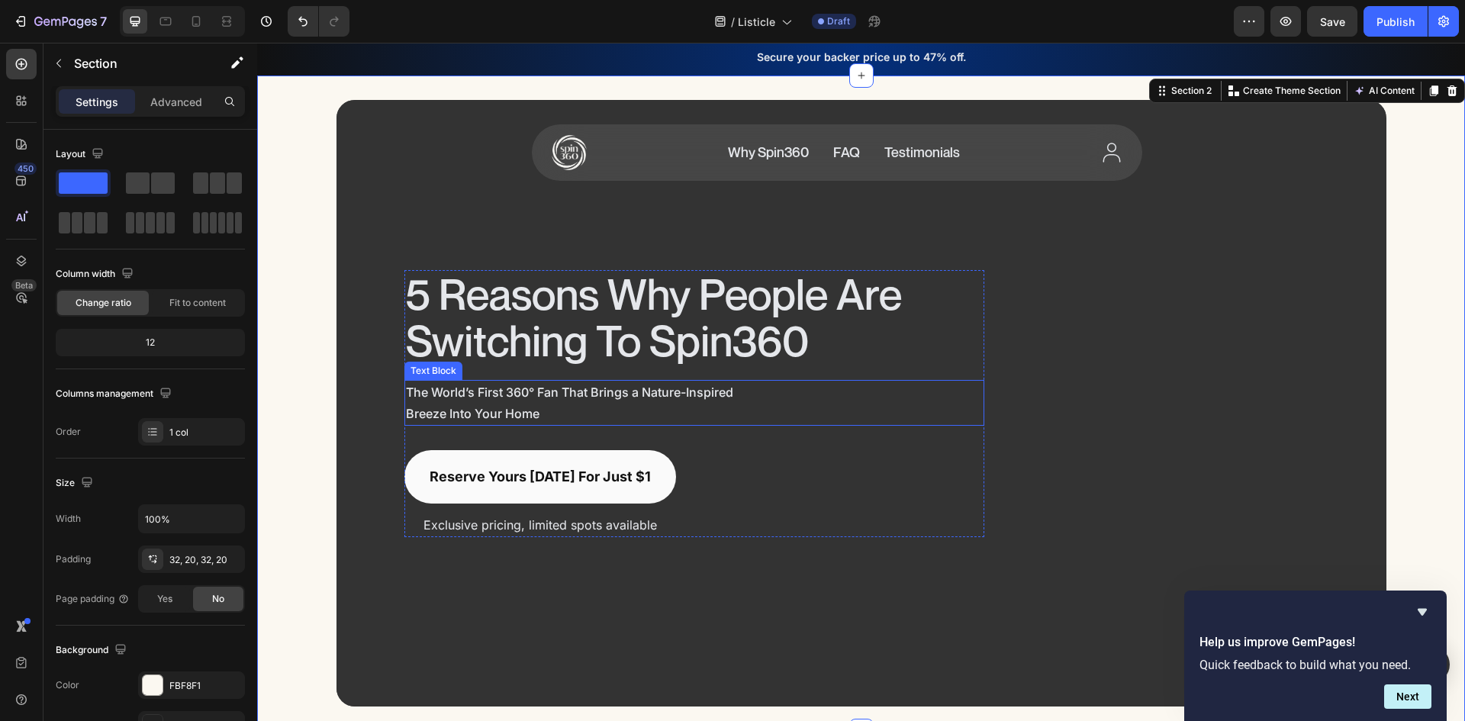
click at [557, 398] on p "The World’s First 360° Fan That Brings a Nature-Inspired Breeze Into Your Home" at bounding box center [572, 403] width 333 height 43
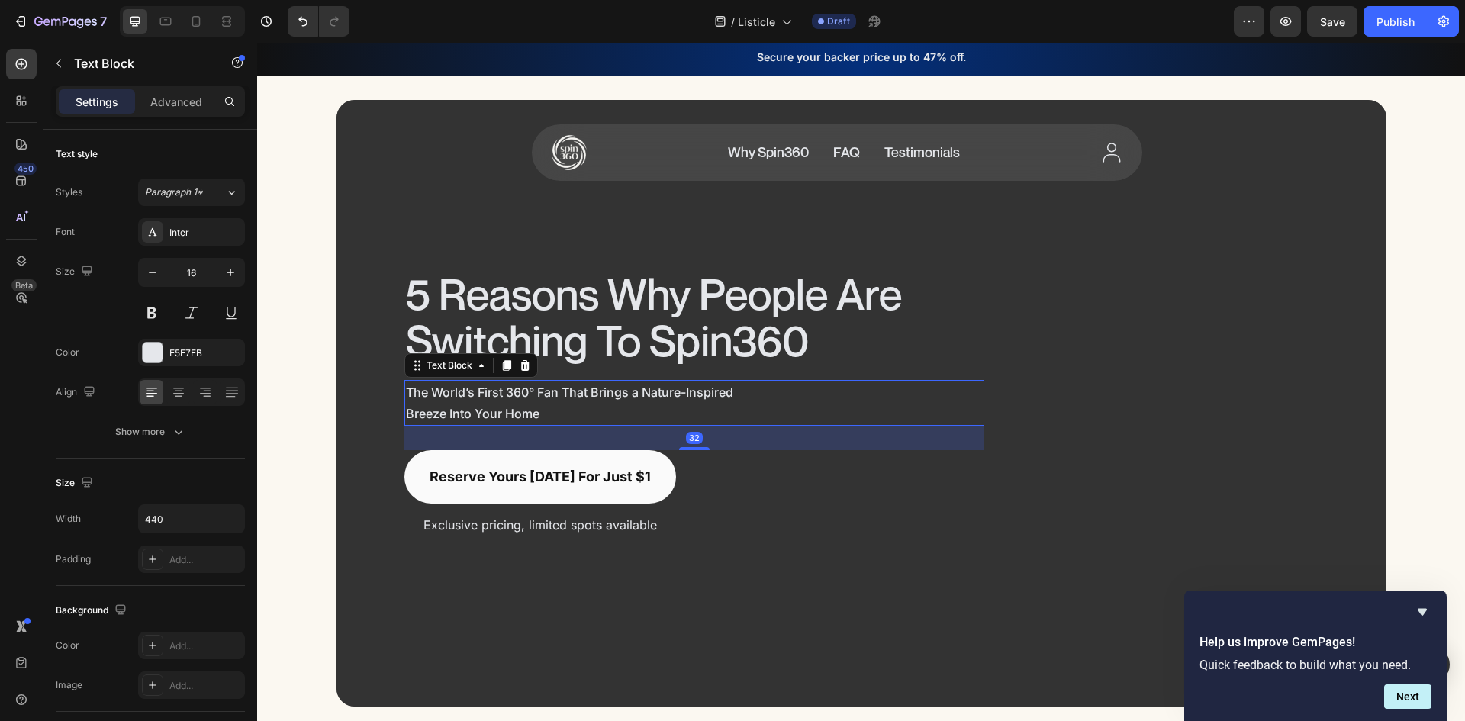
click at [557, 398] on p "The World’s First 360° Fan That Brings a Nature-Inspired Breeze Into Your Home" at bounding box center [572, 403] width 333 height 43
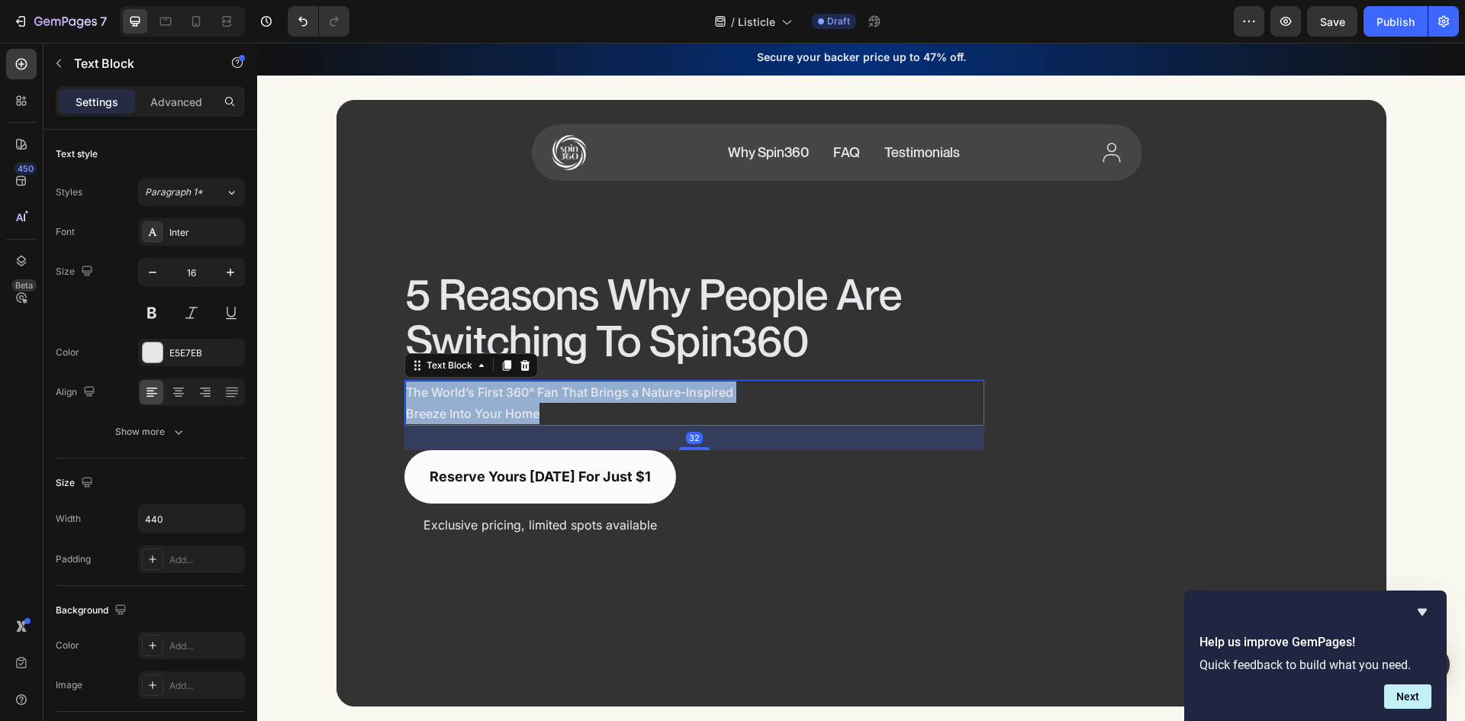
click at [557, 398] on p "The World’s First 360° Fan That Brings a Nature-Inspired Breeze Into Your Home" at bounding box center [572, 403] width 333 height 43
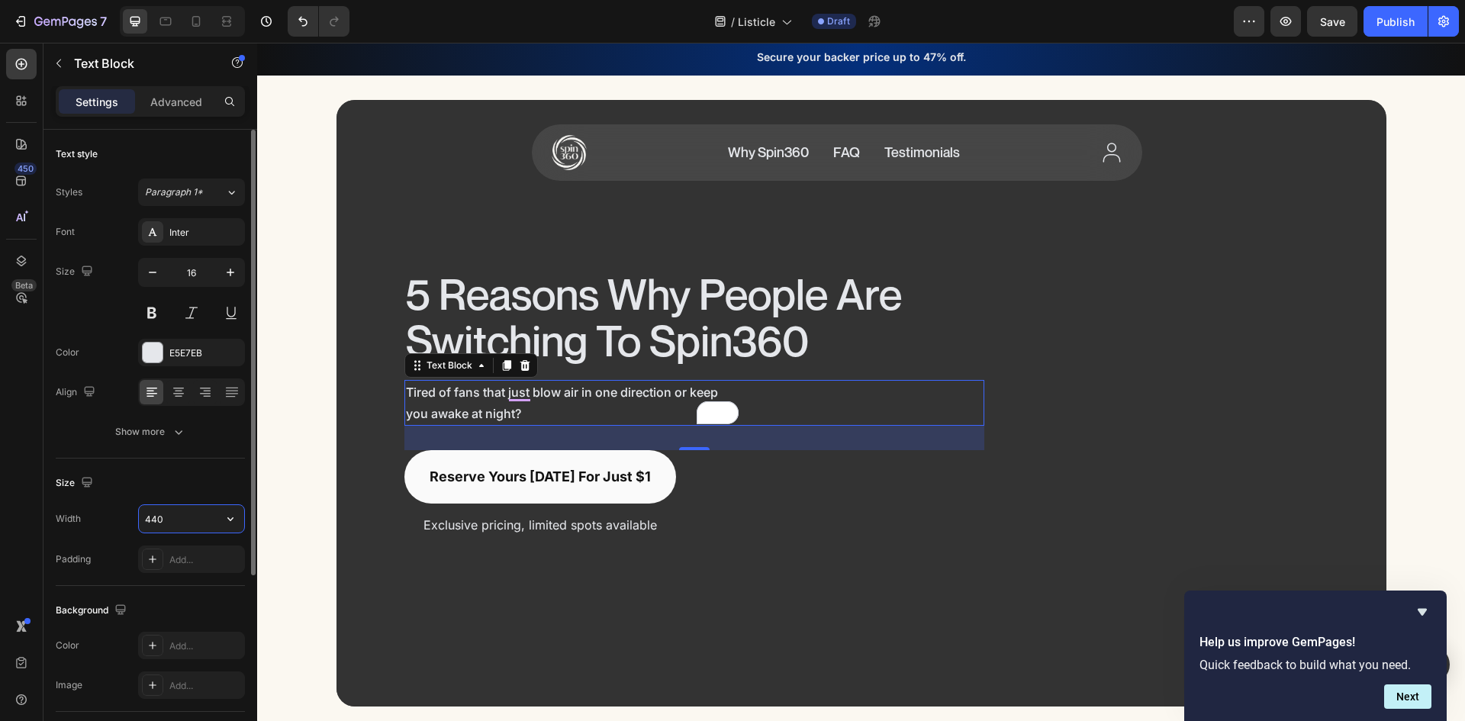
click at [188, 523] on input "440" at bounding box center [191, 518] width 105 height 27
click at [213, 517] on input "440" at bounding box center [191, 518] width 105 height 27
click at [224, 517] on icon "button" at bounding box center [230, 518] width 15 height 15
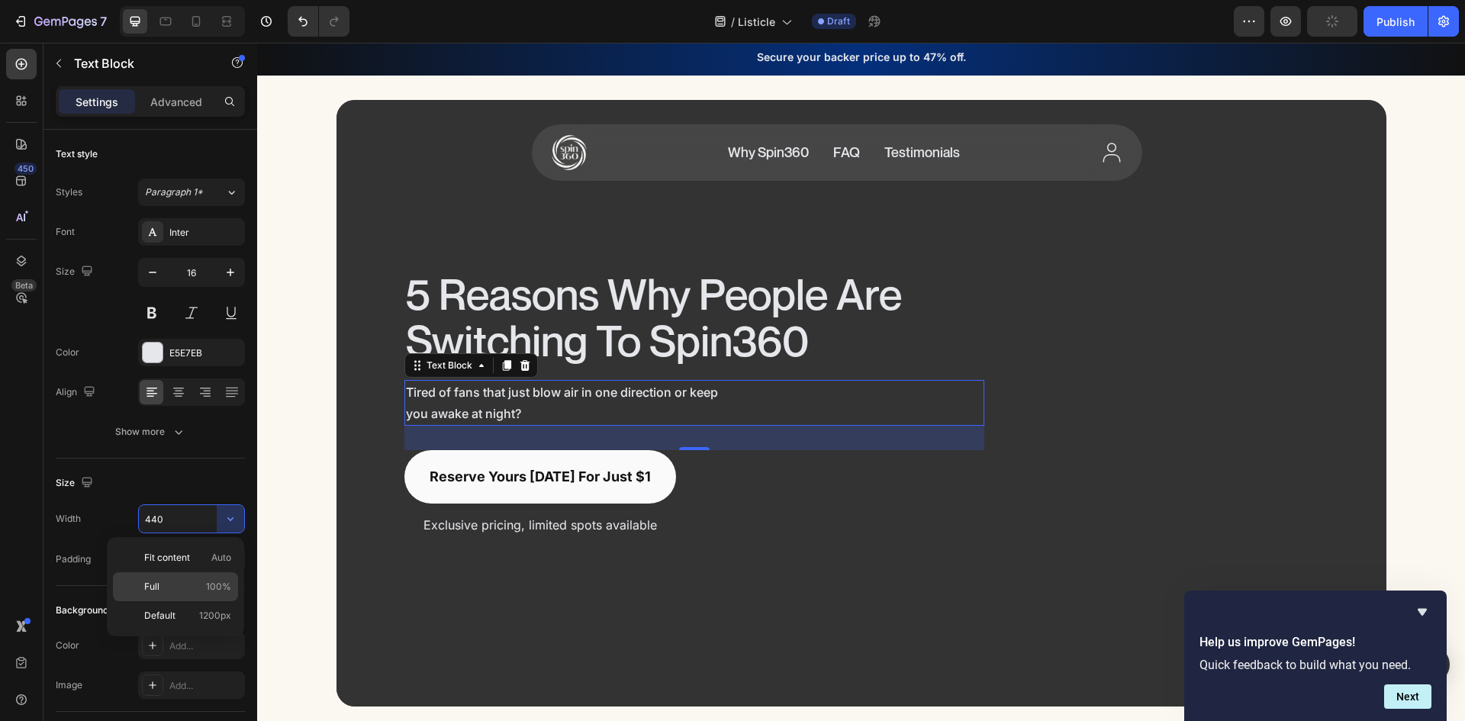
click at [188, 580] on p "Full 100%" at bounding box center [187, 587] width 87 height 14
type input "100%"
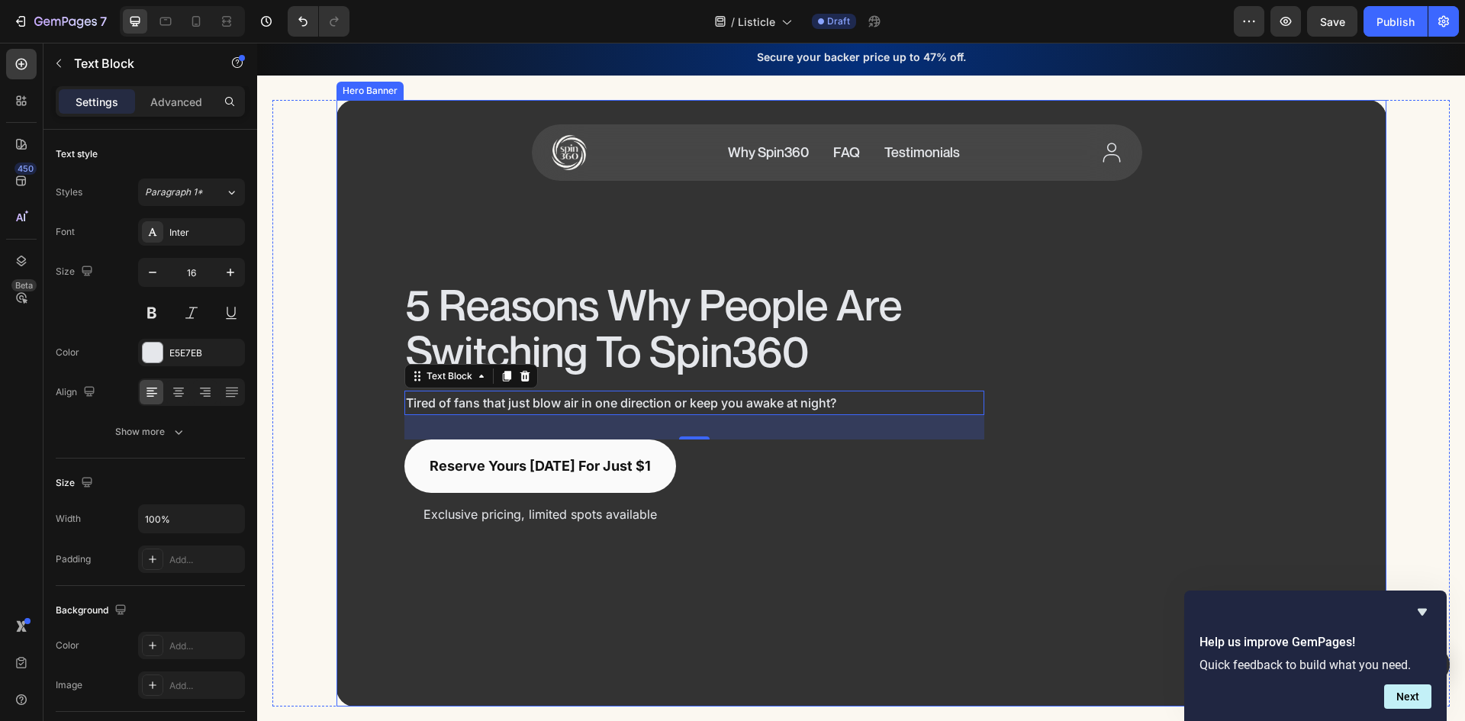
click at [1051, 458] on div "Surround Yourself in 360° Comfort Heading" at bounding box center [1182, 404] width 309 height 246
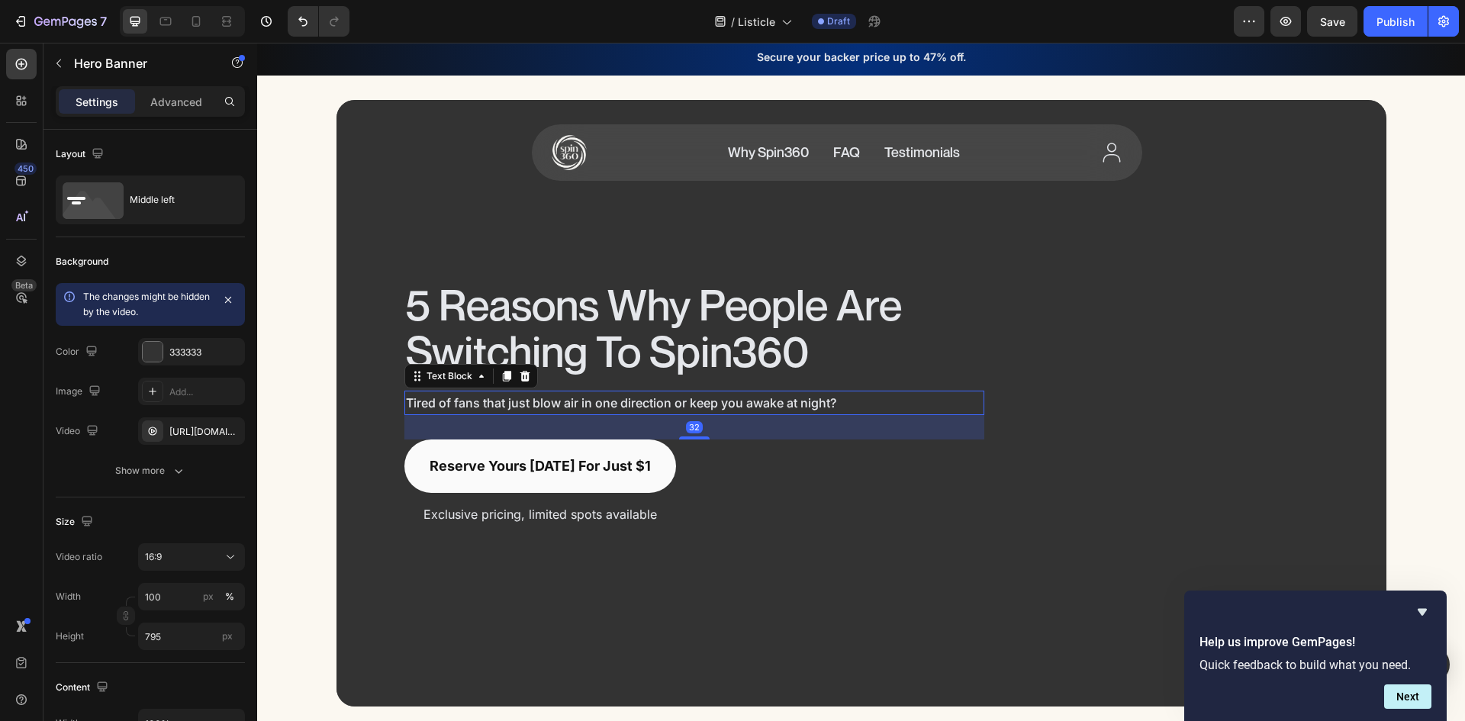
click at [819, 402] on p "Tired of fans that just blow air in one direction or keep you awake at night?" at bounding box center [694, 402] width 577 height 21
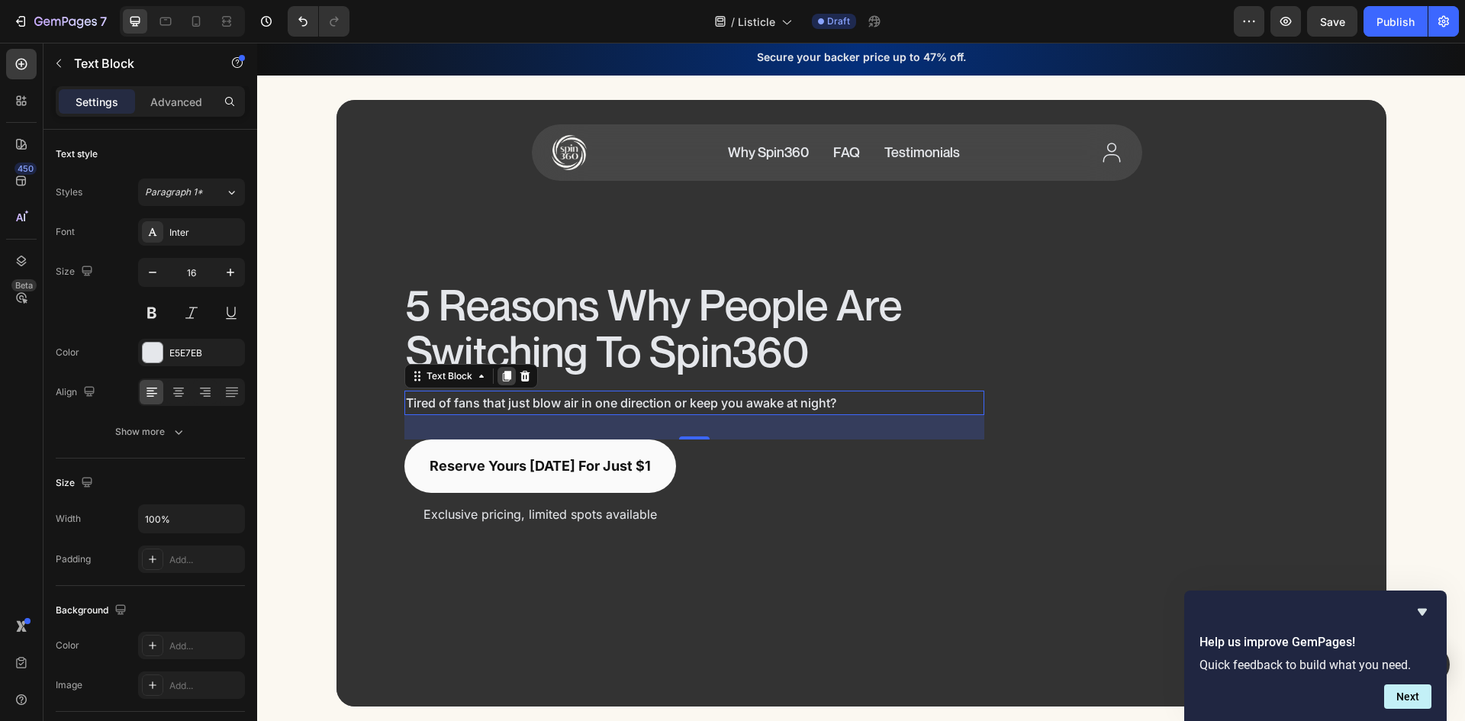
click at [501, 380] on icon at bounding box center [507, 376] width 12 height 12
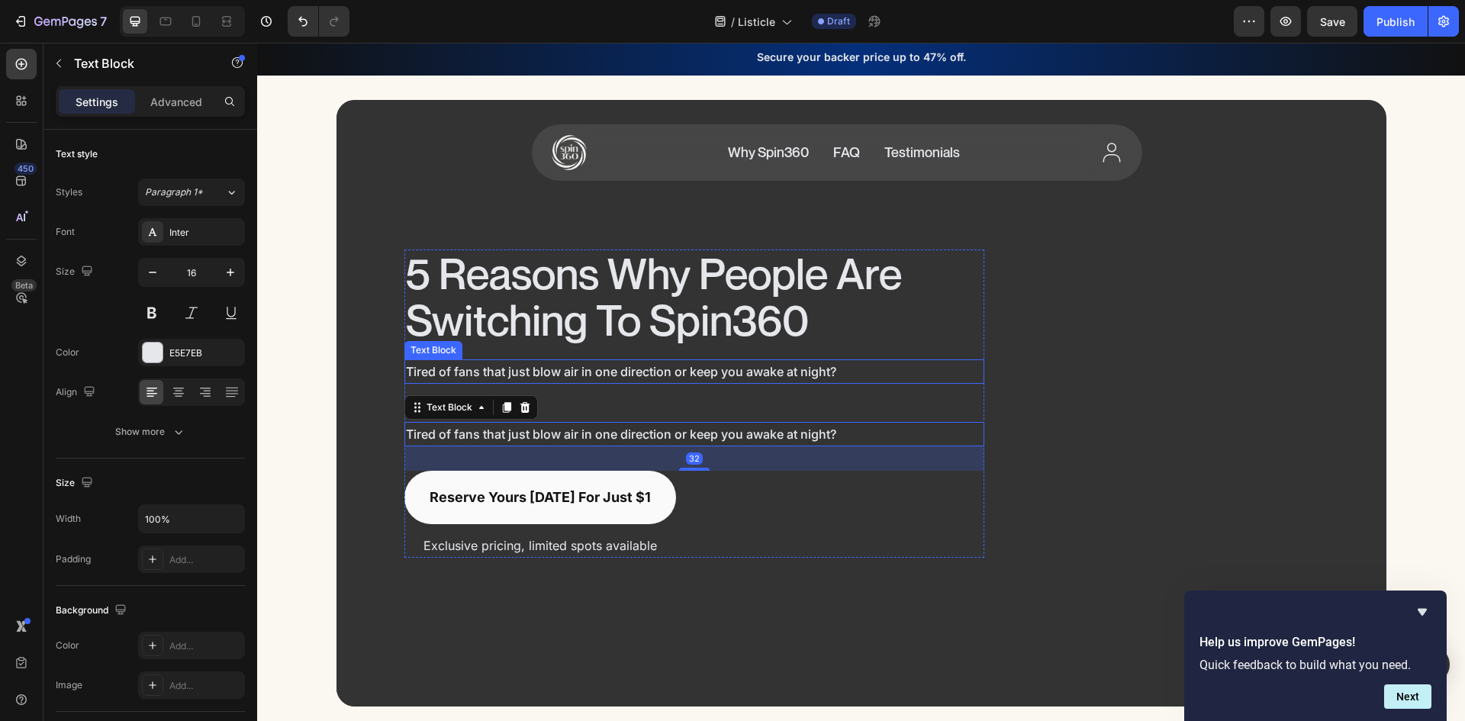
click at [710, 379] on p "Tired of fans that just blow air in one direction or keep you awake at night?" at bounding box center [694, 371] width 577 height 21
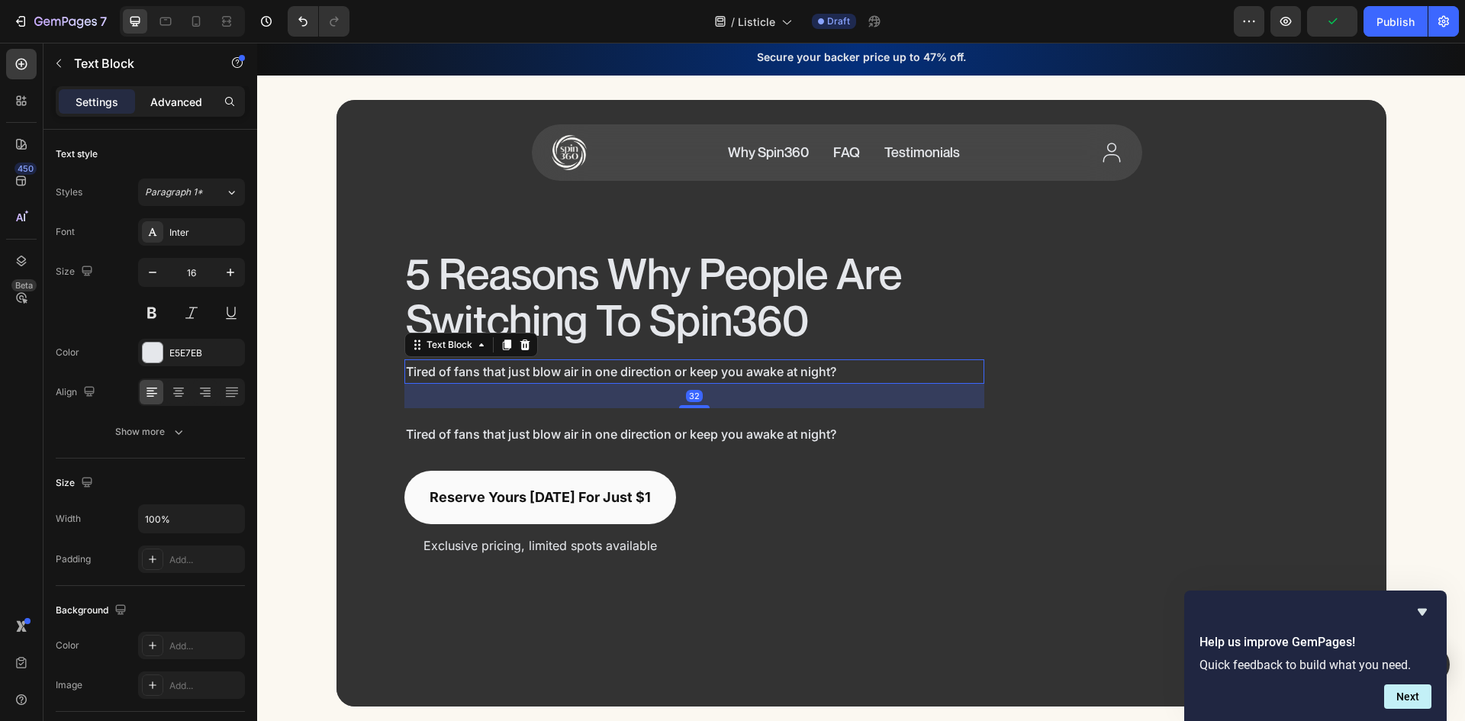
click at [195, 107] on p "Advanced" at bounding box center [176, 102] width 52 height 16
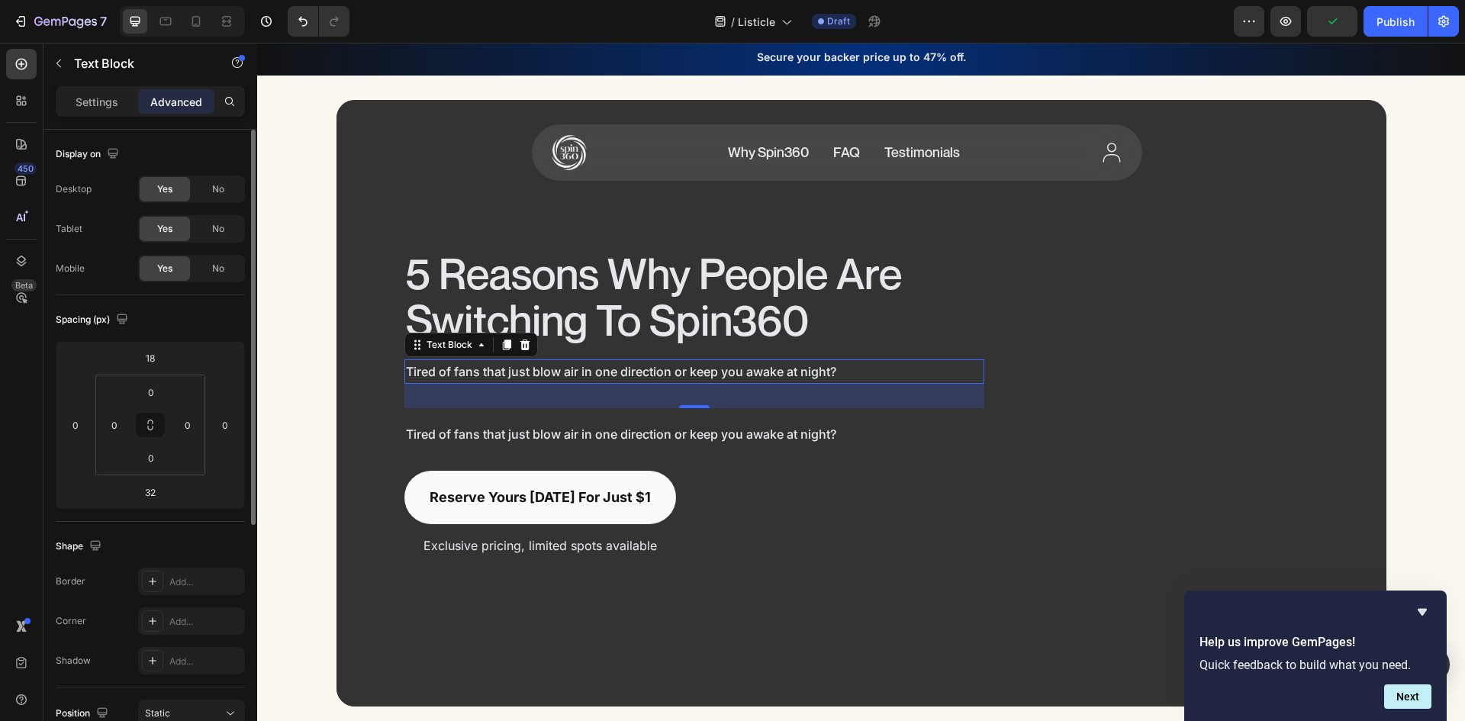
click at [148, 475] on div "0 0 0 0" at bounding box center [150, 425] width 110 height 101
click at [143, 490] on input "32" at bounding box center [150, 492] width 31 height 23
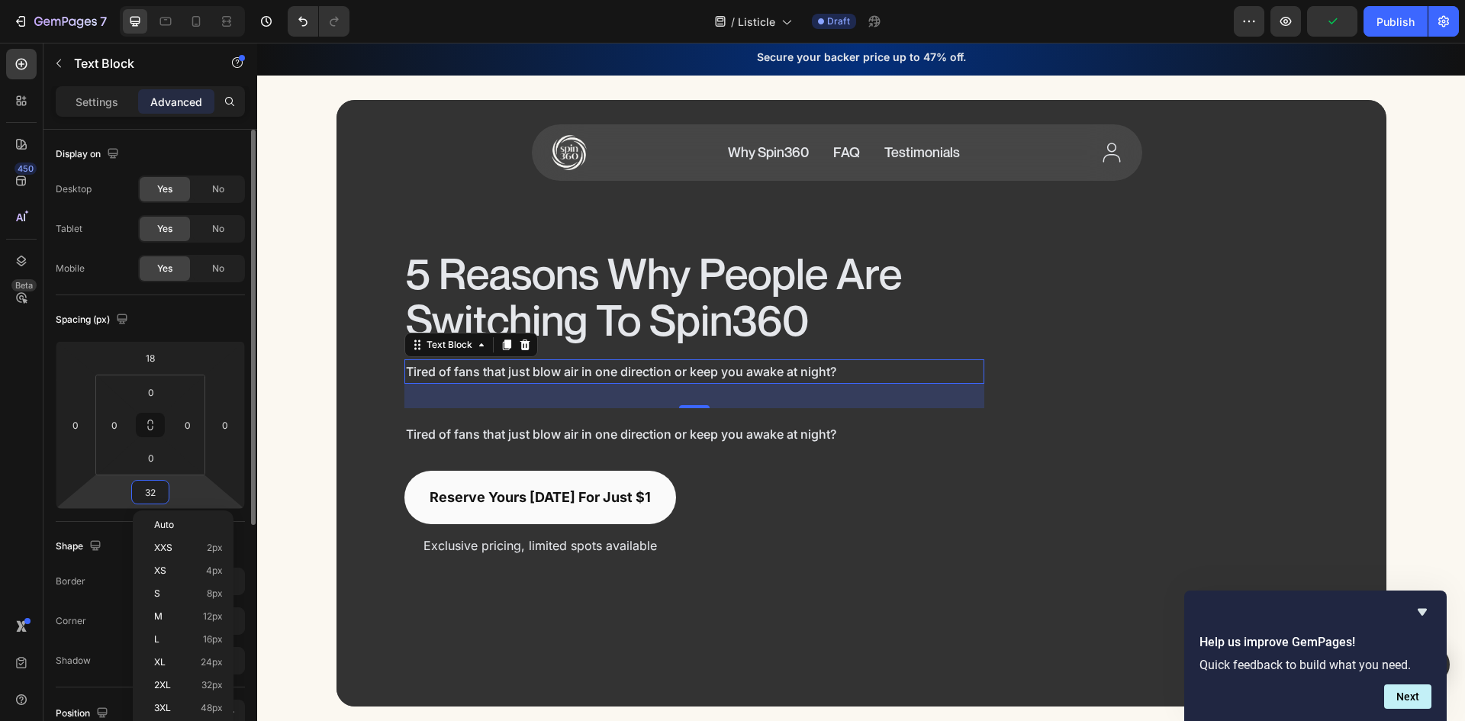
click at [143, 490] on input "32" at bounding box center [150, 492] width 31 height 23
type input "0"
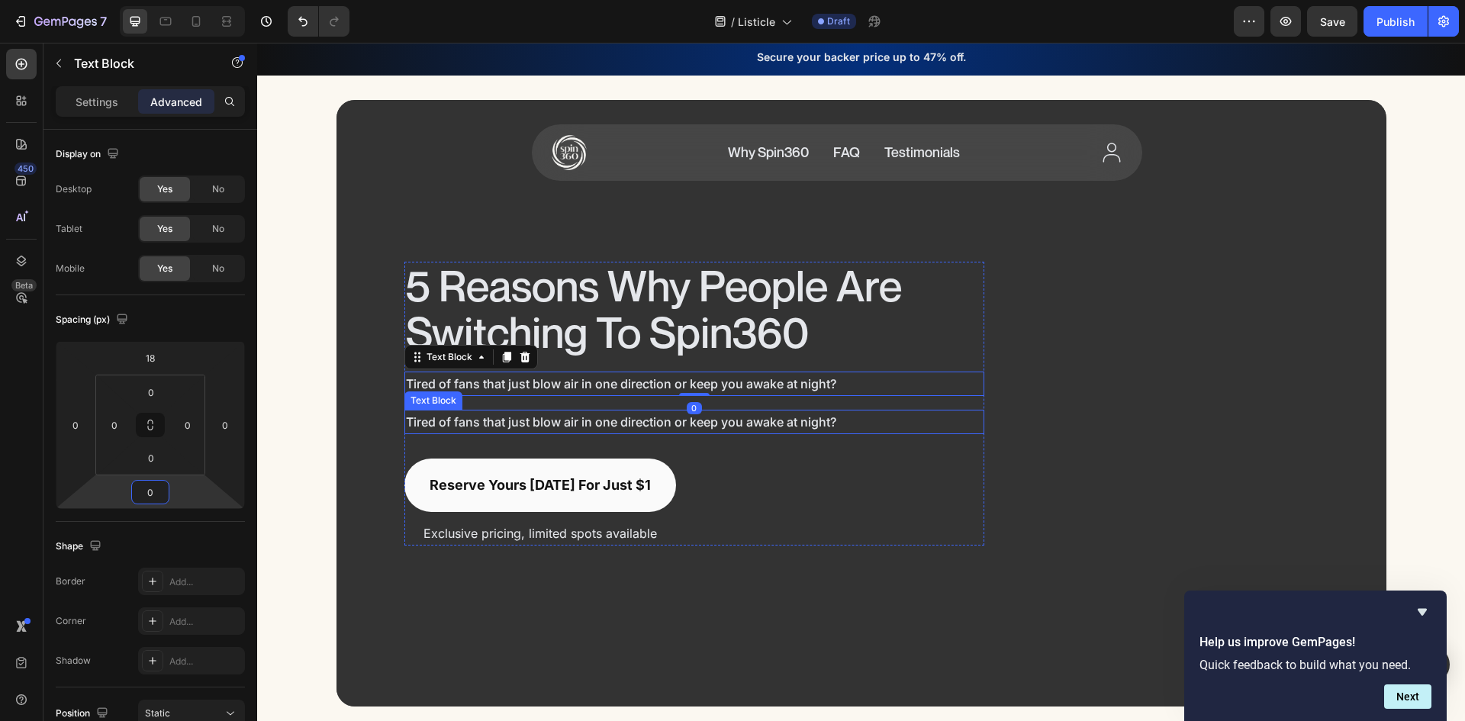
click at [781, 417] on p "Tired of fans that just blow air in one direction or keep you awake at night?" at bounding box center [694, 421] width 577 height 21
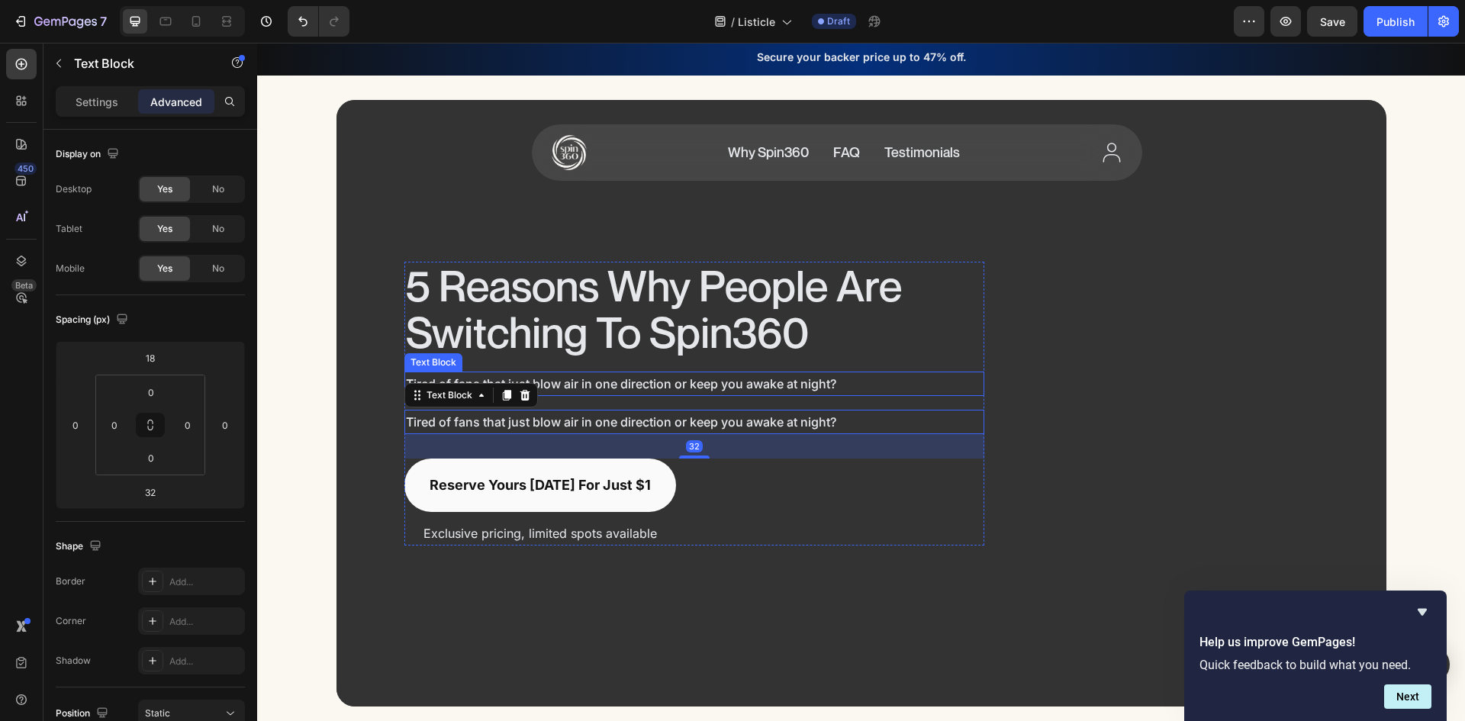
click at [783, 385] on p "Tired of fans that just blow air in one direction or keep you awake at night?" at bounding box center [694, 383] width 577 height 21
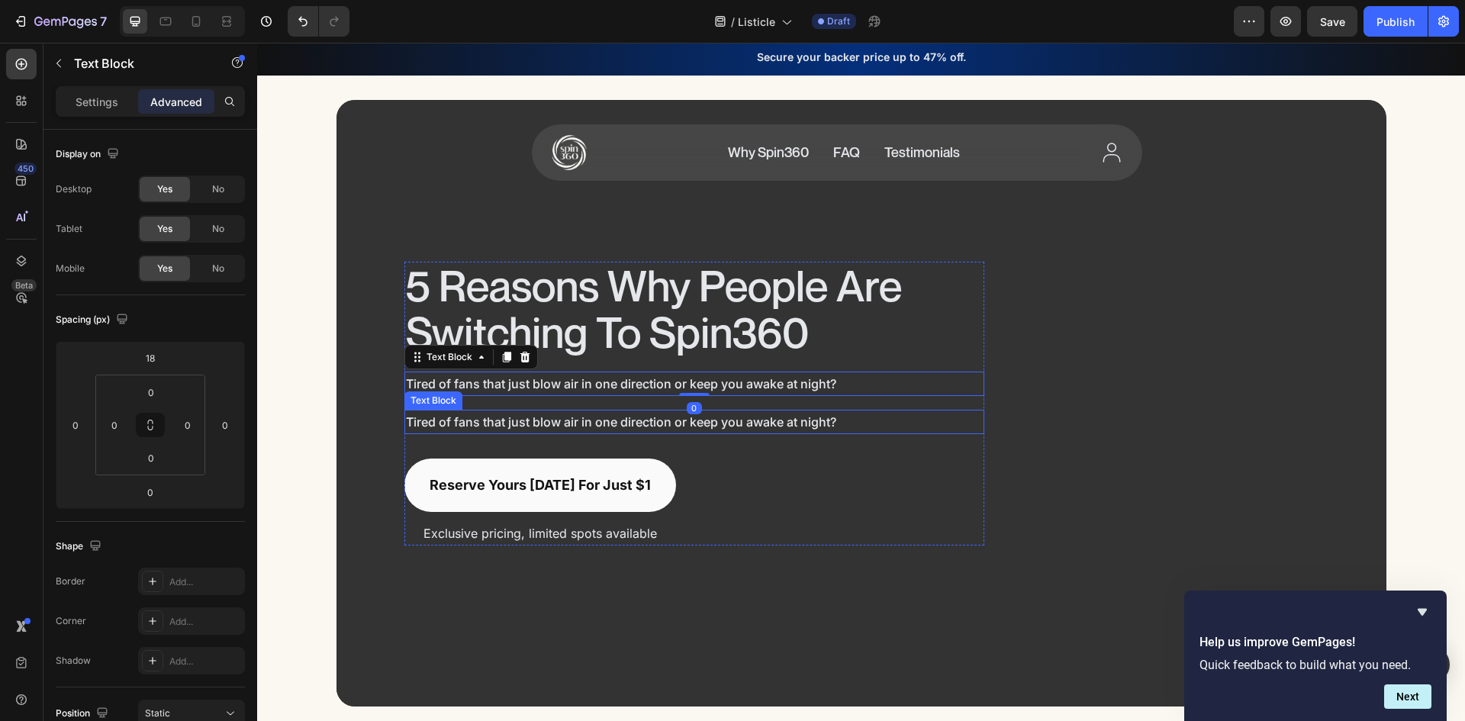
click at [760, 414] on p "Tired of fans that just blow air in one direction or keep you awake at night?" at bounding box center [694, 421] width 577 height 21
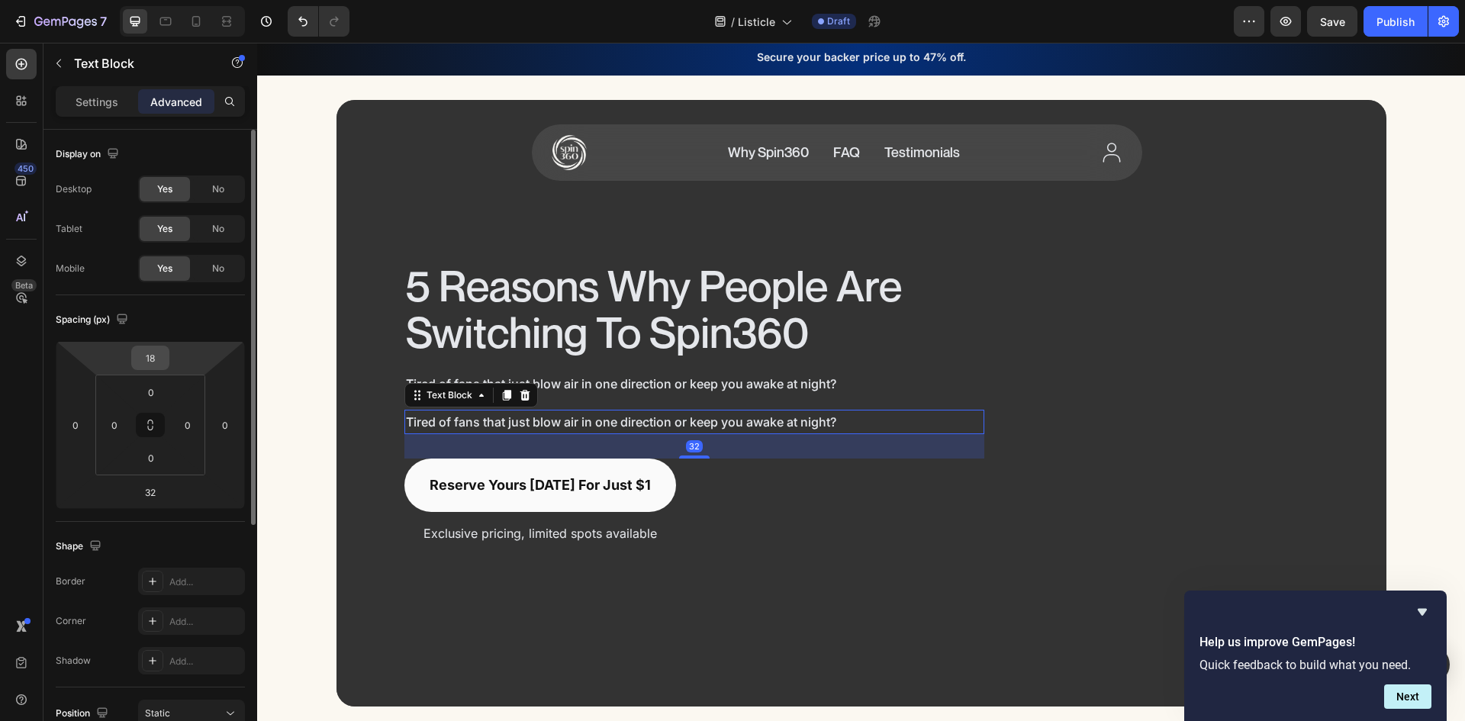
click at [159, 362] on input "18" at bounding box center [150, 357] width 31 height 23
click at [158, 363] on input "18" at bounding box center [150, 357] width 31 height 23
type input "0"
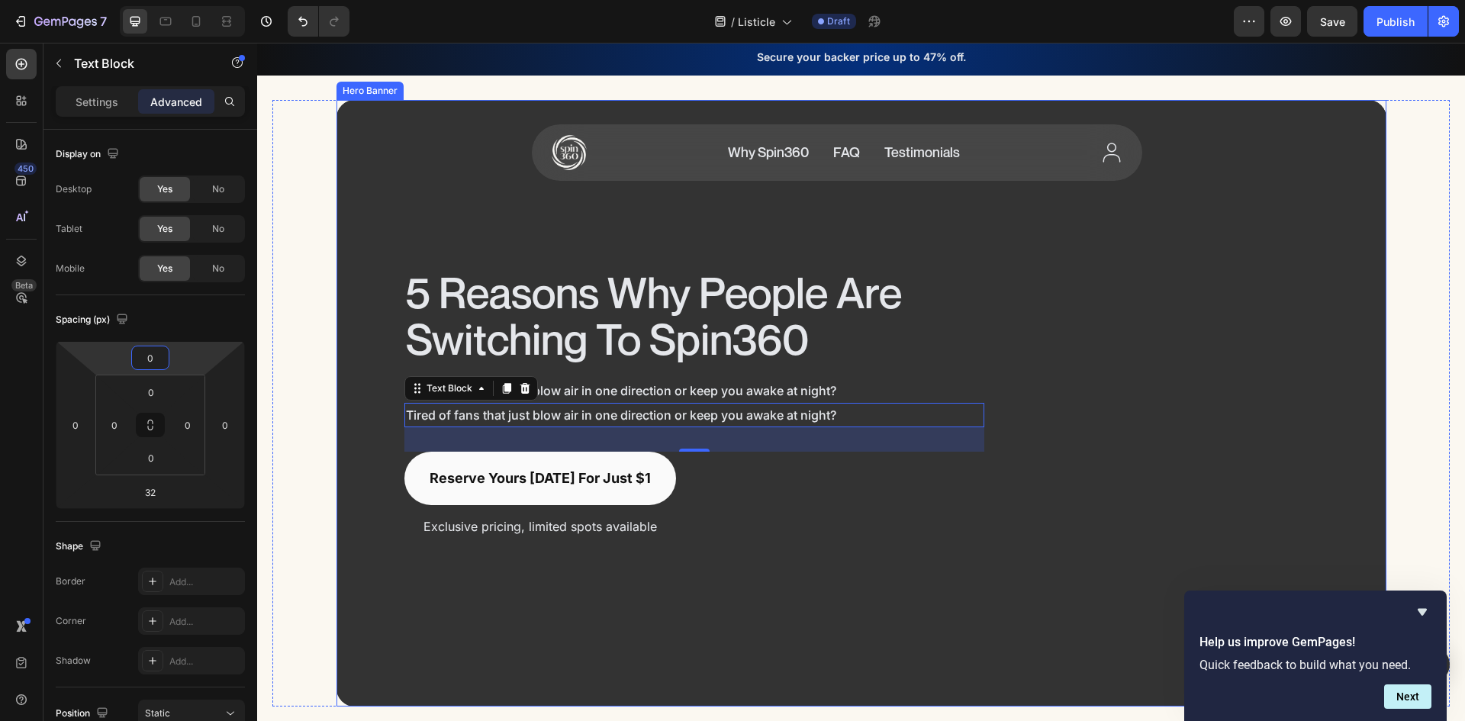
click at [1071, 427] on div "Surround Yourself in 360° Comfort Heading" at bounding box center [1182, 404] width 309 height 270
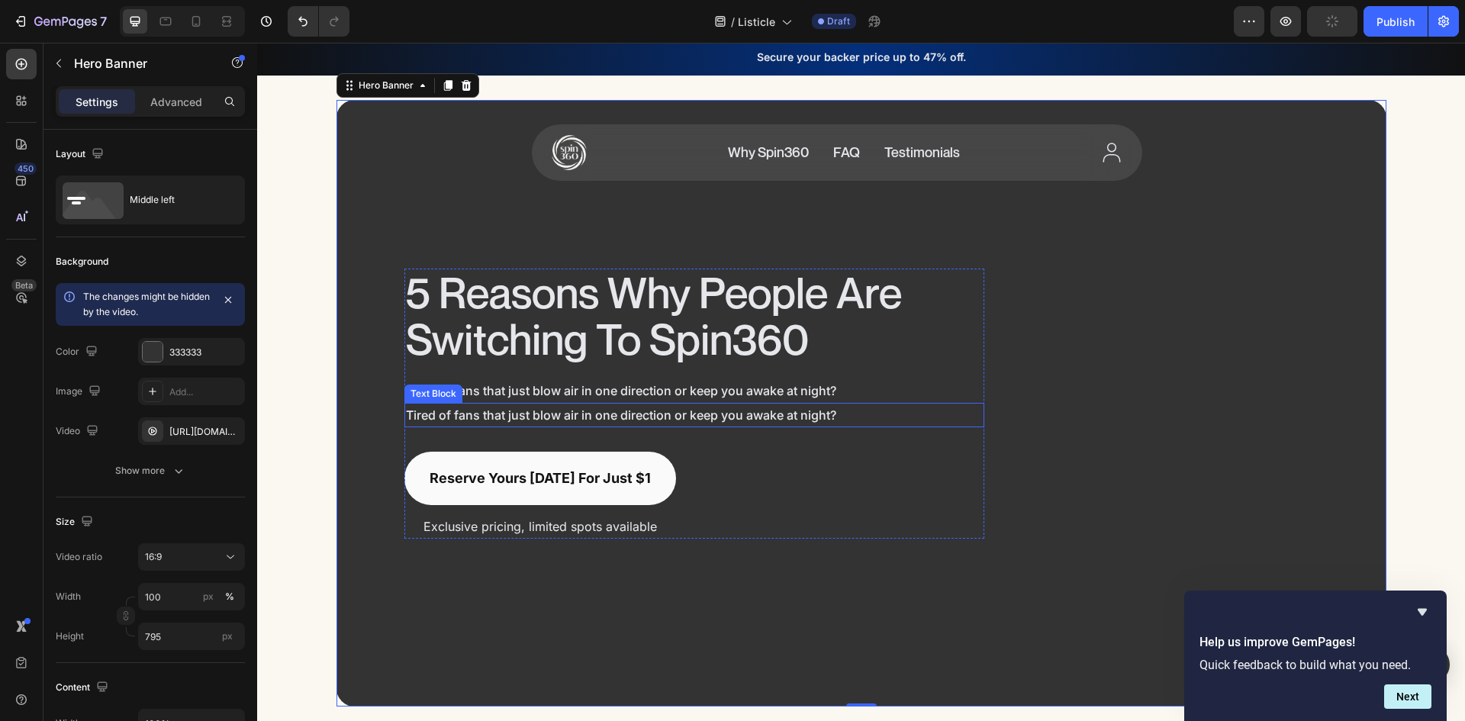
click at [732, 414] on p "Tired of fans that just blow air in one direction or keep you awake at night?" at bounding box center [694, 414] width 577 height 21
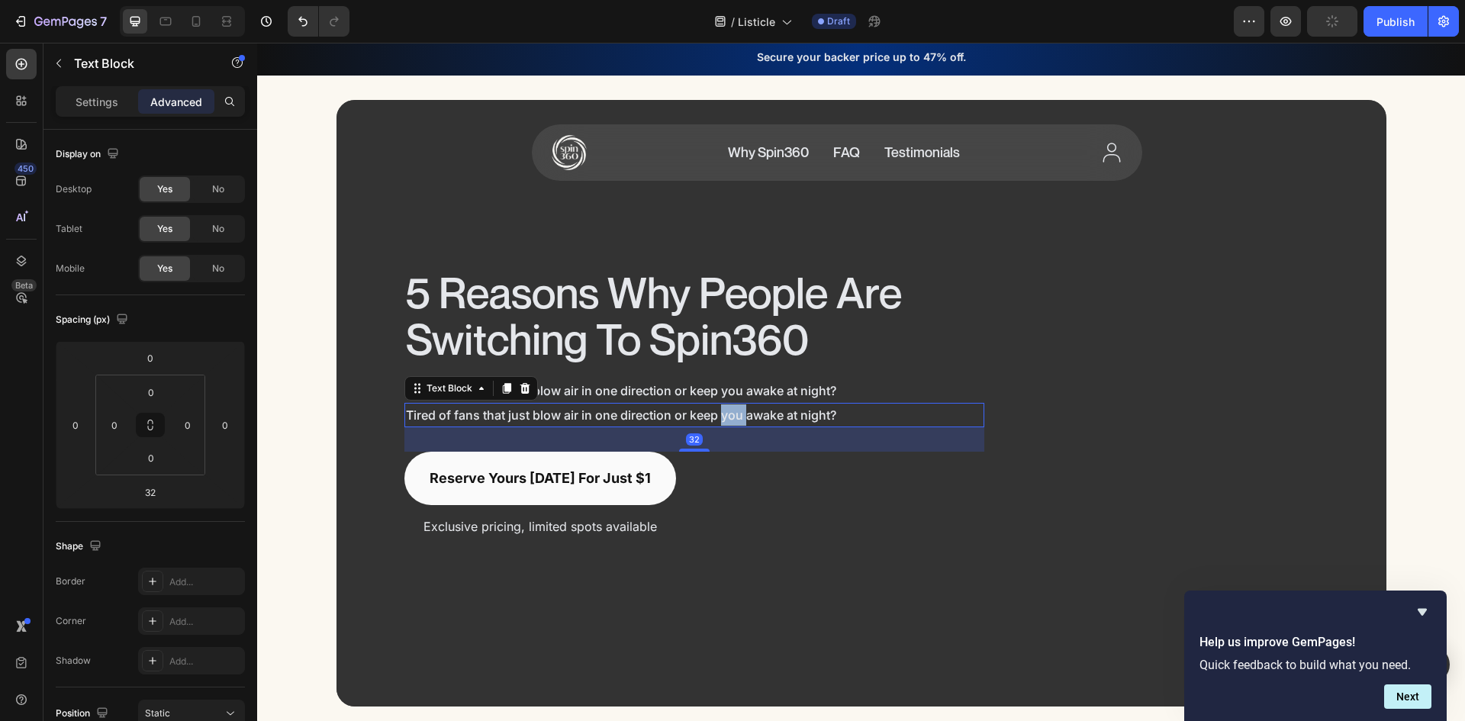
click at [732, 414] on p "Tired of fans that just blow air in one direction or keep you awake at night?" at bounding box center [694, 414] width 577 height 21
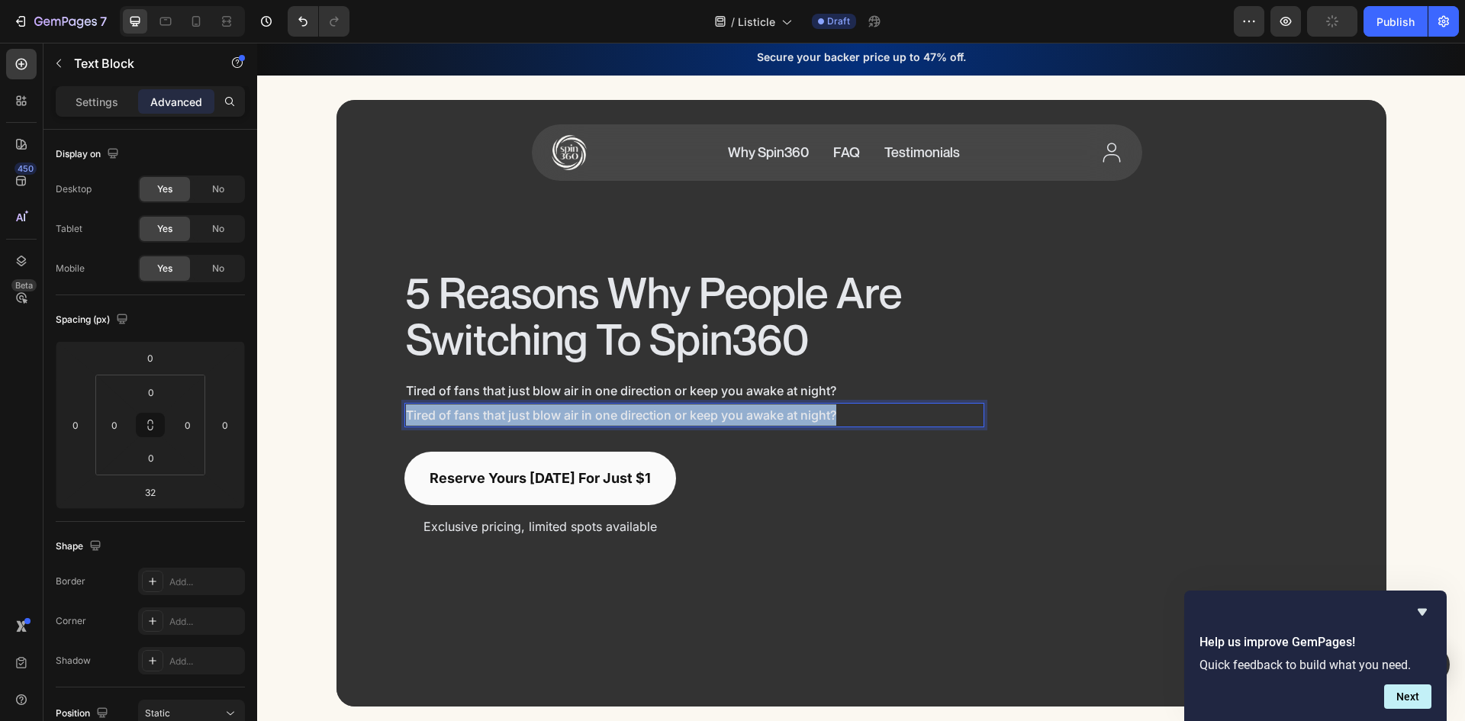
click at [732, 414] on p "Tired of fans that just blow air in one direction or keep you awake at night?" at bounding box center [694, 414] width 577 height 21
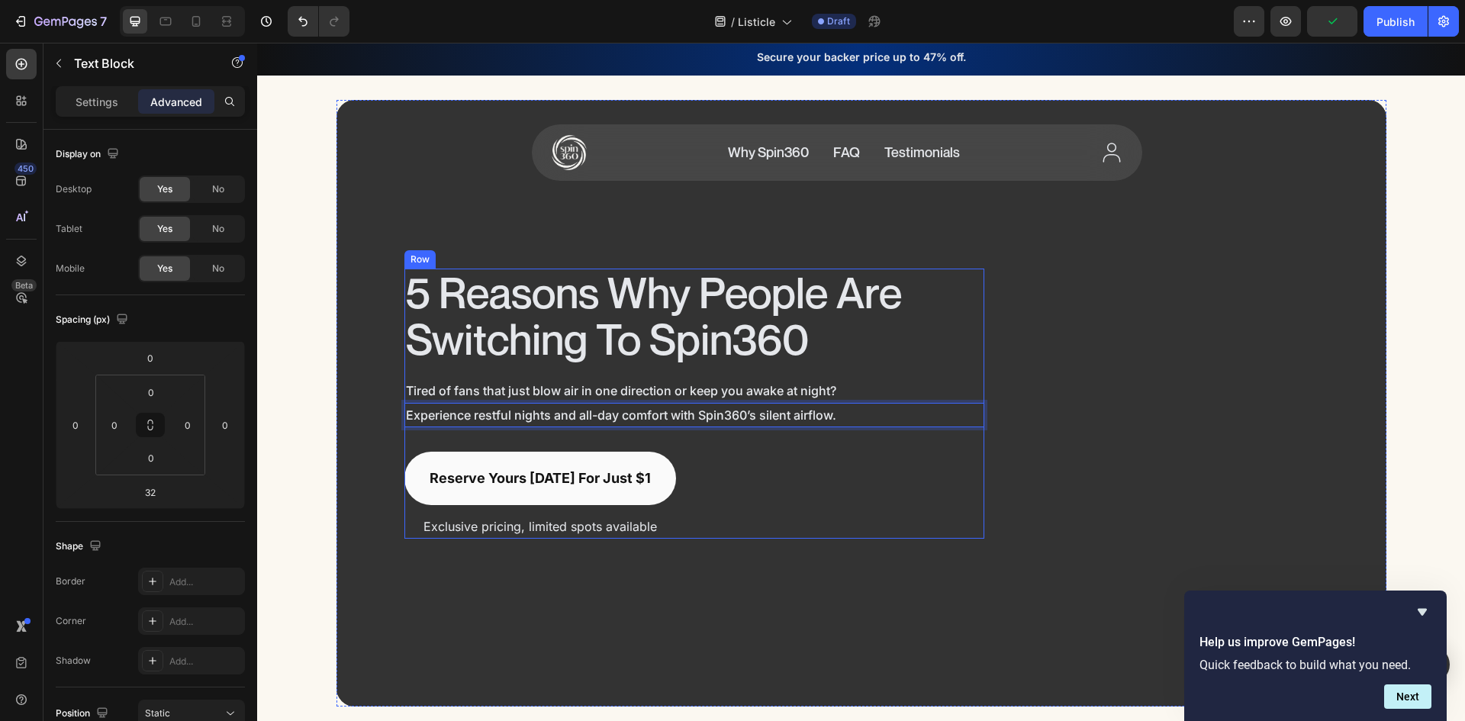
click at [876, 446] on div "5 Reasons Why People Are Switching To Spin360 Heading Tired of fans that just b…" at bounding box center [694, 404] width 580 height 270
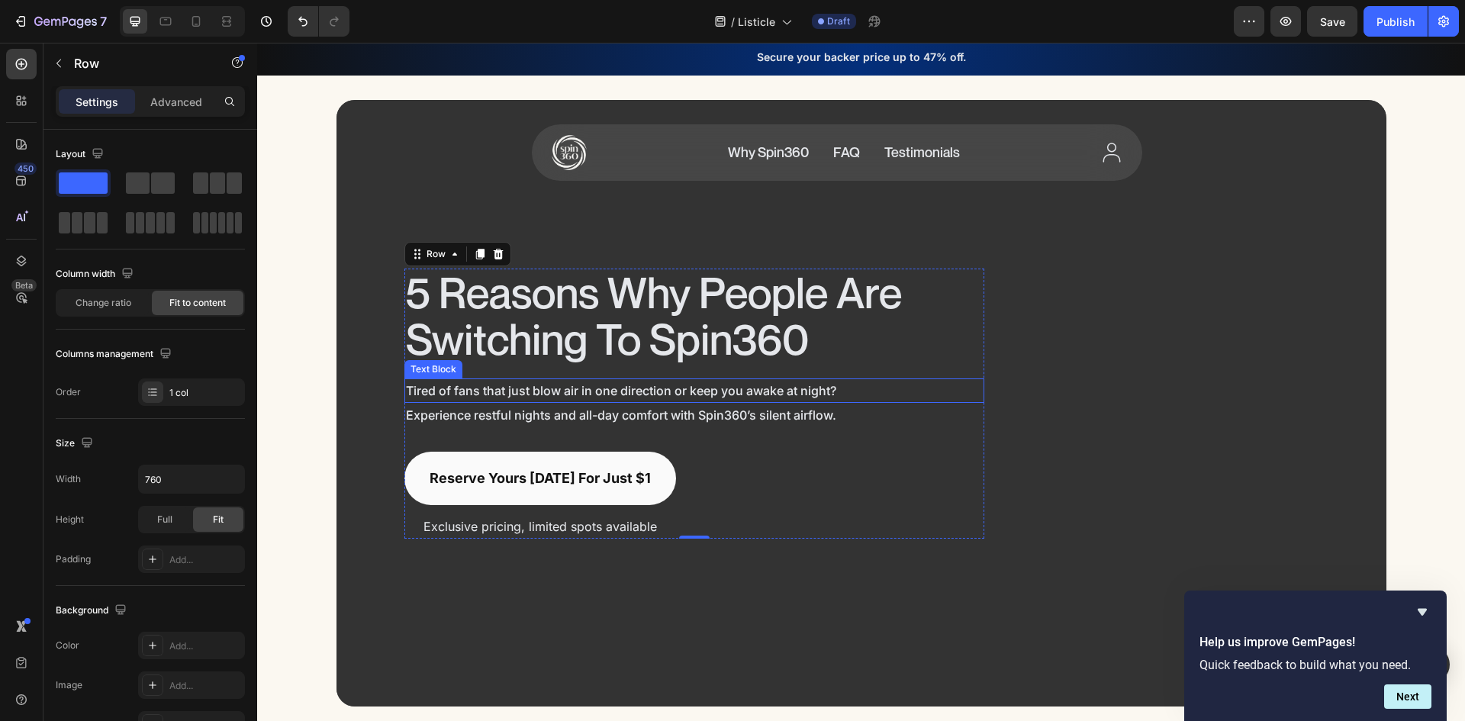
click at [726, 391] on p "Tired of fans that just blow air in one direction or keep you awake at night?" at bounding box center [694, 390] width 577 height 21
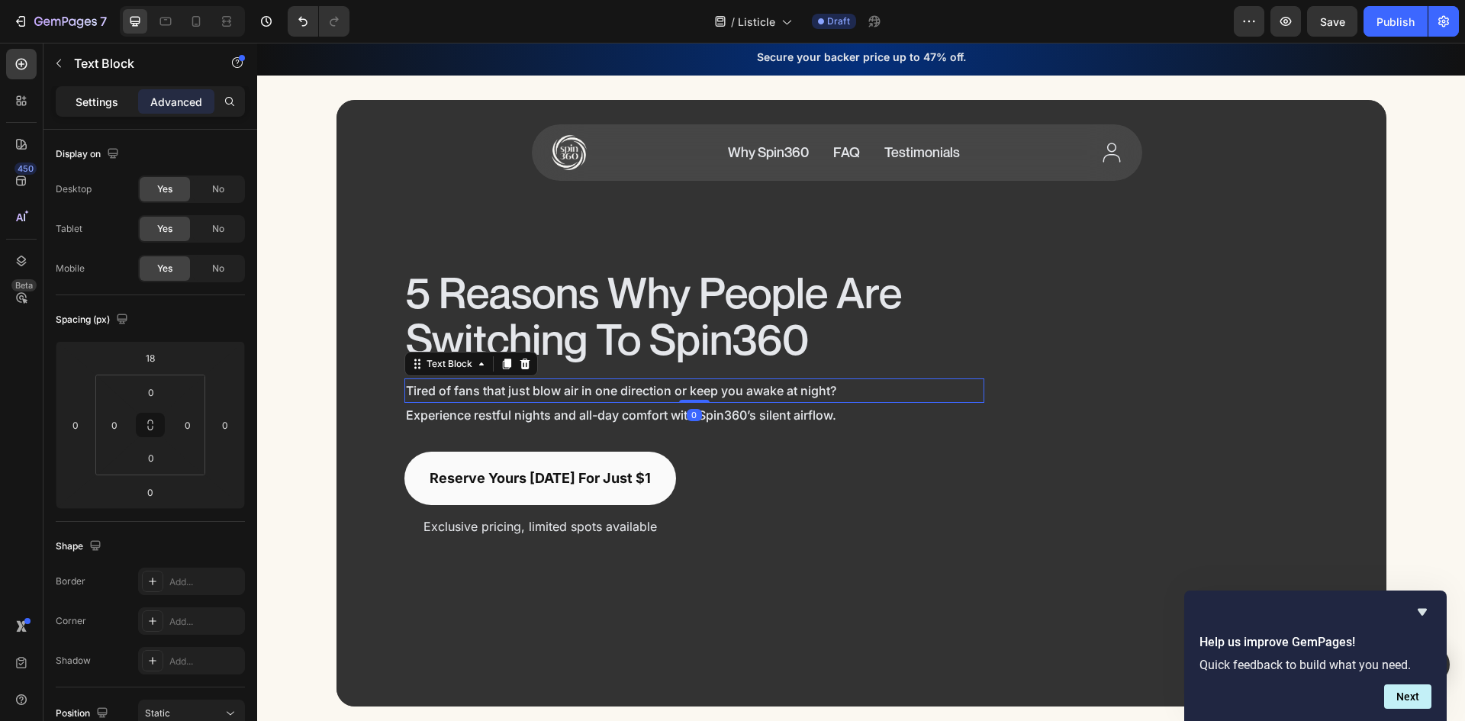
click at [76, 103] on p "Settings" at bounding box center [97, 102] width 43 height 16
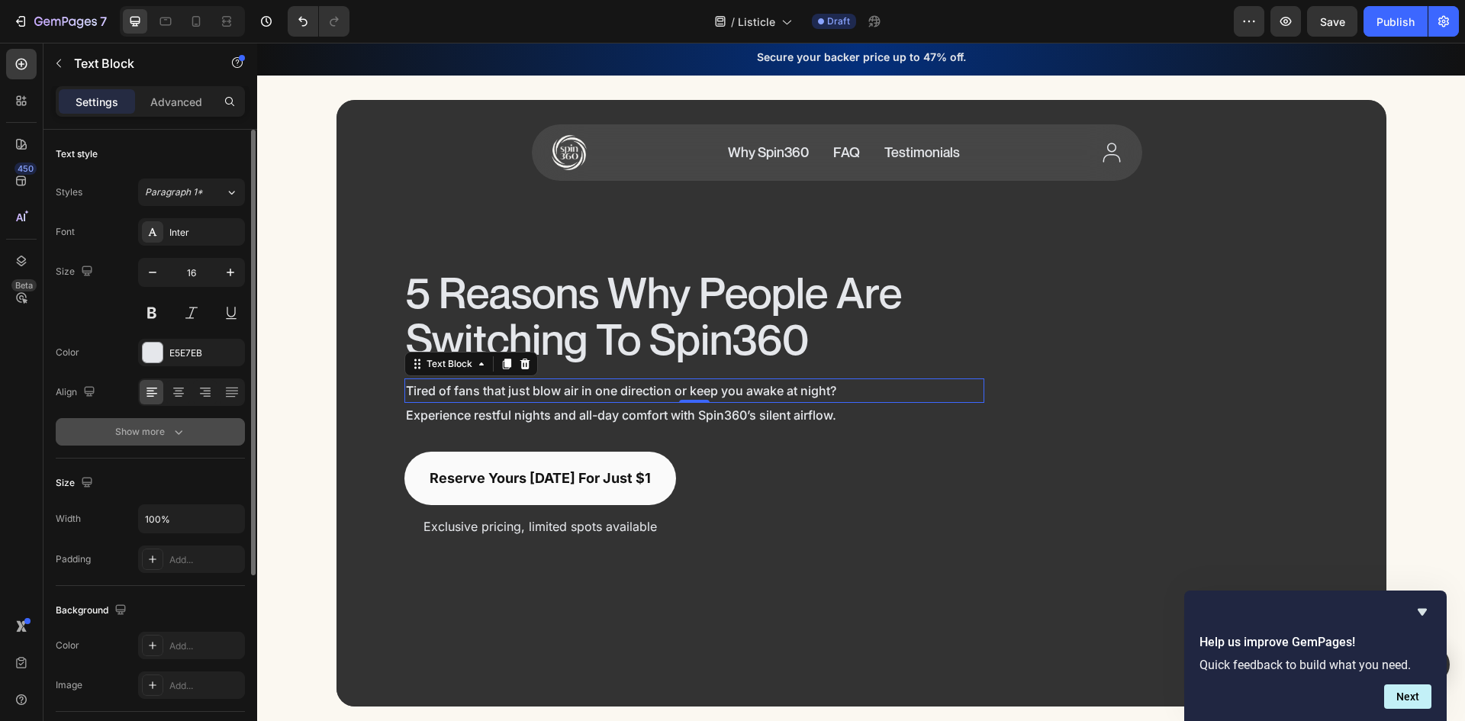
click at [162, 429] on div "Show more" at bounding box center [150, 431] width 71 height 15
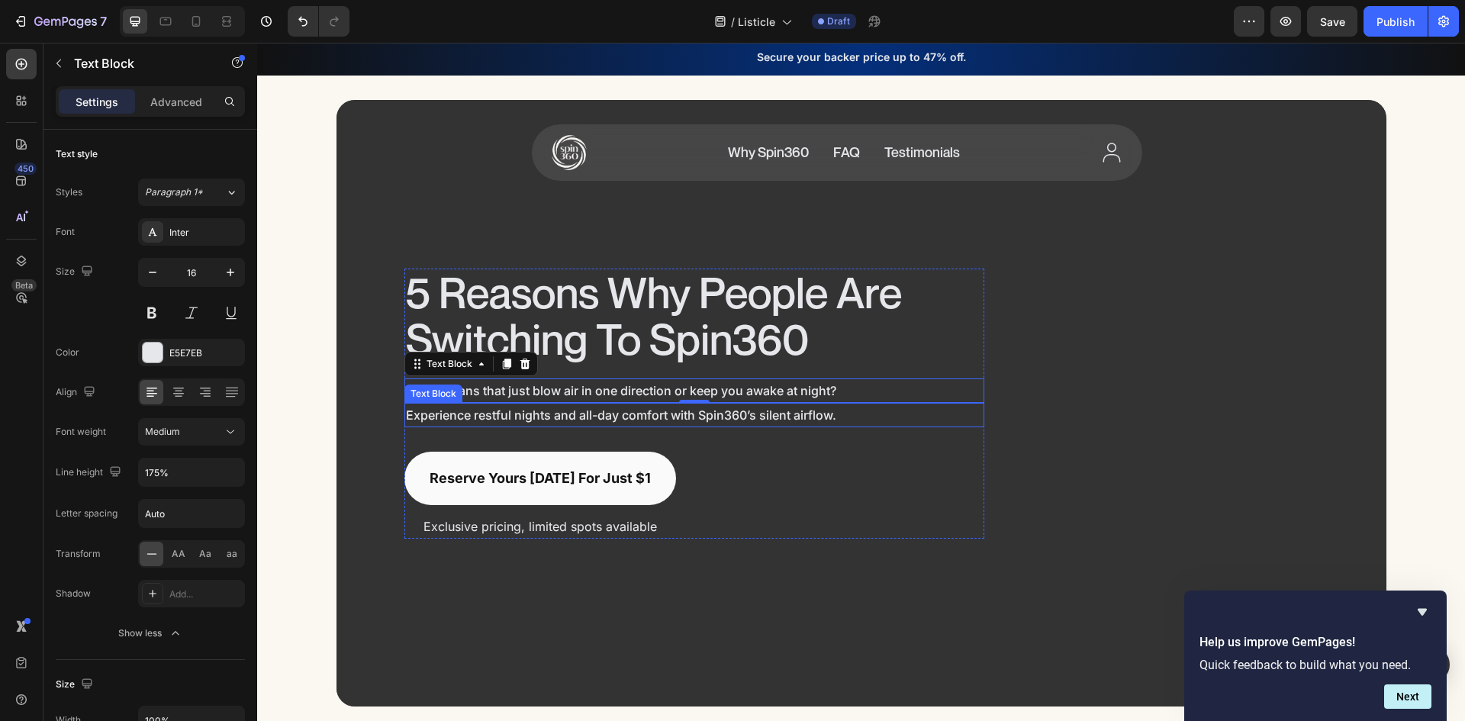
click at [674, 413] on p "Experience restful nights and all-day comfort with Spin360’s silent airflow." at bounding box center [694, 414] width 577 height 21
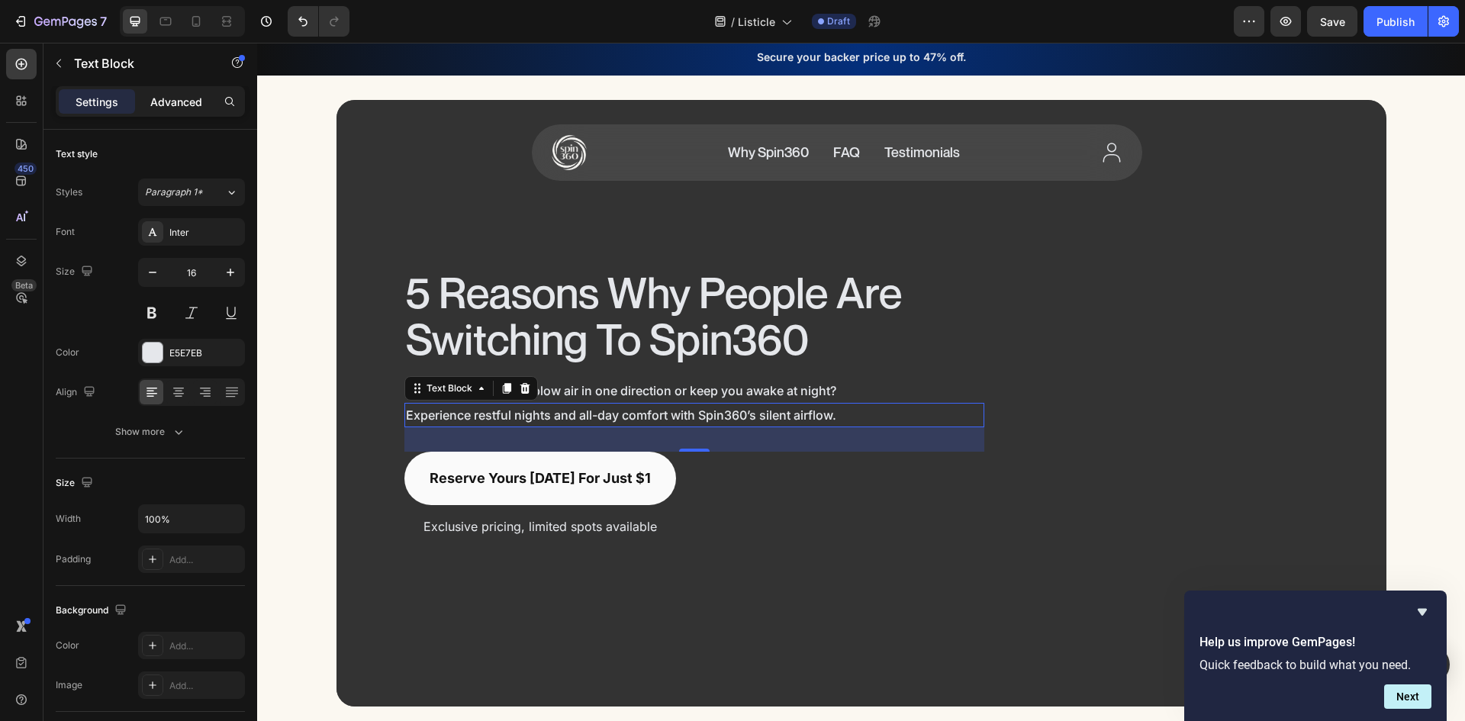
click at [187, 94] on p "Advanced" at bounding box center [176, 102] width 52 height 16
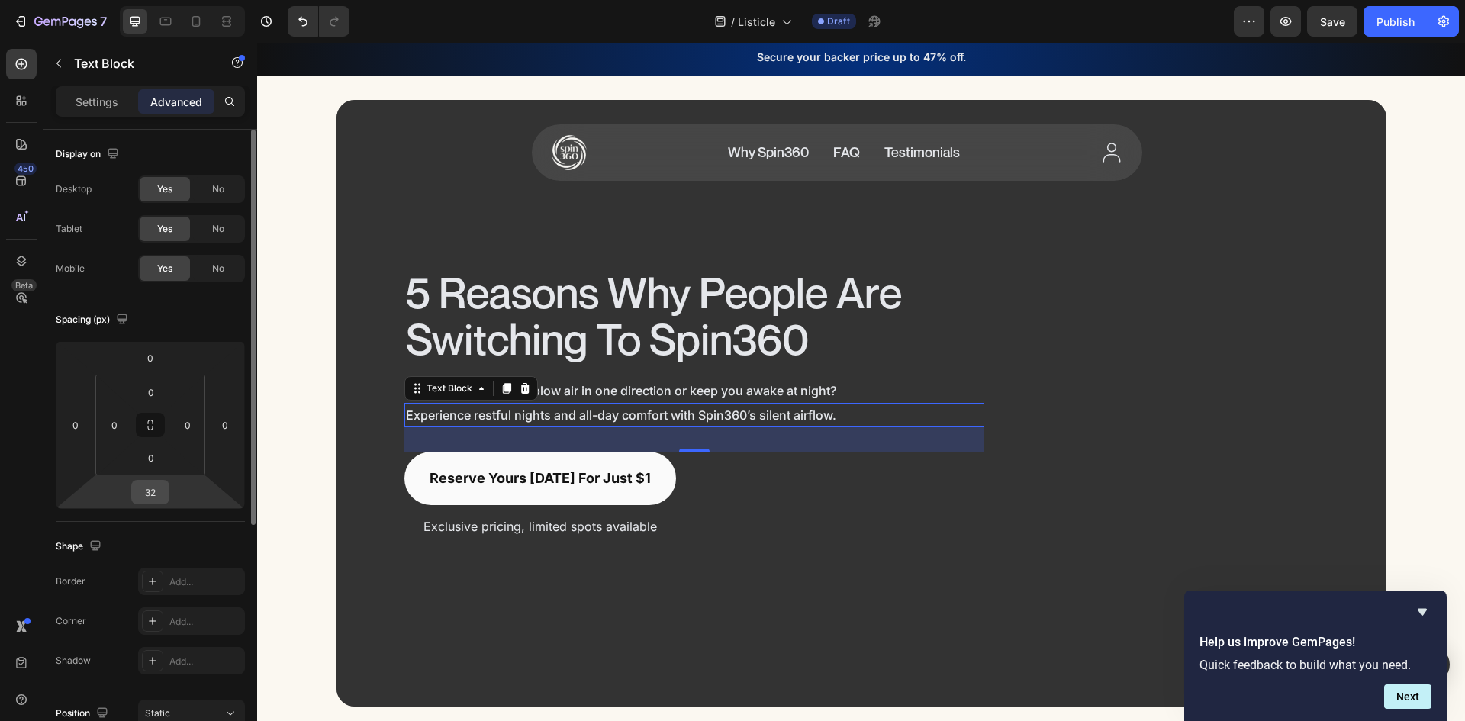
click at [163, 495] on input "32" at bounding box center [150, 492] width 31 height 23
type input "0"
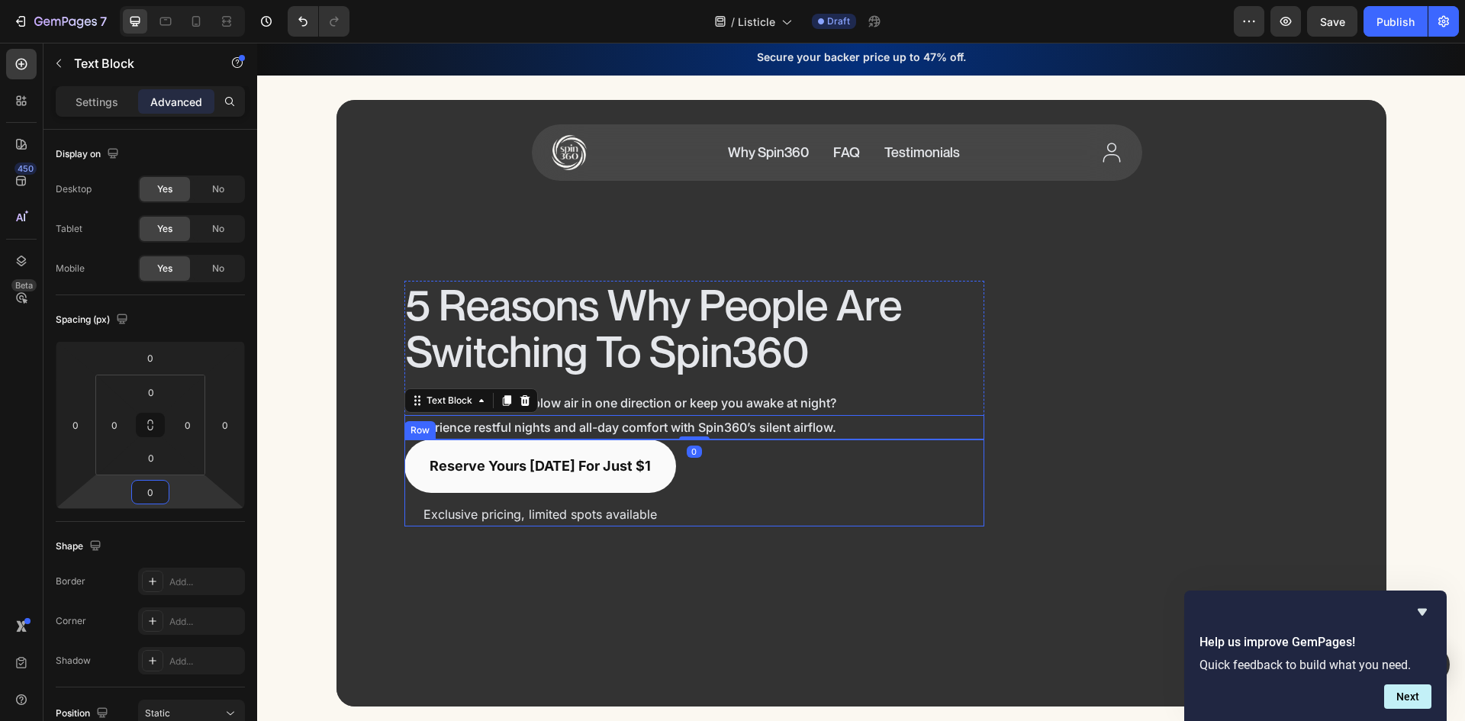
click at [674, 476] on div "Reserve yours today for just $1 Button Exclusive pricing, limited spots availab…" at bounding box center [694, 483] width 580 height 87
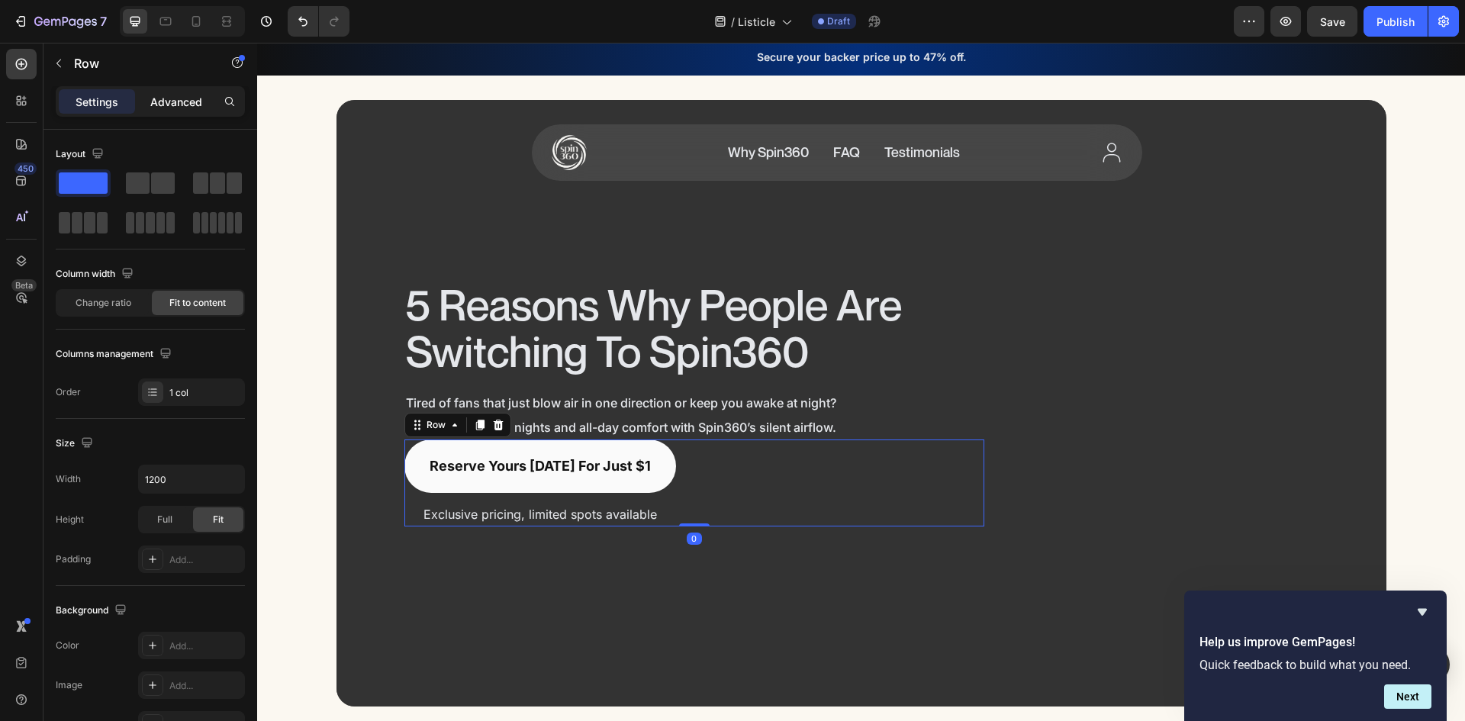
click at [176, 104] on p "Advanced" at bounding box center [176, 102] width 52 height 16
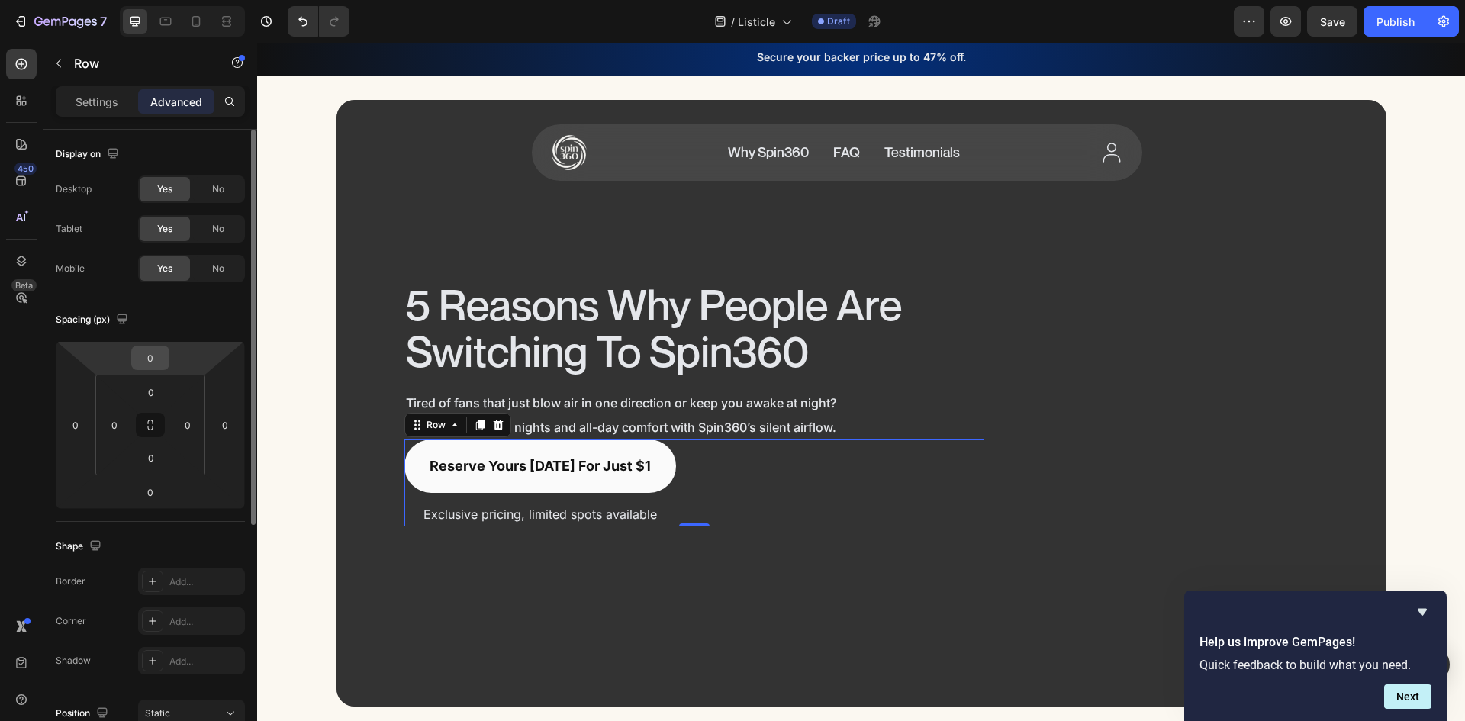
click at [160, 359] on input "0" at bounding box center [150, 357] width 31 height 23
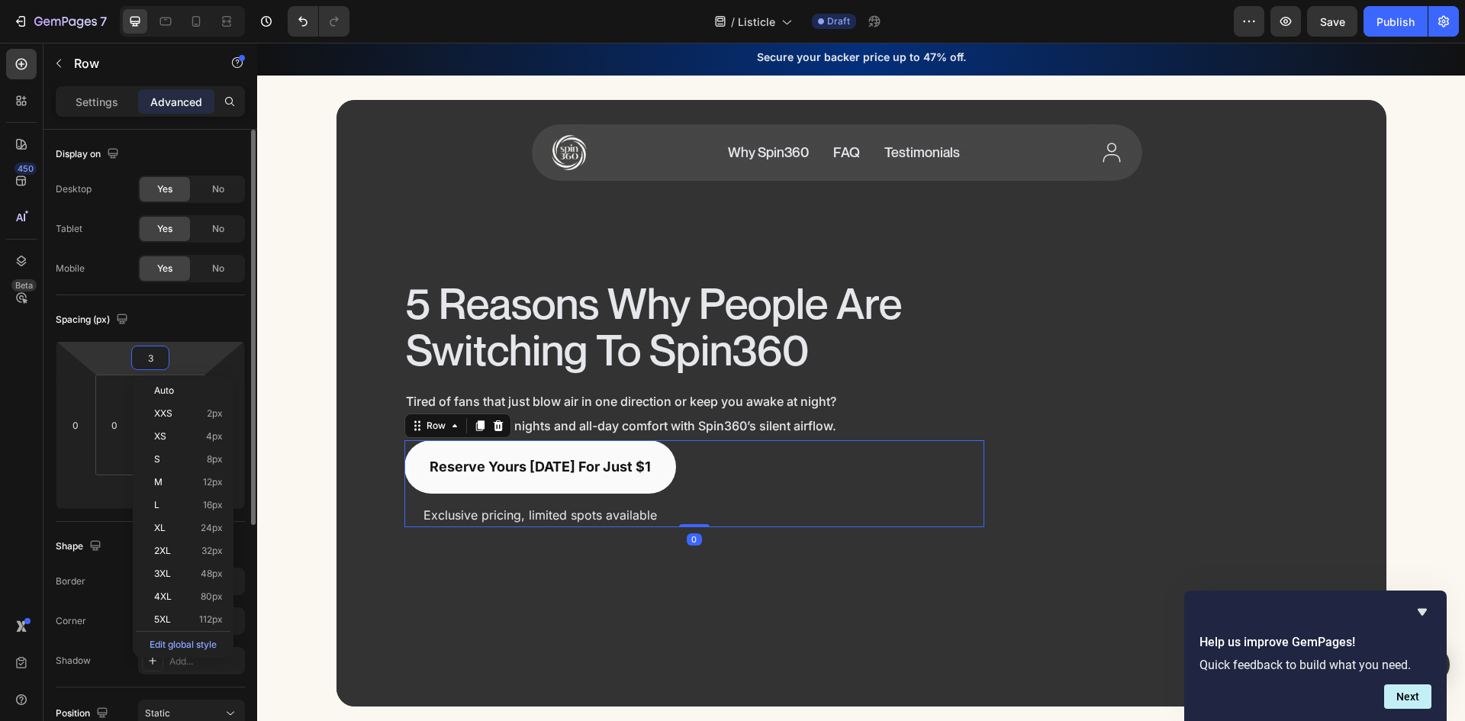
type input "32"
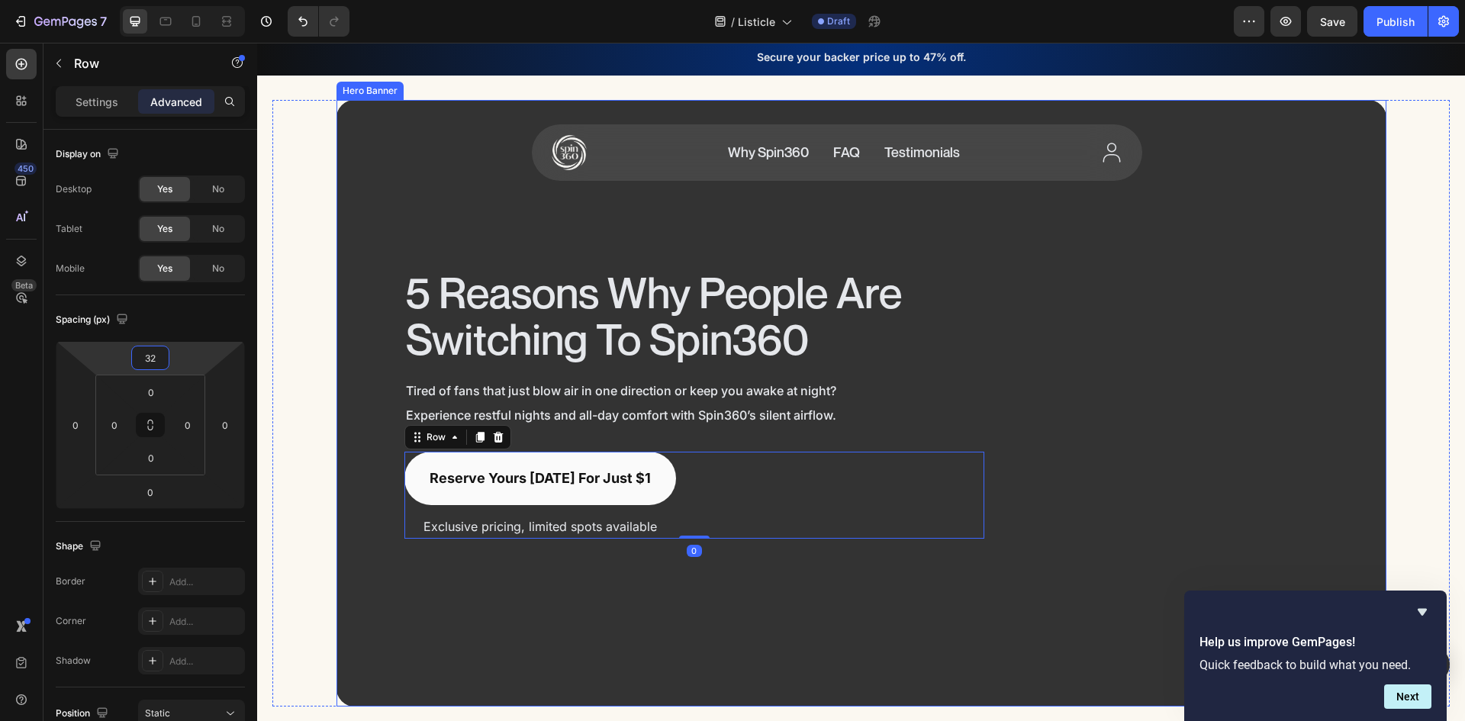
click at [1062, 429] on div "Surround Yourself in 360° Comfort Heading" at bounding box center [1182, 404] width 309 height 270
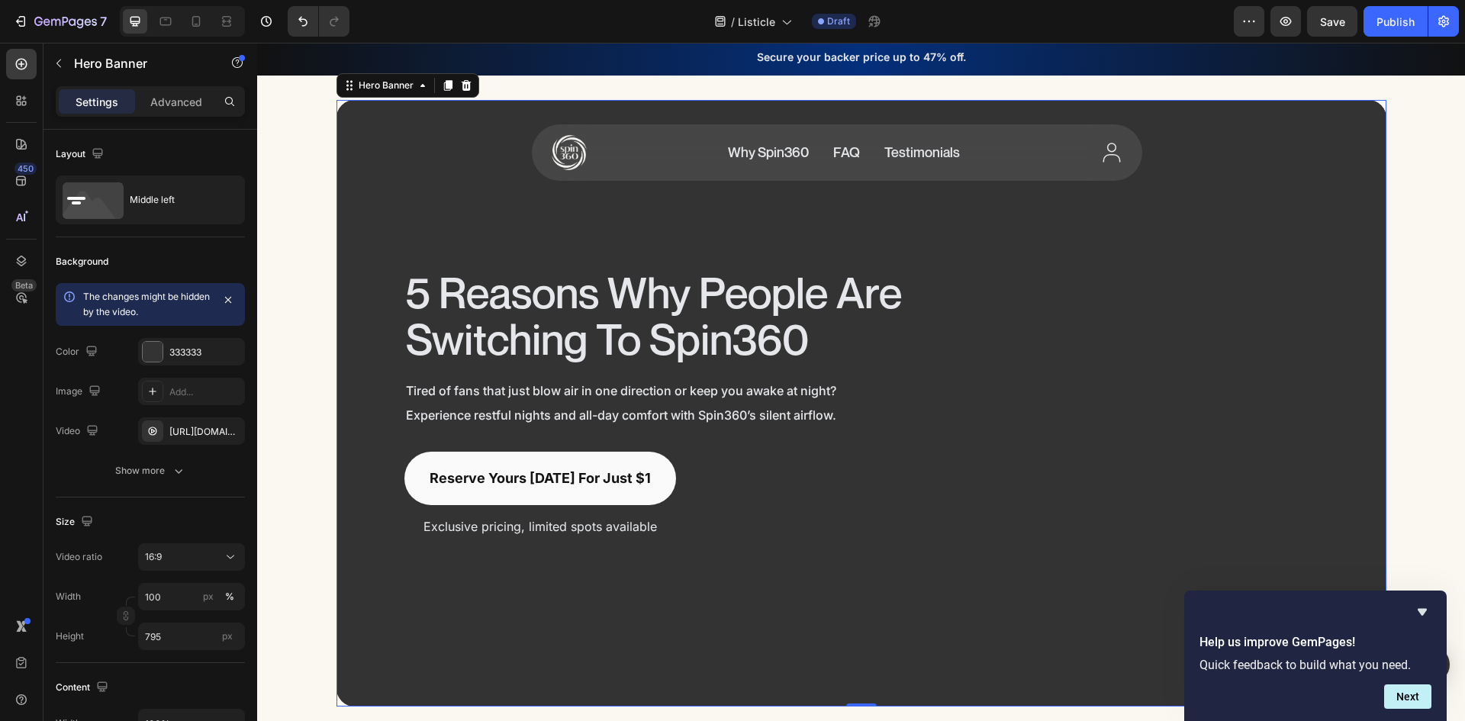
click at [394, 224] on video "Background Image" at bounding box center [862, 395] width 1050 height 591
click at [232, 354] on icon "button" at bounding box center [229, 351] width 6 height 6
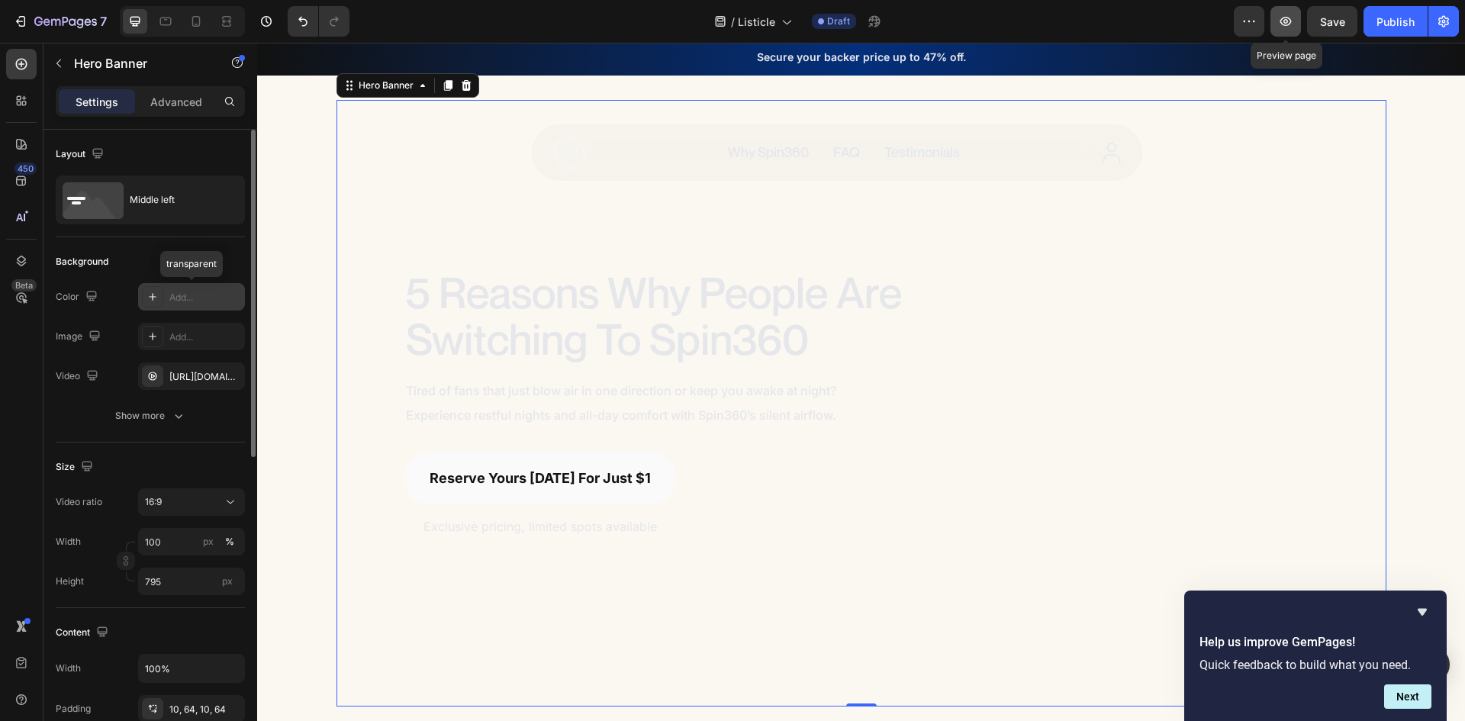
click at [1282, 24] on icon "button" at bounding box center [1286, 21] width 11 height 9
click at [24, 18] on icon "button" at bounding box center [22, 21] width 7 height 11
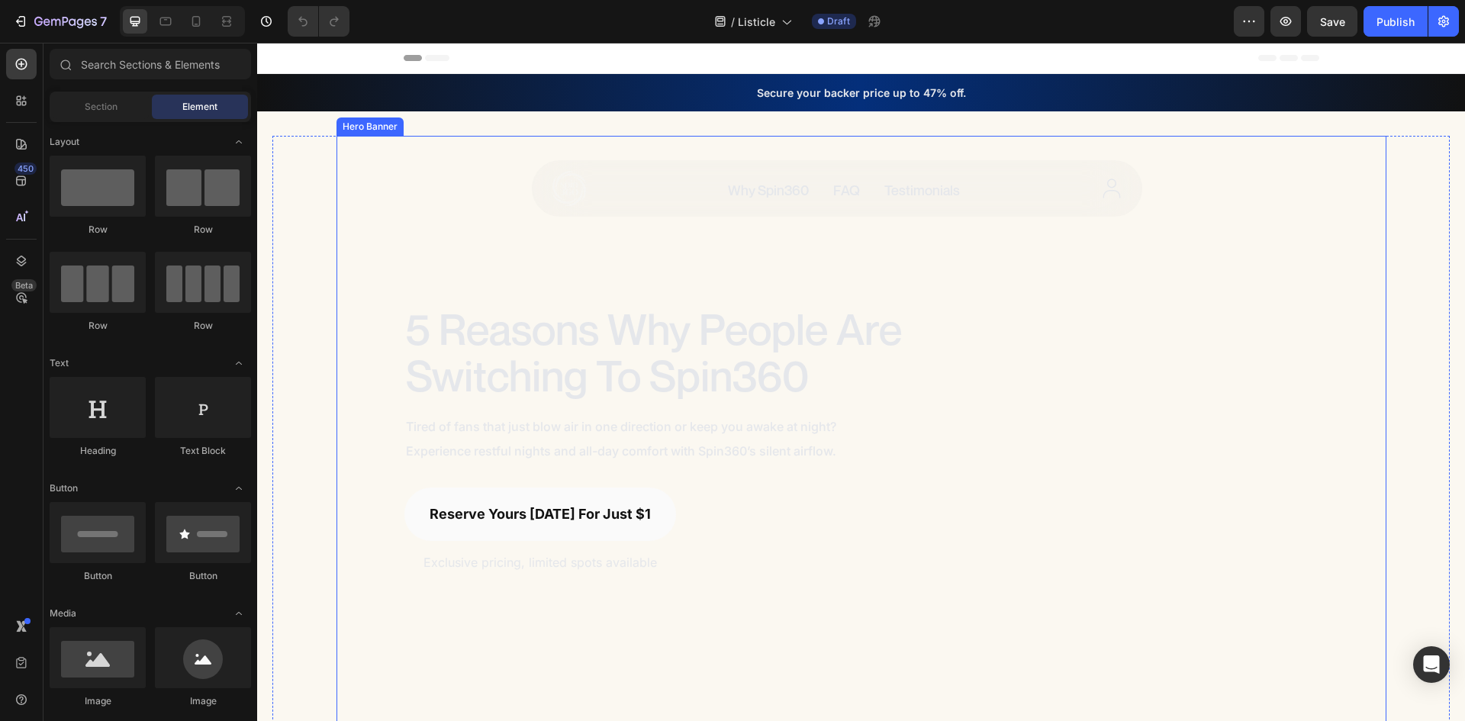
click at [1124, 288] on video "Background Image" at bounding box center [862, 431] width 1050 height 591
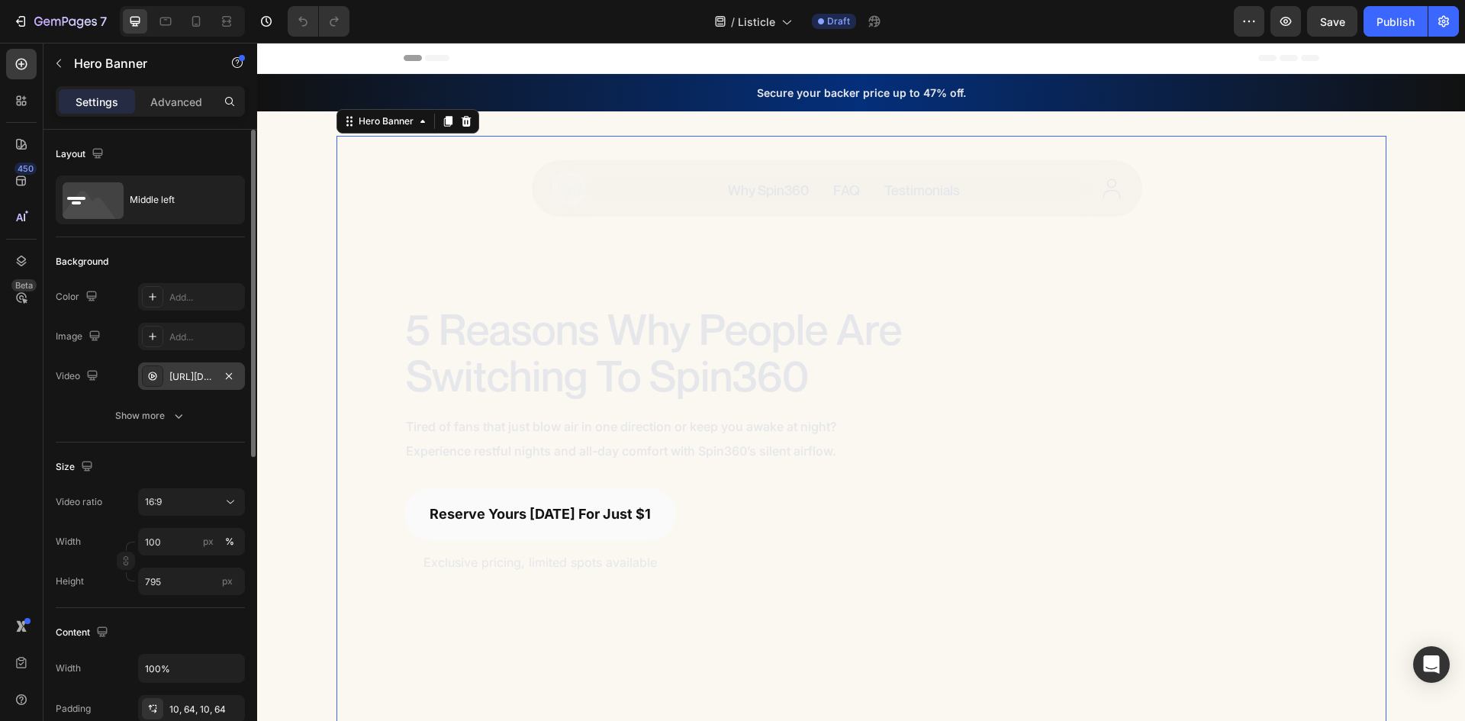
click at [201, 381] on div "[URL][DOMAIN_NAME]" at bounding box center [191, 377] width 44 height 14
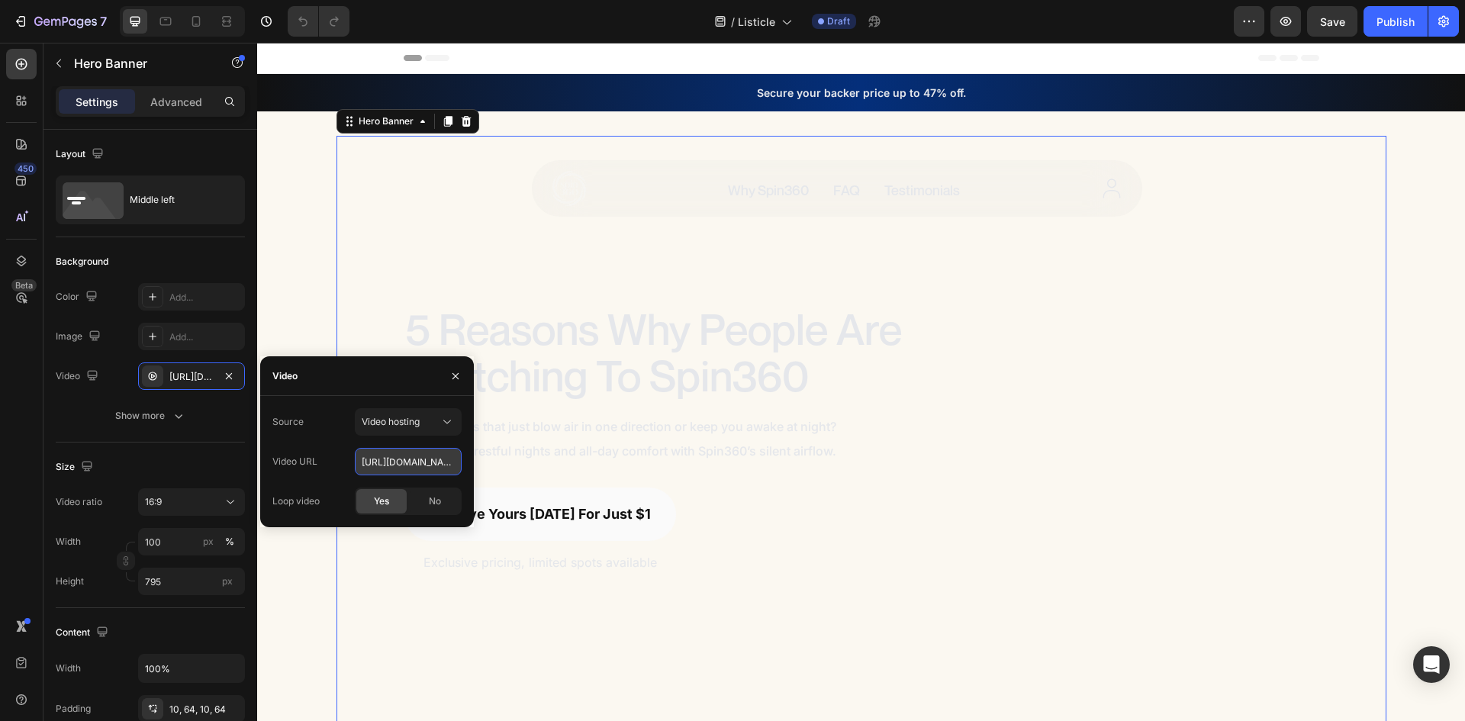
click at [395, 456] on input "[URL][DOMAIN_NAME]" at bounding box center [408, 461] width 107 height 27
paste input "[URL][DOMAIN_NAME]"
type input "[URL][DOMAIN_NAME]"
click at [1191, 496] on div "Surround Yourself in 360° Comfort Heading" at bounding box center [1182, 440] width 309 height 270
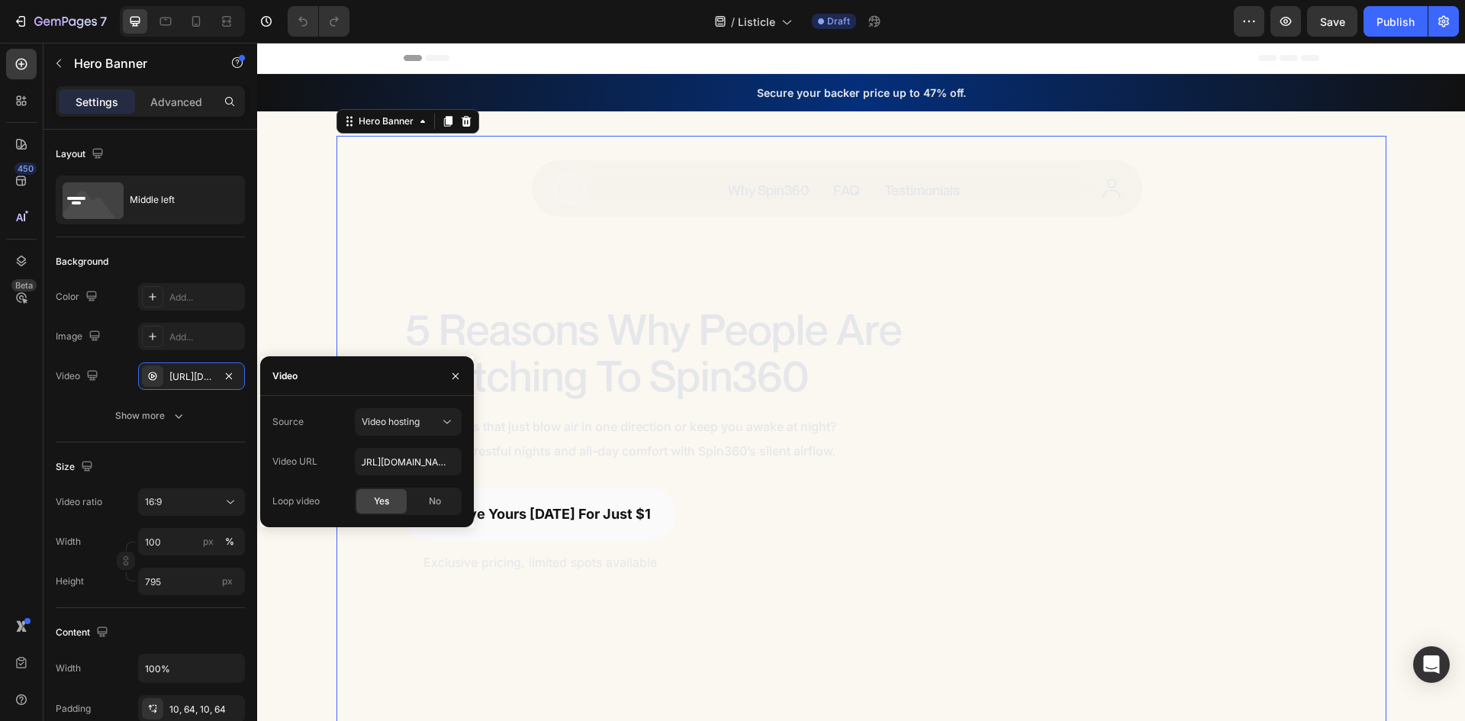
scroll to position [0, 0]
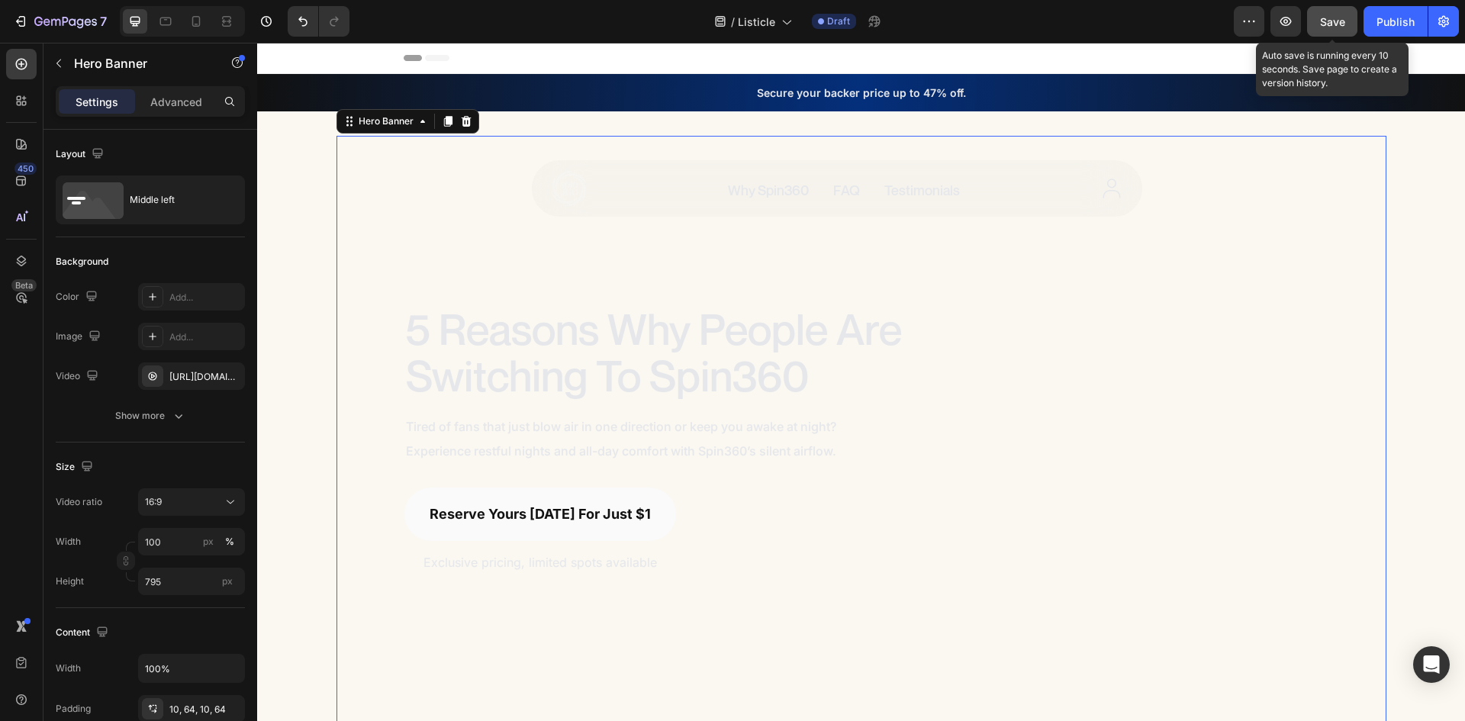
click at [1323, 21] on span "Save" at bounding box center [1332, 21] width 25 height 13
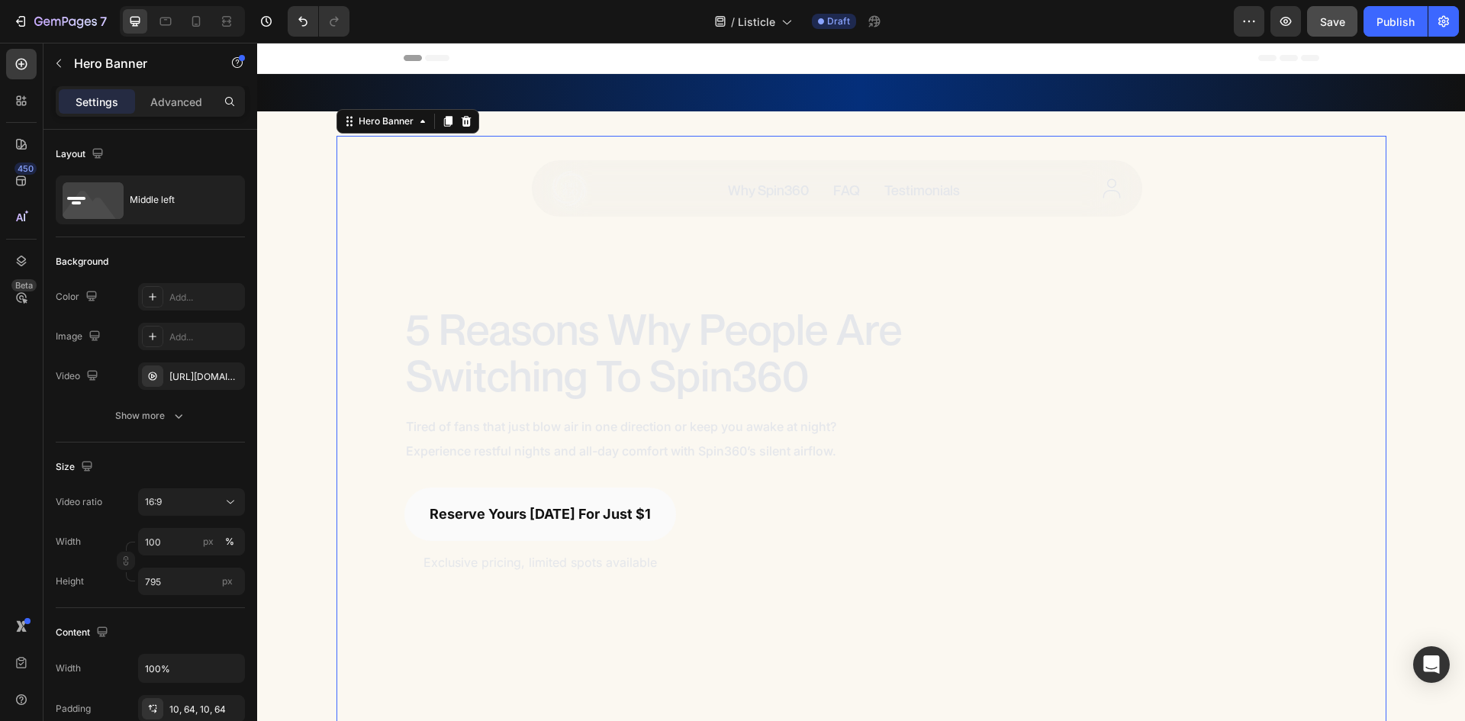
scroll to position [153, 0]
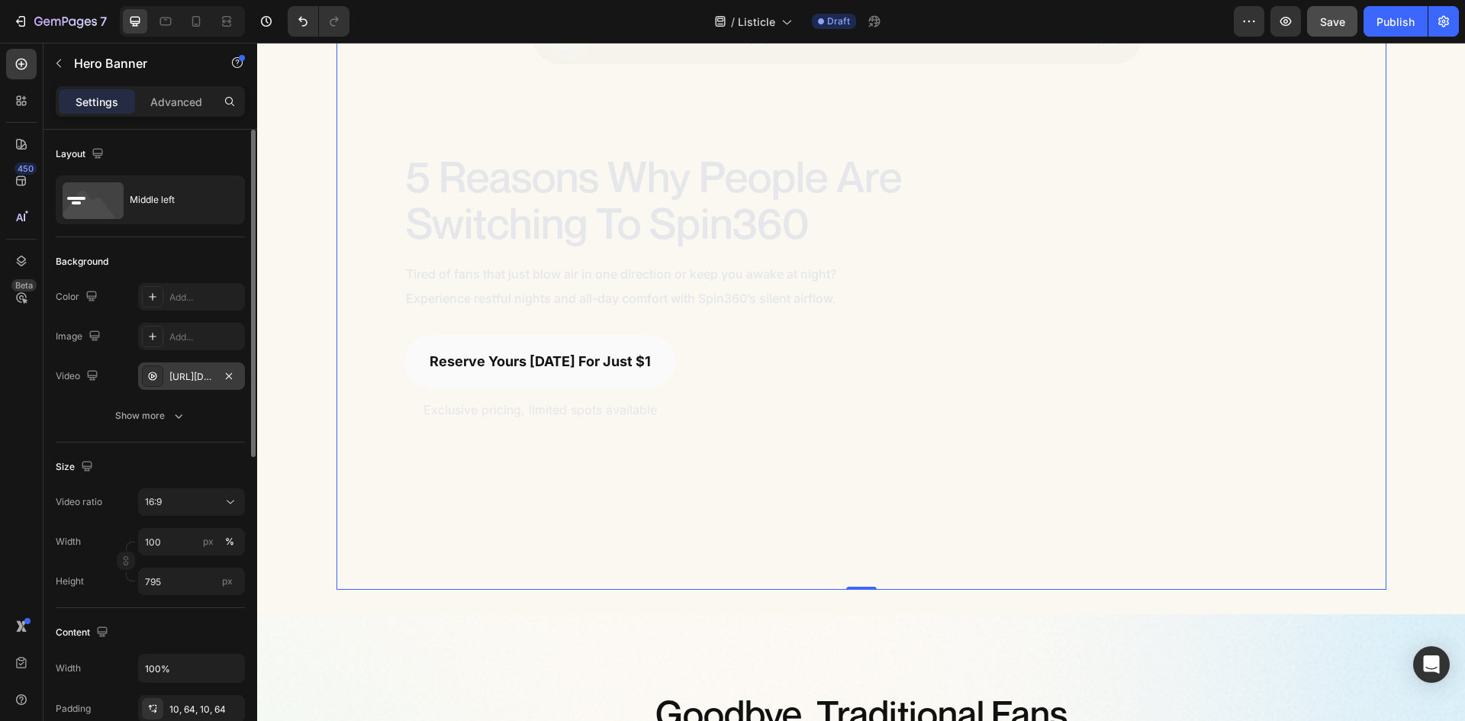
click at [200, 384] on div "[URL][DOMAIN_NAME]" at bounding box center [191, 376] width 107 height 27
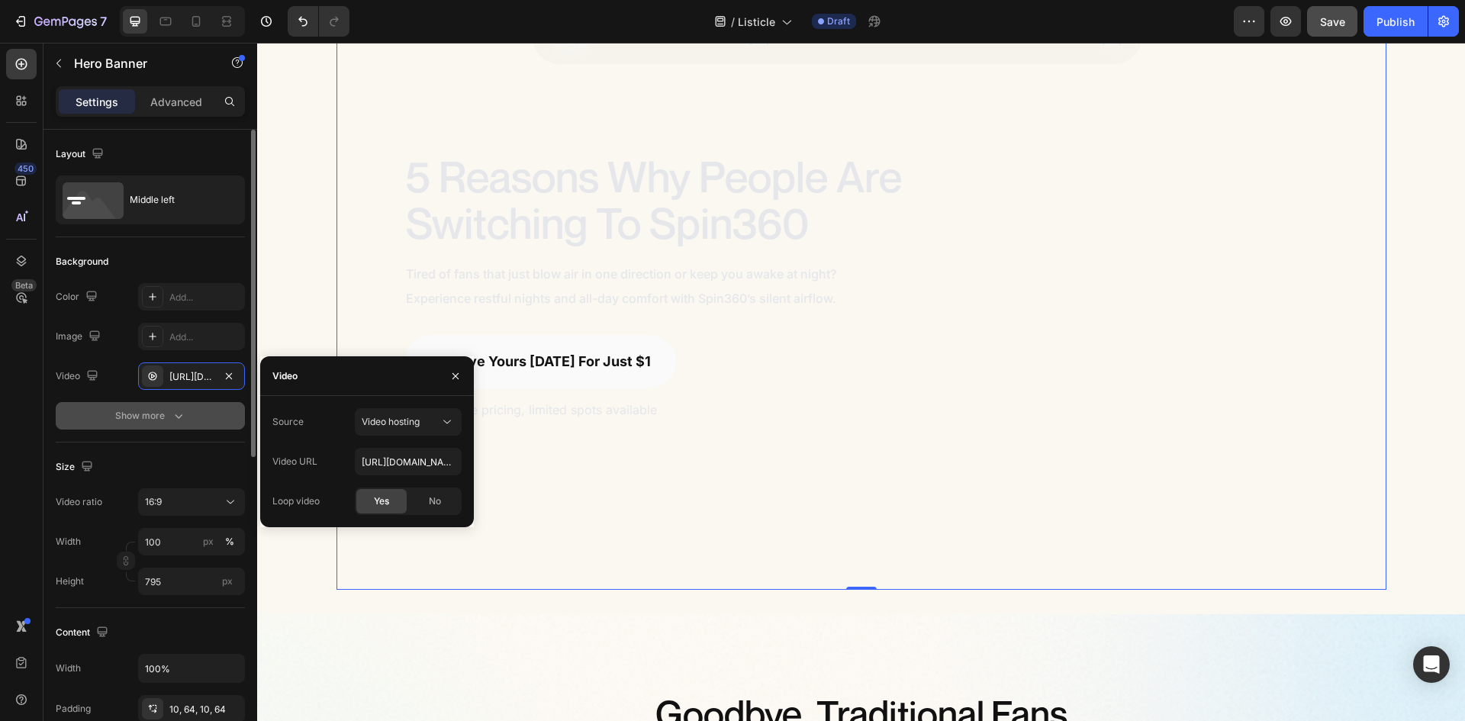
click at [140, 416] on div "Show more" at bounding box center [150, 415] width 71 height 15
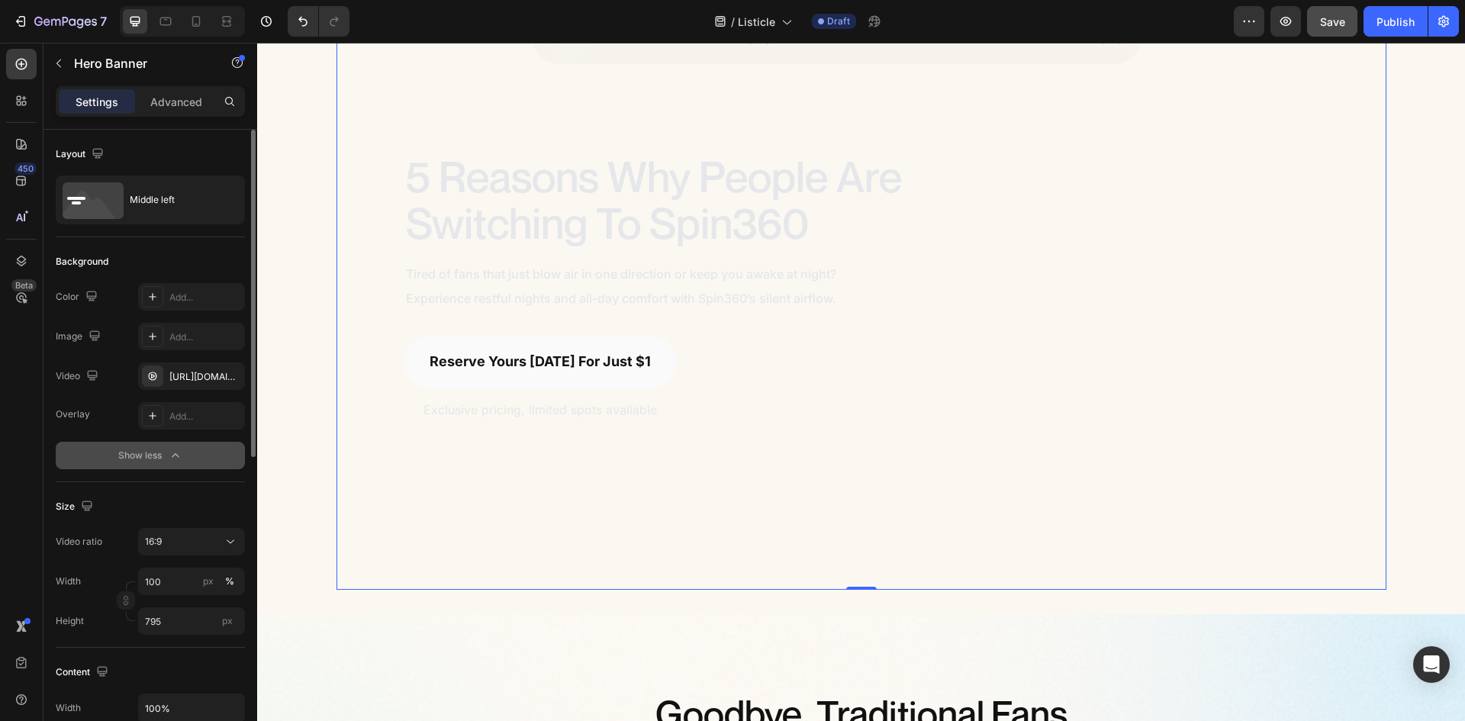
click at [150, 453] on div "Show less" at bounding box center [150, 455] width 65 height 15
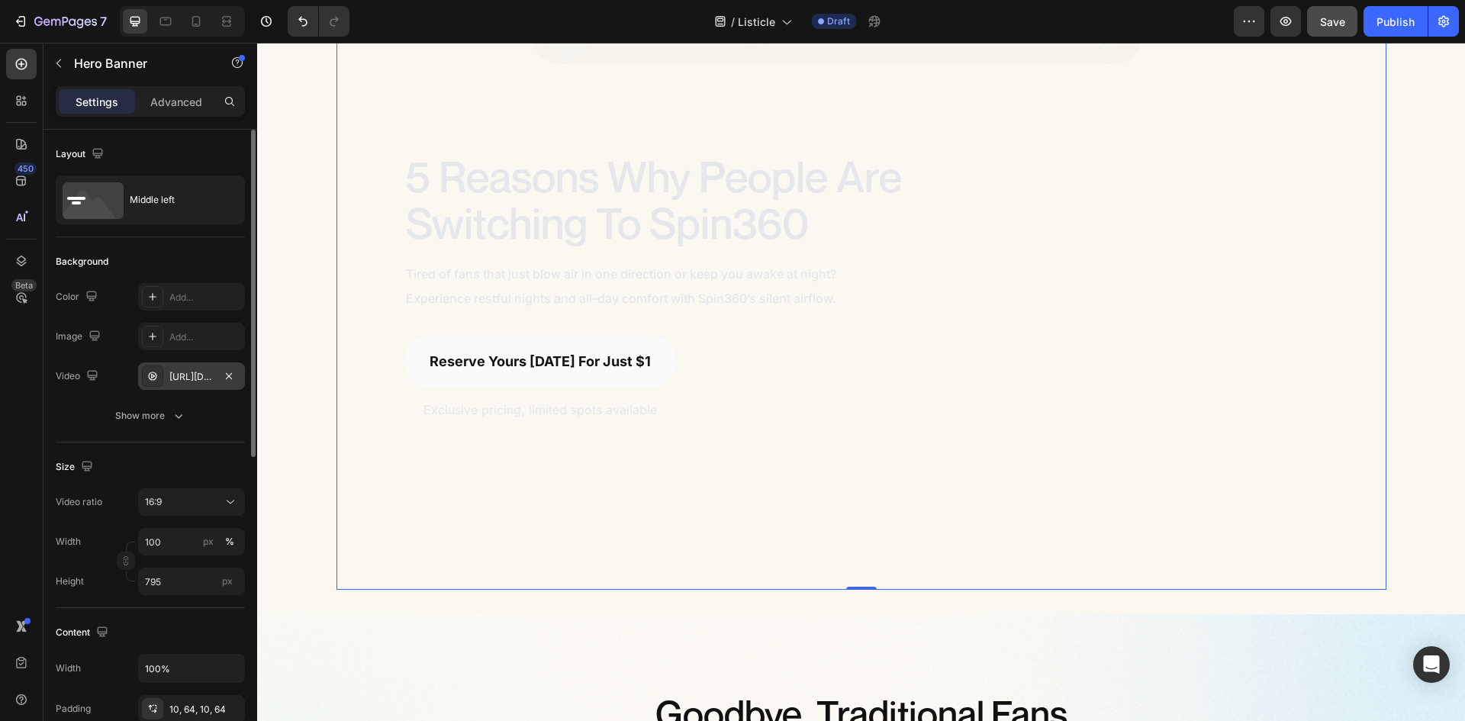
click at [193, 378] on div "[URL][DOMAIN_NAME]" at bounding box center [191, 377] width 44 height 14
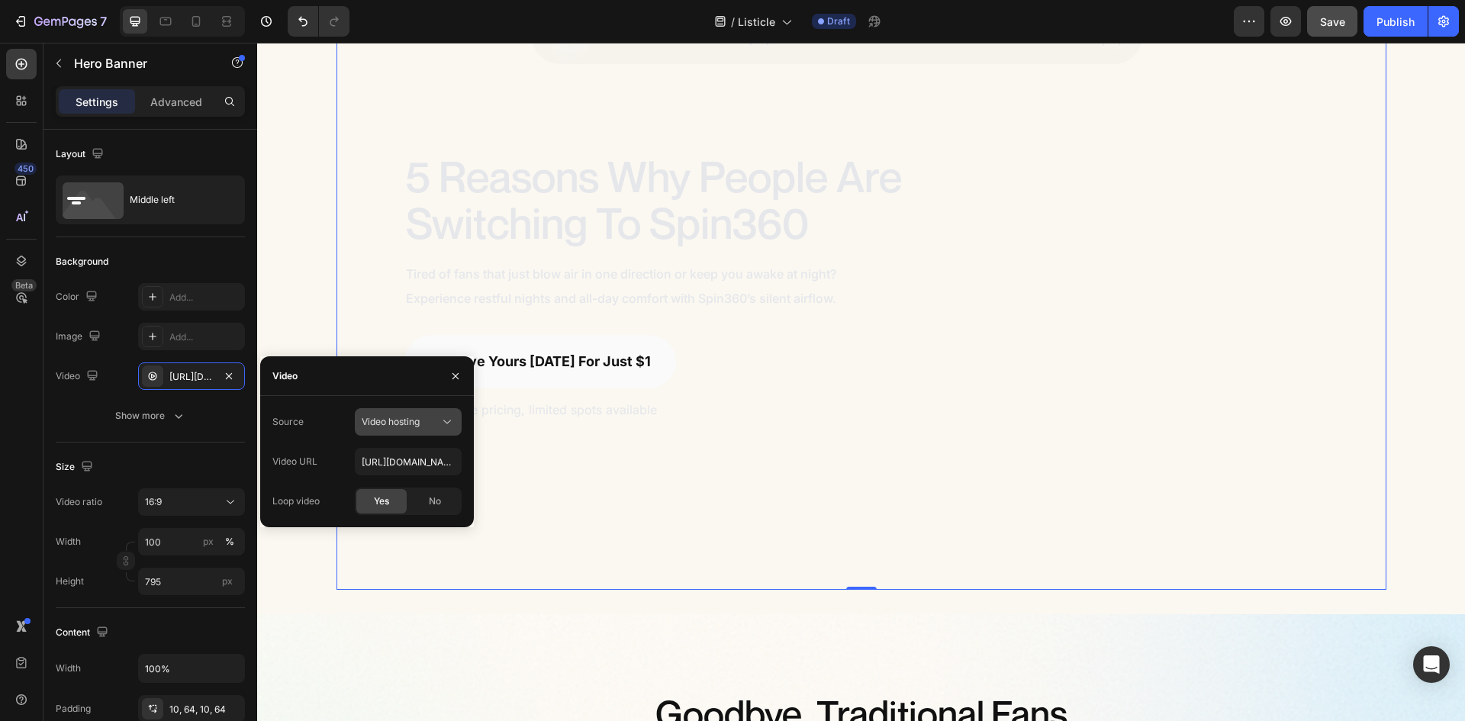
click at [420, 418] on span "Video hosting" at bounding box center [391, 421] width 58 height 11
click at [588, 557] on video "Background Image" at bounding box center [862, 278] width 1050 height 591
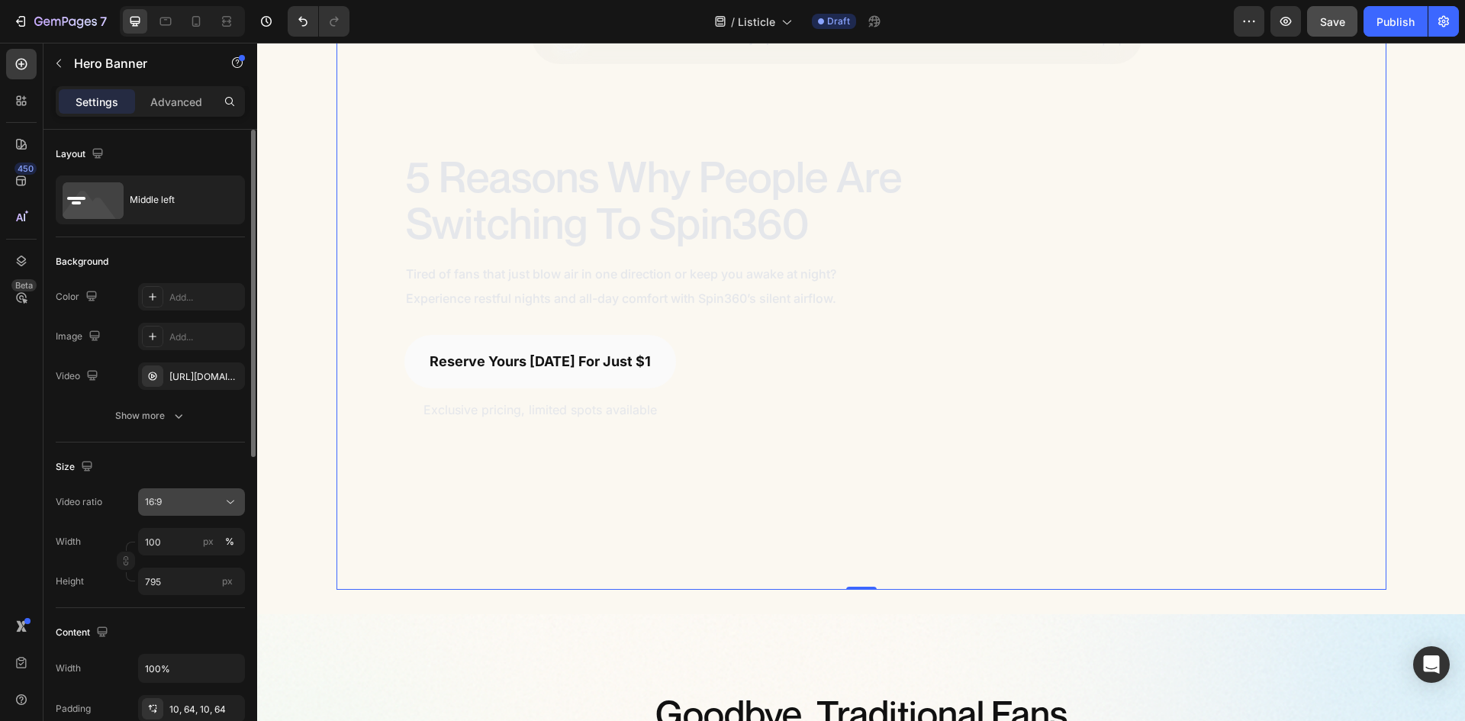
click at [225, 499] on icon at bounding box center [230, 502] width 15 height 15
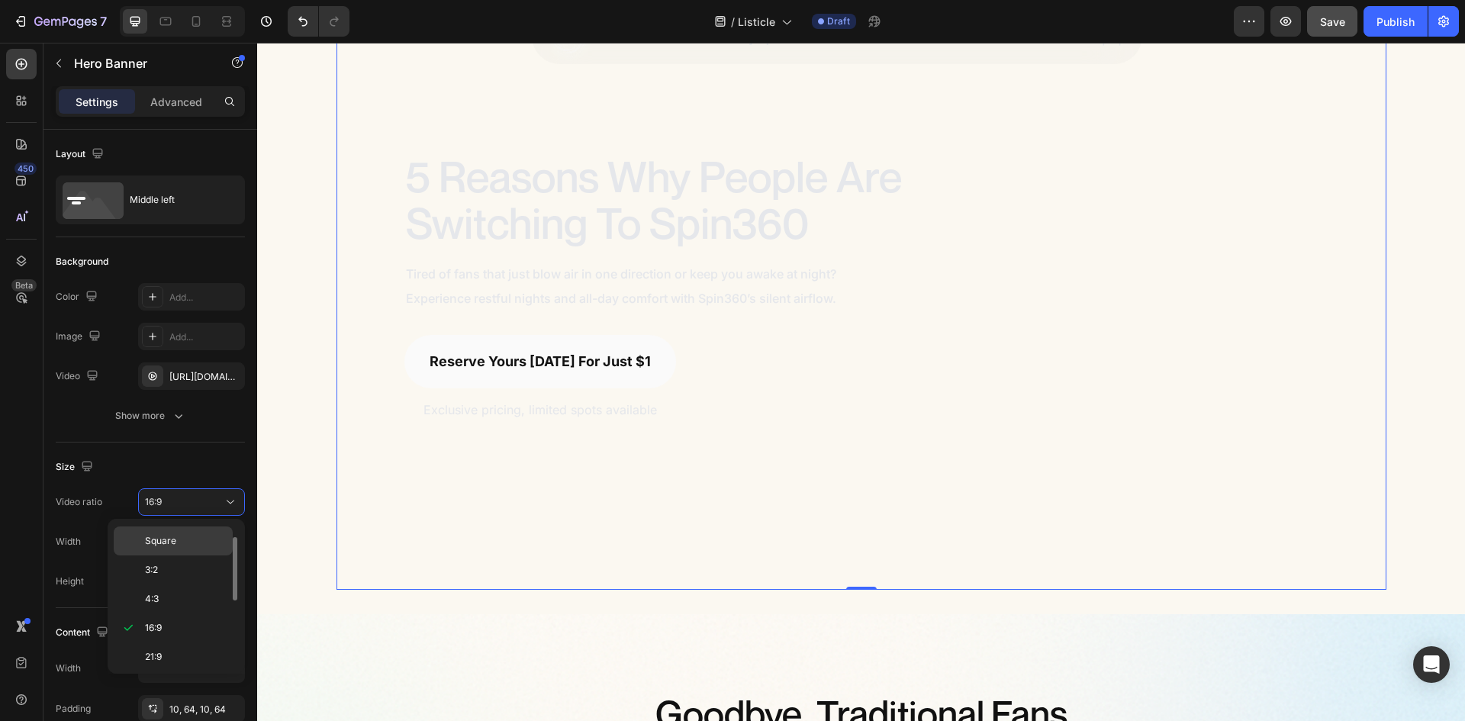
scroll to position [176, 0]
click at [191, 618] on p "Cover" at bounding box center [185, 624] width 81 height 14
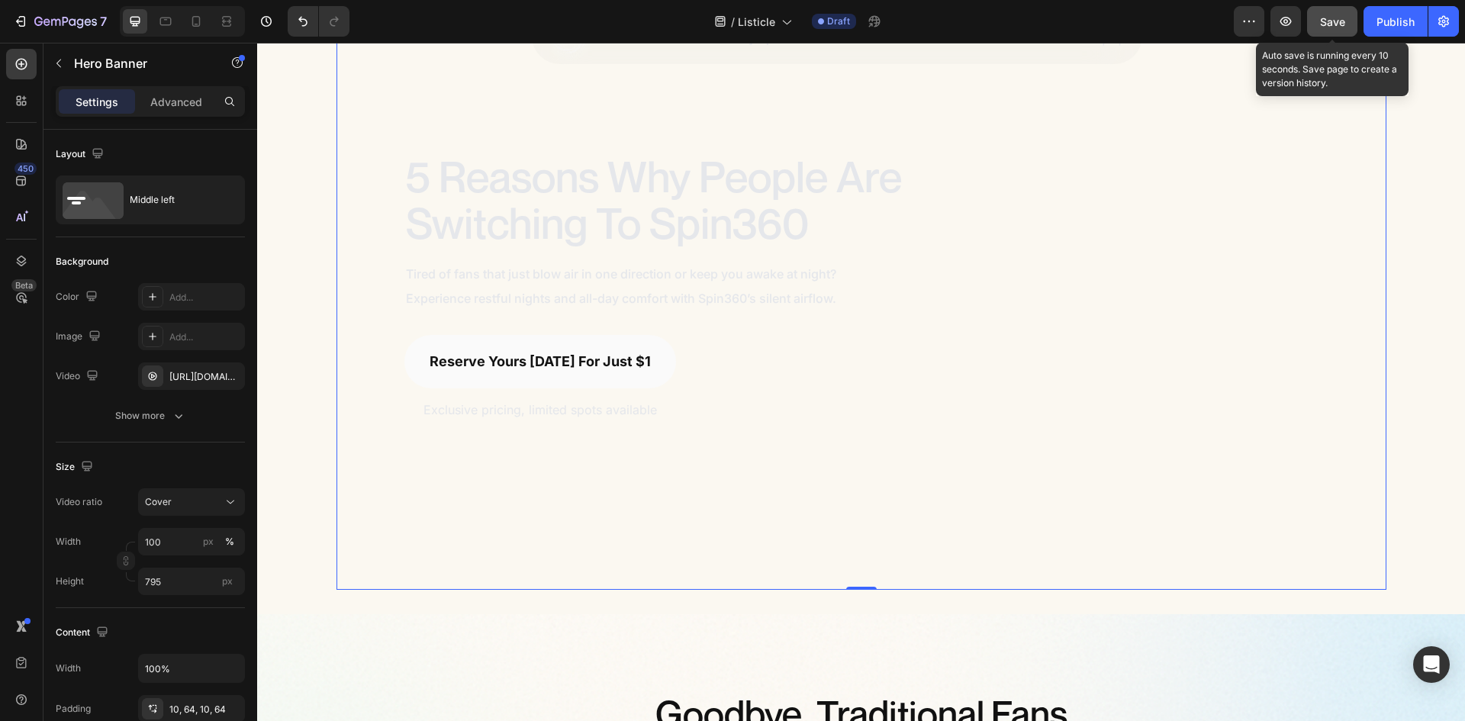
click at [1321, 21] on span "Save" at bounding box center [1332, 21] width 25 height 13
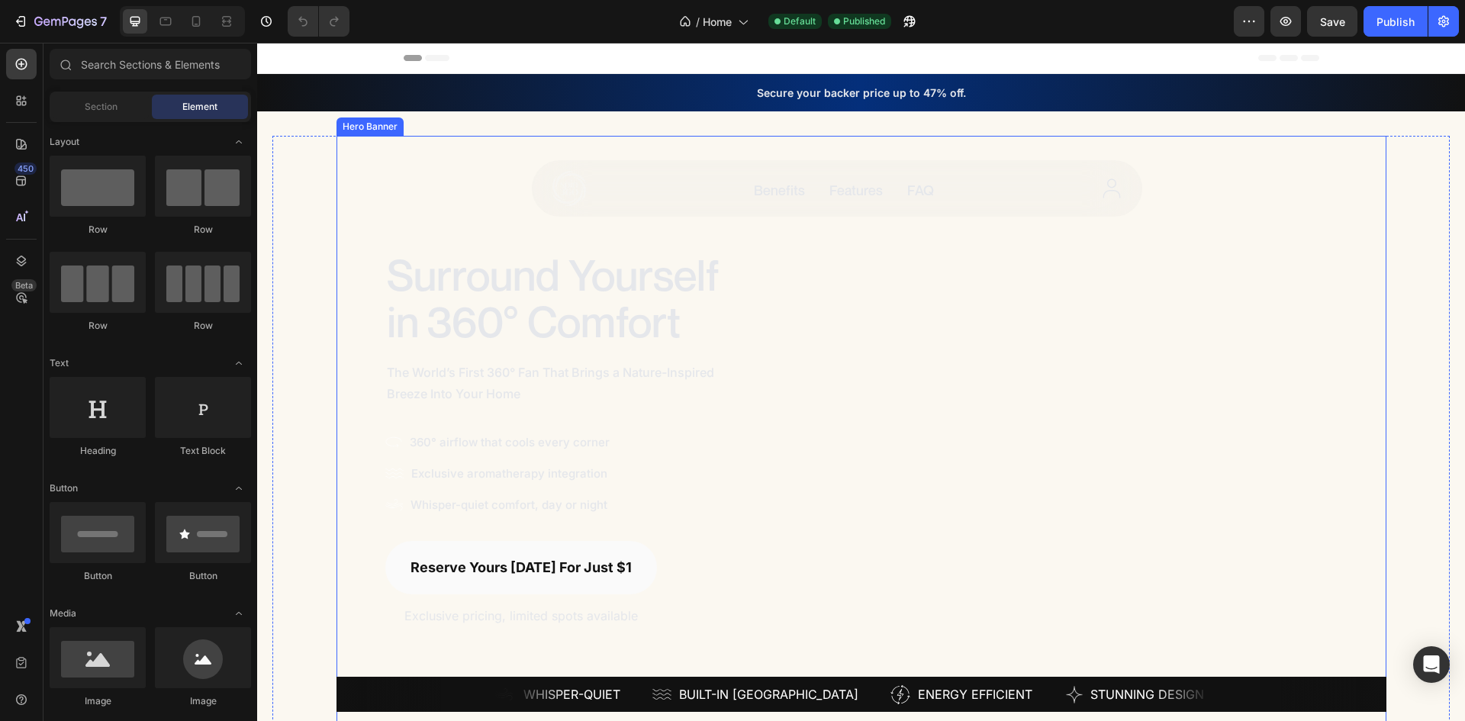
click at [887, 384] on div "Surround Yourself in 360° Comfort Heading" at bounding box center [1106, 439] width 464 height 378
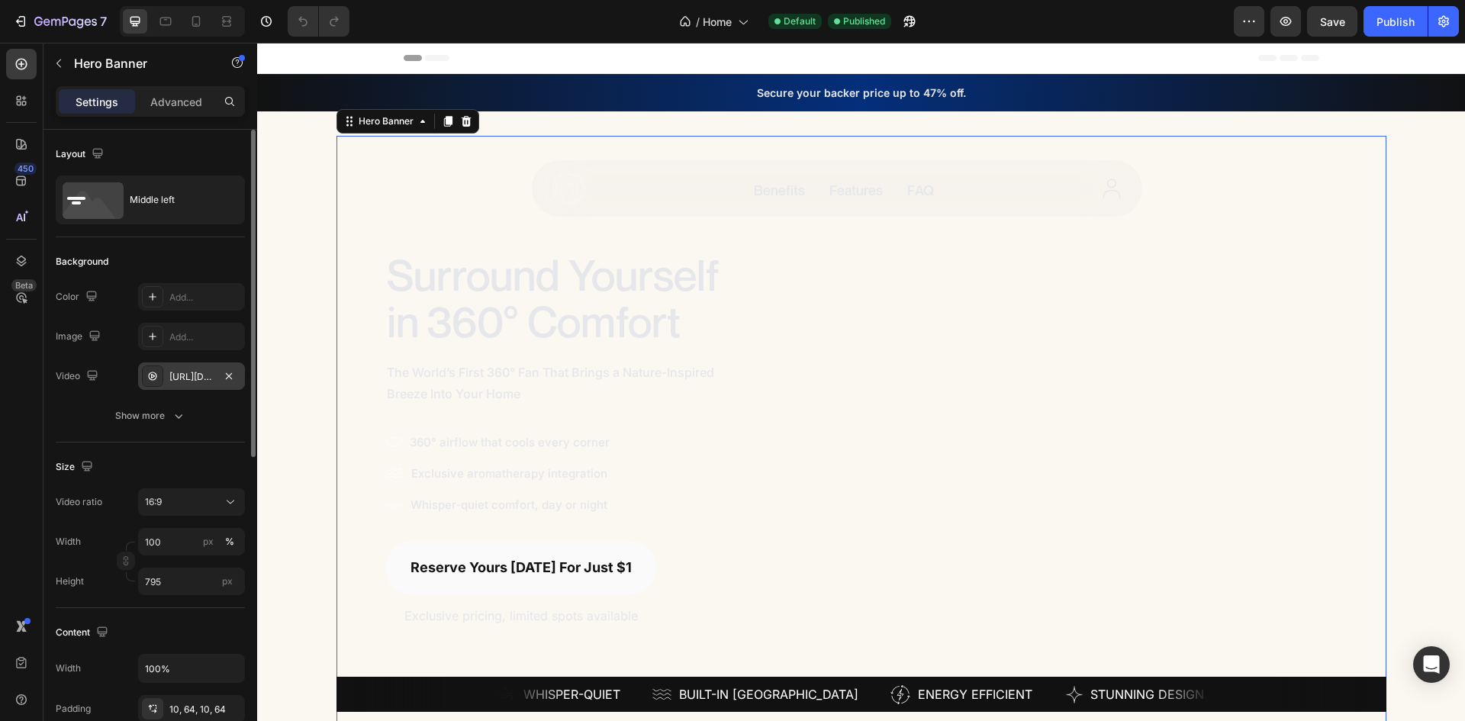
click at [187, 375] on div "[URL][DOMAIN_NAME]" at bounding box center [191, 377] width 44 height 14
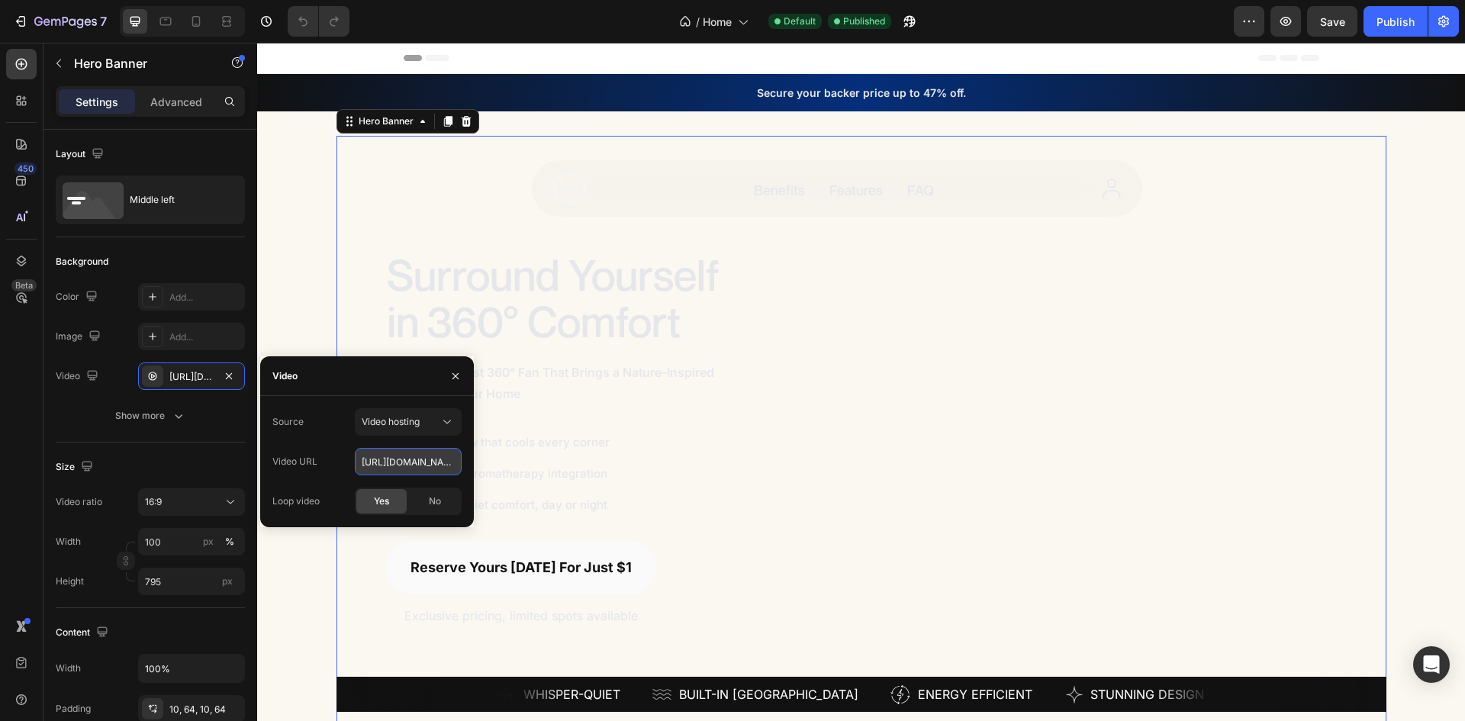
click at [410, 455] on input "[URL][DOMAIN_NAME]" at bounding box center [408, 461] width 107 height 27
click at [1398, 450] on div "Surround Yourself in 360° Comfort Heading The World’s First 360° Fan That Bring…" at bounding box center [861, 439] width 1178 height 607
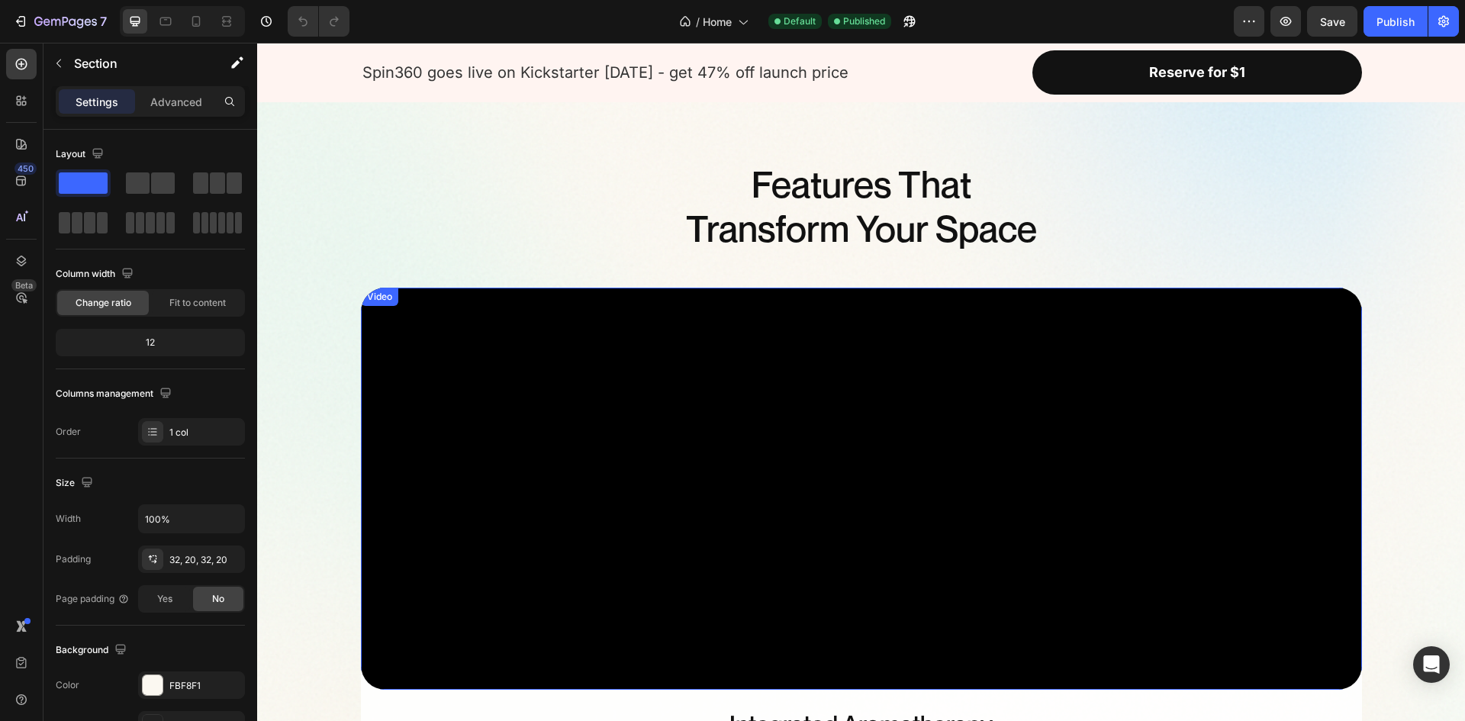
scroll to position [2456, 0]
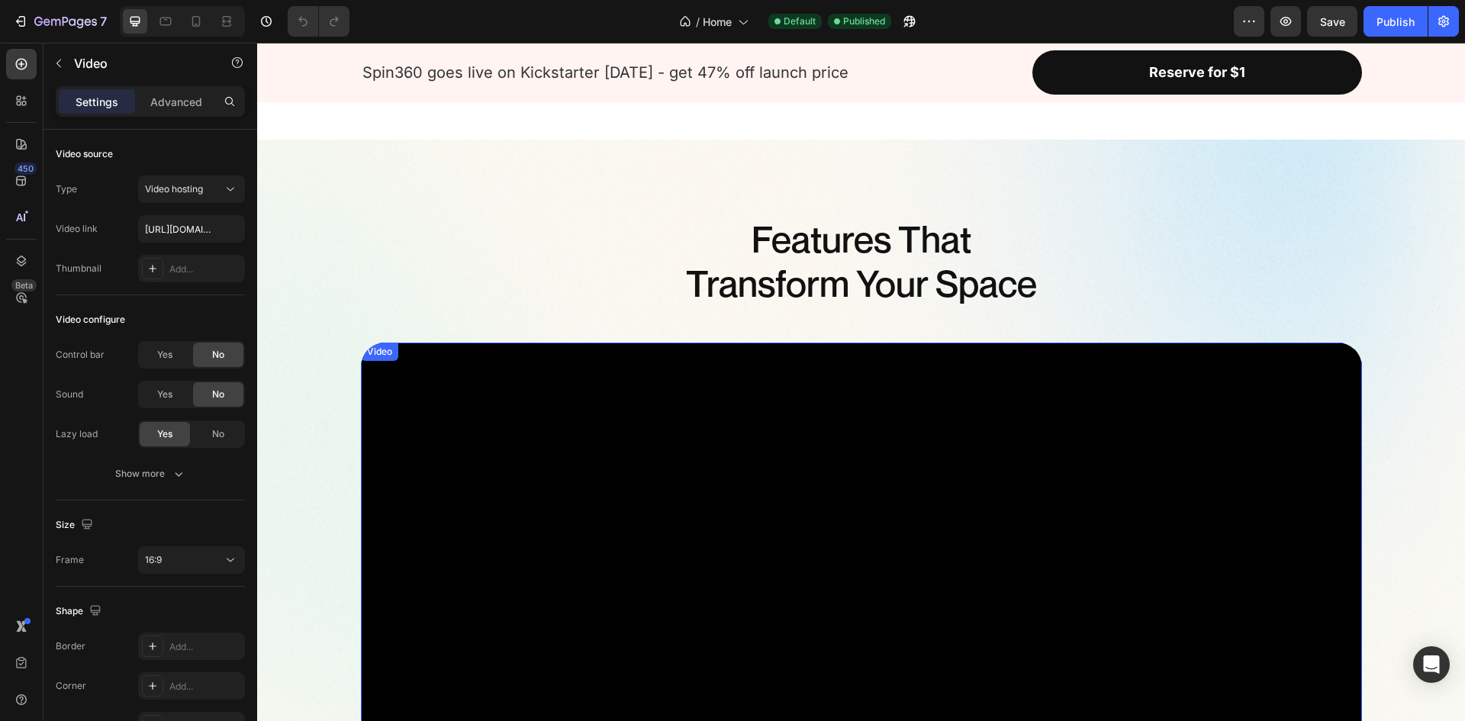
click at [580, 437] on video at bounding box center [861, 544] width 1001 height 402
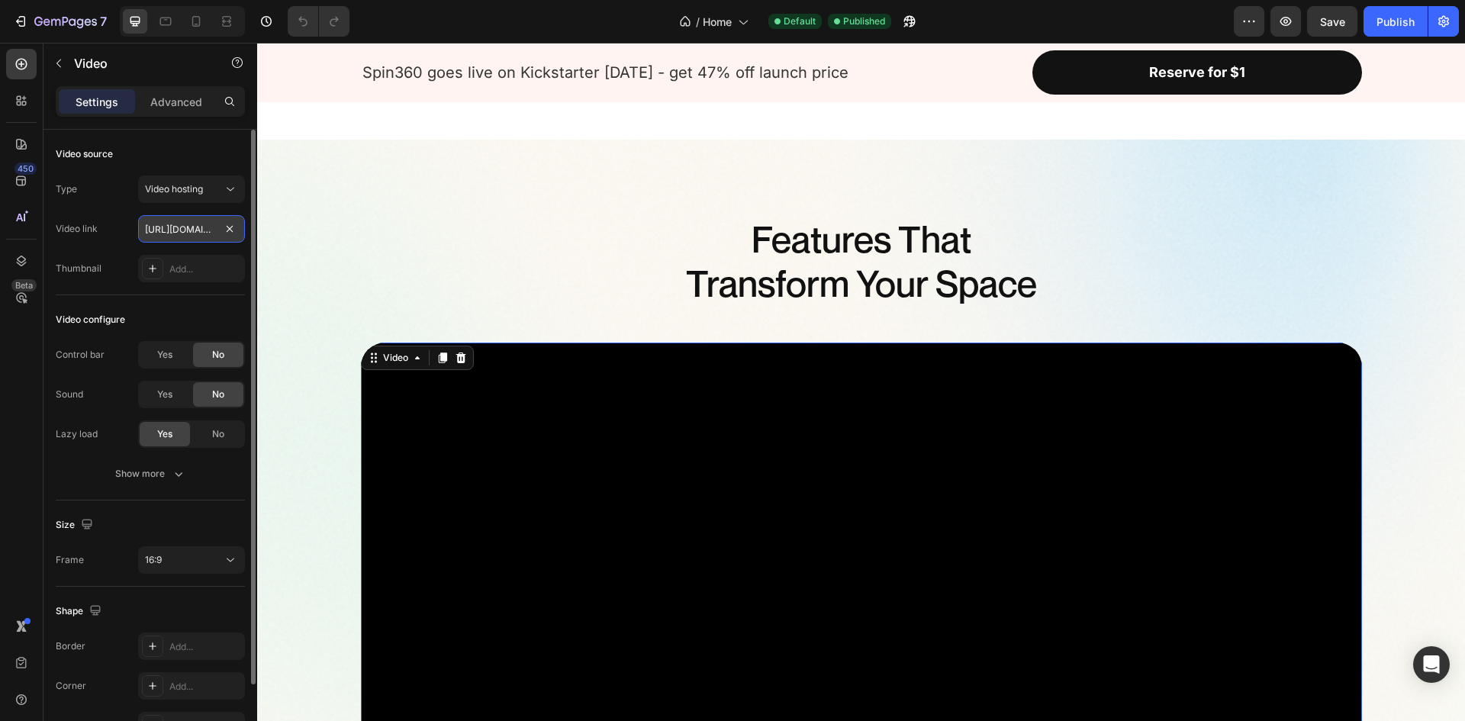
click at [187, 234] on input "[URL][DOMAIN_NAME]" at bounding box center [191, 228] width 107 height 27
click at [179, 230] on input "[URL][DOMAIN_NAME]" at bounding box center [191, 228] width 107 height 27
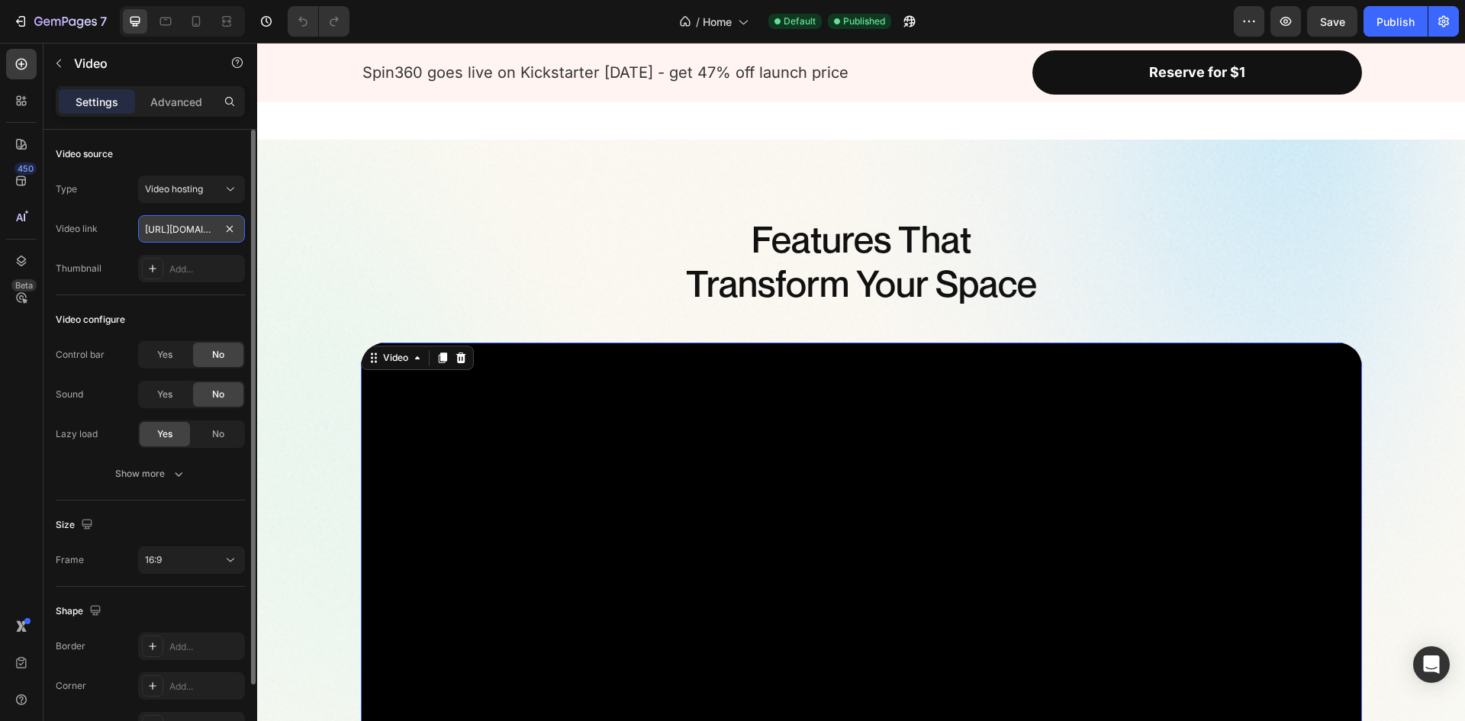
click at [179, 230] on input "[URL][DOMAIN_NAME]" at bounding box center [191, 228] width 107 height 27
